Goal: Task Accomplishment & Management: Manage account settings

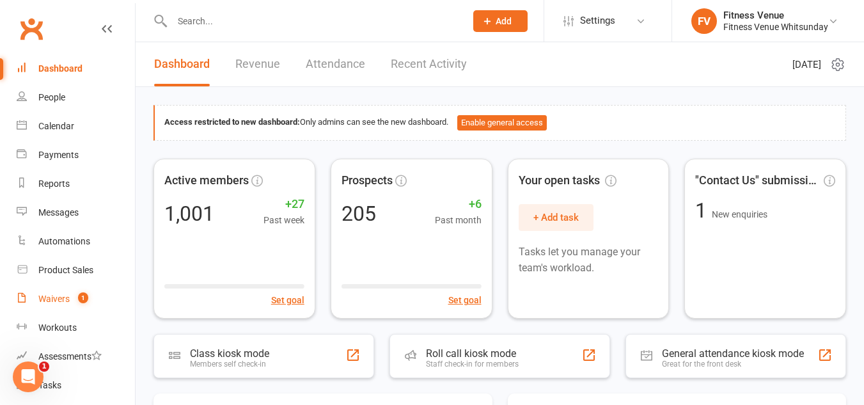
click at [68, 299] on div "Waivers" at bounding box center [53, 299] width 31 height 10
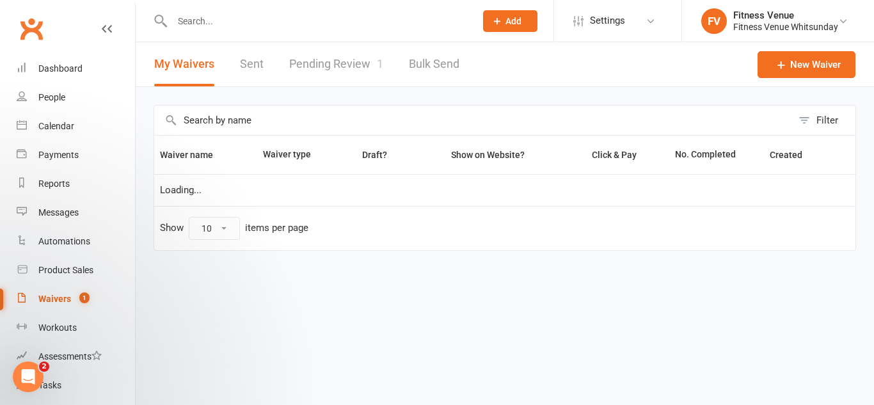
select select "25"
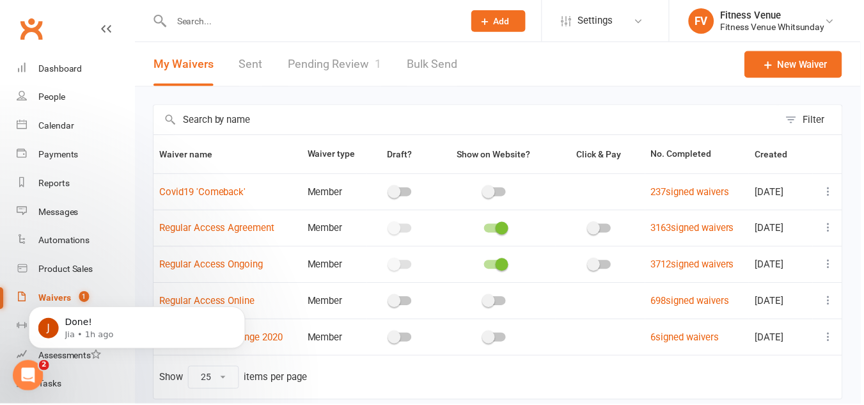
click at [352, 65] on link "Pending Review 1" at bounding box center [336, 64] width 94 height 44
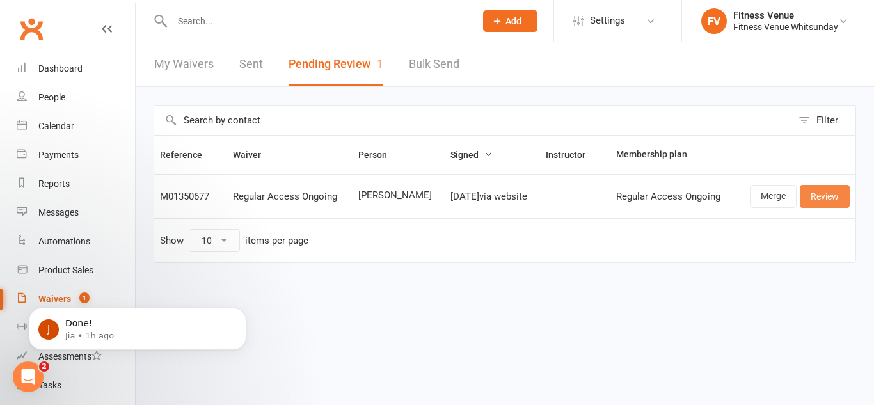
click at [806, 195] on link "Review" at bounding box center [825, 196] width 50 height 23
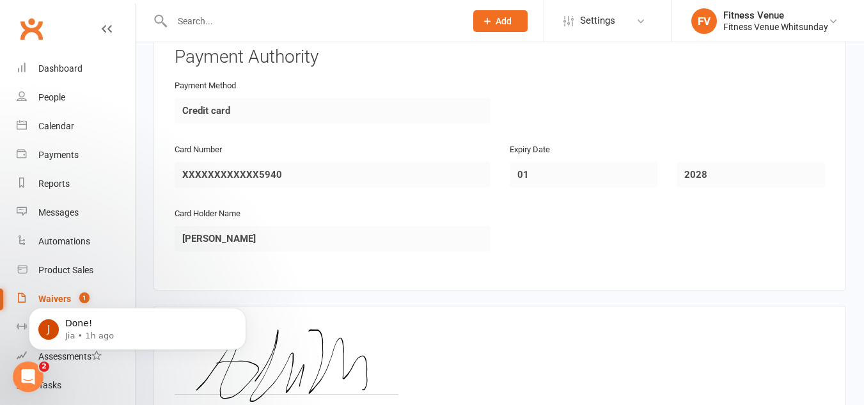
scroll to position [1879, 0]
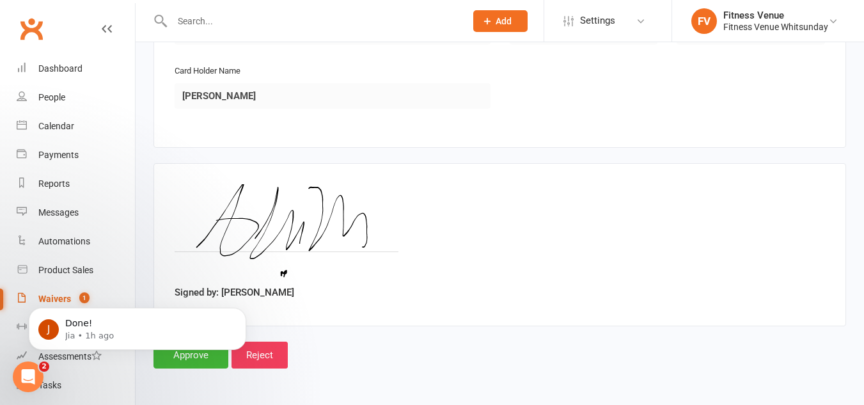
click at [216, 360] on body "J Done! Jia • 1h ago" at bounding box center [138, 325] width 246 height 79
click at [244, 310] on icon "Dismiss notification" at bounding box center [242, 311] width 4 height 4
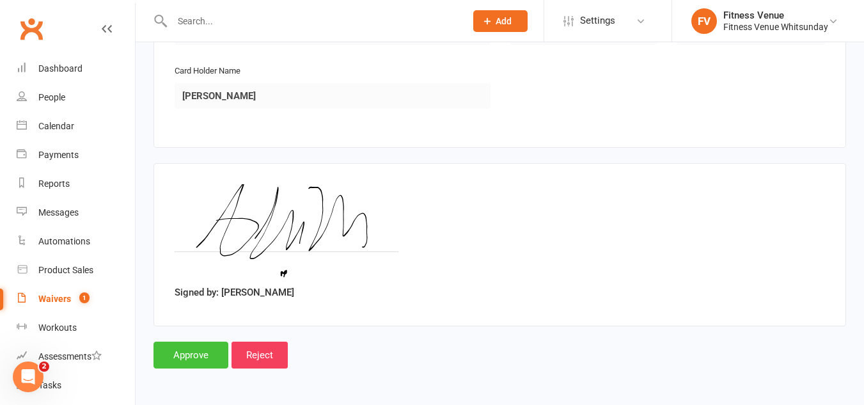
click at [208, 350] on input "Approve" at bounding box center [191, 355] width 75 height 27
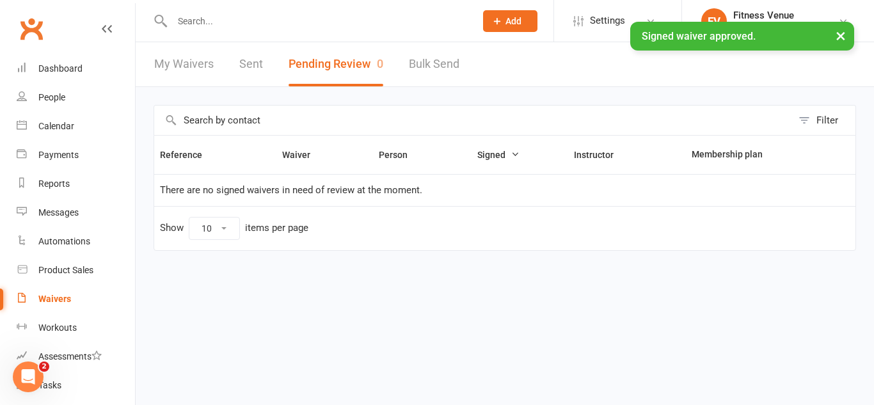
click at [257, 67] on link "Sent" at bounding box center [251, 64] width 24 height 44
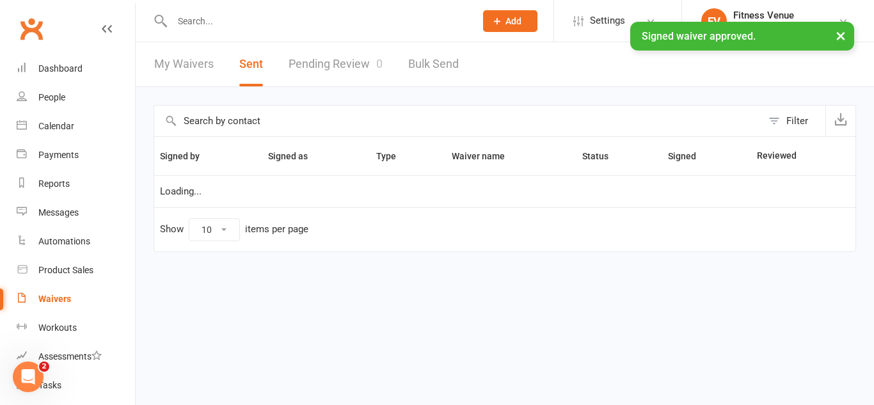
select select "100"
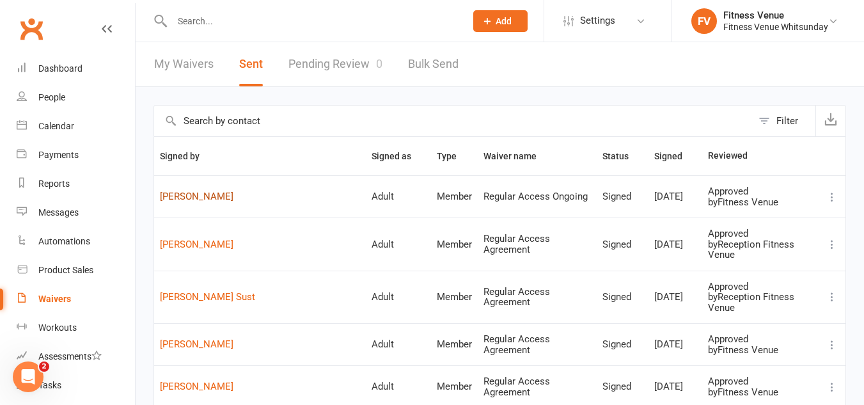
click at [195, 199] on link "Allie Hyatt" at bounding box center [260, 196] width 200 height 11
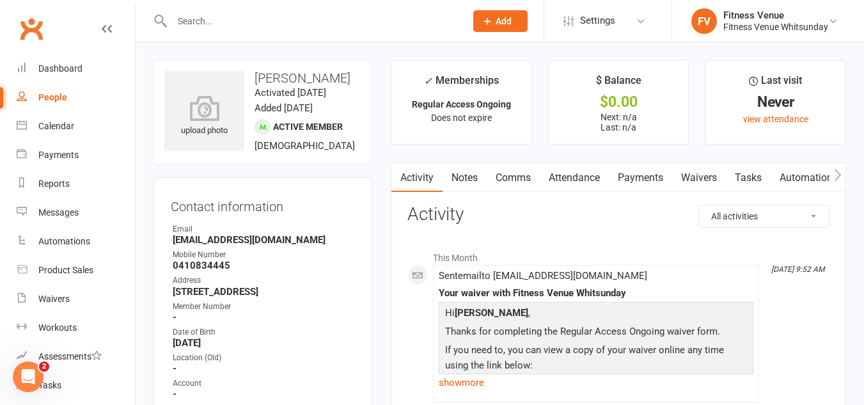
click at [649, 183] on link "Payments" at bounding box center [640, 177] width 63 height 29
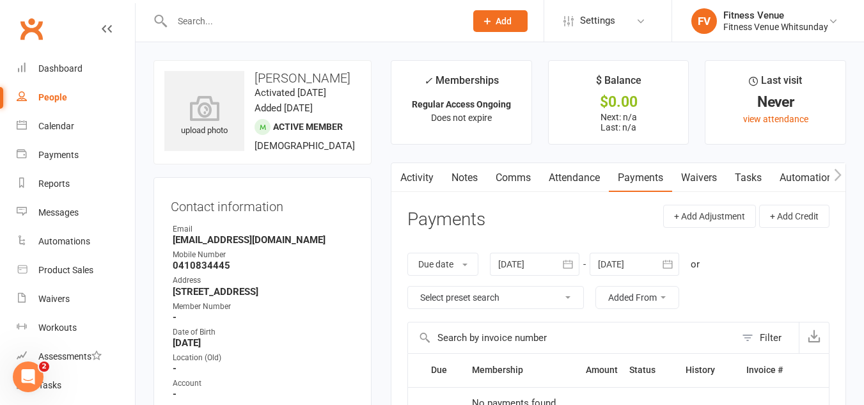
click at [422, 177] on link "Activity" at bounding box center [417, 177] width 51 height 29
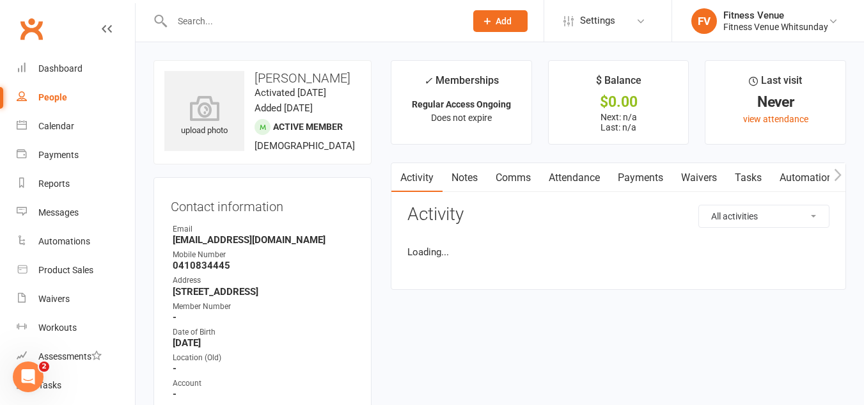
click at [454, 179] on link "Notes" at bounding box center [465, 177] width 44 height 29
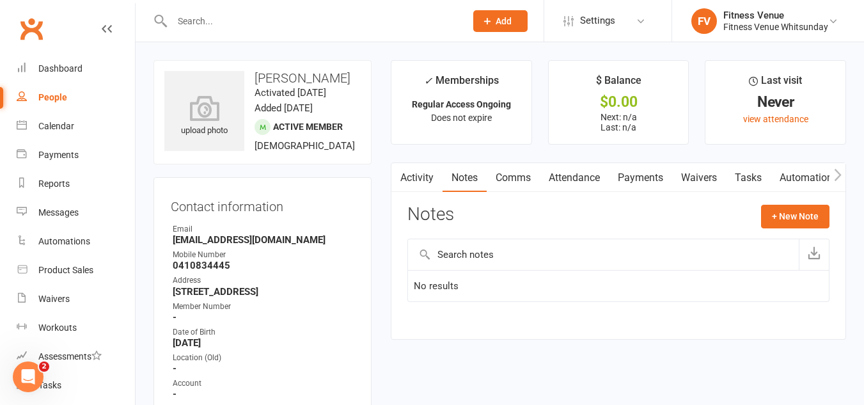
click at [494, 179] on link "Comms" at bounding box center [513, 177] width 53 height 29
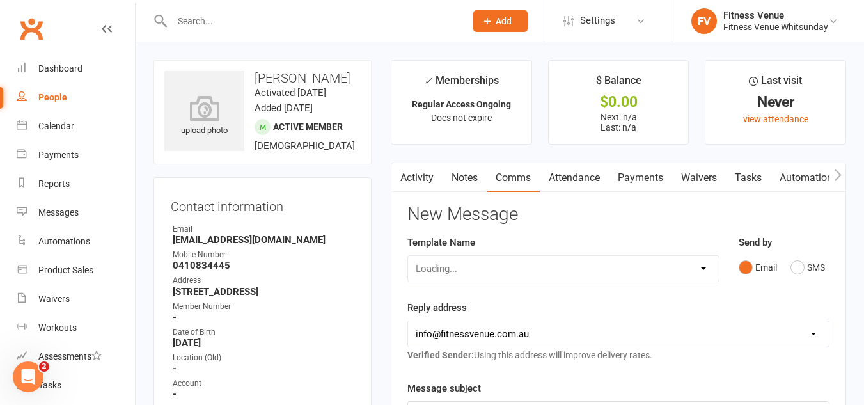
click at [562, 177] on link "Attendance" at bounding box center [574, 177] width 69 height 29
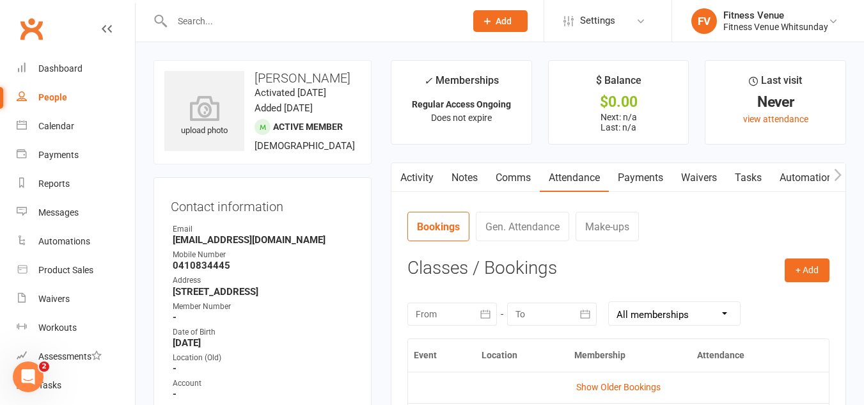
click at [688, 177] on link "Waivers" at bounding box center [699, 177] width 54 height 29
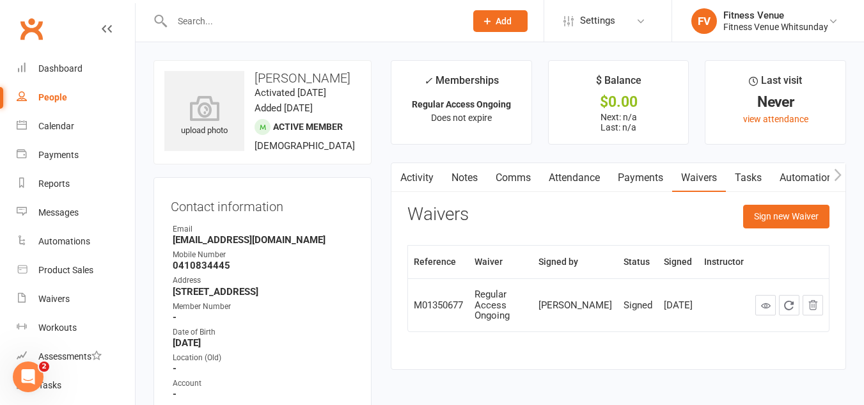
click at [839, 173] on icon "button" at bounding box center [837, 175] width 7 height 12
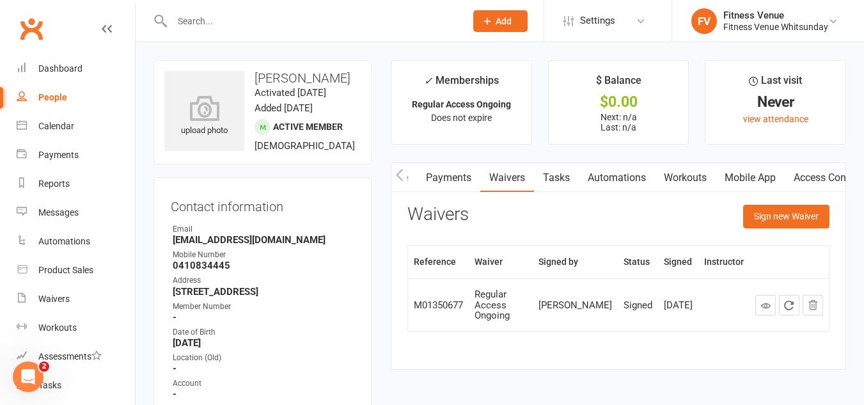
scroll to position [0, 306]
click at [761, 183] on link "Access Control" at bounding box center [720, 177] width 85 height 29
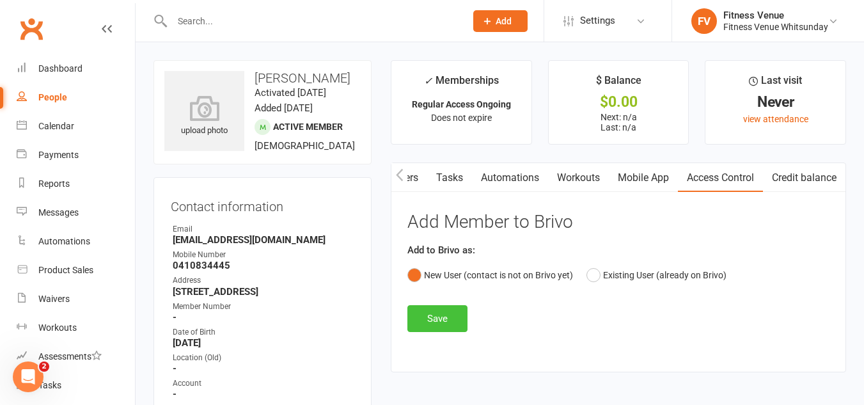
click at [447, 311] on button "Save" at bounding box center [438, 318] width 60 height 27
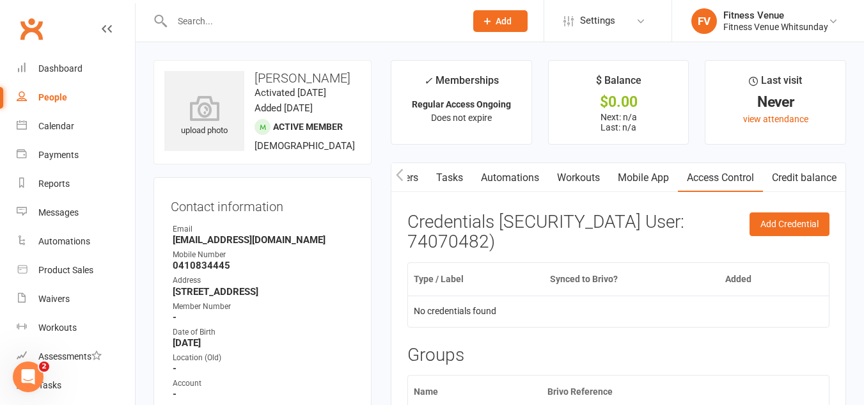
scroll to position [64, 0]
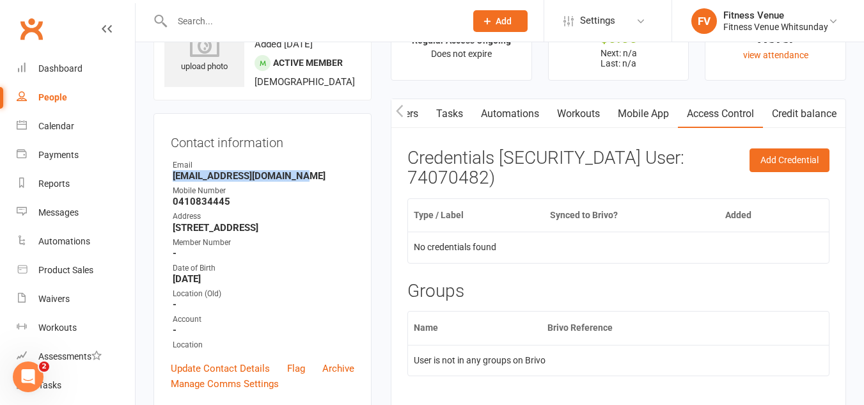
drag, startPoint x: 172, startPoint y: 207, endPoint x: 294, endPoint y: 207, distance: 121.6
click at [294, 182] on li "Email Allienaomihyatt@gmail.com" at bounding box center [263, 170] width 184 height 22
copy strong "Allienaomihyatt@gmail.com"
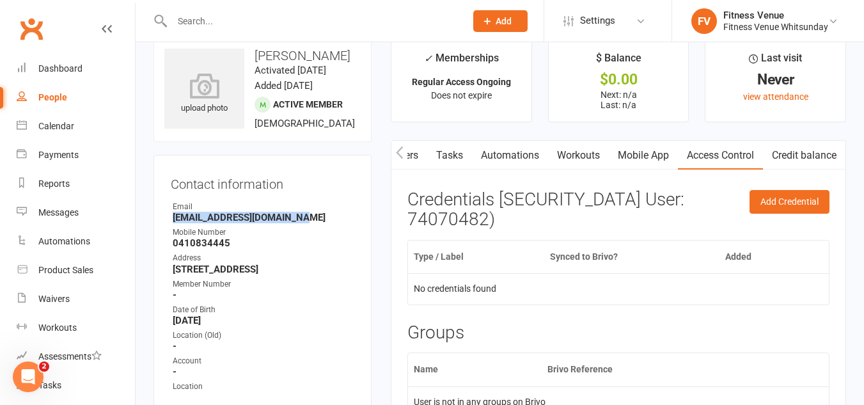
scroll to position [0, 0]
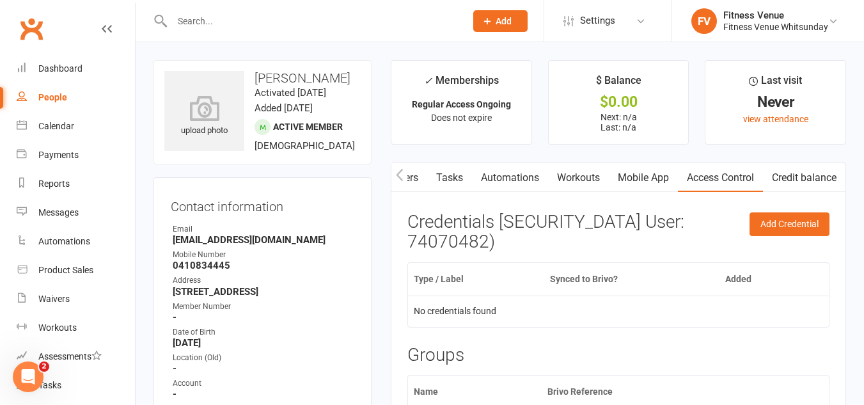
click at [369, 221] on div "Contact information Owner Email Allienaomihyatt@gmail.com Mobile Number 0410834…" at bounding box center [263, 325] width 218 height 296
click at [92, 282] on link "Product Sales" at bounding box center [76, 270] width 118 height 29
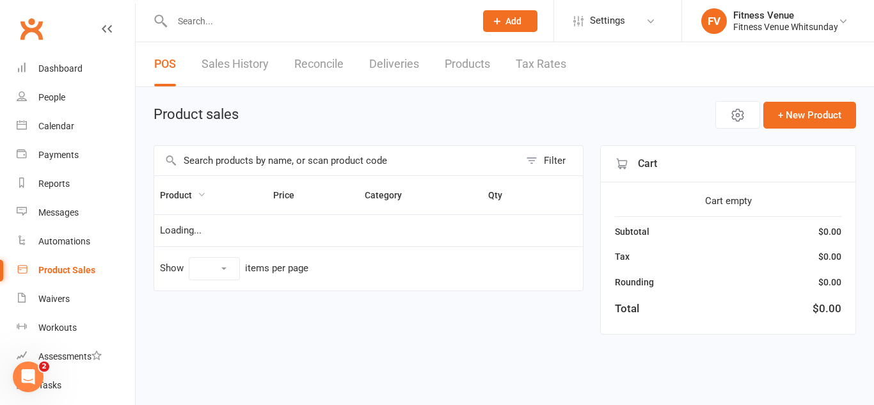
select select "10"
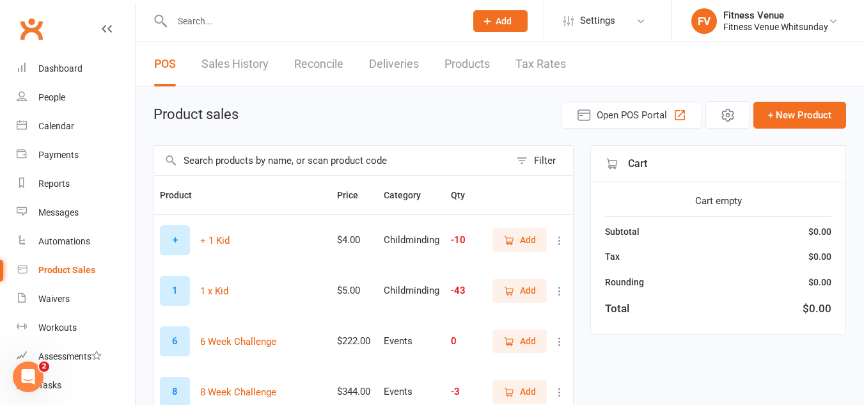
click at [227, 158] on input "text" at bounding box center [332, 160] width 356 height 29
type input "p"
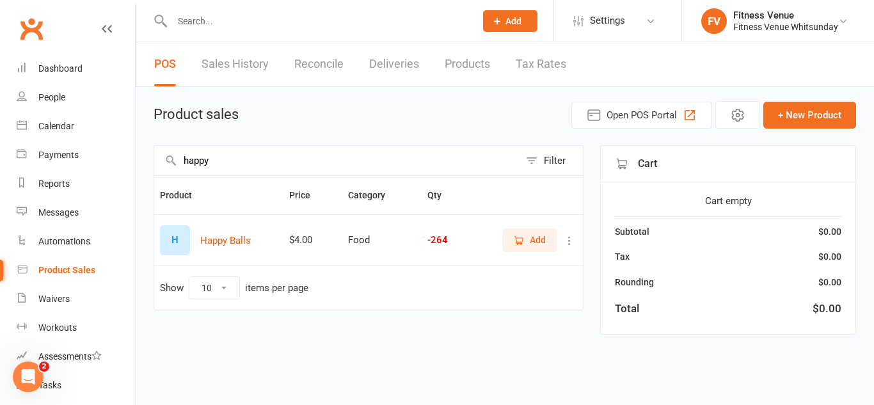
type input "happy"
click at [524, 247] on span "Add" at bounding box center [529, 240] width 33 height 14
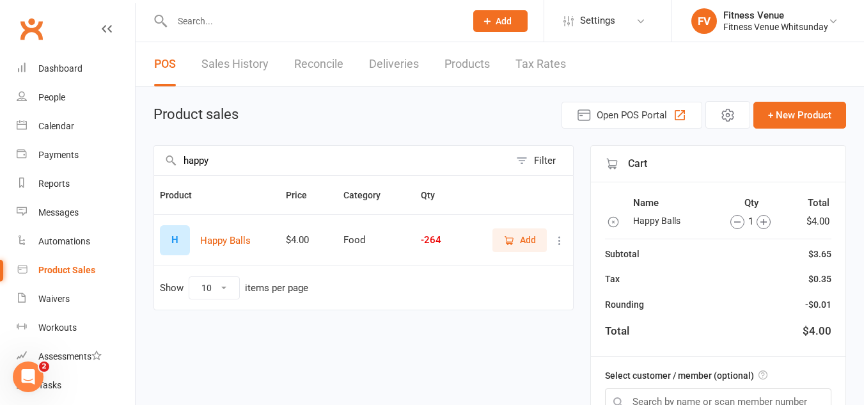
click at [761, 221] on icon "button" at bounding box center [764, 222] width 14 height 14
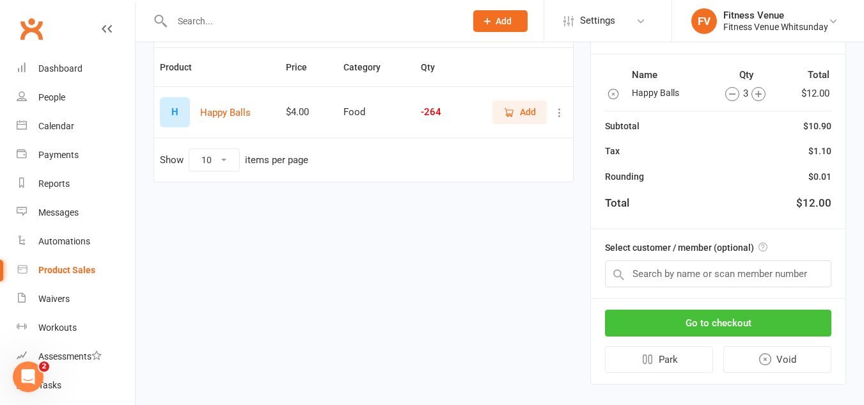
click at [742, 321] on button "Go to checkout" at bounding box center [718, 323] width 227 height 27
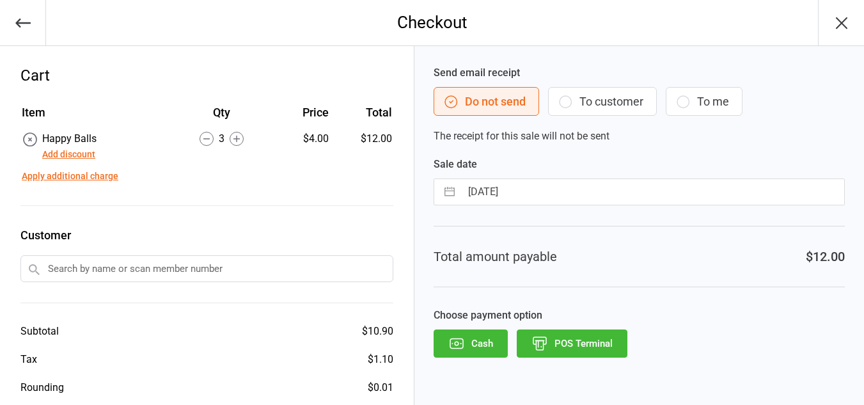
click at [607, 338] on button "POS Terminal" at bounding box center [572, 344] width 111 height 28
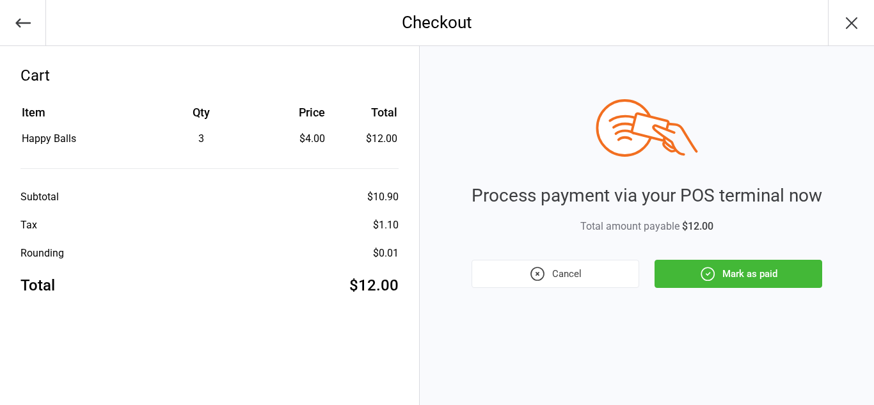
click at [694, 278] on button "Mark as paid" at bounding box center [739, 274] width 168 height 28
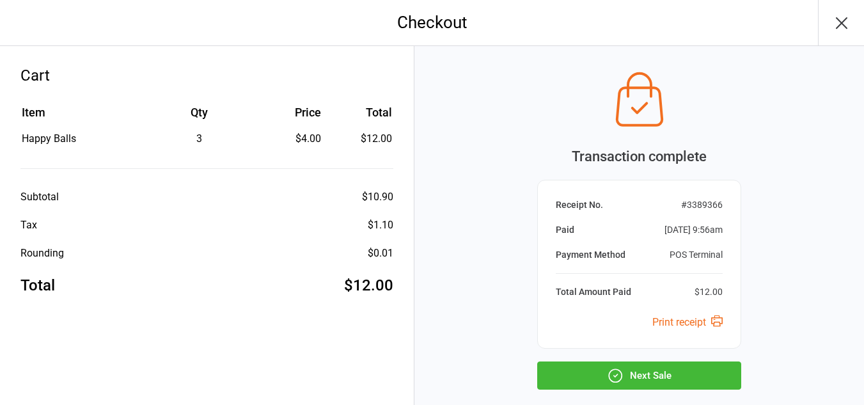
click at [672, 368] on button "Next Sale" at bounding box center [639, 376] width 204 height 28
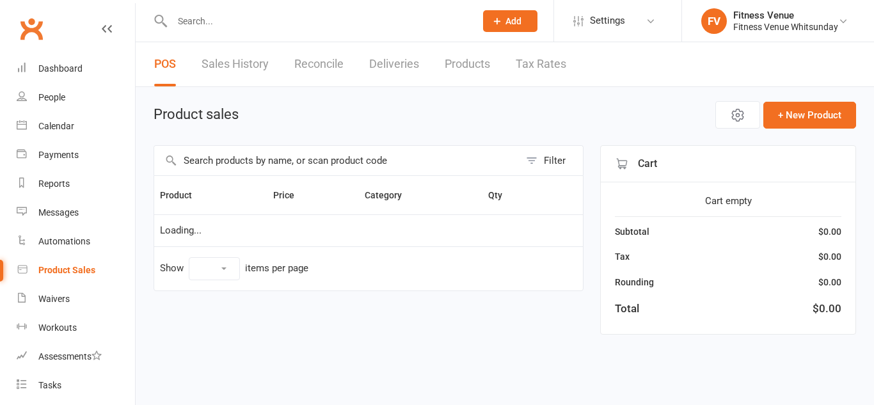
select select "10"
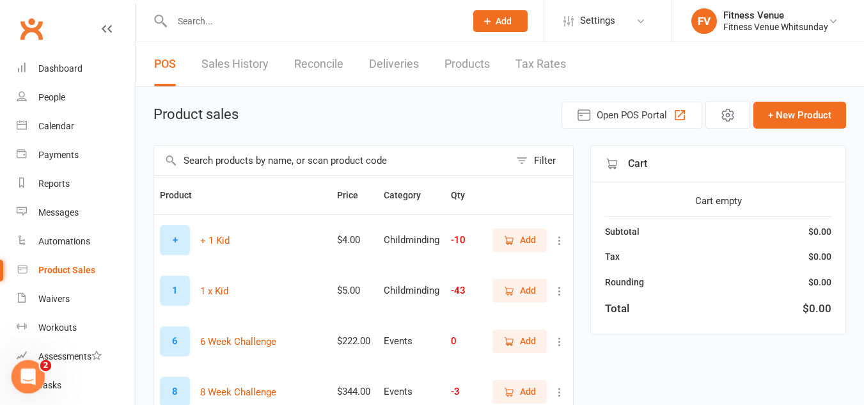
click at [32, 370] on icon "Open Intercom Messenger" at bounding box center [26, 375] width 21 height 21
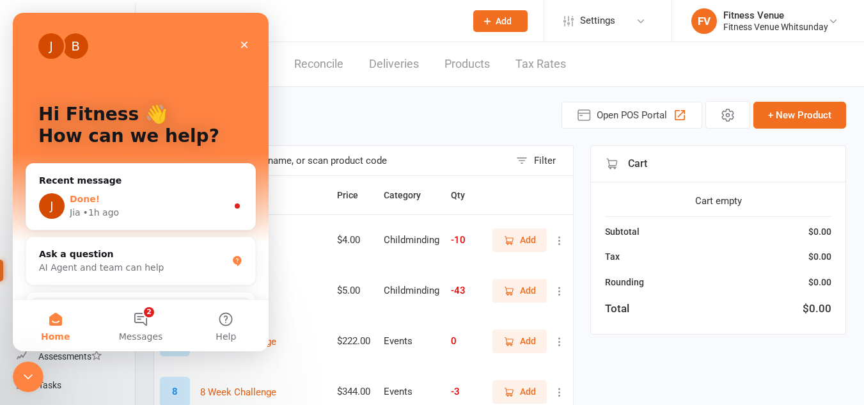
click at [184, 207] on div "Jia • 1h ago" at bounding box center [148, 212] width 157 height 13
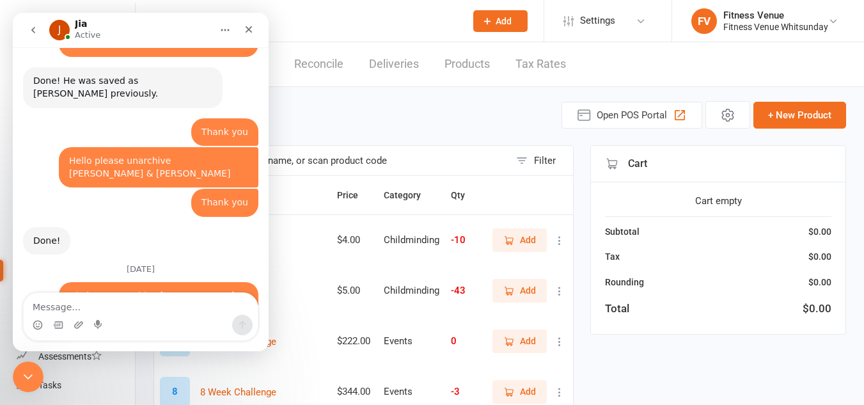
scroll to position [1132, 0]
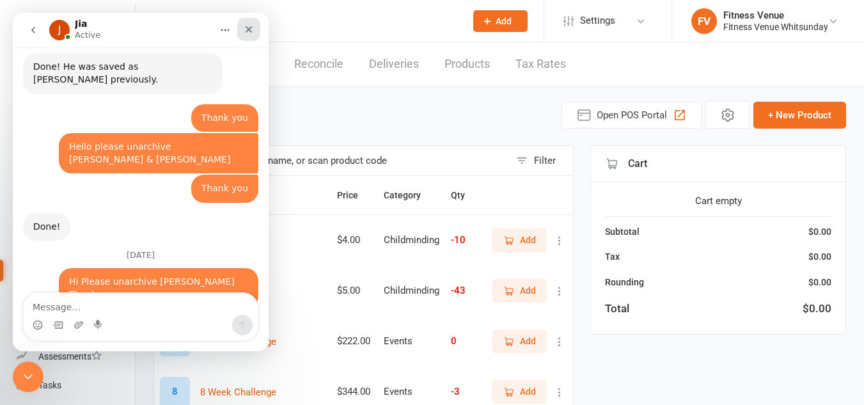
click at [253, 26] on icon "Close" at bounding box center [249, 29] width 10 height 10
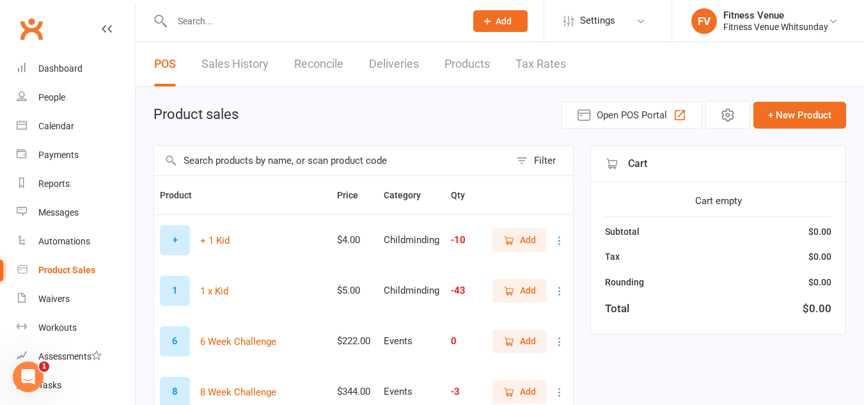
click at [213, 28] on input "text" at bounding box center [312, 21] width 289 height 18
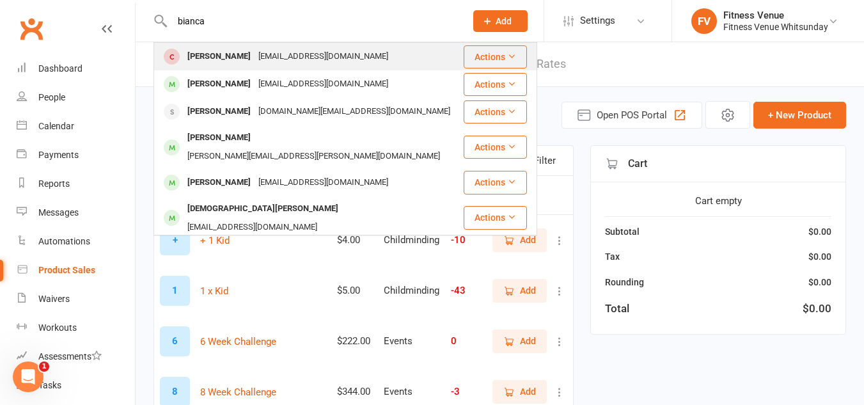
type input "bianca"
click at [223, 51] on div "Bianca Brown" at bounding box center [219, 56] width 71 height 19
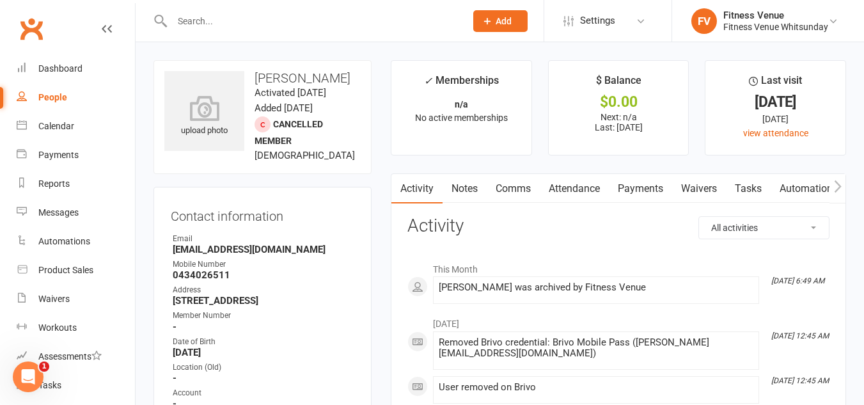
click at [193, 17] on input "text" at bounding box center [312, 21] width 289 height 18
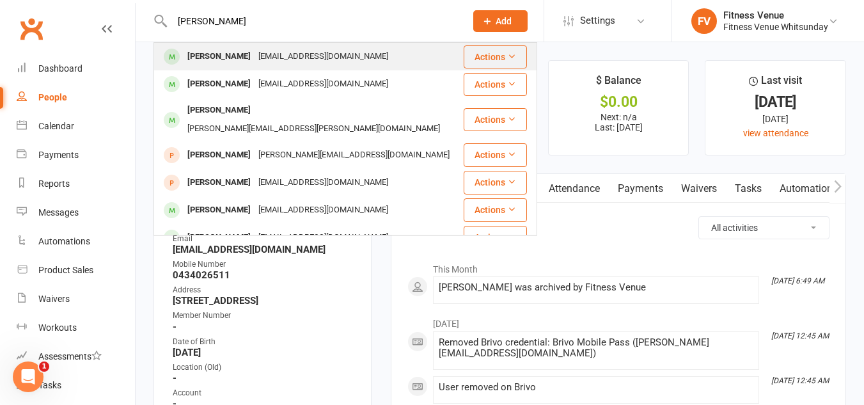
type input "sarah quinn"
click at [207, 53] on div "Sarah Quinn" at bounding box center [219, 56] width 71 height 19
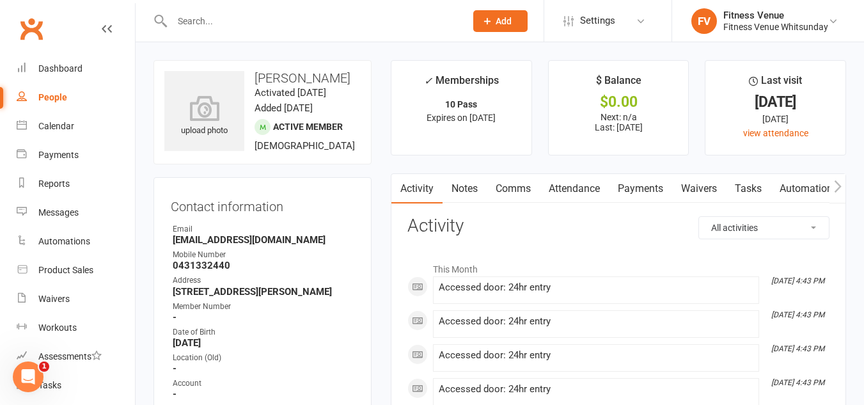
click at [233, 21] on input "text" at bounding box center [312, 21] width 289 height 18
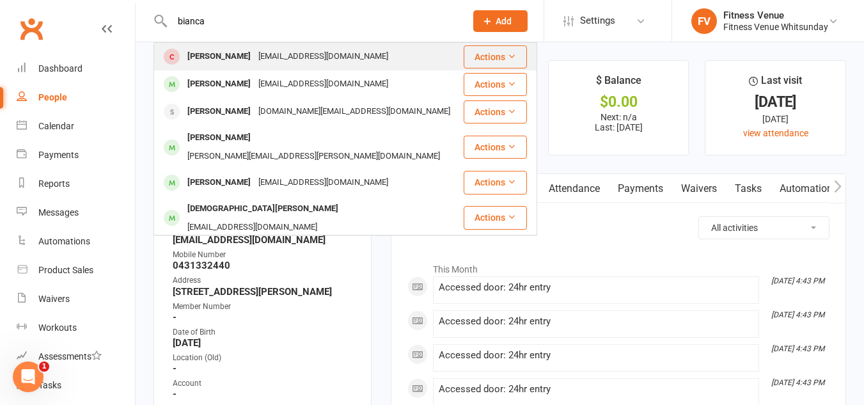
type input "bianca"
click at [235, 63] on div "Bianca Brown" at bounding box center [219, 56] width 71 height 19
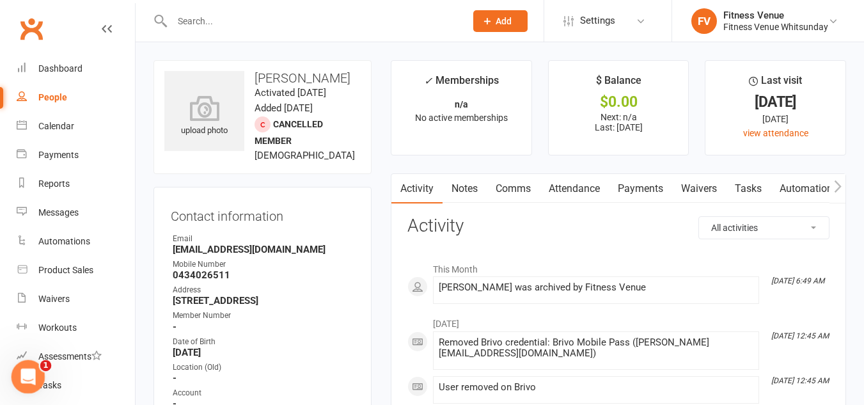
click at [28, 368] on icon "Open Intercom Messenger" at bounding box center [26, 375] width 21 height 21
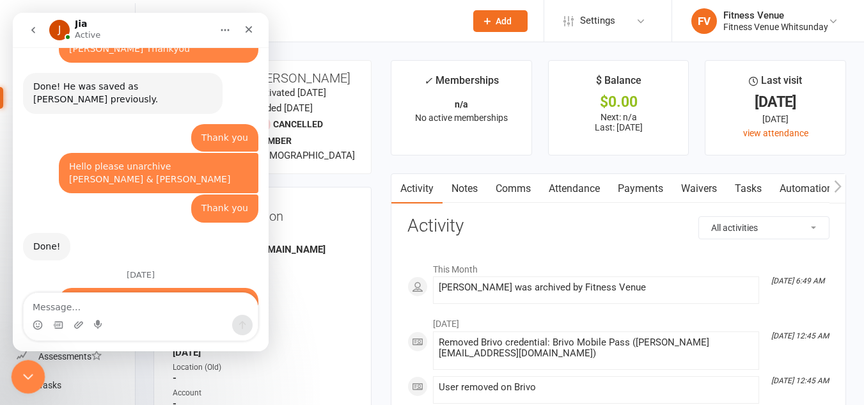
scroll to position [1132, 0]
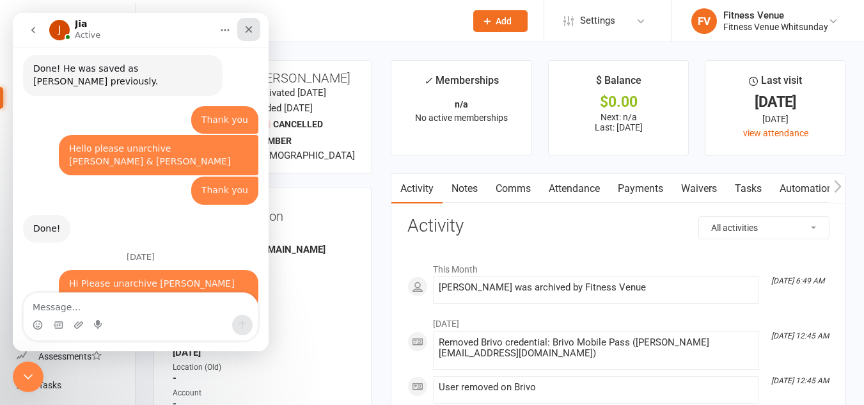
click at [246, 26] on icon "Close" at bounding box center [249, 29] width 10 height 10
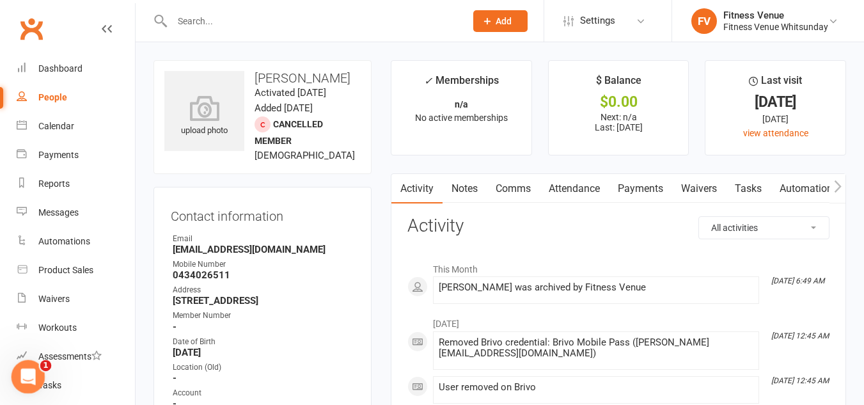
click at [32, 366] on div "Open Intercom Messenger" at bounding box center [26, 375] width 42 height 42
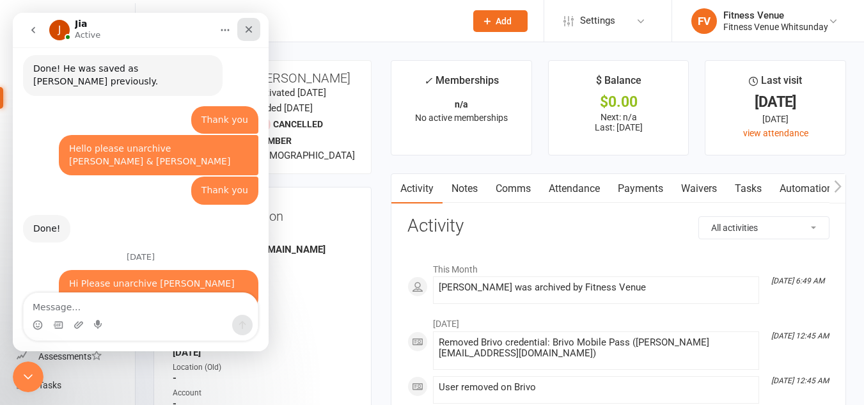
click at [250, 29] on icon "Close" at bounding box center [249, 29] width 10 height 10
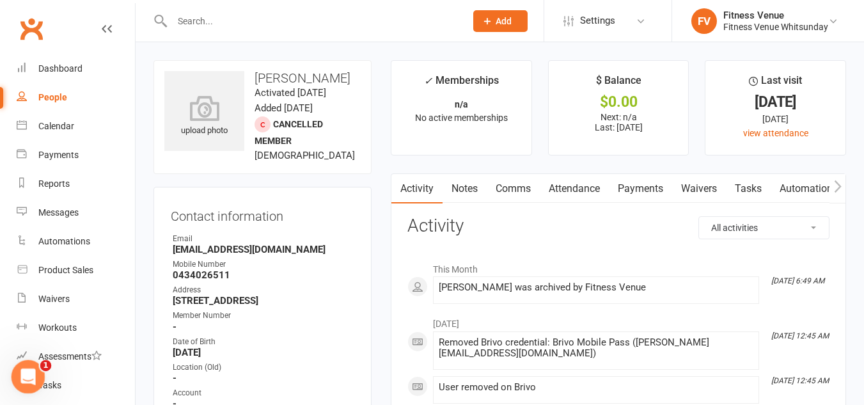
click at [28, 381] on icon "Open Intercom Messenger" at bounding box center [26, 375] width 21 height 21
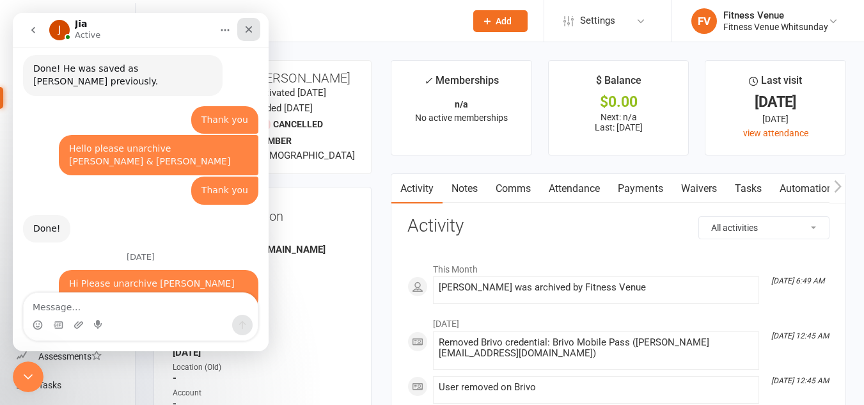
click at [247, 26] on icon "Close" at bounding box center [249, 29] width 10 height 10
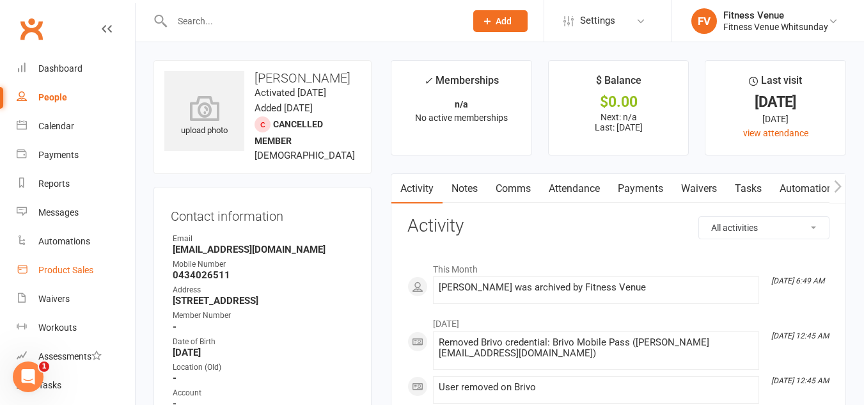
click at [106, 265] on link "Product Sales" at bounding box center [76, 270] width 118 height 29
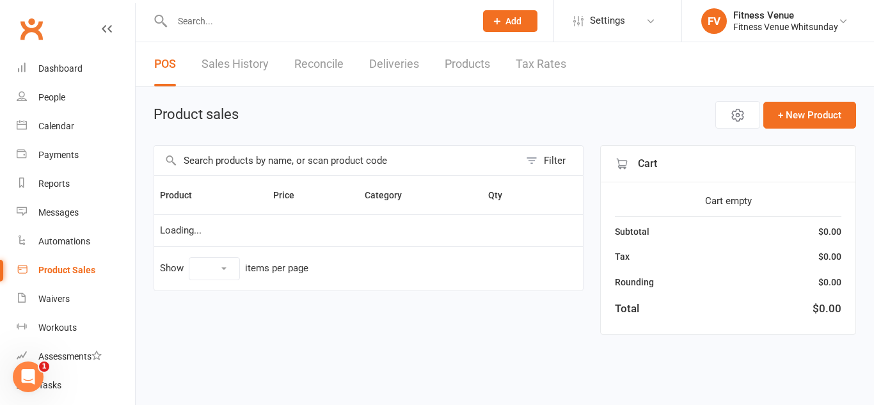
select select "10"
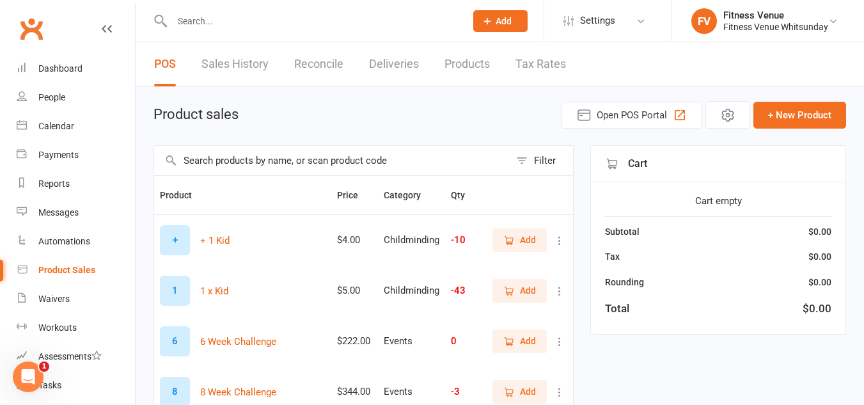
click at [227, 28] on input "text" at bounding box center [312, 21] width 289 height 18
click at [241, 31] on div at bounding box center [305, 21] width 303 height 42
click at [238, 29] on input "text" at bounding box center [312, 21] width 289 height 18
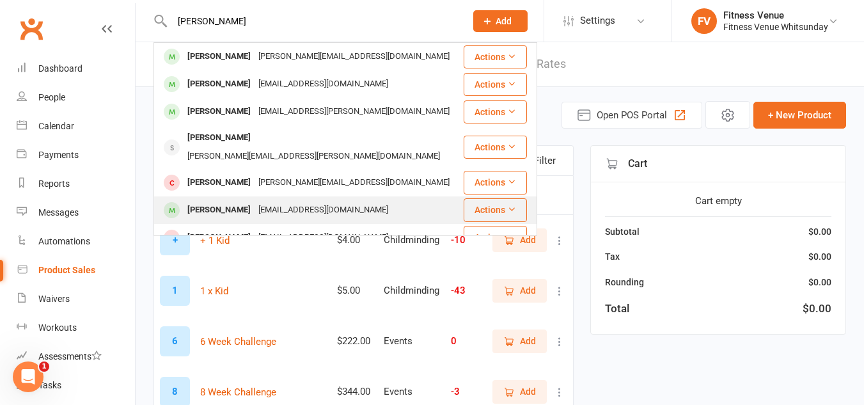
scroll to position [64, 0]
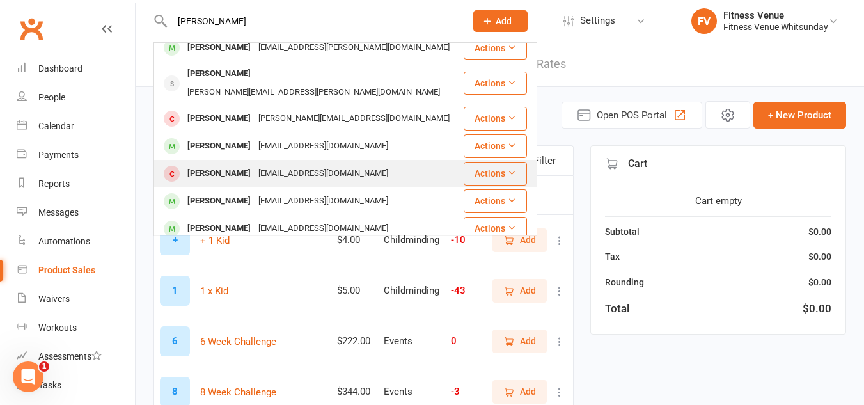
type input "shane"
click at [317, 164] on div "shanemully@hotmail.com" at bounding box center [324, 173] width 138 height 19
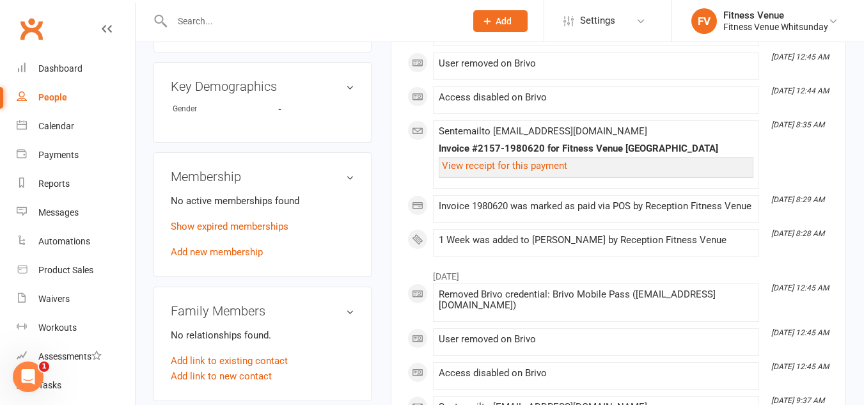
scroll to position [576, 0]
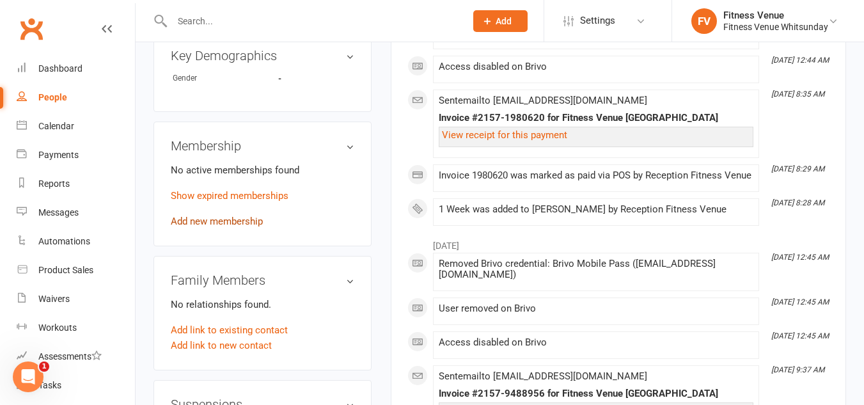
click at [258, 219] on link "Add new membership" at bounding box center [217, 222] width 92 height 12
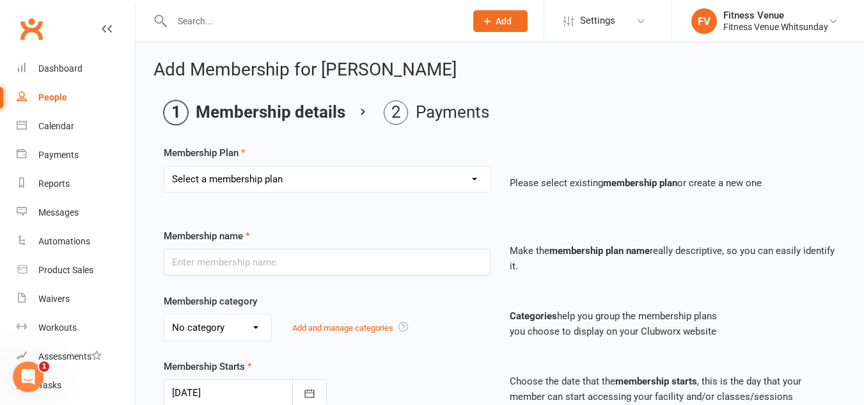
click at [257, 181] on select "Select a membership plan Create new Membership Plan Regular Access Ongoing Regu…" at bounding box center [327, 179] width 326 height 26
select select "11"
click at [164, 166] on select "Select a membership plan Create new Membership Plan Regular Access Ongoing Regu…" at bounding box center [327, 179] width 326 height 26
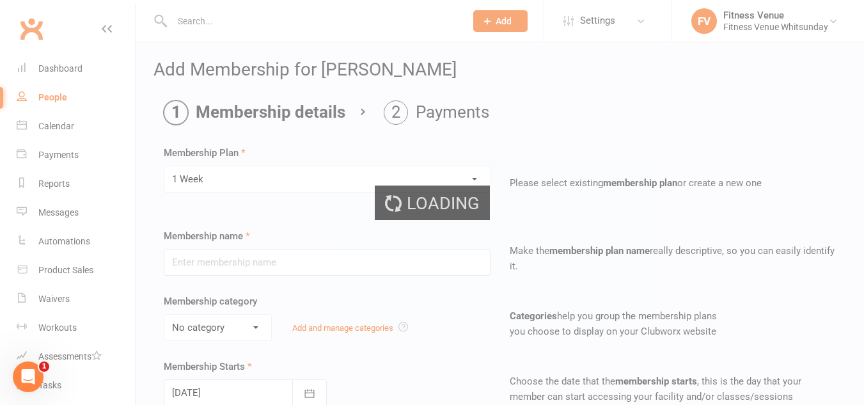
type input "1 Week"
select select "2"
type input "1"
select select "1"
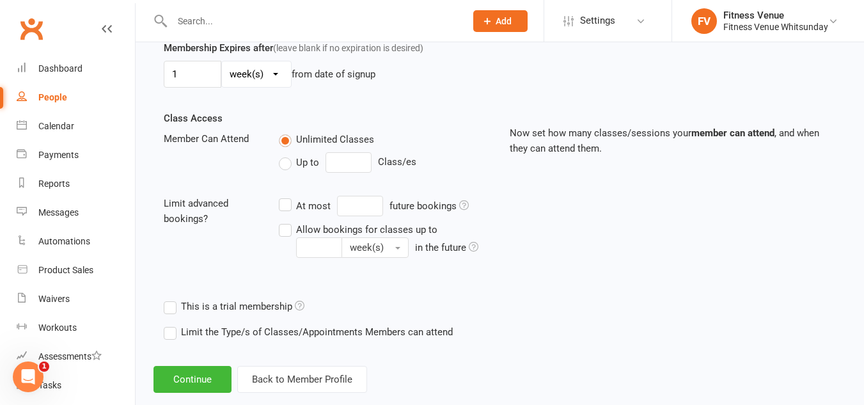
scroll to position [408, 0]
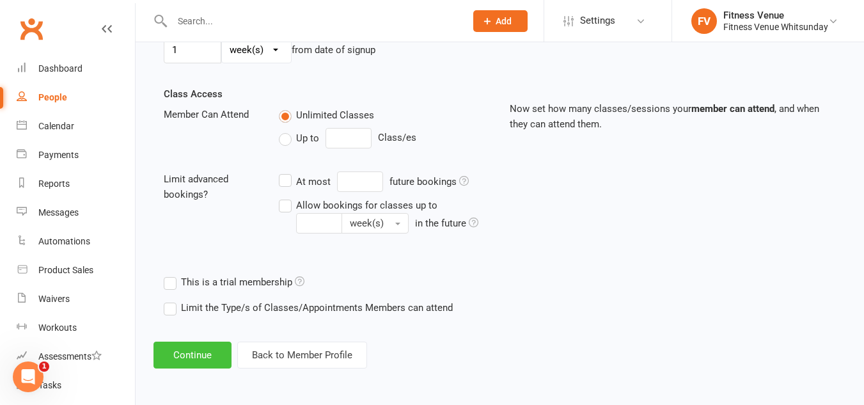
click at [209, 349] on button "Continue" at bounding box center [193, 355] width 78 height 27
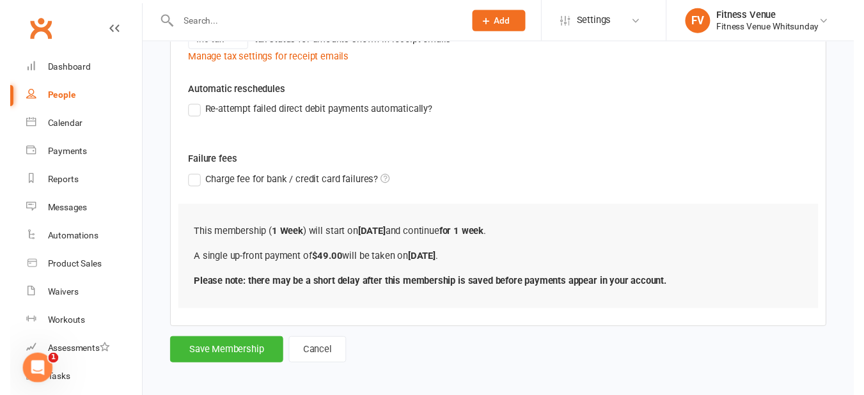
scroll to position [343, 0]
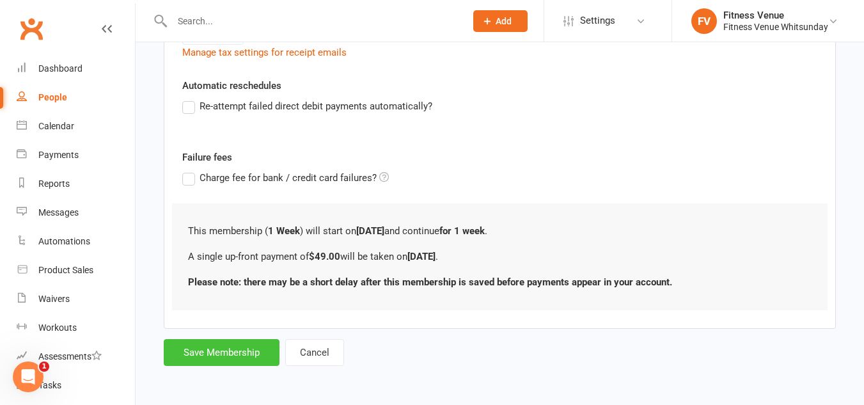
click at [267, 345] on button "Save Membership" at bounding box center [222, 352] width 116 height 27
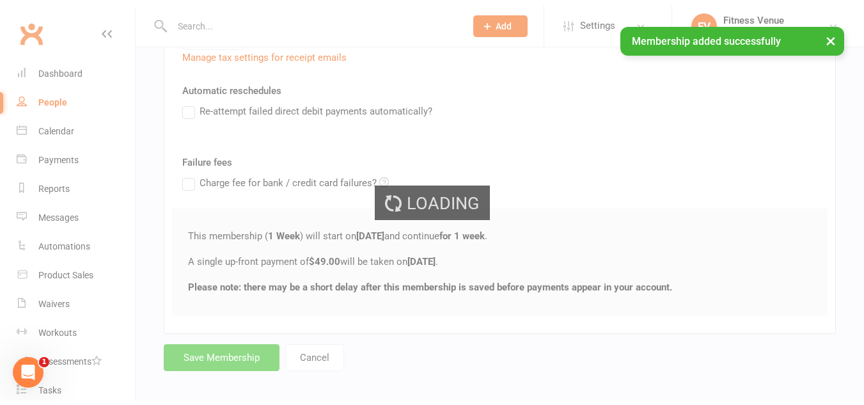
scroll to position [1132, 0]
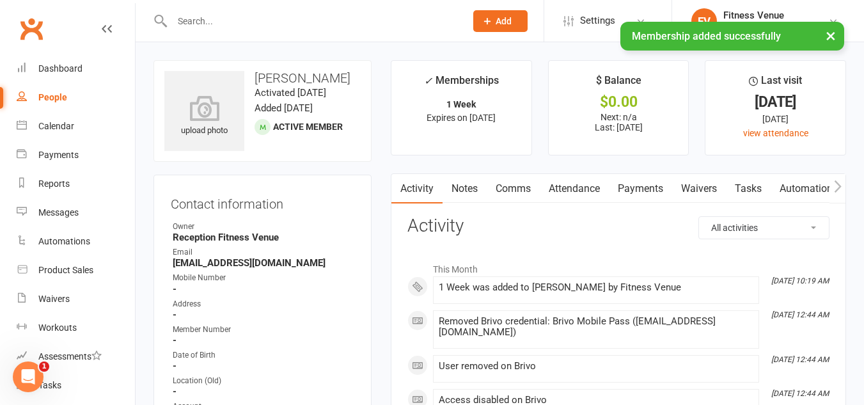
click at [637, 187] on link "Payments" at bounding box center [640, 188] width 63 height 29
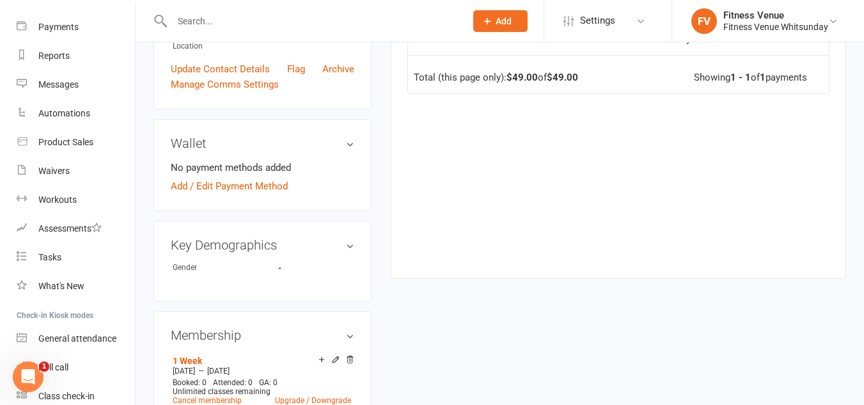
scroll to position [576, 0]
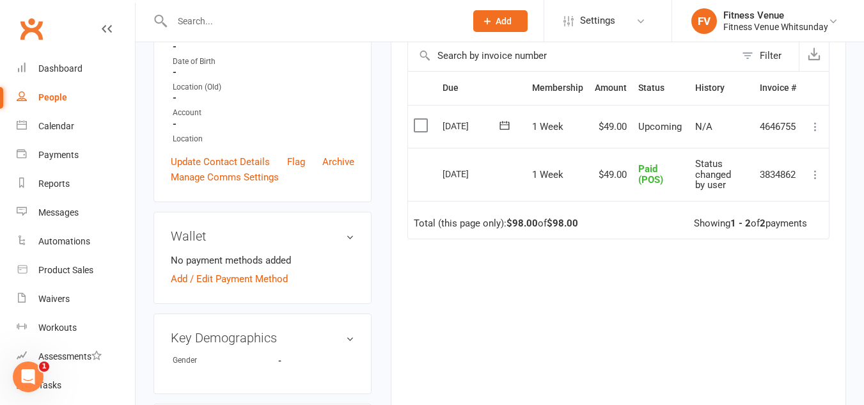
scroll to position [190, 0]
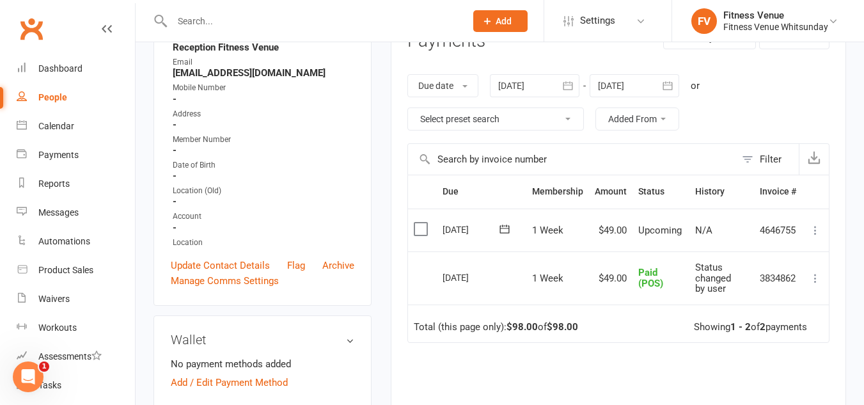
click at [424, 227] on label at bounding box center [422, 229] width 17 height 13
click at [422, 223] on input "checkbox" at bounding box center [418, 223] width 8 height 0
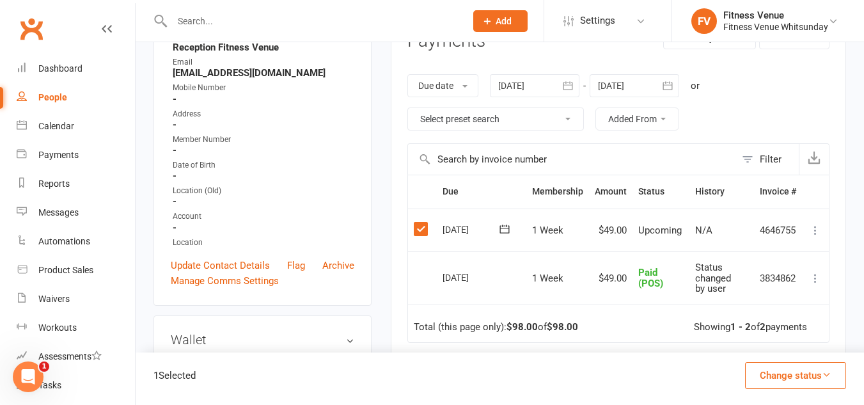
click at [776, 377] on button "Change status" at bounding box center [795, 375] width 101 height 27
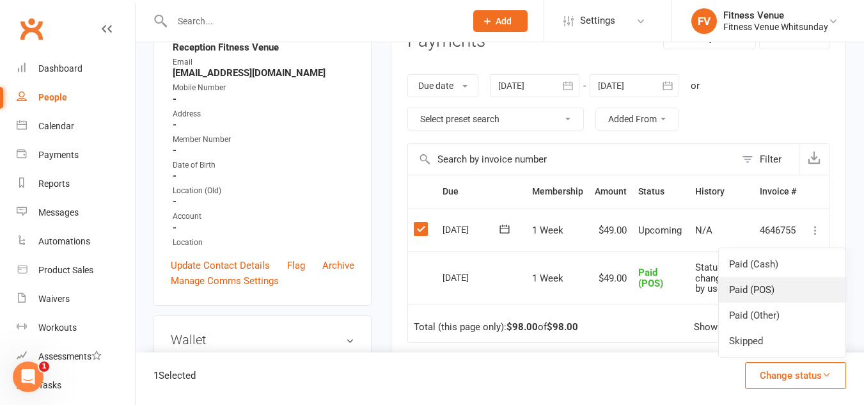
click at [782, 285] on link "Paid (POS)" at bounding box center [782, 290] width 127 height 26
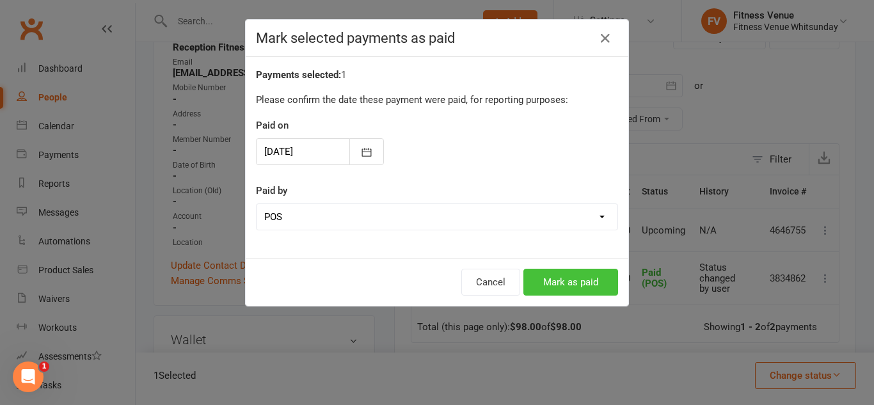
click at [592, 286] on button "Mark as paid" at bounding box center [570, 282] width 95 height 27
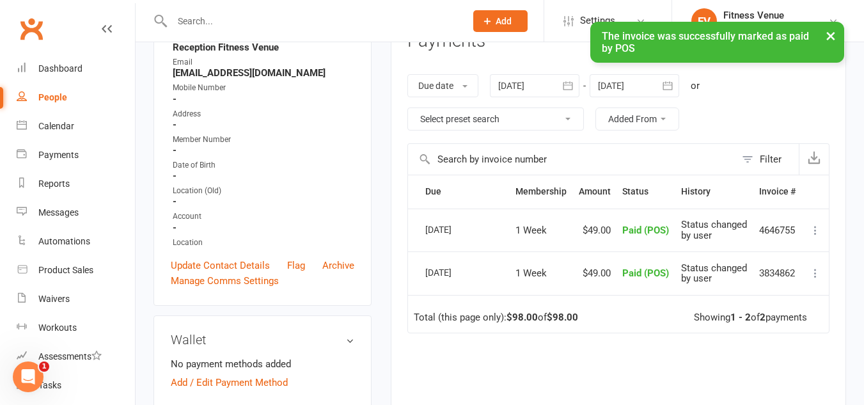
scroll to position [0, 0]
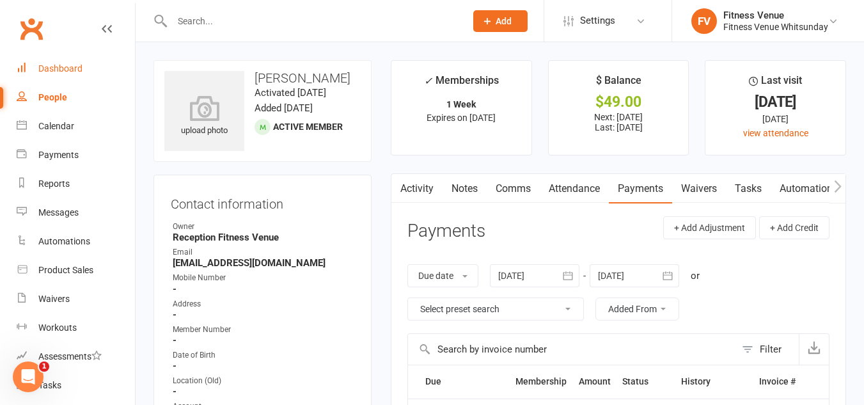
drag, startPoint x: 63, startPoint y: 80, endPoint x: 91, endPoint y: 67, distance: 30.9
click at [63, 80] on link "Dashboard" at bounding box center [76, 68] width 118 height 29
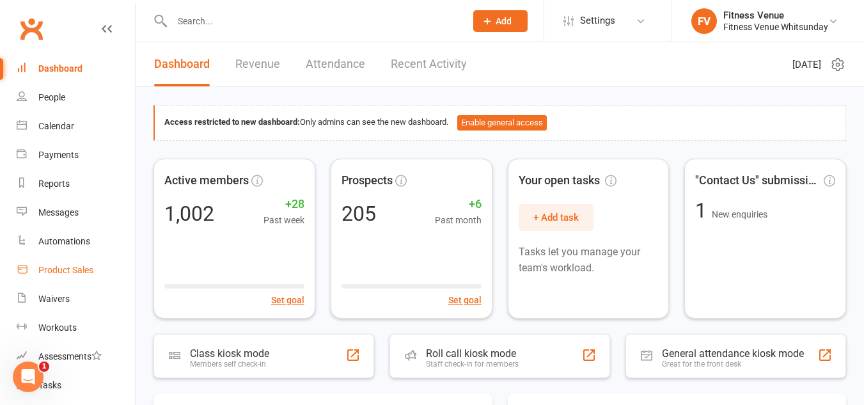
click at [96, 269] on link "Product Sales" at bounding box center [76, 270] width 118 height 29
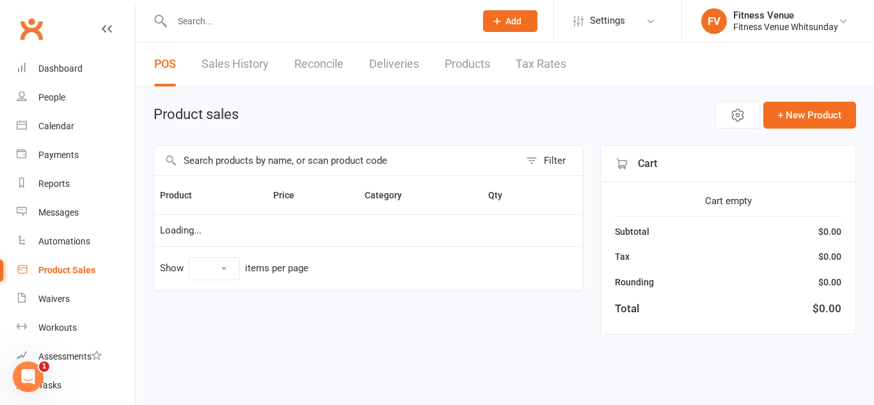
select select "10"
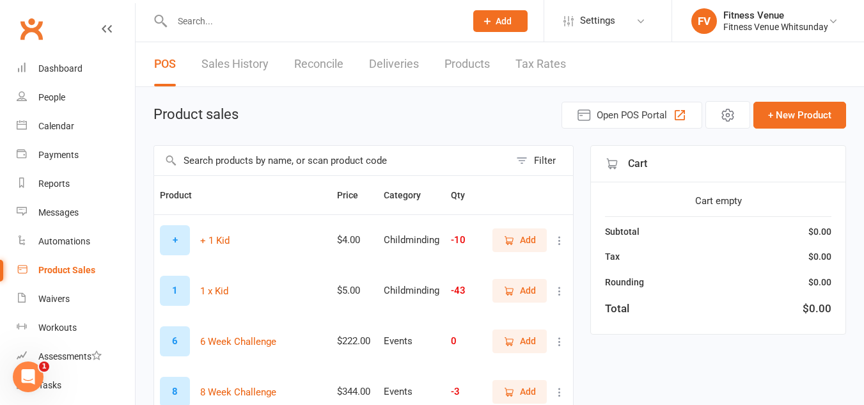
click at [96, 269] on link "Product Sales" at bounding box center [76, 270] width 118 height 29
click at [228, 76] on link "Sales History" at bounding box center [235, 64] width 67 height 44
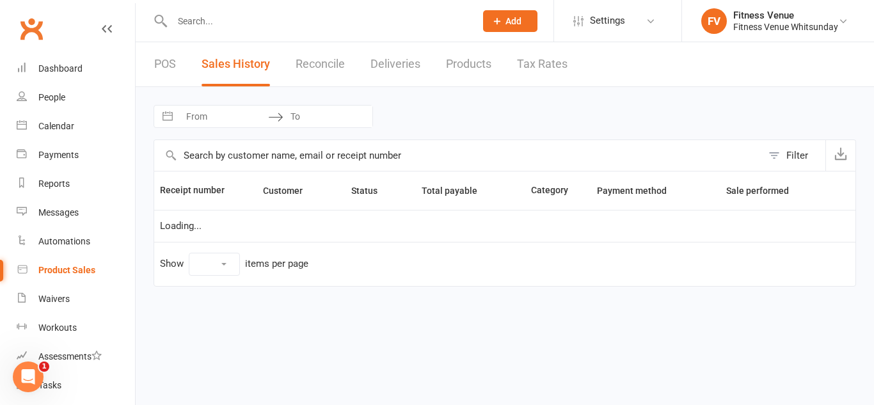
select select "25"
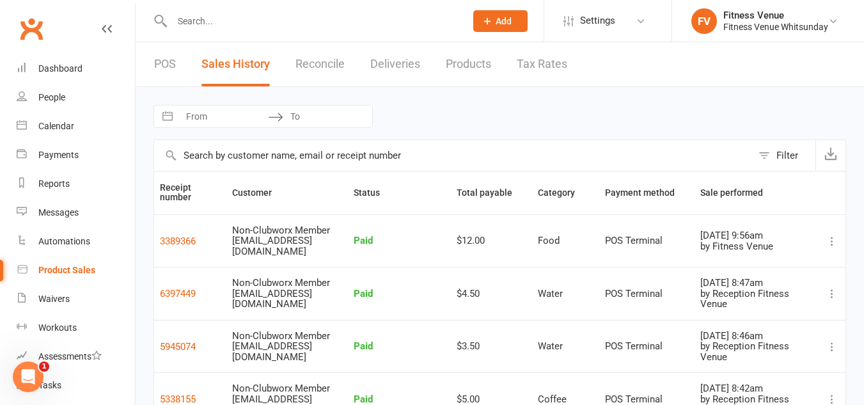
click at [176, 72] on link "POS" at bounding box center [165, 64] width 22 height 44
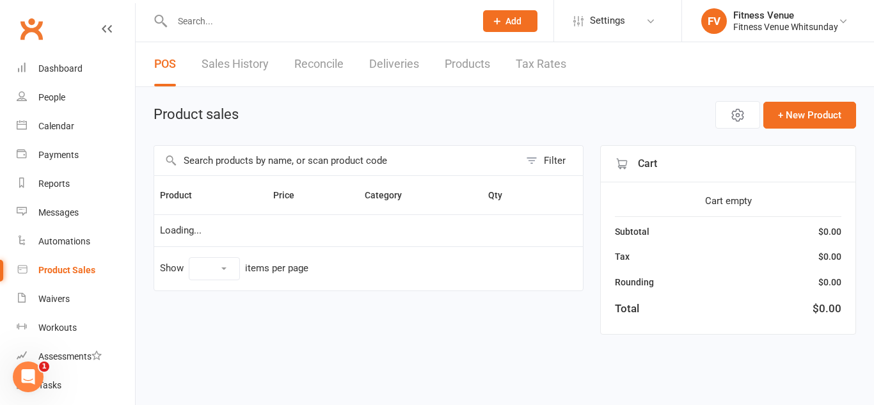
select select "10"
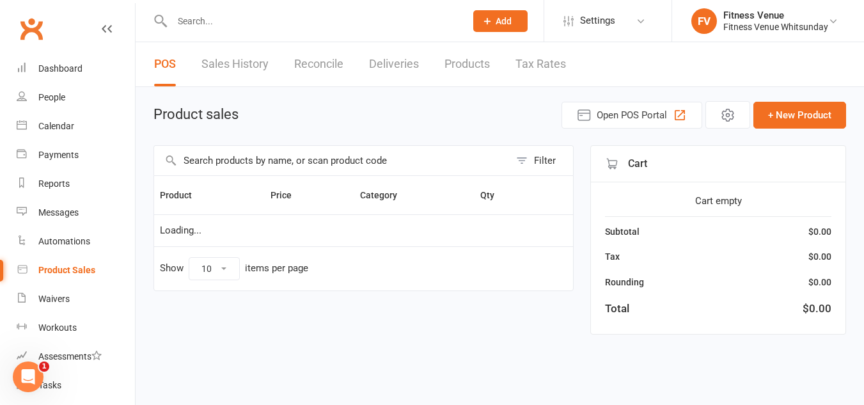
click at [243, 159] on input "text" at bounding box center [332, 160] width 356 height 29
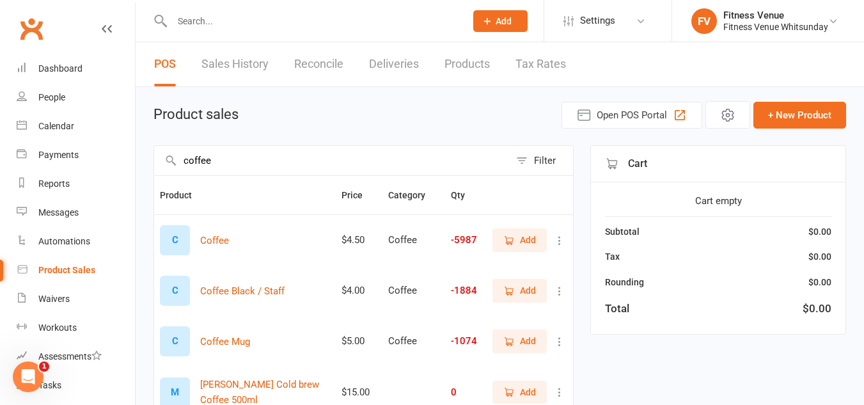
type input "coffee"
click at [510, 236] on icon "button" at bounding box center [510, 241] width 12 height 12
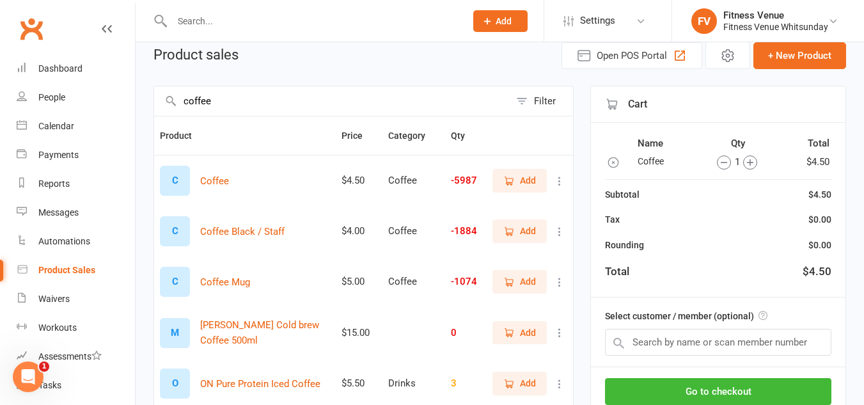
scroll to position [128, 0]
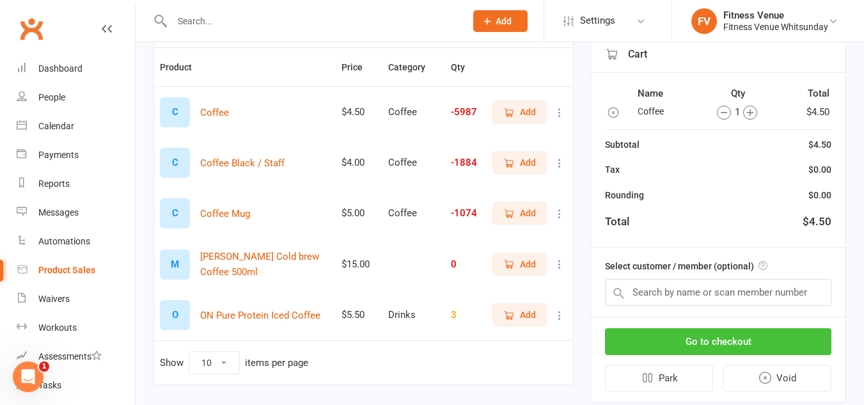
click at [706, 331] on button "Go to checkout" at bounding box center [718, 341] width 227 height 27
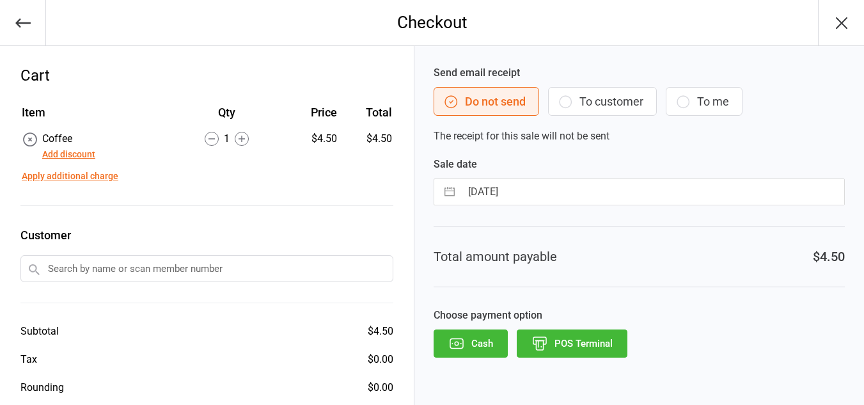
click at [588, 347] on button "POS Terminal" at bounding box center [572, 344] width 111 height 28
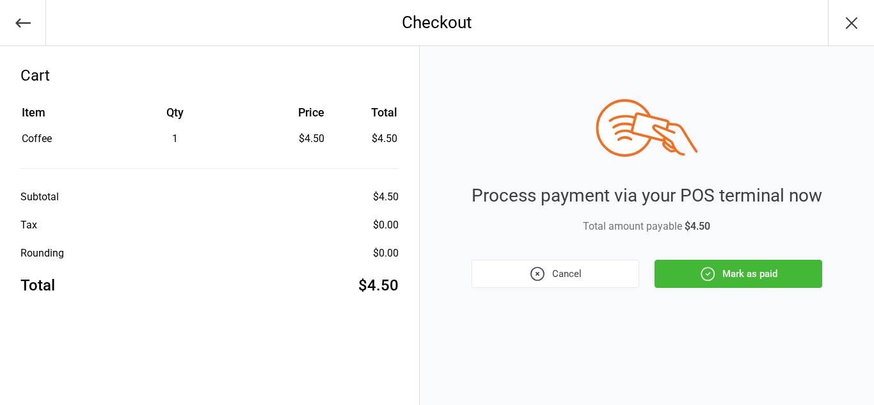
click at [687, 271] on button "Mark as paid" at bounding box center [739, 274] width 168 height 28
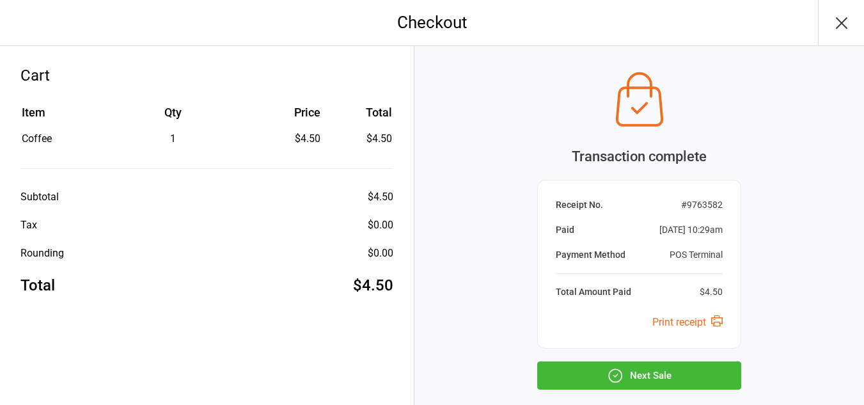
click at [676, 372] on button "Next Sale" at bounding box center [639, 376] width 204 height 28
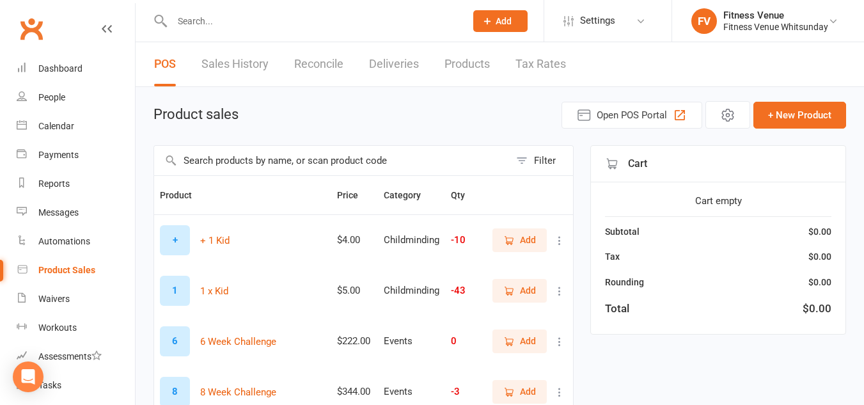
click at [296, 169] on input "text" at bounding box center [332, 160] width 356 height 29
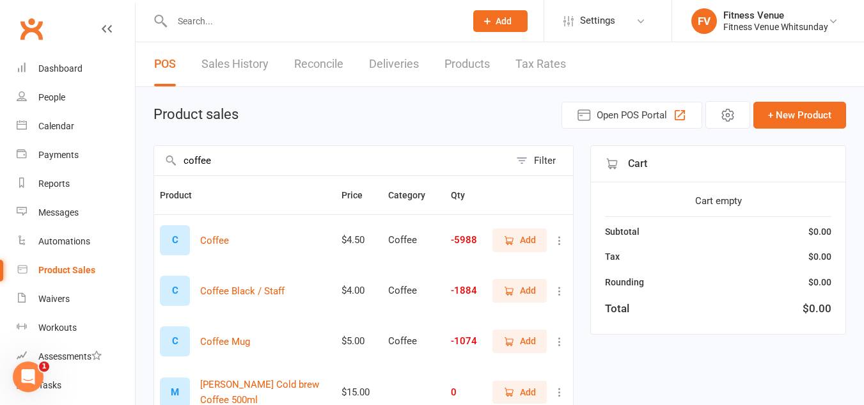
type input "coffee"
click at [498, 243] on button "Add" at bounding box center [520, 239] width 54 height 23
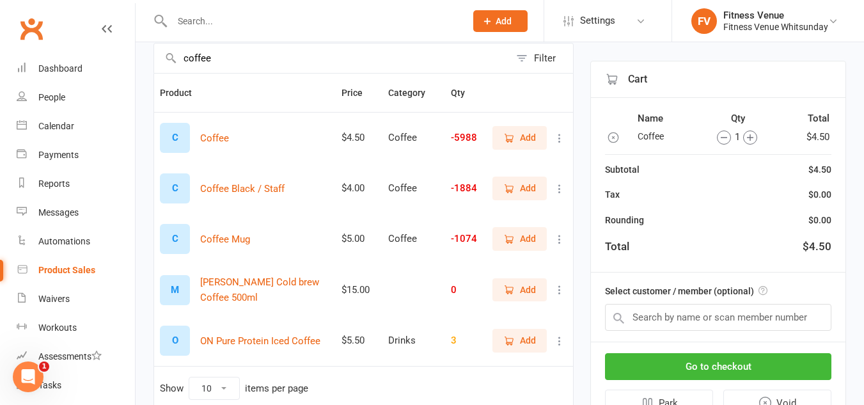
scroll to position [128, 0]
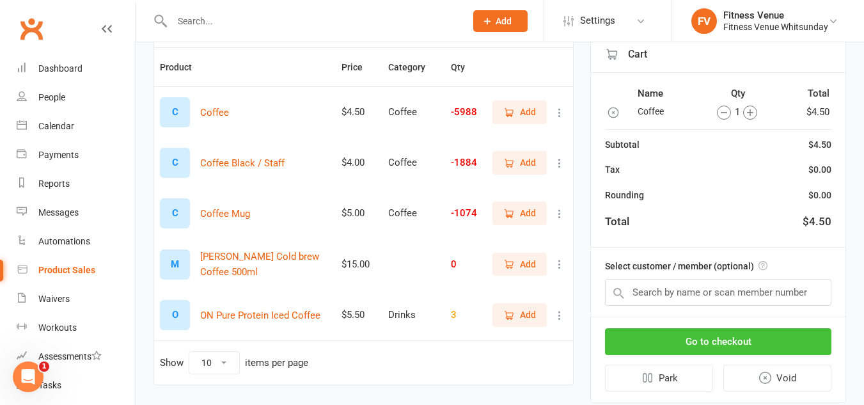
click at [744, 330] on button "Go to checkout" at bounding box center [718, 341] width 227 height 27
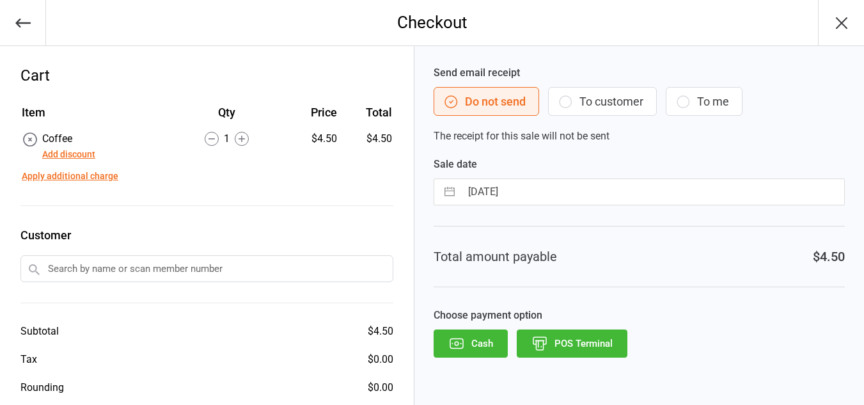
click at [607, 341] on button "POS Terminal" at bounding box center [572, 344] width 111 height 28
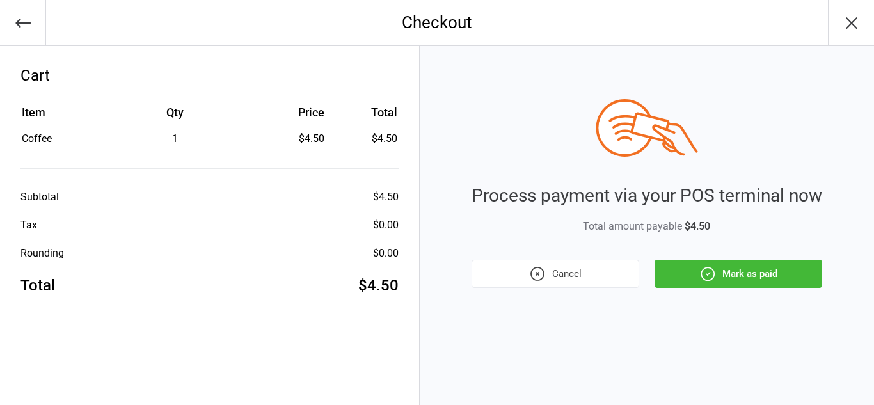
click at [722, 271] on button "Mark as paid" at bounding box center [739, 274] width 168 height 28
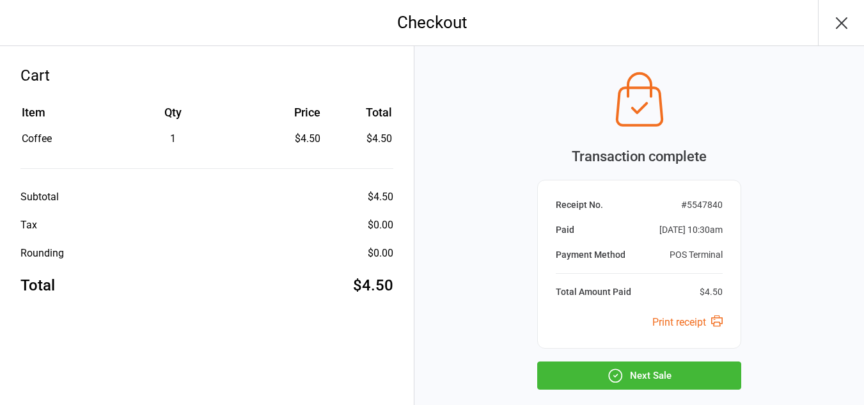
drag, startPoint x: 650, startPoint y: 372, endPoint x: 644, endPoint y: 361, distance: 12.3
click at [649, 372] on button "Next Sale" at bounding box center [639, 376] width 204 height 28
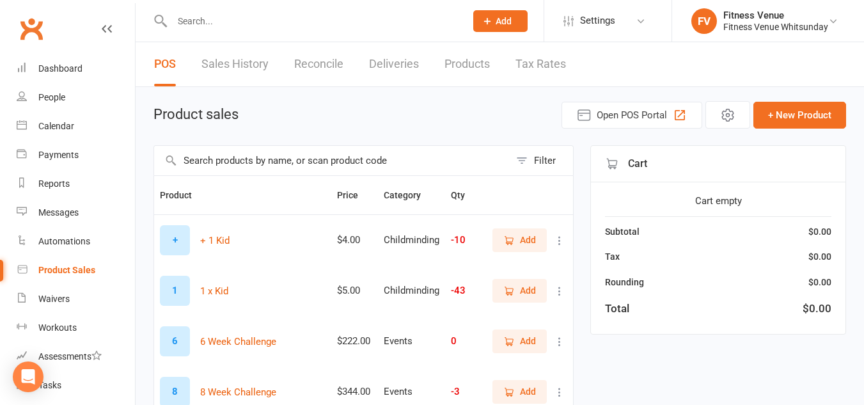
click at [252, 152] on input "text" at bounding box center [332, 160] width 356 height 29
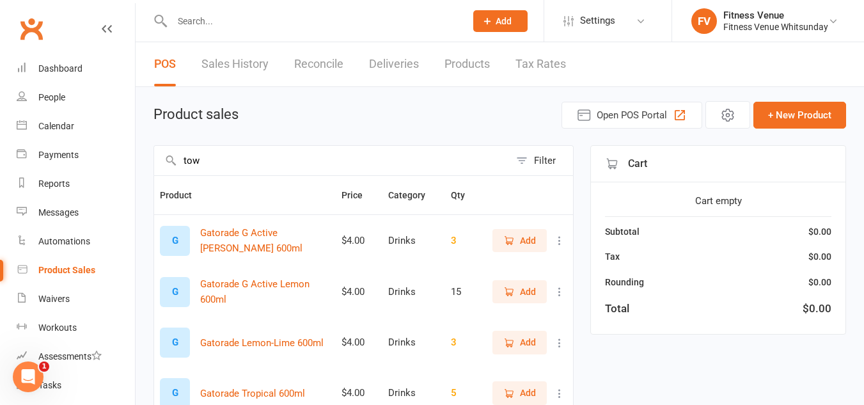
type input "tow"
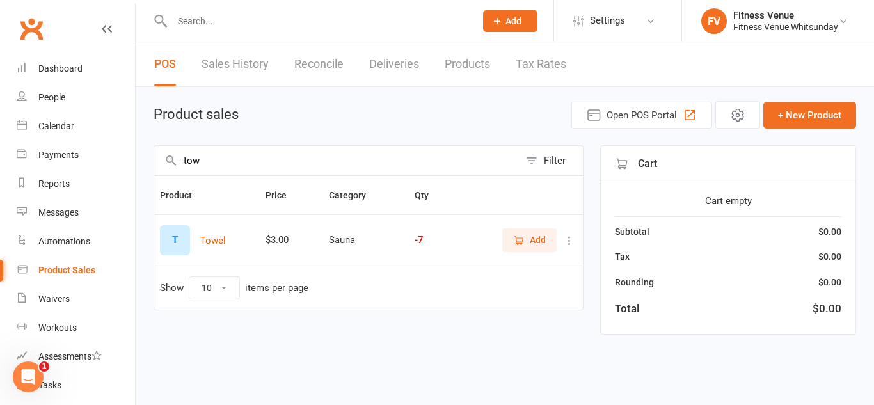
click at [526, 242] on span "Add" at bounding box center [529, 240] width 33 height 14
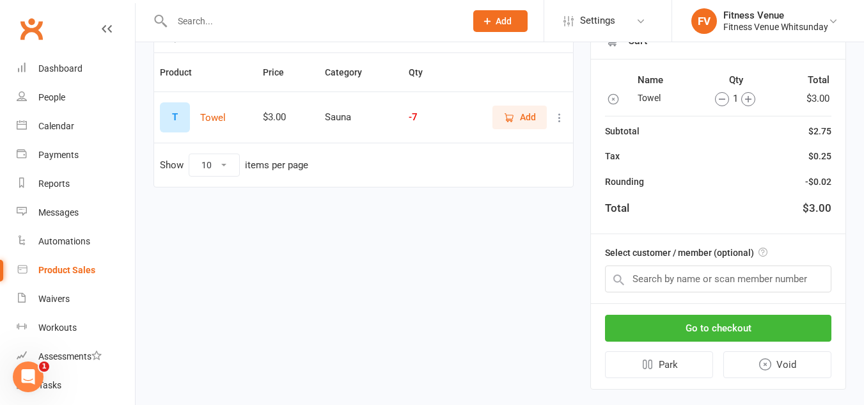
scroll to position [128, 0]
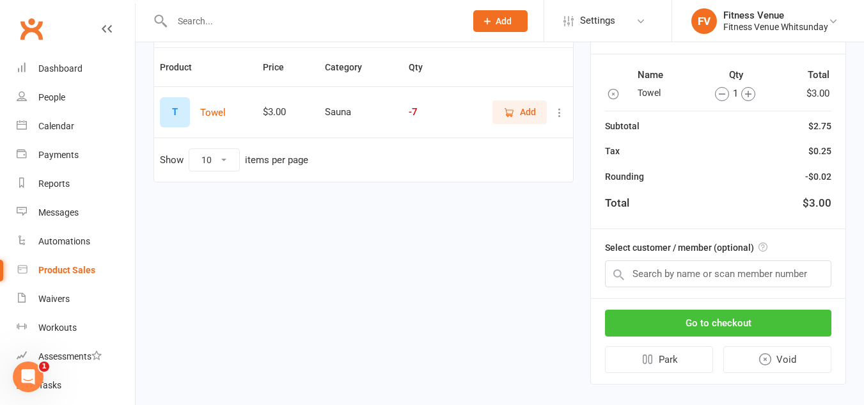
click at [695, 319] on button "Go to checkout" at bounding box center [718, 323] width 227 height 27
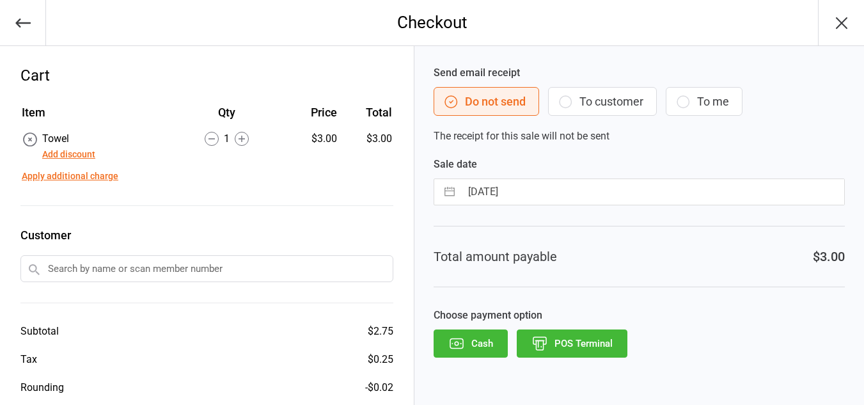
click at [463, 343] on icon "button" at bounding box center [457, 343] width 17 height 17
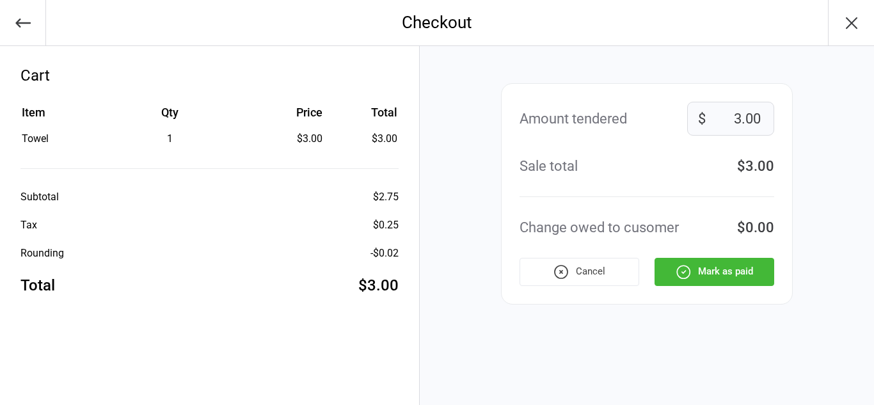
click at [678, 281] on button "Mark as paid" at bounding box center [715, 272] width 120 height 28
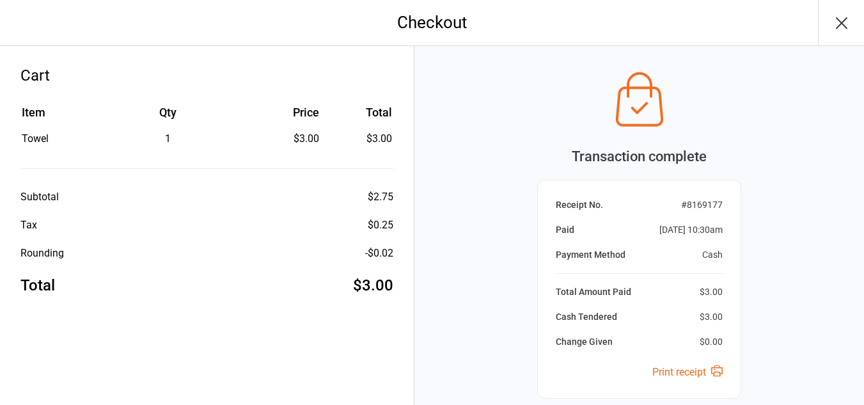
click at [848, 22] on icon "button" at bounding box center [842, 23] width 20 height 20
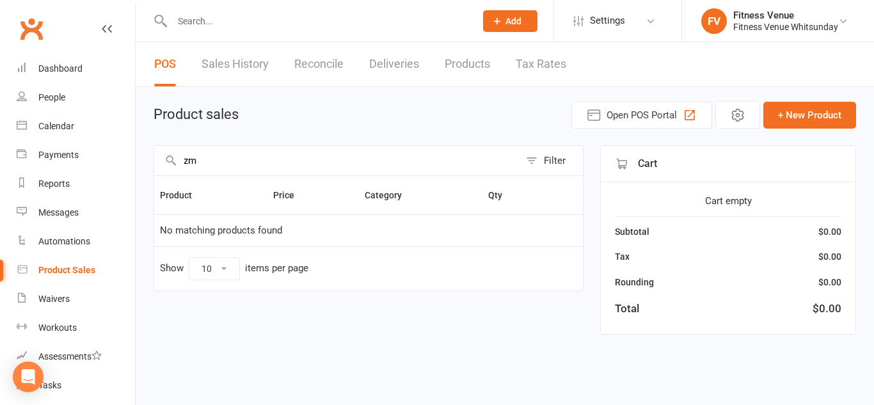
type input "z"
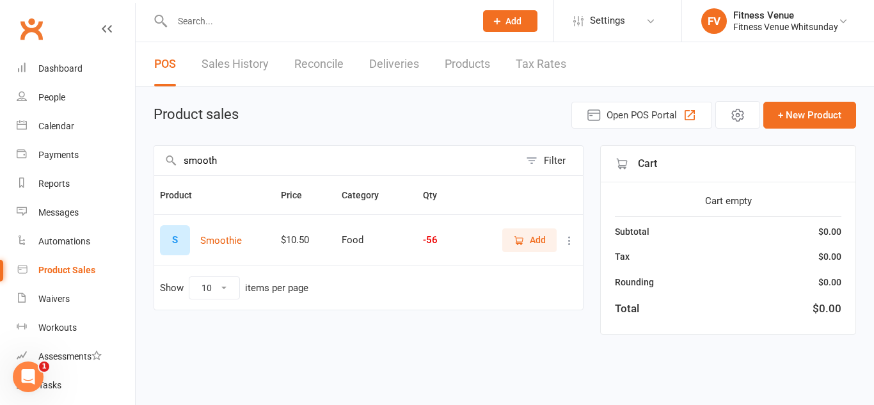
type input "smooth"
click at [540, 239] on span "Add" at bounding box center [538, 240] width 16 height 14
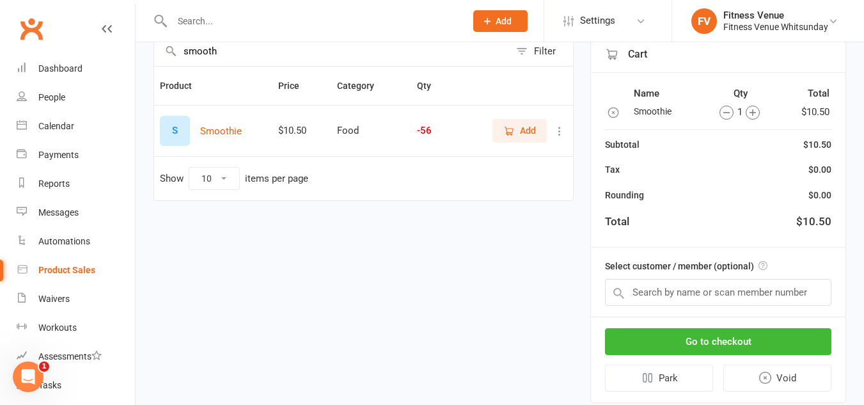
scroll to position [128, 0]
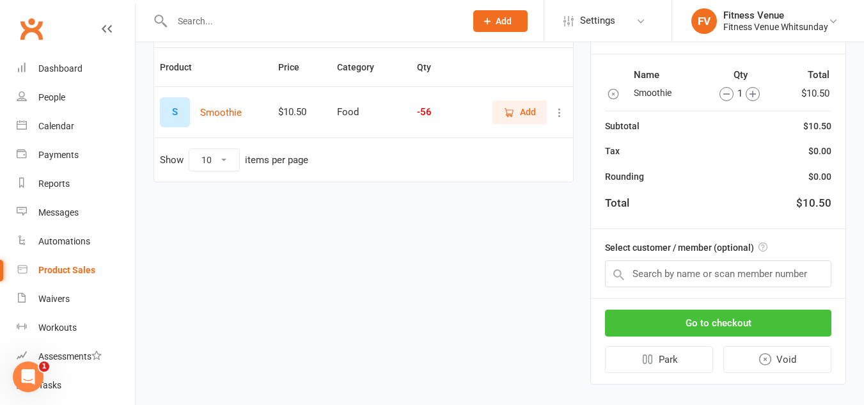
click at [681, 319] on button "Go to checkout" at bounding box center [718, 323] width 227 height 27
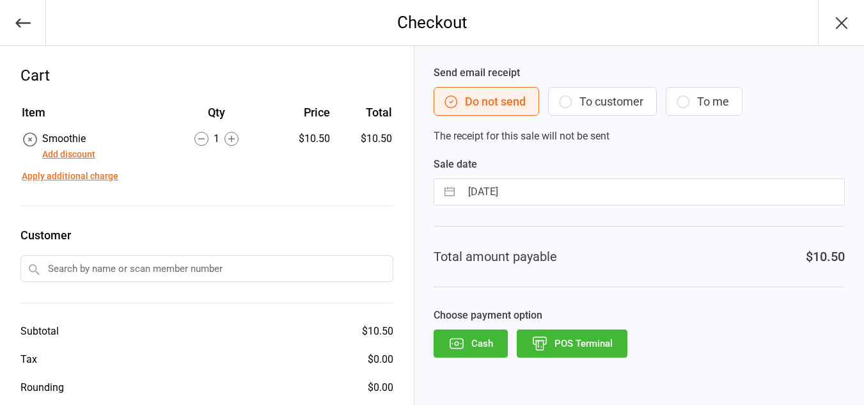
click at [100, 178] on button "Apply additional charge" at bounding box center [70, 176] width 97 height 13
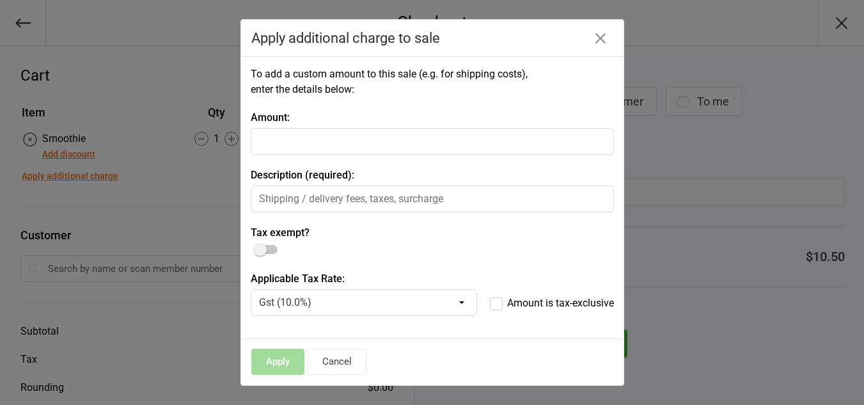
click at [287, 143] on input "number" at bounding box center [432, 141] width 363 height 27
type input "4"
type input "1.00"
click at [284, 202] on input "text" at bounding box center [432, 199] width 363 height 27
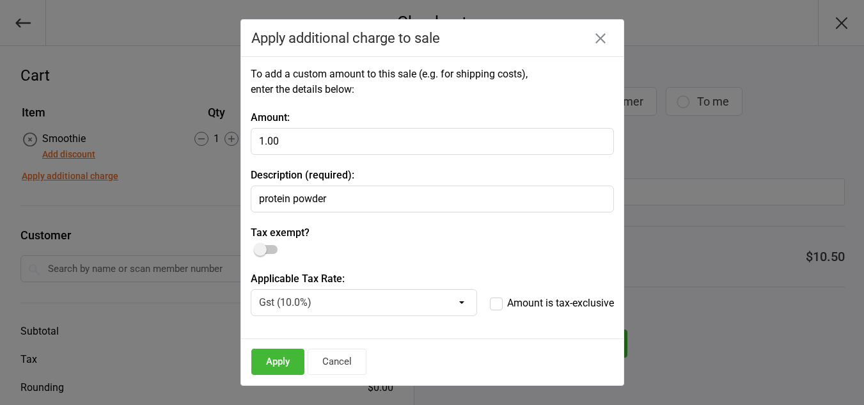
type input "protein powder"
click at [276, 360] on button "Apply" at bounding box center [277, 362] width 53 height 26
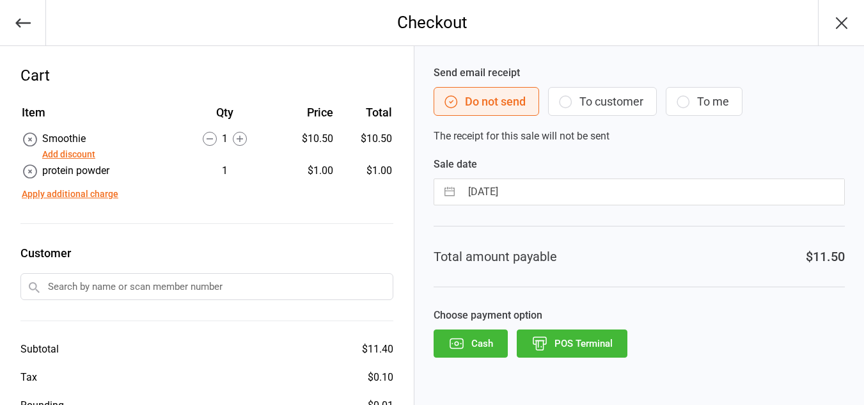
click at [456, 332] on button "Cash" at bounding box center [471, 344] width 74 height 28
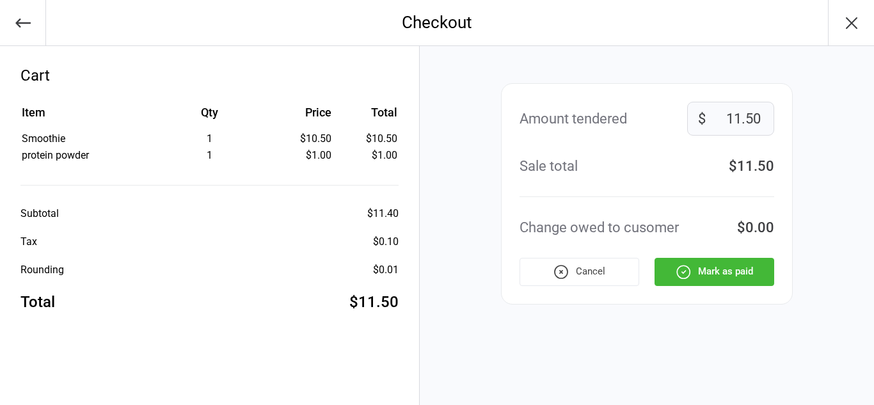
click at [719, 120] on input "11.50" at bounding box center [730, 119] width 87 height 34
type input "20.00"
click at [742, 269] on button "Mark as paid" at bounding box center [715, 272] width 120 height 28
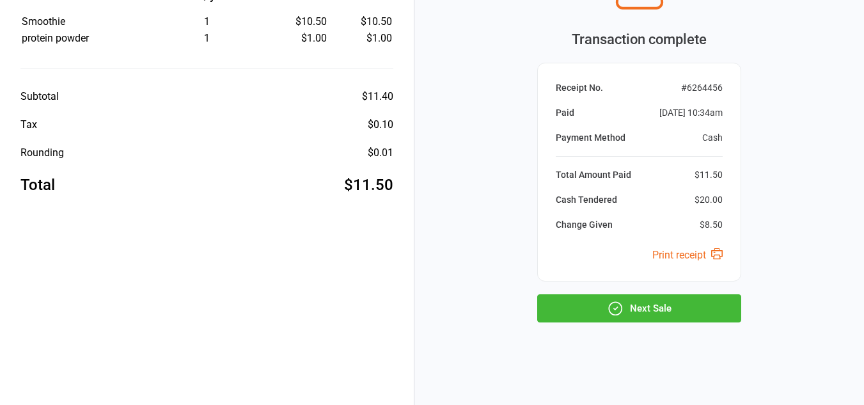
scroll to position [118, 0]
click at [710, 309] on button "Next Sale" at bounding box center [639, 308] width 204 height 28
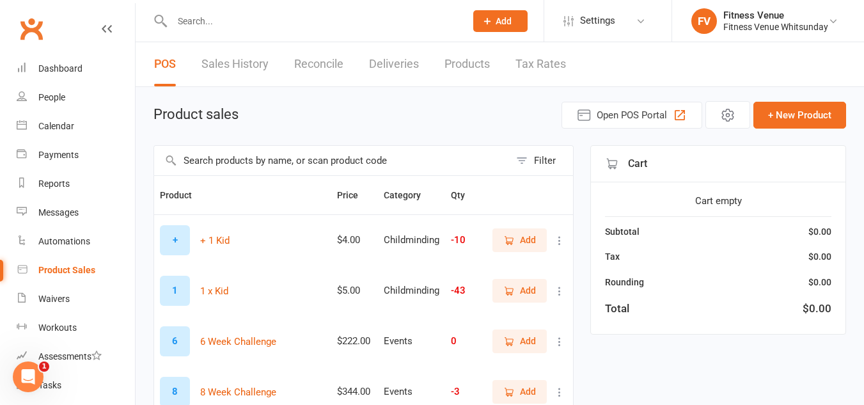
click at [355, 19] on input "text" at bounding box center [312, 21] width 289 height 18
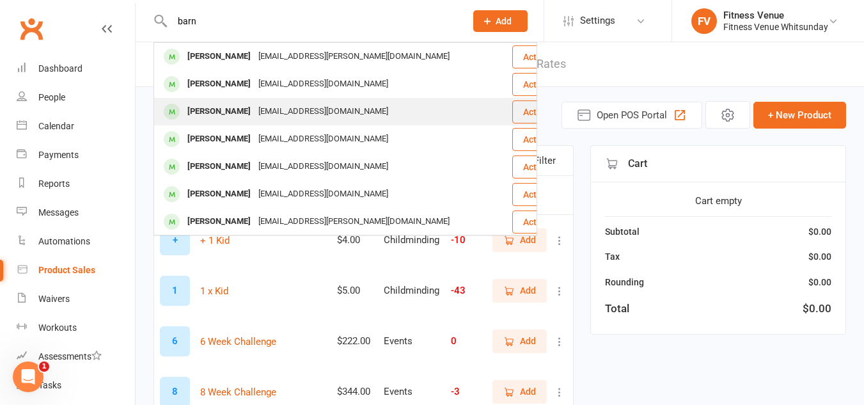
type input "barn"
click at [362, 109] on div "[PERSON_NAME] [EMAIL_ADDRESS][DOMAIN_NAME]" at bounding box center [333, 112] width 356 height 26
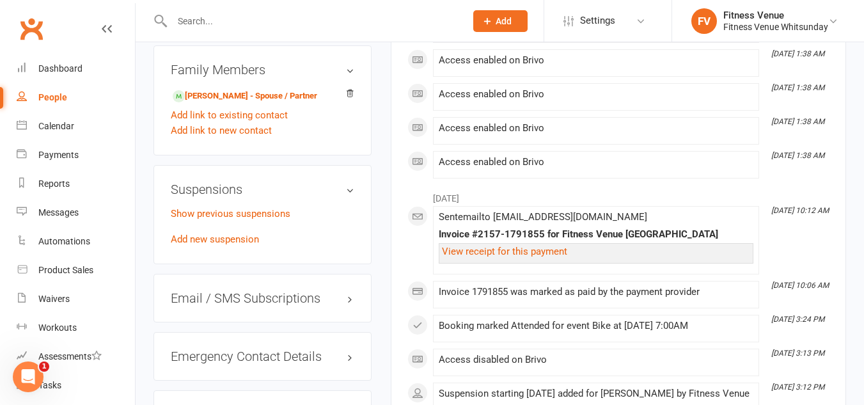
scroll to position [832, 0]
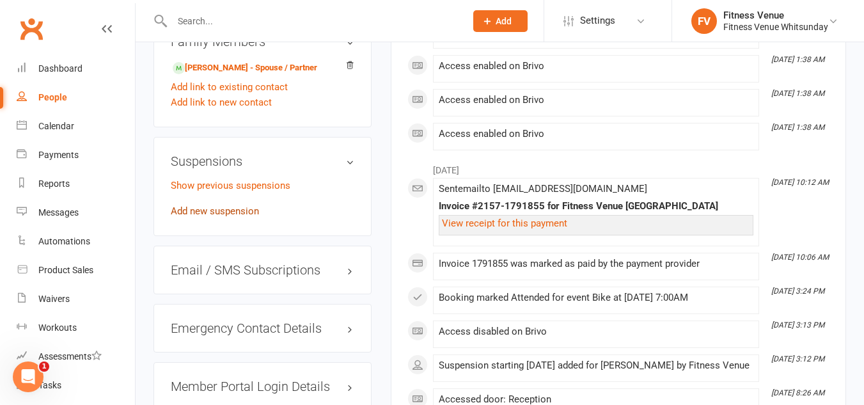
click at [249, 217] on link "Add new suspension" at bounding box center [215, 211] width 88 height 12
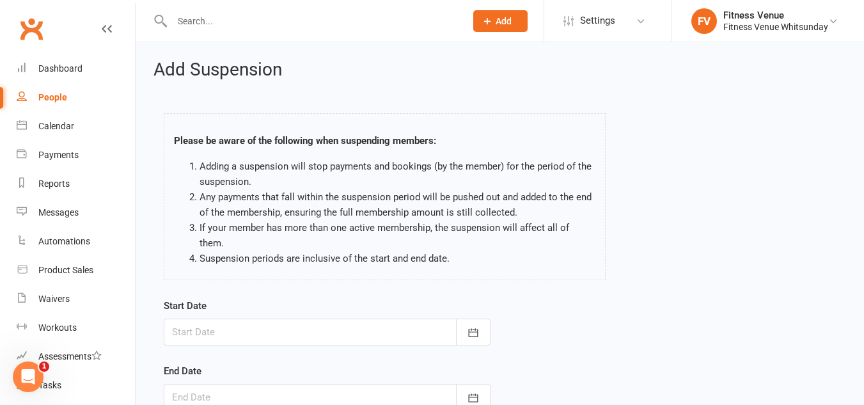
click at [319, 319] on div at bounding box center [327, 332] width 327 height 27
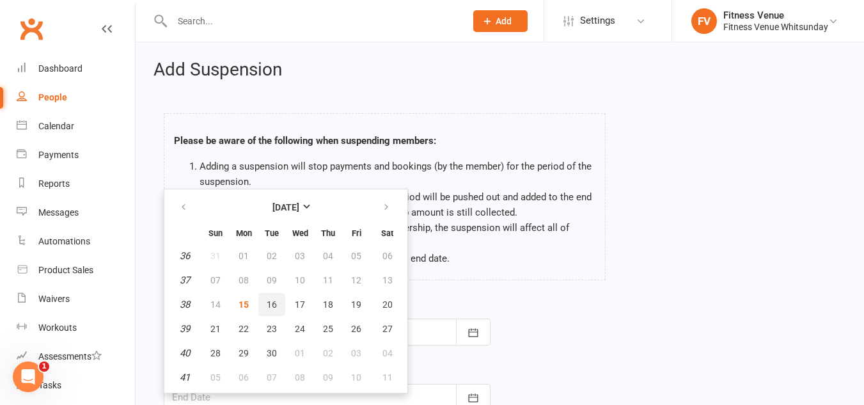
click at [277, 293] on button "16" at bounding box center [272, 304] width 27 height 23
type input "[DATE]"
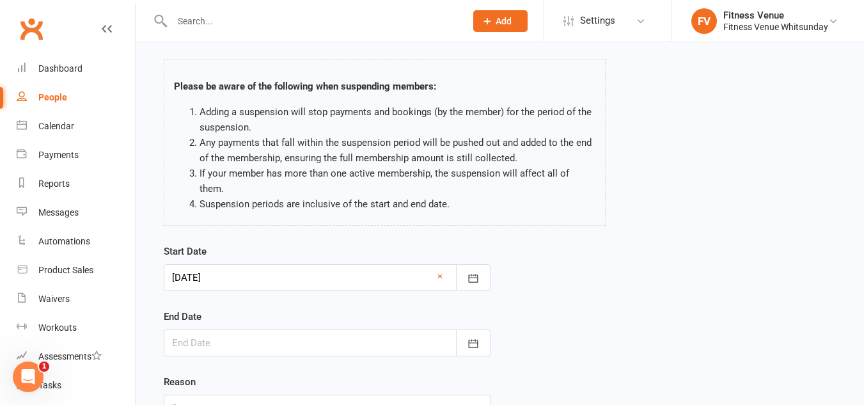
scroll to position [128, 0]
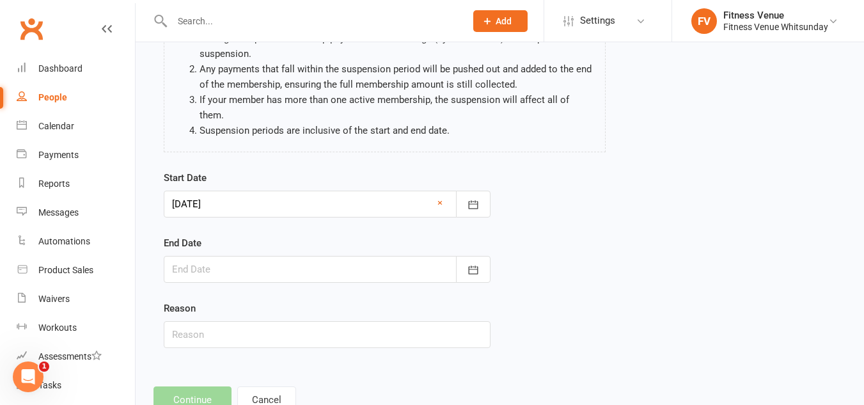
click at [282, 256] on div at bounding box center [327, 269] width 327 height 27
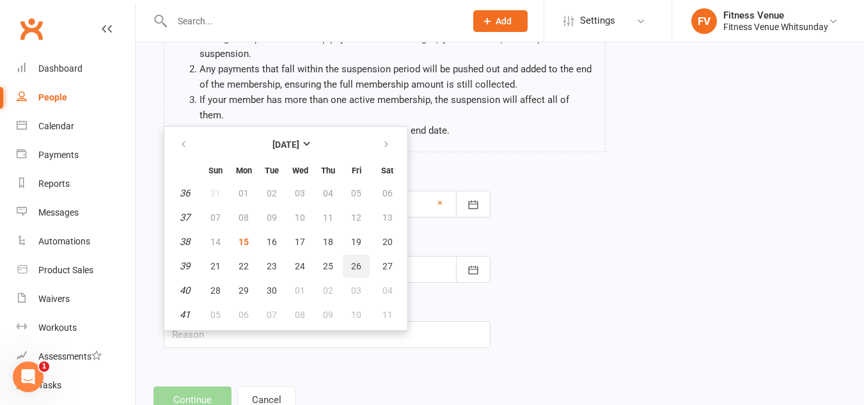
click at [351, 261] on span "26" at bounding box center [356, 266] width 10 height 10
type input "[DATE]"
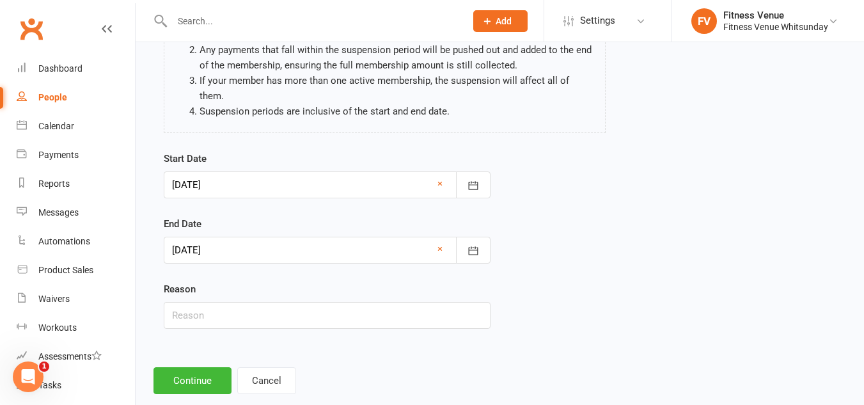
scroll to position [157, 0]
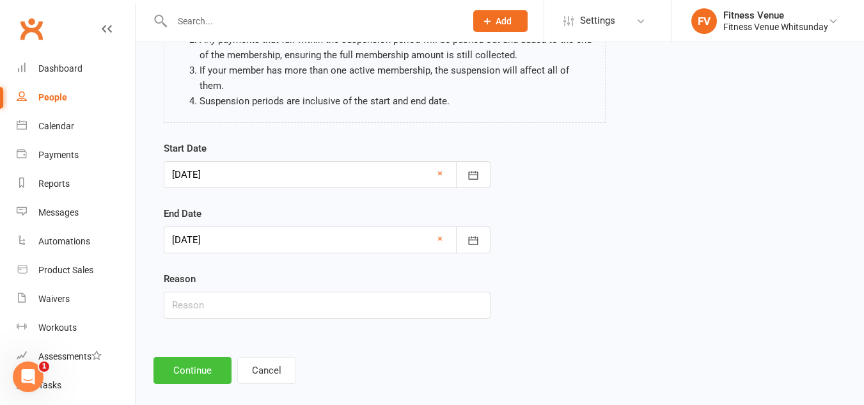
click at [221, 360] on button "Continue" at bounding box center [193, 370] width 78 height 27
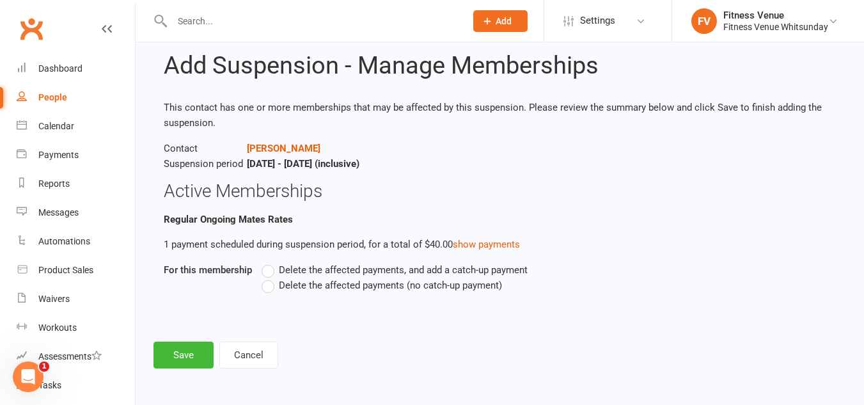
scroll to position [0, 0]
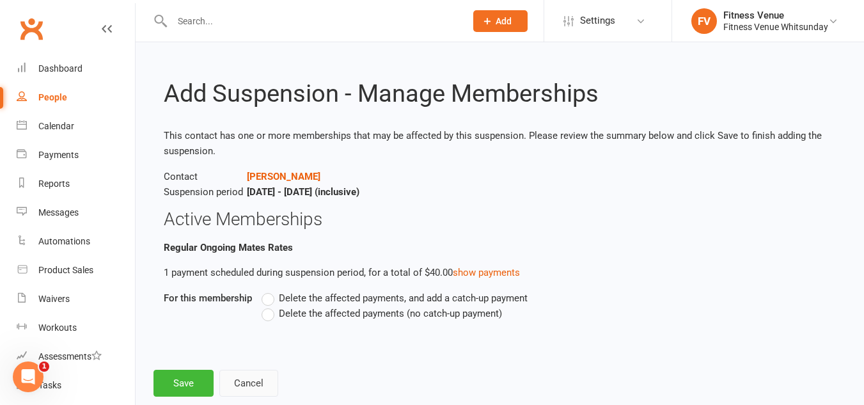
click at [238, 372] on button "Cancel" at bounding box center [248, 383] width 59 height 27
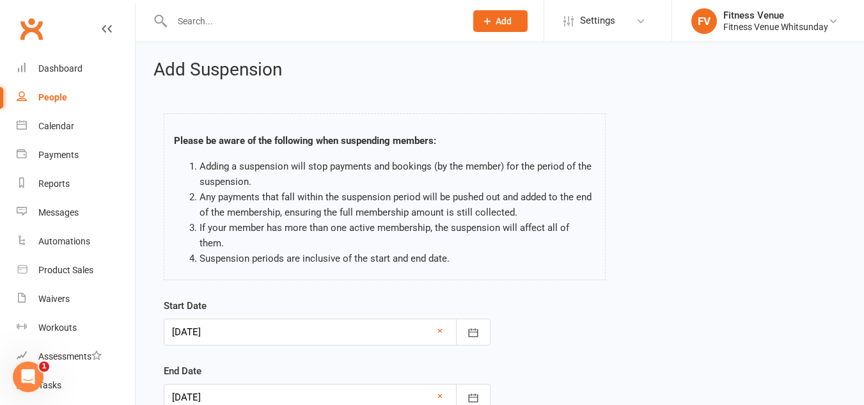
scroll to position [128, 0]
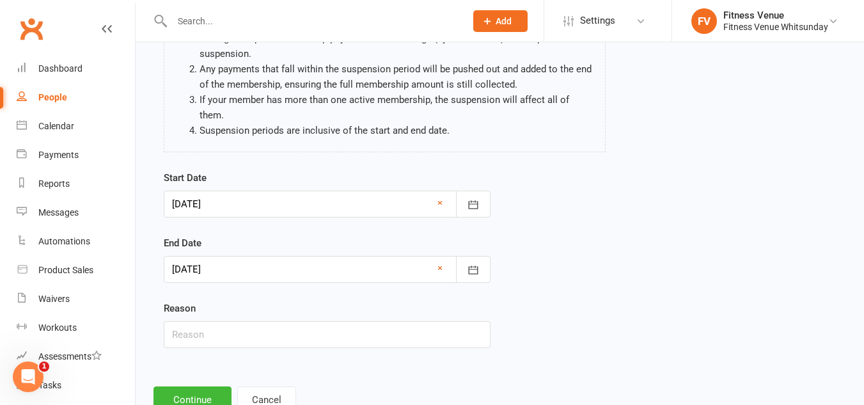
click at [263, 192] on div at bounding box center [327, 204] width 327 height 27
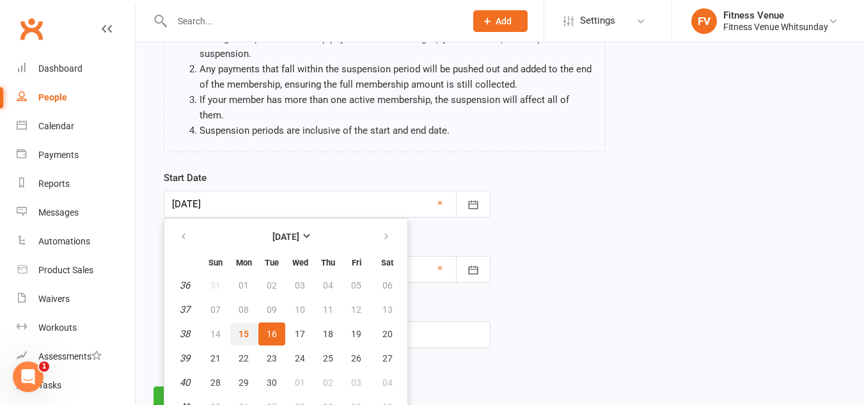
click at [249, 322] on button "15" at bounding box center [243, 333] width 27 height 23
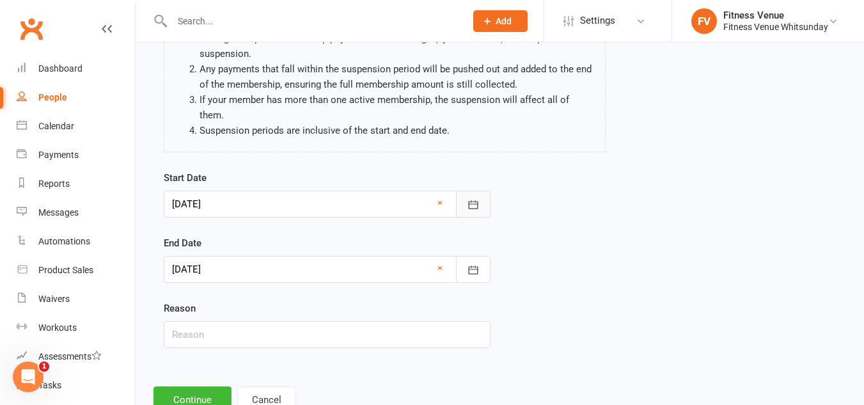
click at [470, 200] on button "button" at bounding box center [473, 204] width 35 height 27
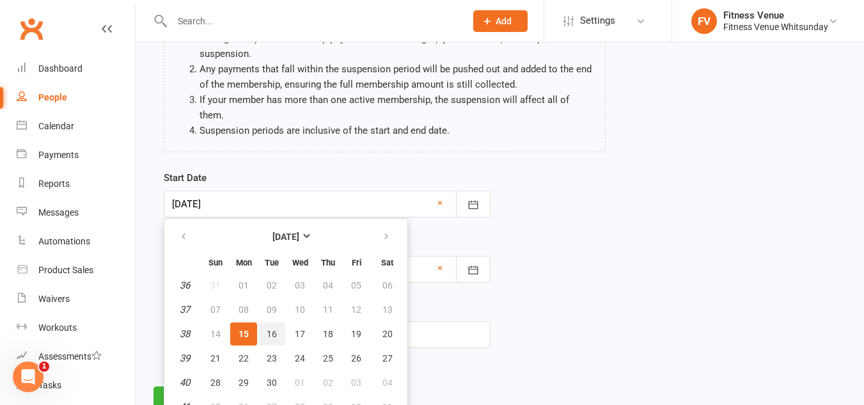
click at [273, 329] on span "16" at bounding box center [272, 334] width 10 height 10
type input "16 Sep 2025"
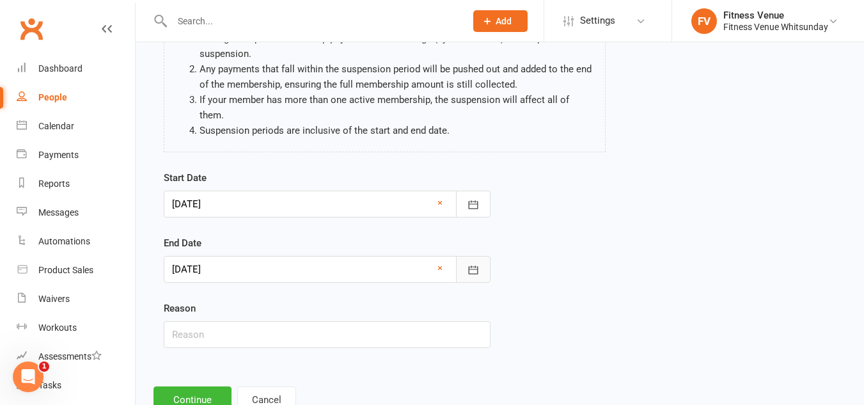
click at [474, 261] on button "button" at bounding box center [473, 269] width 35 height 27
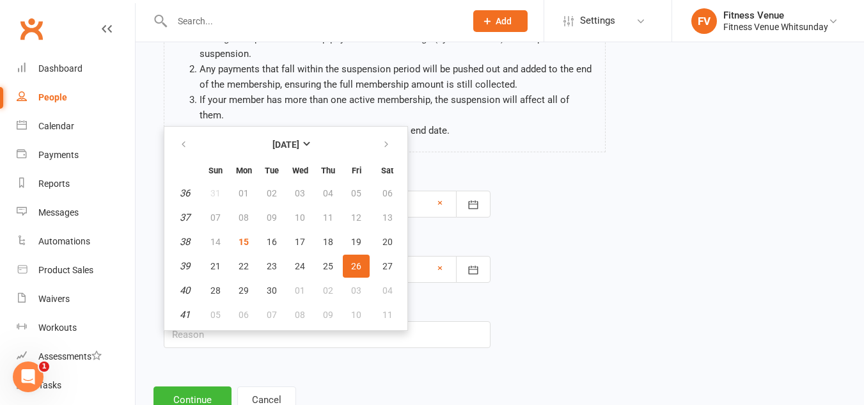
click at [349, 255] on button "26" at bounding box center [356, 266] width 27 height 23
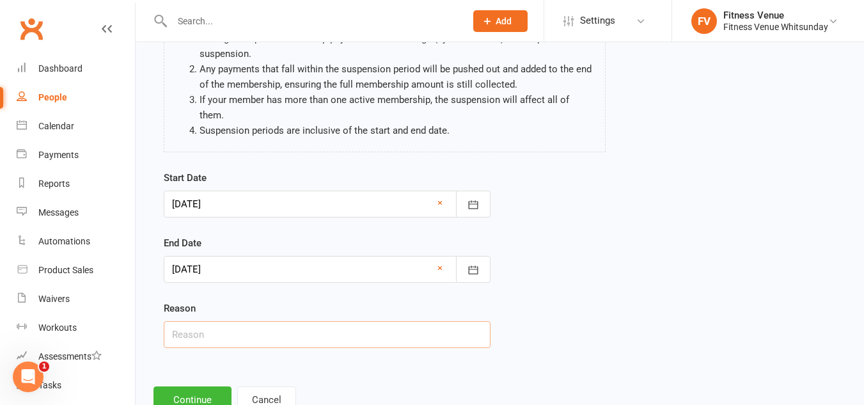
click at [250, 321] on input "text" at bounding box center [327, 334] width 327 height 27
type input "away"
click at [163, 386] on button "Continue" at bounding box center [193, 399] width 78 height 27
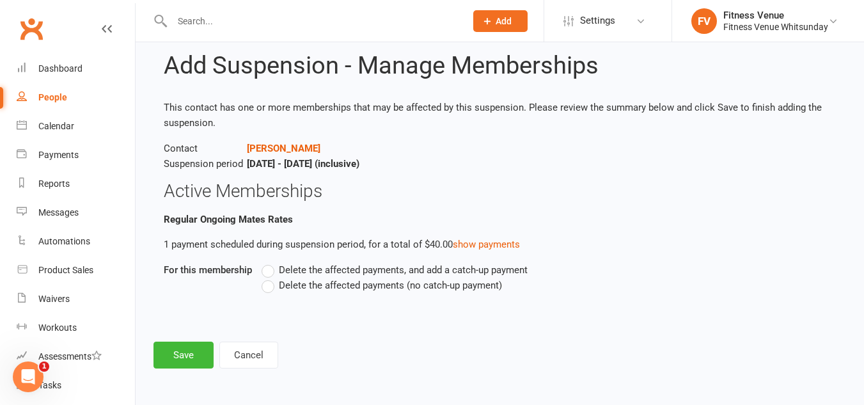
scroll to position [0, 0]
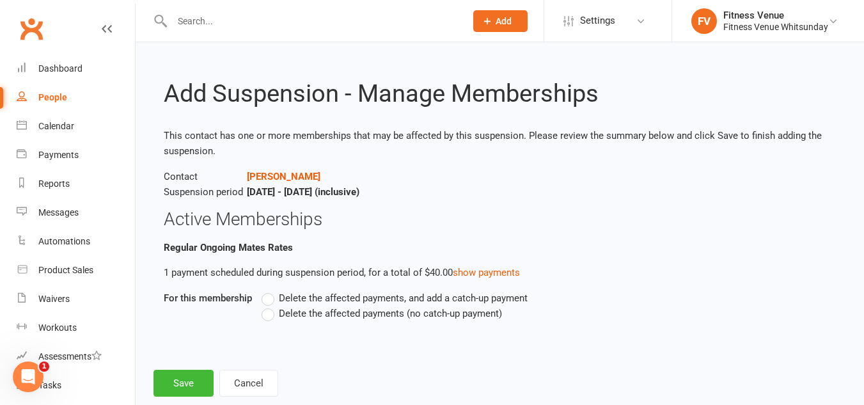
click at [329, 317] on span "Delete the affected payments (no catch-up payment)" at bounding box center [390, 312] width 223 height 13
click at [270, 306] on input "Delete the affected payments (no catch-up payment)" at bounding box center [266, 306] width 8 height 0
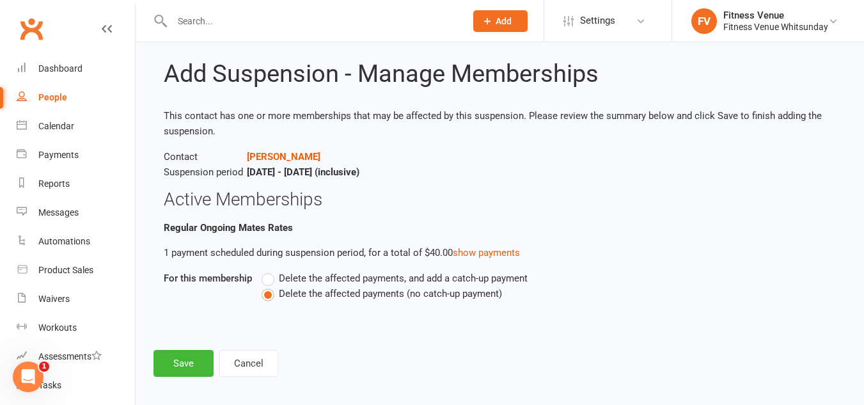
scroll to position [28, 0]
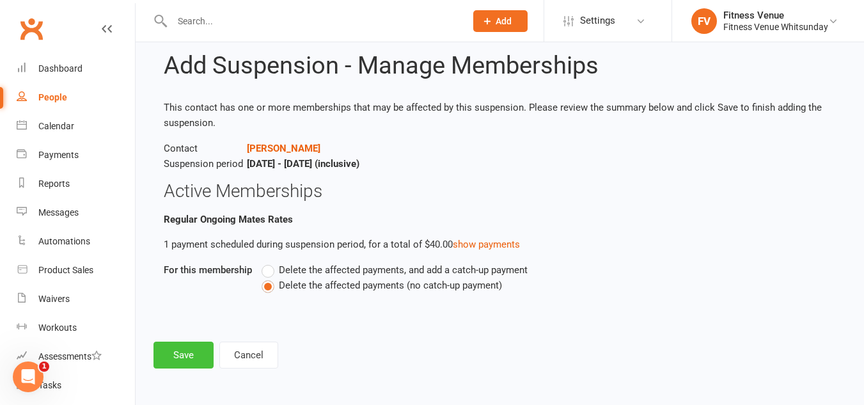
click at [183, 354] on button "Save" at bounding box center [184, 355] width 60 height 27
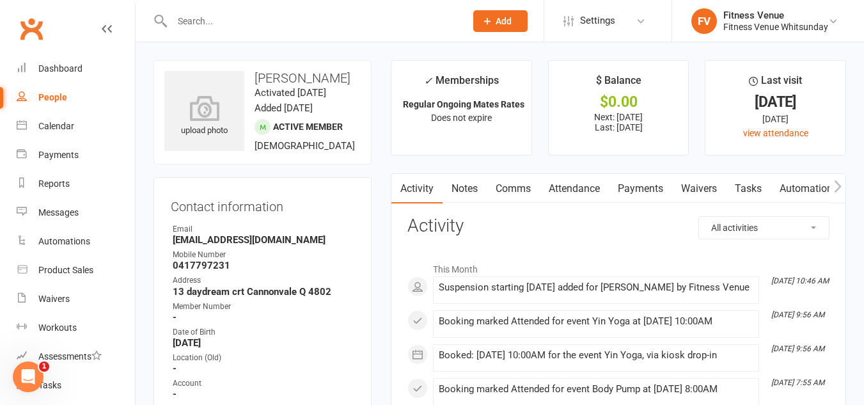
click at [452, 18] on input "text" at bounding box center [312, 21] width 289 height 18
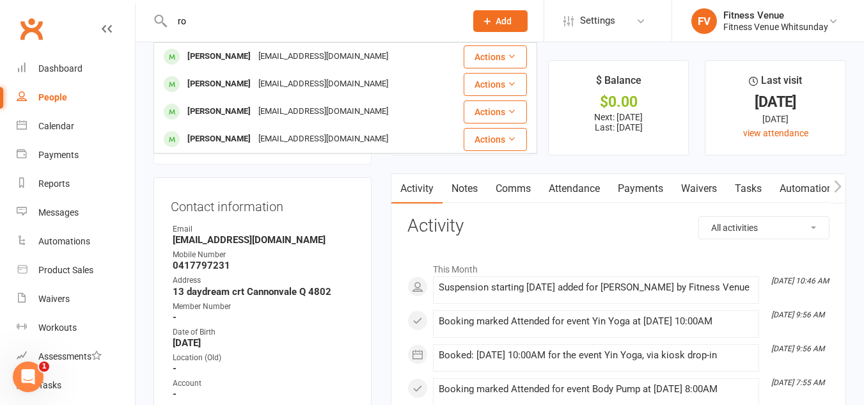
type input "r"
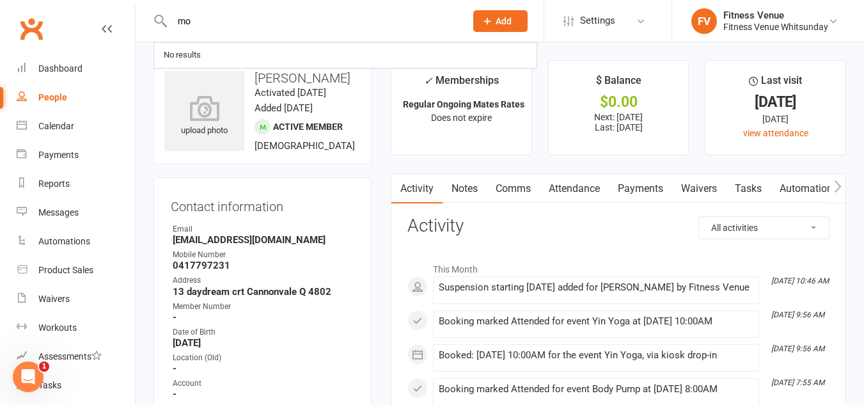
type input "m"
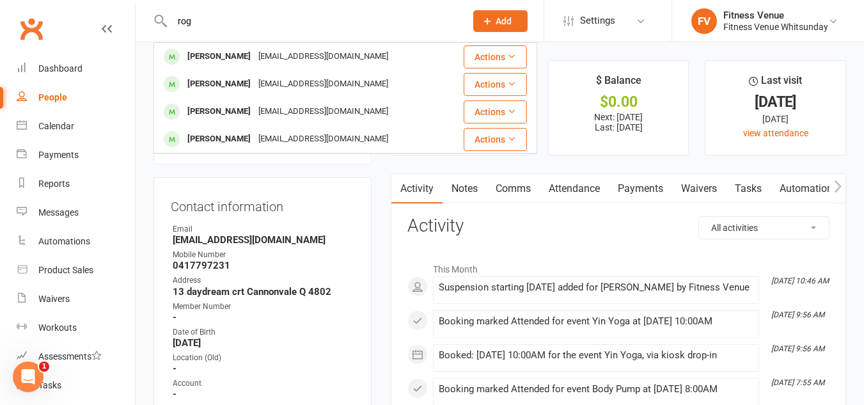
type input "rog"
click at [325, 197] on div "Contact information Owner Email vikki_harbour@hotmail.com Mobile Number 0417797…" at bounding box center [263, 325] width 218 height 296
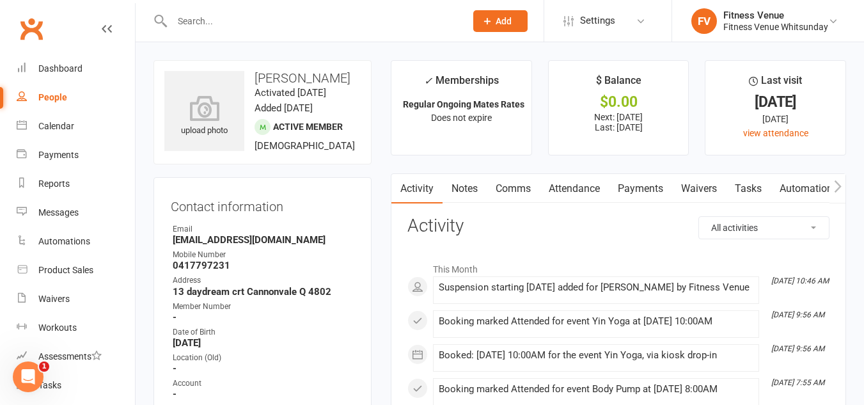
click at [296, 23] on input "text" at bounding box center [312, 21] width 289 height 18
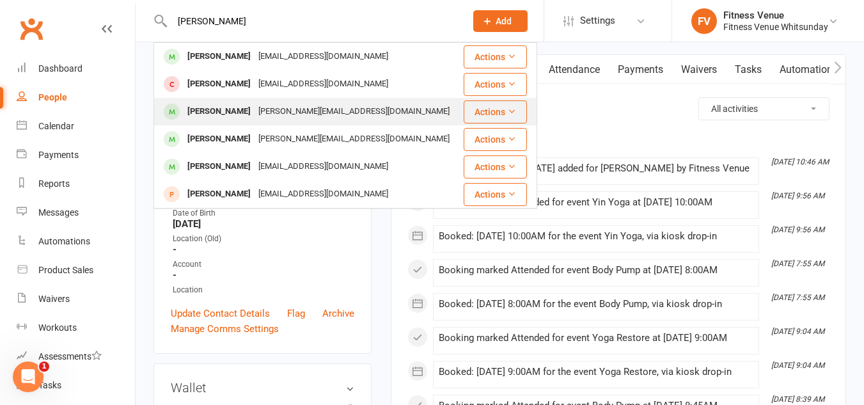
scroll to position [128, 0]
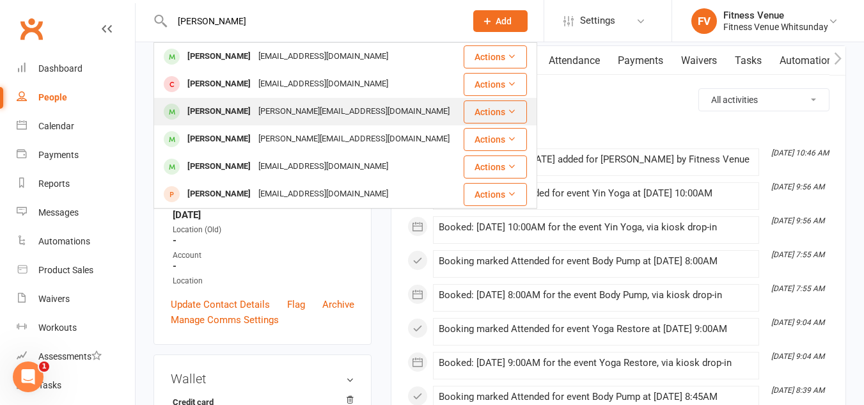
type input "sophie"
click at [310, 106] on div "Sophiemcauley@hotmail.com" at bounding box center [354, 111] width 199 height 19
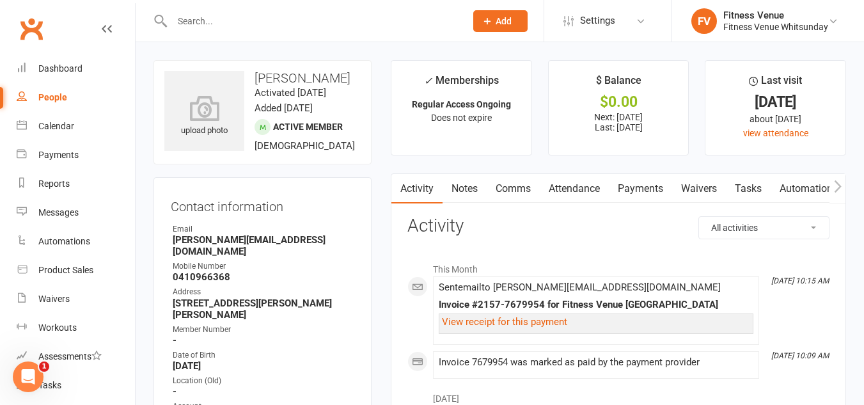
click at [838, 186] on icon "button" at bounding box center [838, 186] width 8 height 13
click at [397, 183] on icon "button" at bounding box center [400, 186] width 8 height 13
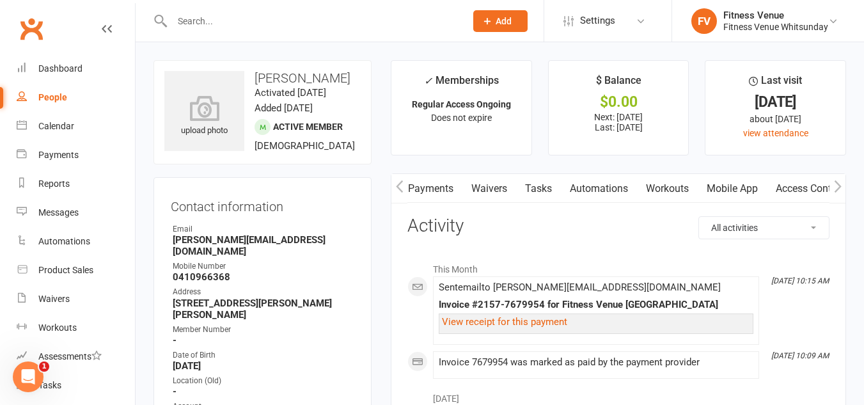
click at [397, 183] on icon "button" at bounding box center [400, 186] width 8 height 13
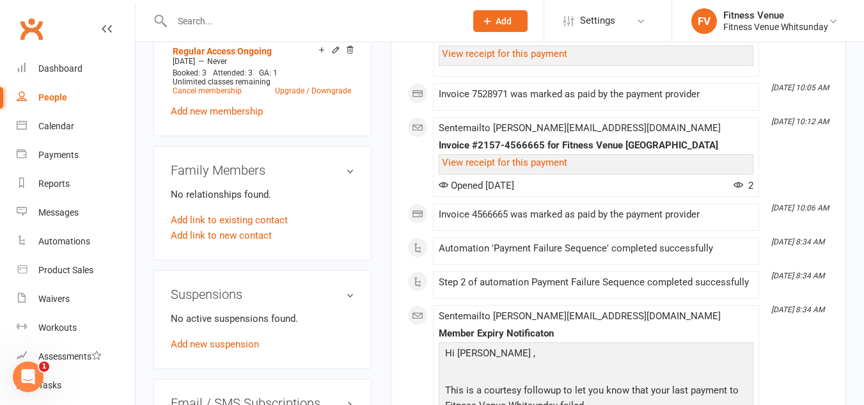
scroll to position [640, 0]
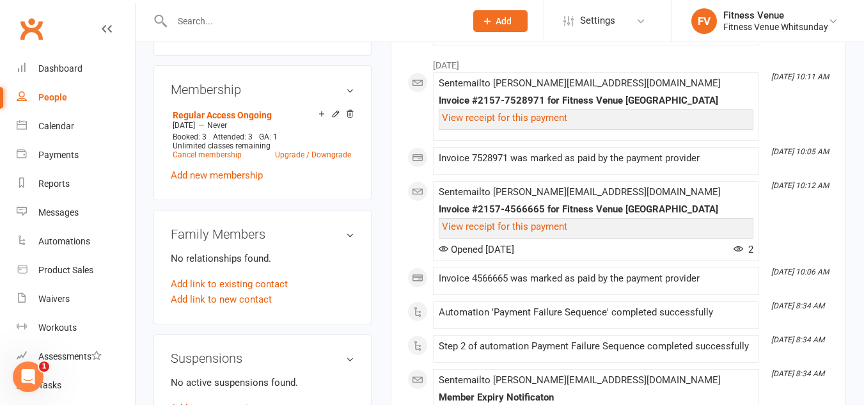
click at [379, 268] on div "upload photo Sophie McAuley Activated 23 June, 2025 Added 23 June, 2025 Active …" at bounding box center [262, 34] width 237 height 1228
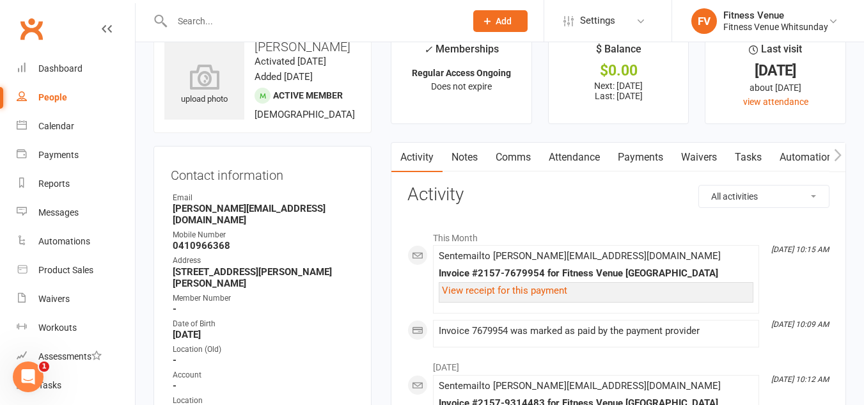
scroll to position [0, 0]
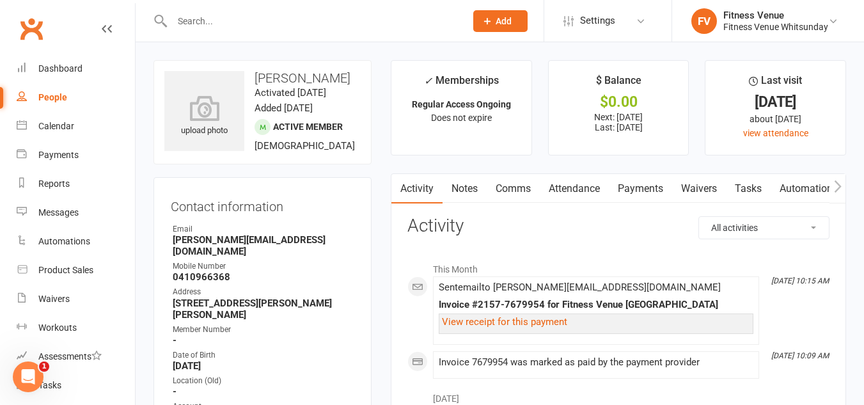
click at [629, 181] on link "Payments" at bounding box center [640, 188] width 63 height 29
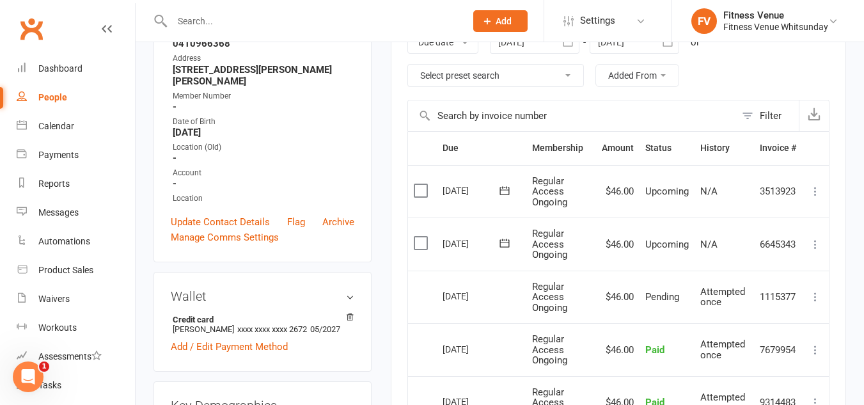
scroll to position [256, 0]
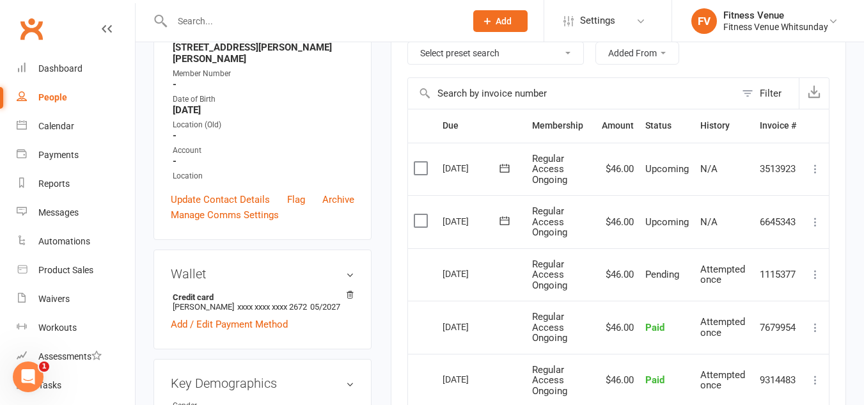
click at [813, 271] on icon at bounding box center [815, 274] width 13 height 13
click at [827, 259] on td "More Info Send message" at bounding box center [815, 274] width 27 height 53
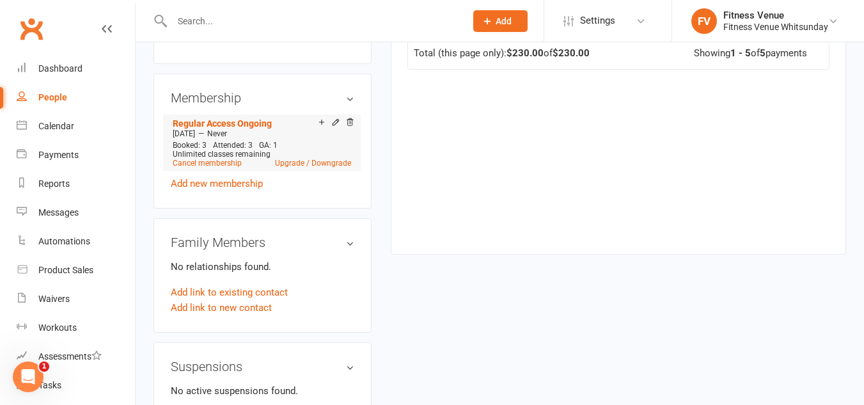
scroll to position [611, 0]
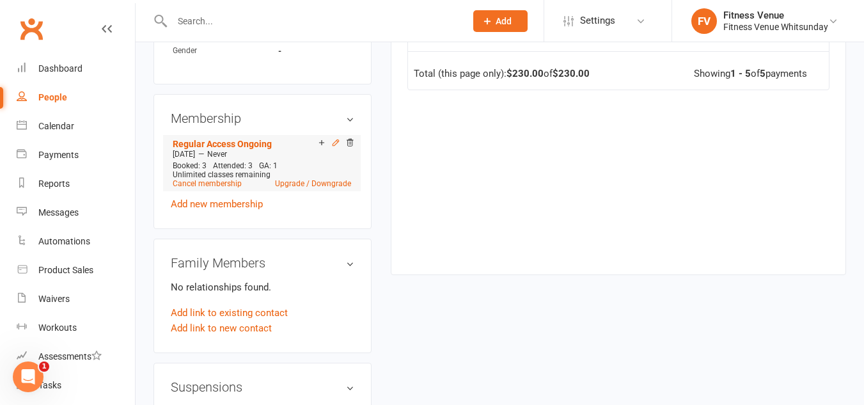
click at [333, 139] on icon at bounding box center [335, 142] width 9 height 9
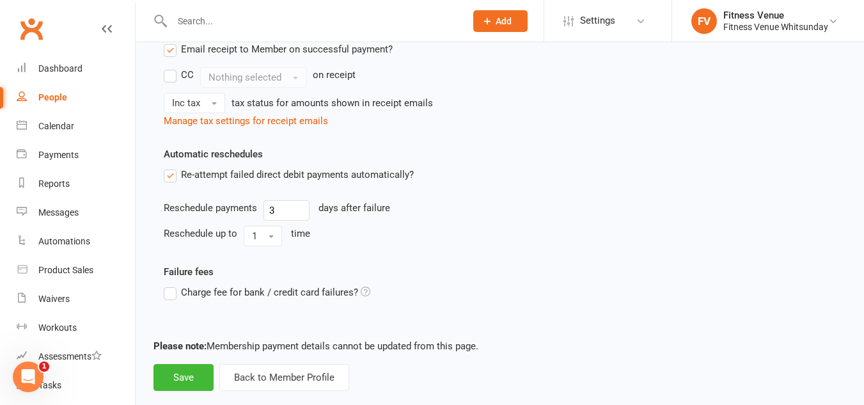
scroll to position [596, 0]
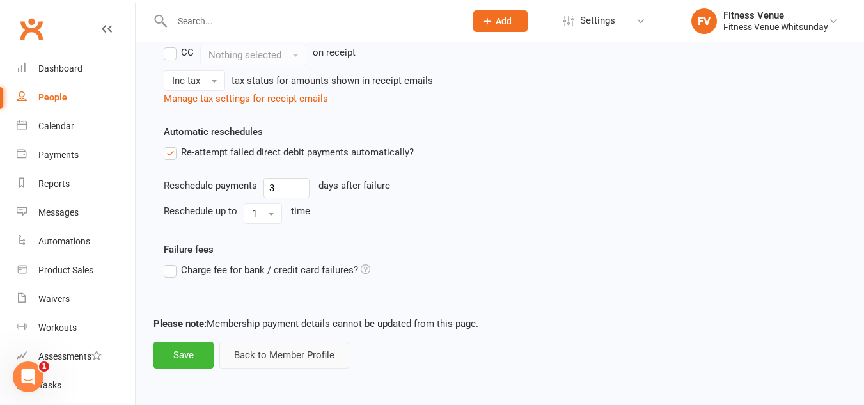
click at [318, 357] on button "Back to Member Profile" at bounding box center [284, 355] width 130 height 27
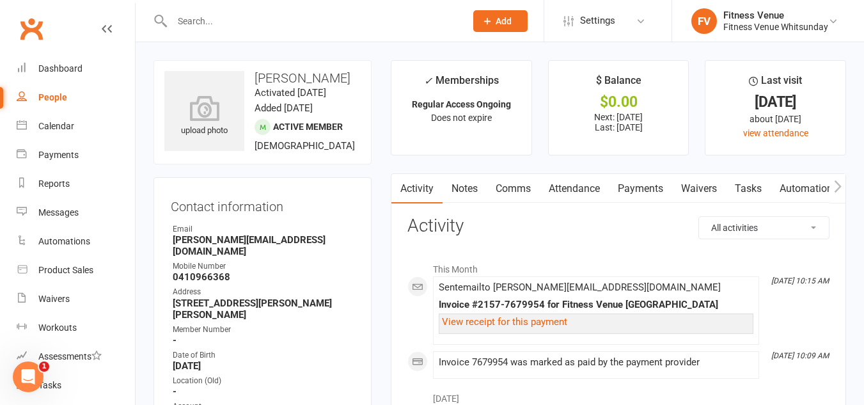
click at [844, 184] on button "button" at bounding box center [838, 188] width 16 height 29
click at [839, 186] on icon "button" at bounding box center [837, 186] width 7 height 12
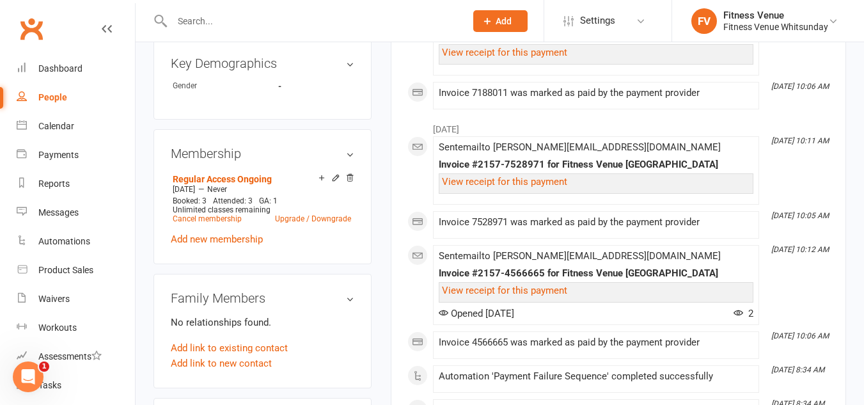
scroll to position [640, 0]
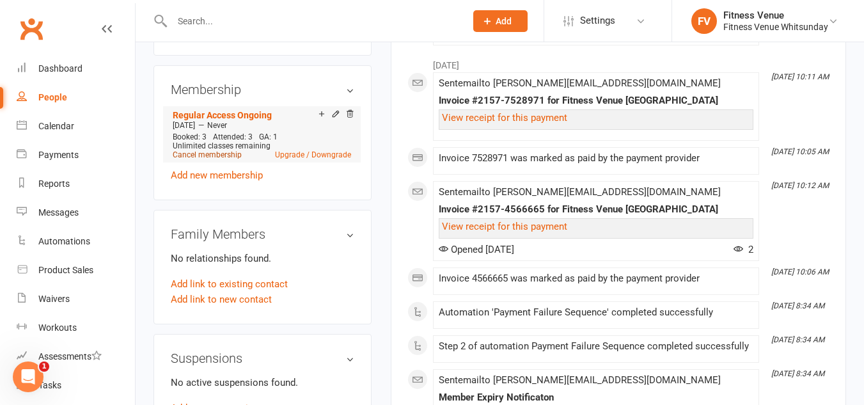
click at [223, 154] on link "Cancel membership" at bounding box center [207, 154] width 69 height 9
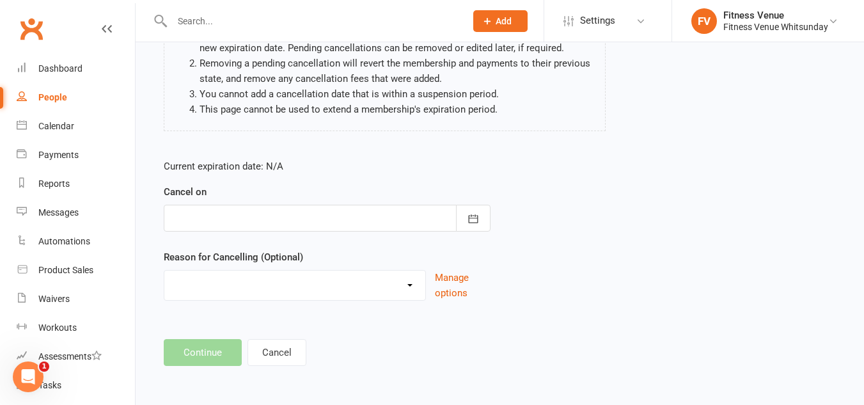
click at [412, 221] on div at bounding box center [327, 218] width 327 height 27
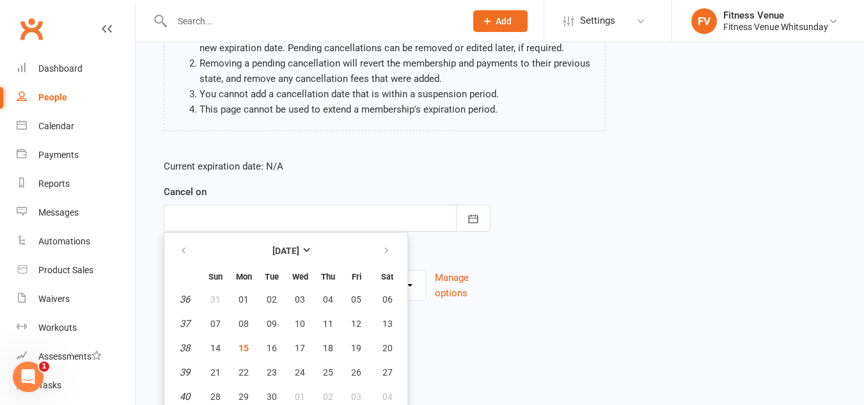
scroll to position [177, 0]
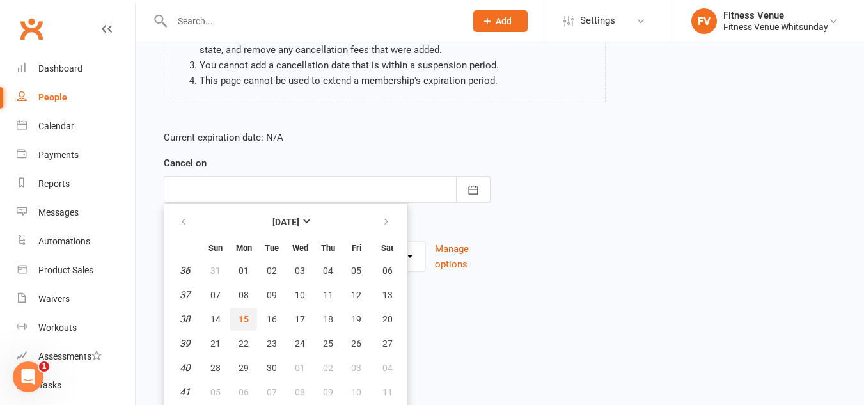
click at [251, 323] on button "15" at bounding box center [243, 319] width 27 height 23
type input "15 Sep 2025"
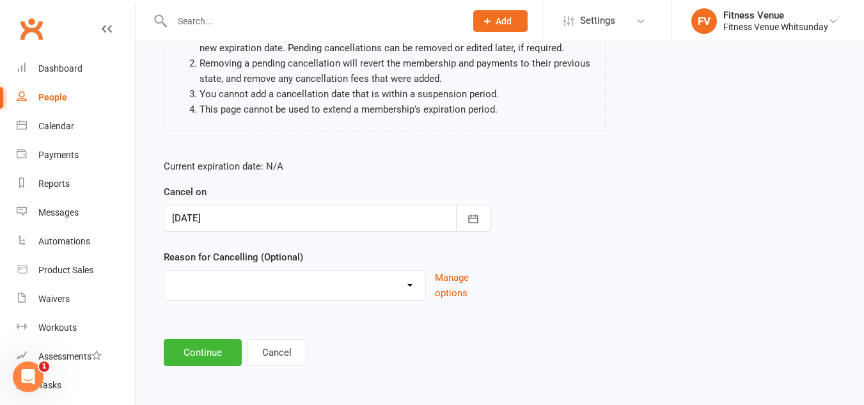
click at [335, 292] on select "Email request Excessive defaults Holiday Injury Leaving town Other reason" at bounding box center [294, 284] width 261 height 26
click at [349, 289] on select "Email request Excessive defaults Holiday Injury Leaving town Other reason" at bounding box center [294, 284] width 261 height 26
select select "4"
click at [164, 271] on select "Email request Excessive defaults Holiday Injury Leaving town Other reason" at bounding box center [294, 284] width 261 height 26
click at [221, 351] on button "Continue" at bounding box center [203, 352] width 78 height 27
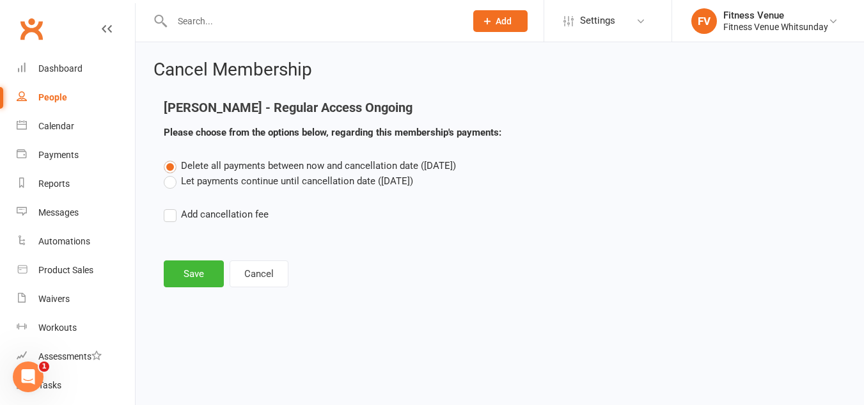
scroll to position [0, 0]
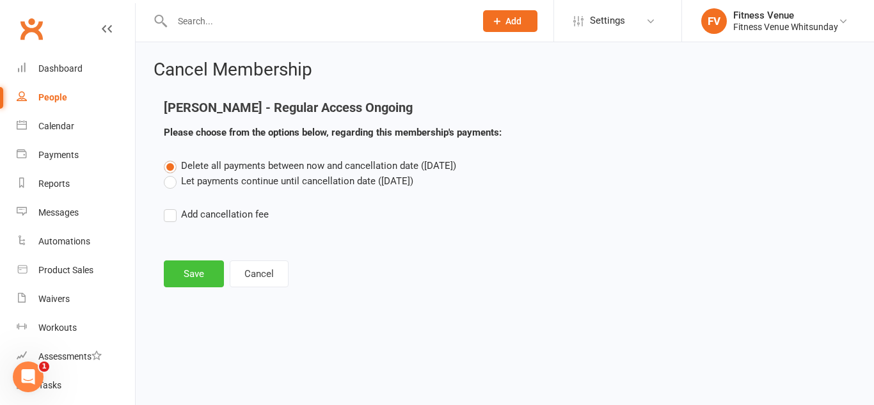
click at [179, 278] on button "Save" at bounding box center [194, 273] width 60 height 27
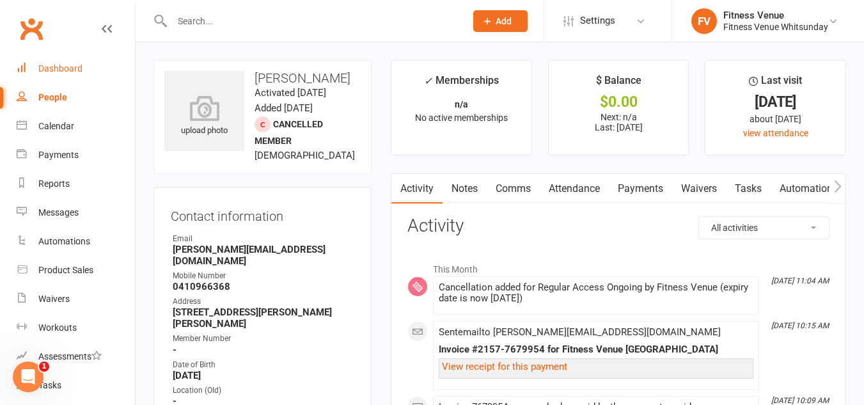
click at [115, 71] on link "Dashboard" at bounding box center [76, 68] width 118 height 29
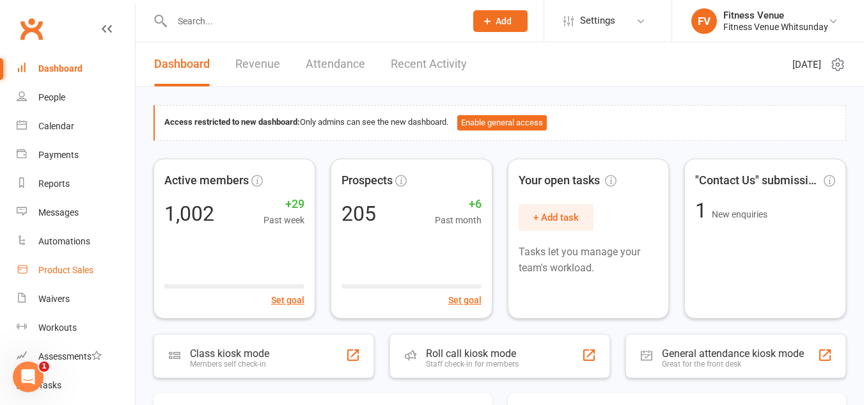
click at [96, 275] on link "Product Sales" at bounding box center [76, 270] width 118 height 29
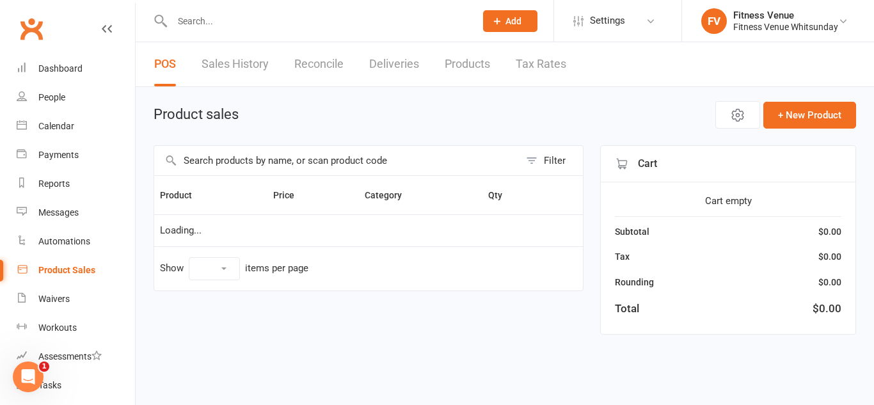
select select "10"
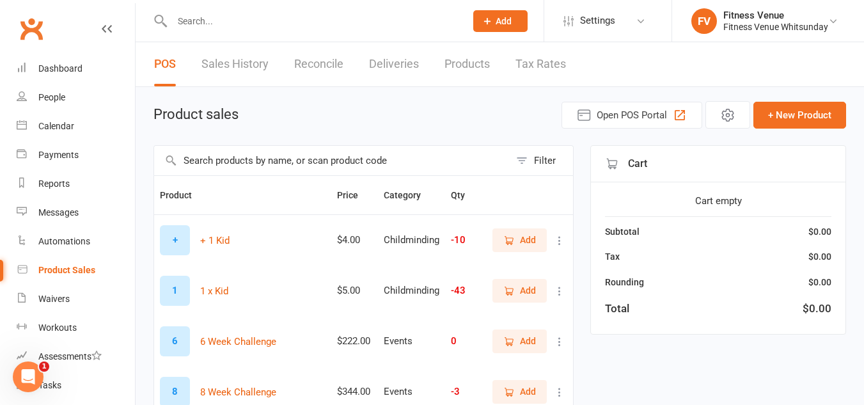
click at [248, 159] on input "text" at bounding box center [332, 160] width 356 height 29
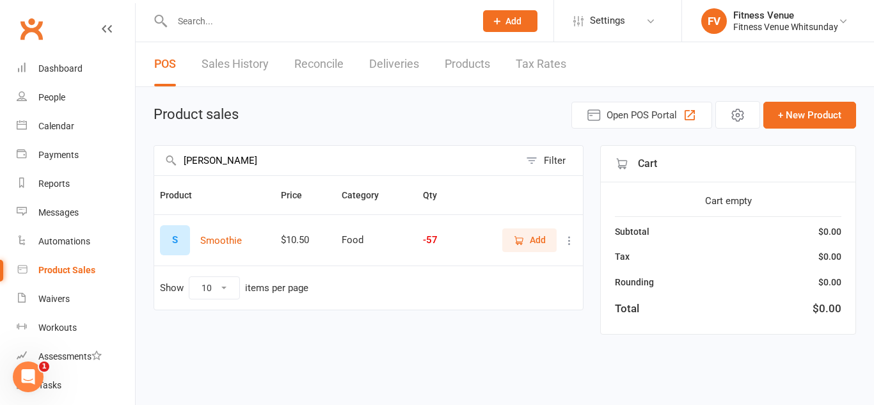
type input "smoot"
click at [537, 246] on span "Add" at bounding box center [538, 240] width 16 height 14
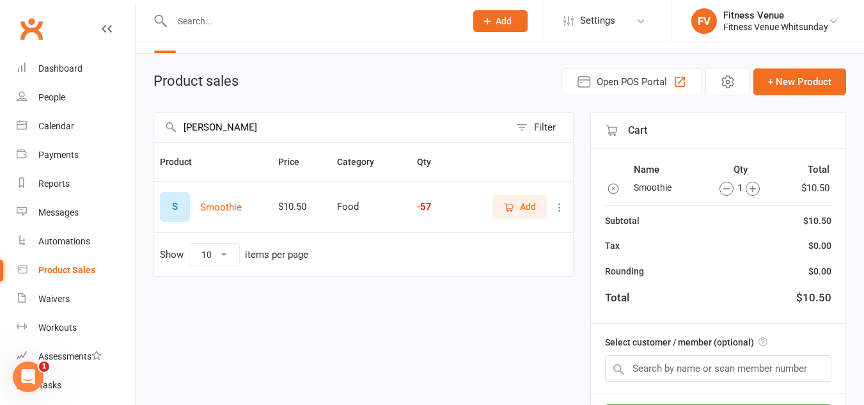
scroll to position [64, 0]
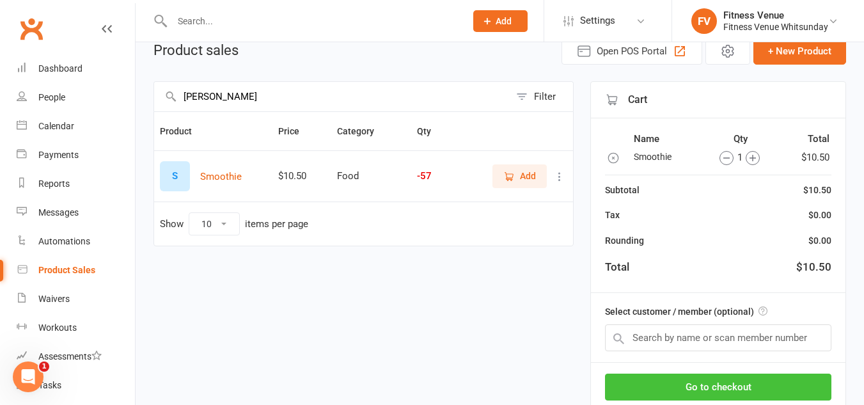
click at [619, 379] on button "Go to checkout" at bounding box center [718, 387] width 227 height 27
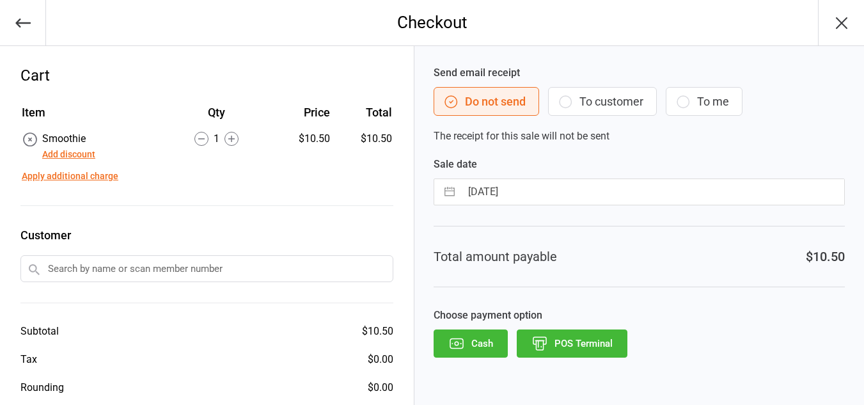
click at [114, 179] on button "Apply additional charge" at bounding box center [70, 176] width 97 height 13
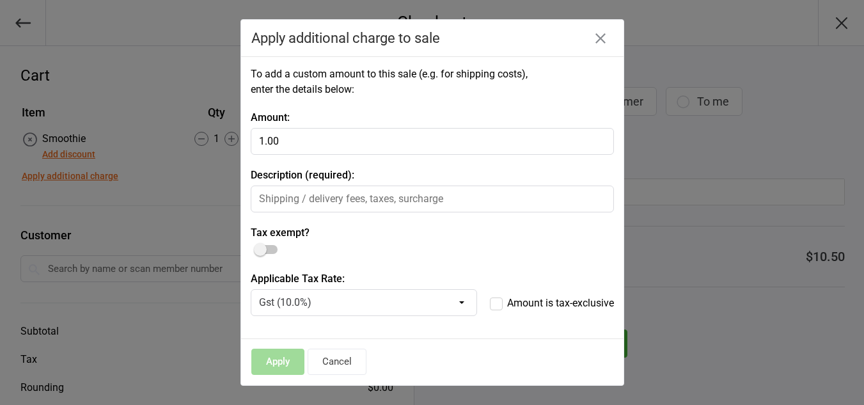
type input "1.00"
click at [364, 191] on input "text" at bounding box center [432, 199] width 363 height 27
type input "protein"
click at [274, 367] on button "Apply" at bounding box center [277, 362] width 53 height 26
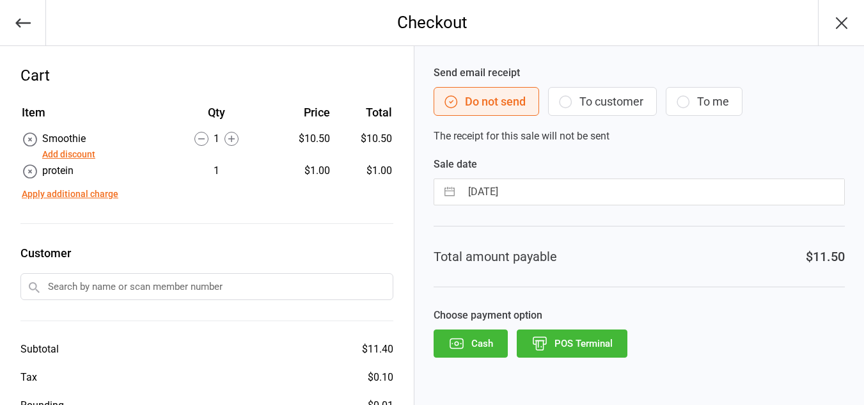
click at [561, 338] on button "POS Terminal" at bounding box center [572, 344] width 111 height 28
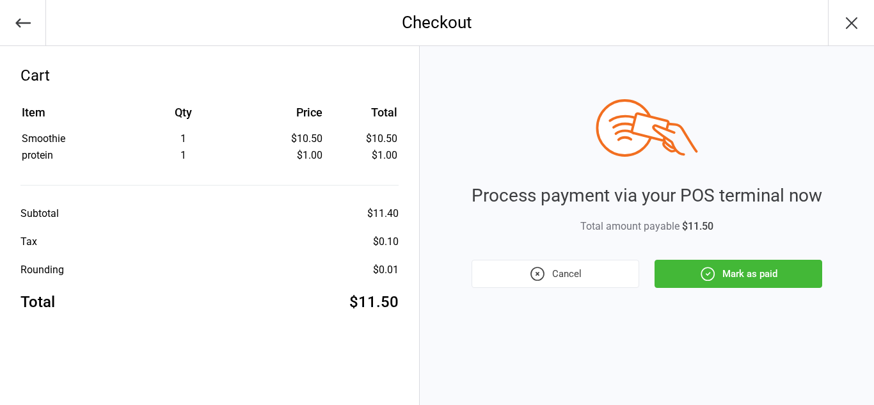
click at [684, 275] on button "Mark as paid" at bounding box center [739, 274] width 168 height 28
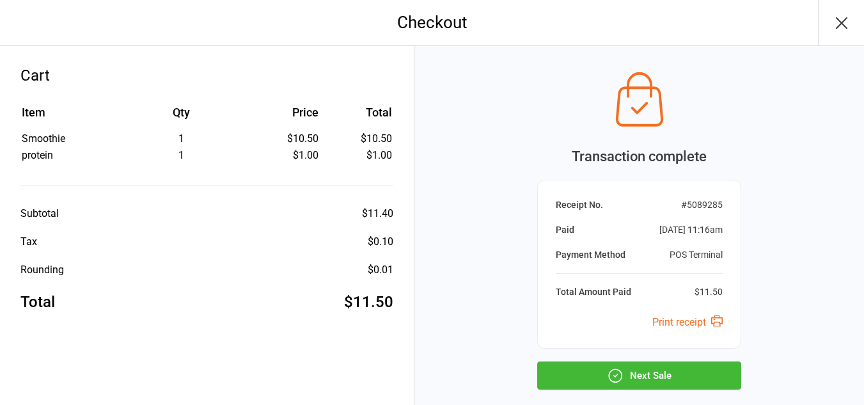
click at [669, 379] on button "Next Sale" at bounding box center [639, 376] width 204 height 28
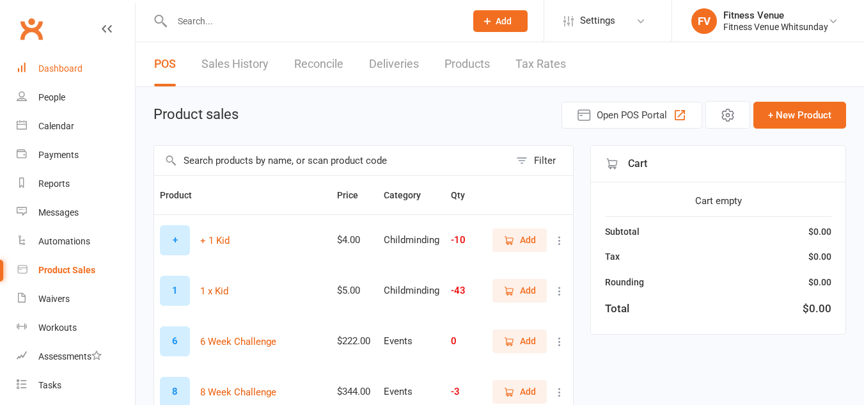
click at [52, 67] on div "Dashboard" at bounding box center [60, 68] width 44 height 10
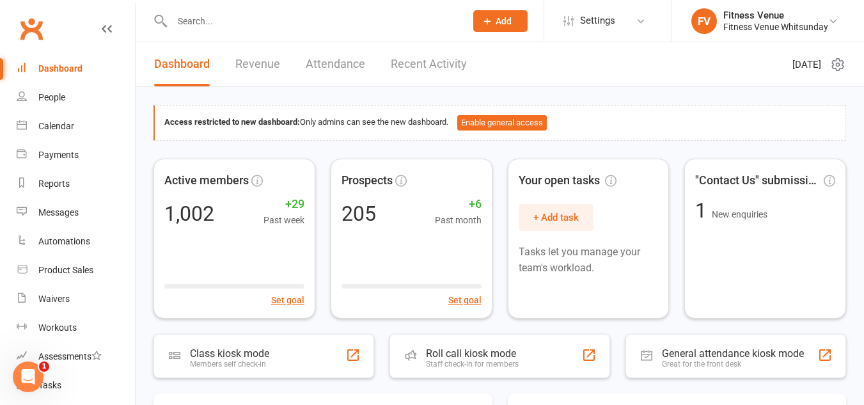
click at [307, 30] on div at bounding box center [305, 21] width 303 height 42
click at [299, 24] on input "text" at bounding box center [312, 21] width 289 height 18
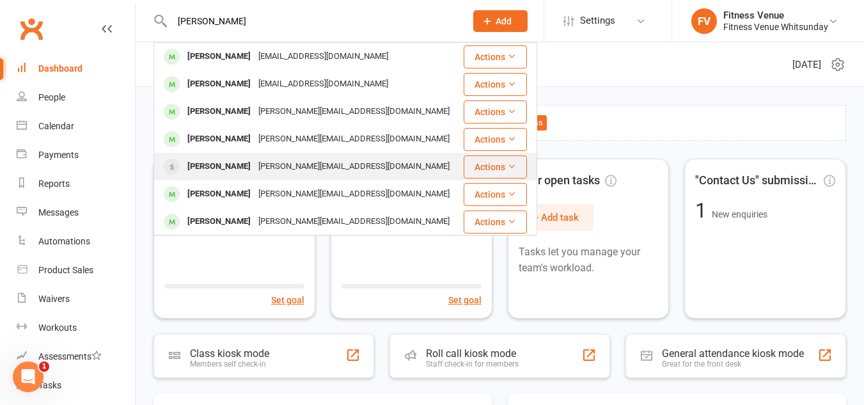
type input "[PERSON_NAME]"
click at [320, 168] on div "[PERSON_NAME][EMAIL_ADDRESS][DOMAIN_NAME]" at bounding box center [354, 166] width 199 height 19
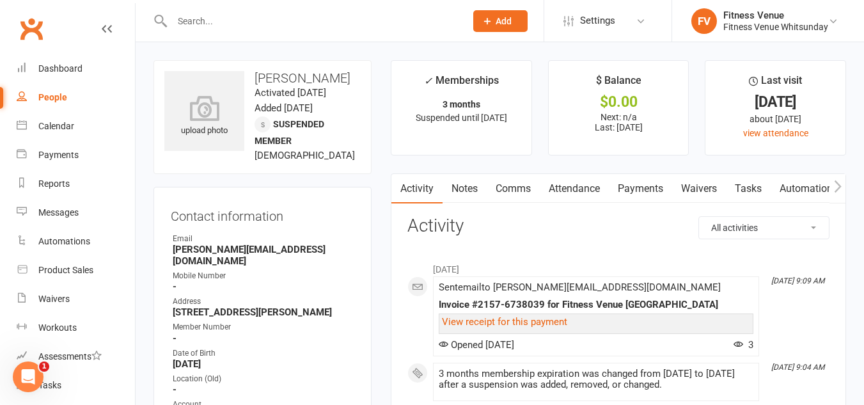
click at [409, 23] on input "text" at bounding box center [312, 21] width 289 height 18
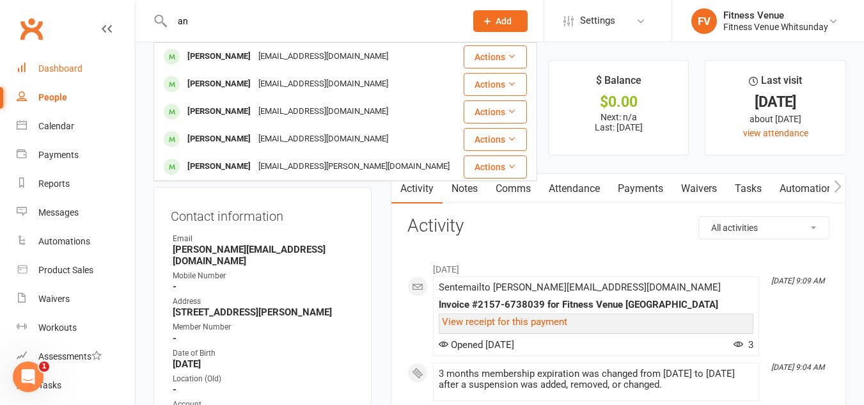
type input "an"
click at [65, 79] on link "Dashboard" at bounding box center [76, 68] width 118 height 29
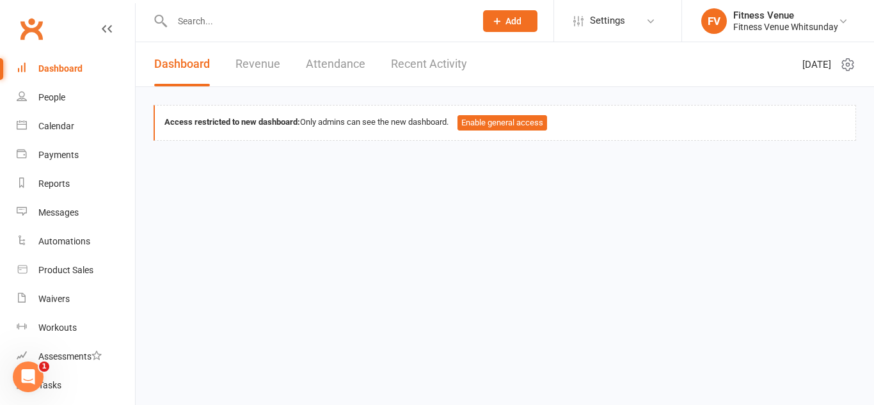
click at [203, 24] on input "text" at bounding box center [317, 21] width 298 height 18
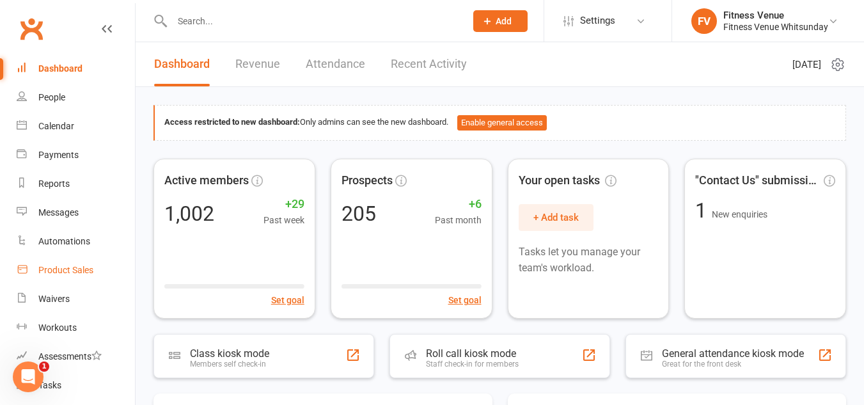
click at [91, 269] on div "Product Sales" at bounding box center [65, 270] width 55 height 10
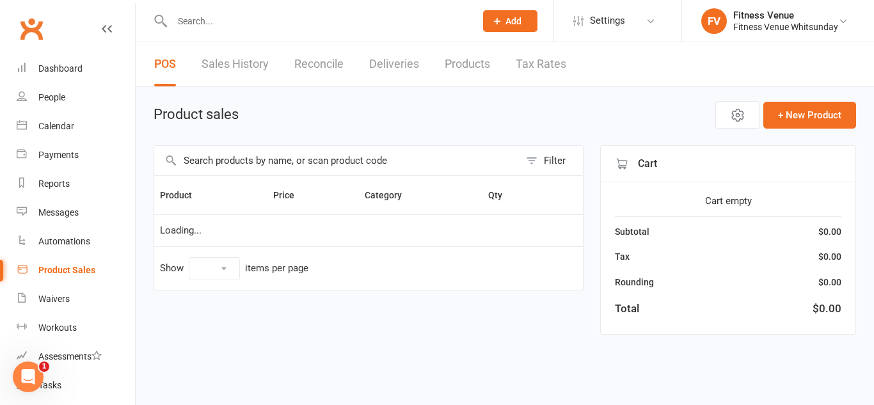
select select "10"
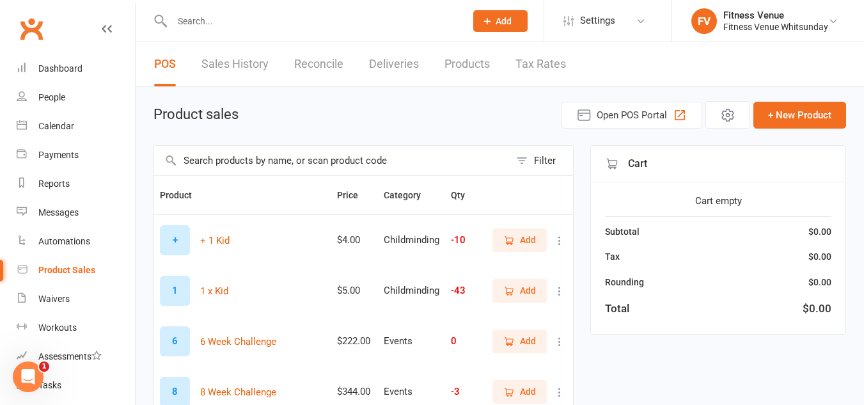
click at [264, 168] on input "text" at bounding box center [332, 160] width 356 height 29
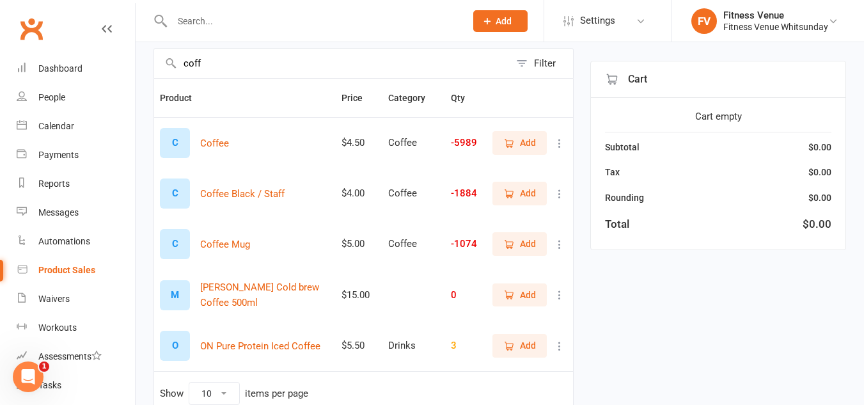
scroll to position [128, 0]
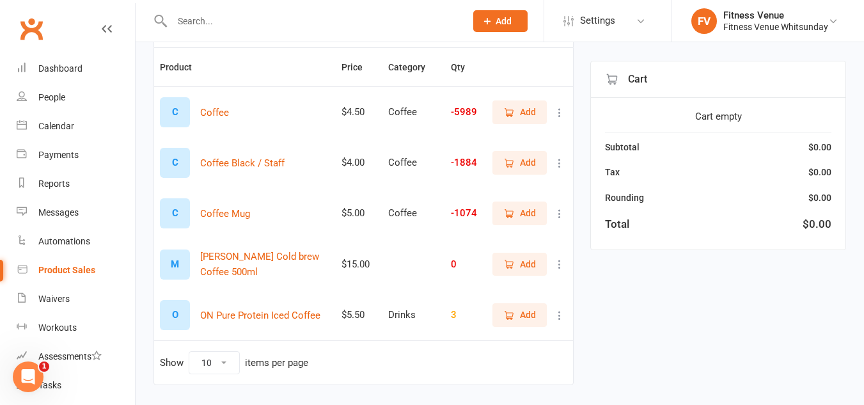
type input "coff"
click at [514, 219] on icon "button" at bounding box center [510, 214] width 12 height 12
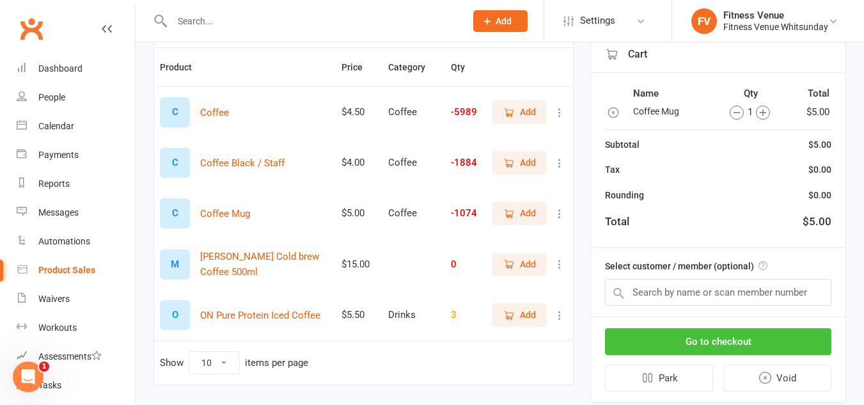
click at [735, 338] on button "Go to checkout" at bounding box center [718, 341] width 227 height 27
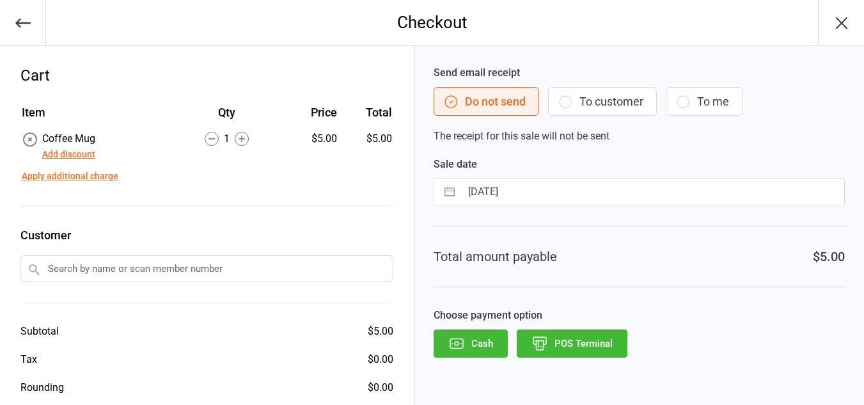
click at [608, 347] on button "POS Terminal" at bounding box center [572, 344] width 111 height 28
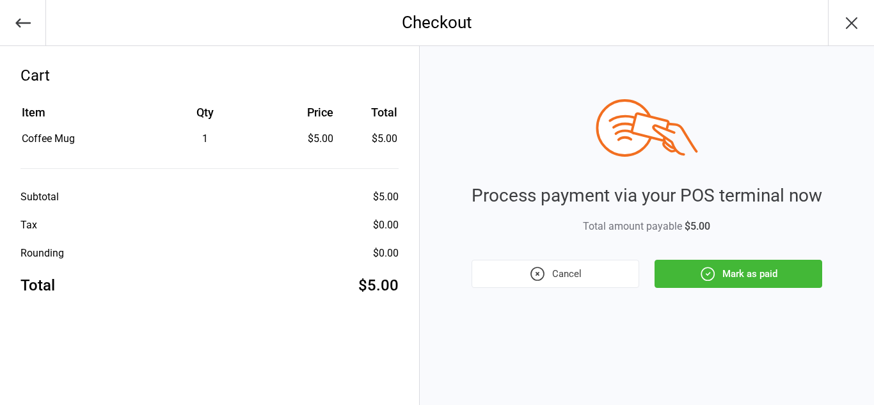
click at [700, 280] on icon "button" at bounding box center [707, 274] width 17 height 17
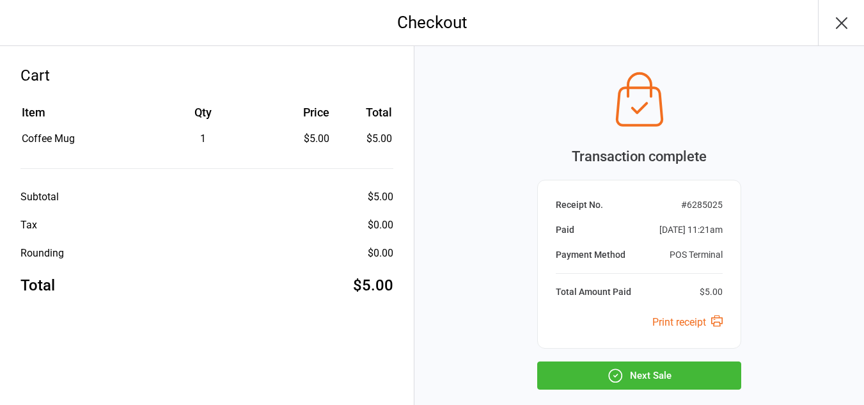
click at [665, 377] on button "Next Sale" at bounding box center [639, 376] width 204 height 28
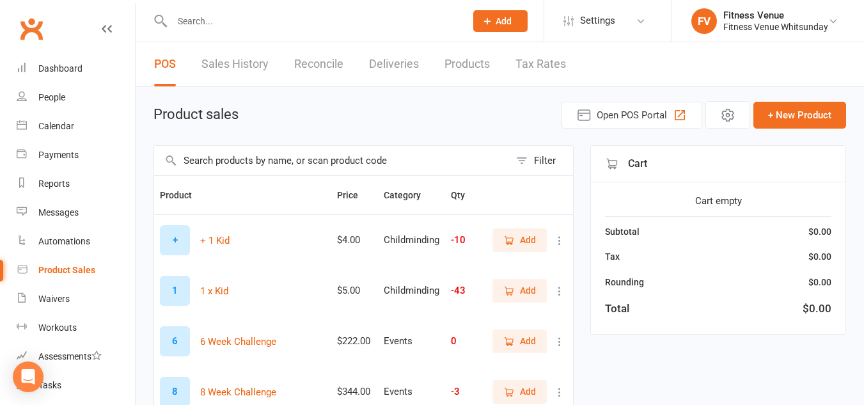
click at [253, 72] on link "Sales History" at bounding box center [235, 64] width 67 height 44
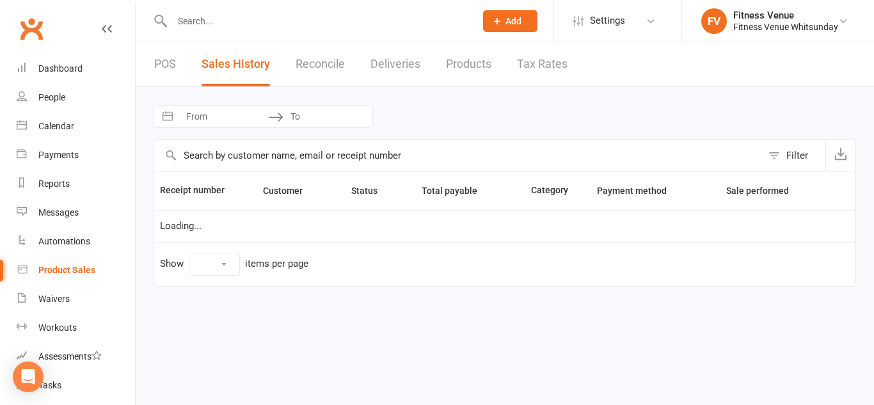
select select "25"
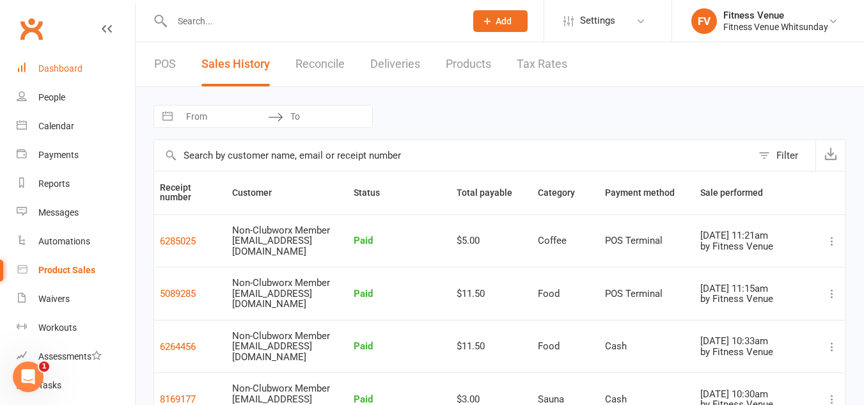
click at [80, 65] on div "Dashboard" at bounding box center [60, 68] width 44 height 10
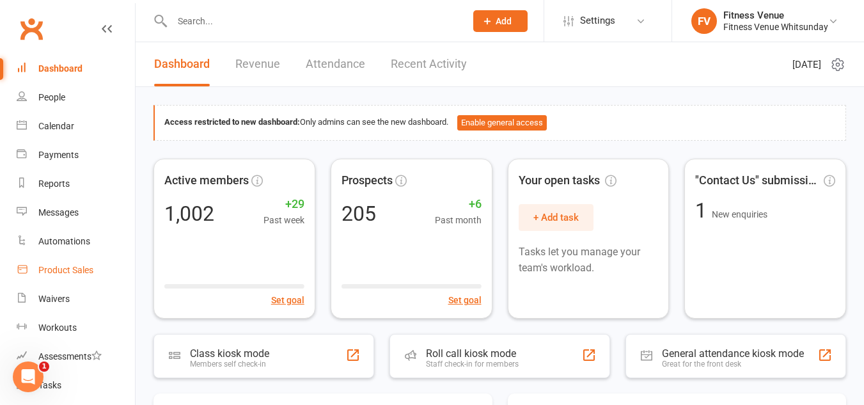
click at [76, 276] on link "Product Sales" at bounding box center [76, 270] width 118 height 29
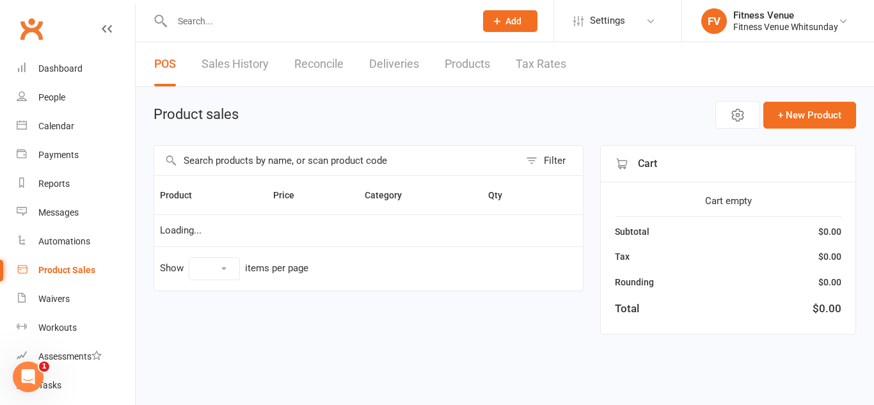
select select "10"
click at [236, 164] on input "text" at bounding box center [336, 160] width 365 height 29
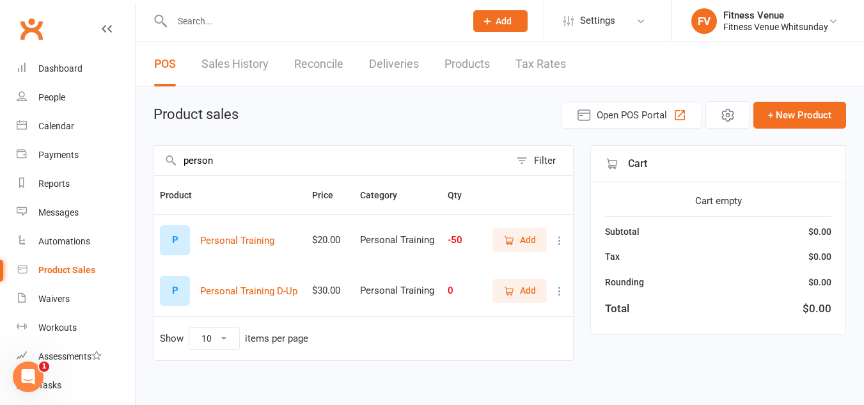
type input "person"
click at [519, 244] on span "Add" at bounding box center [520, 240] width 33 height 14
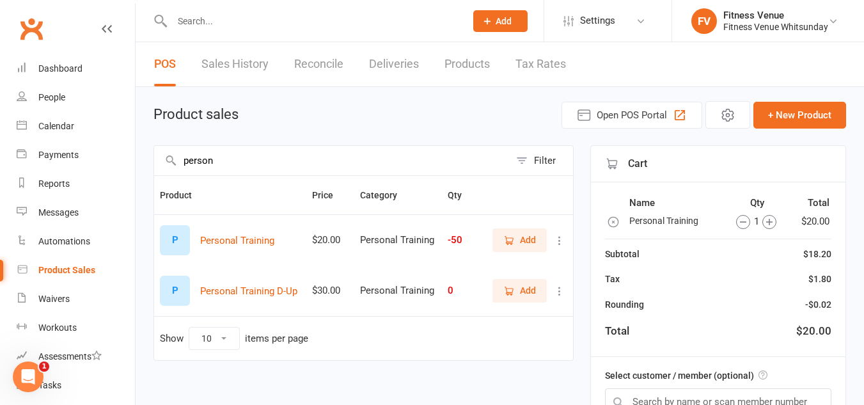
click at [768, 219] on icon "button" at bounding box center [770, 222] width 14 height 14
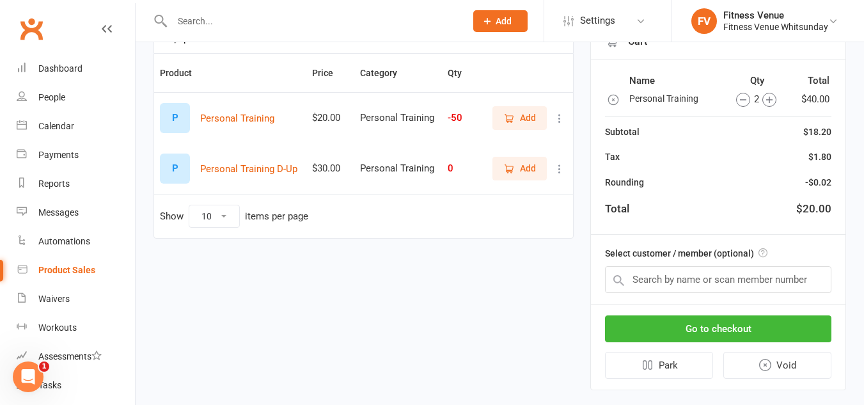
scroll to position [128, 0]
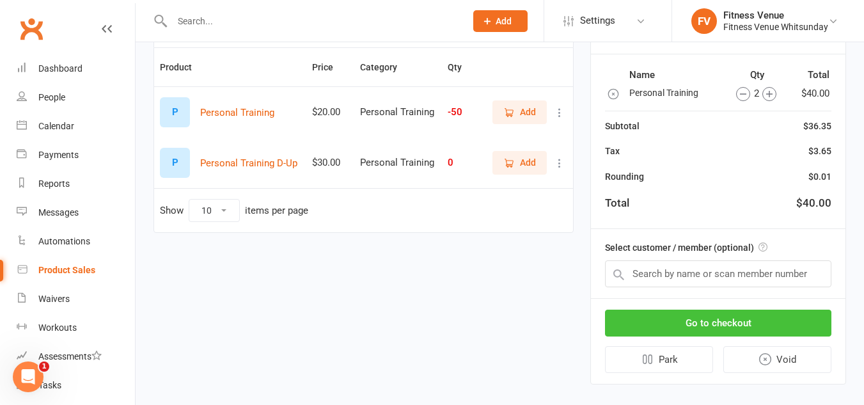
click at [767, 322] on button "Go to checkout" at bounding box center [718, 323] width 227 height 27
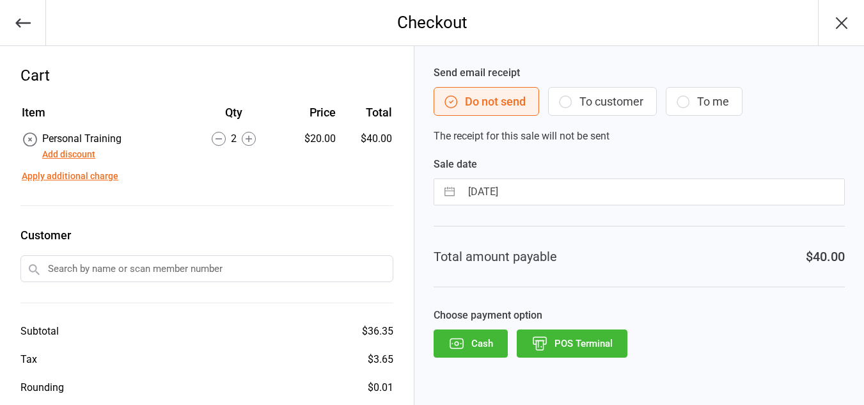
click at [600, 93] on button "To customer" at bounding box center [602, 101] width 109 height 29
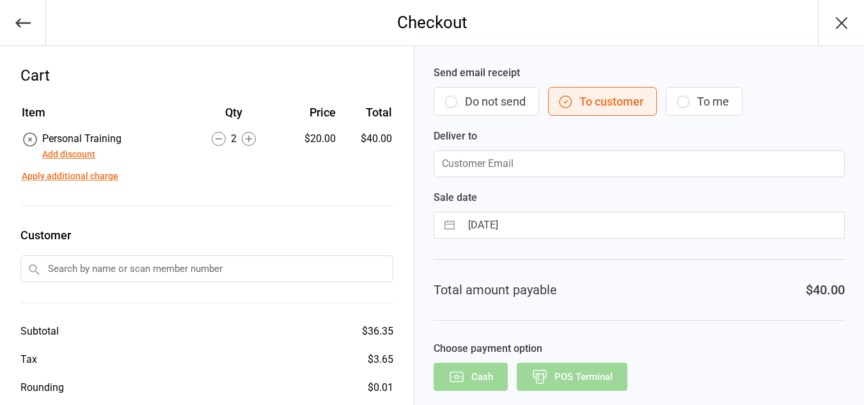
click at [591, 163] on input "email" at bounding box center [639, 163] width 411 height 27
click at [482, 161] on input "email" at bounding box center [639, 163] width 411 height 27
paste input "Catrina.whittaker@live.com"
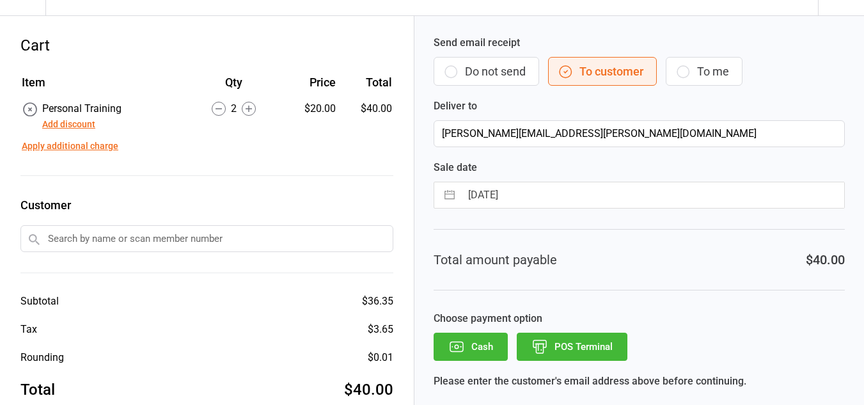
scroll to position [57, 0]
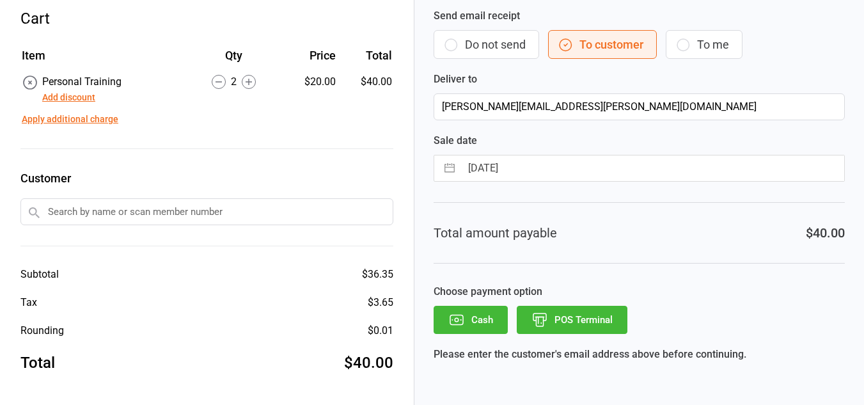
type input "Catrina.whittaker@live.com"
click at [575, 318] on button "POS Terminal" at bounding box center [572, 320] width 111 height 28
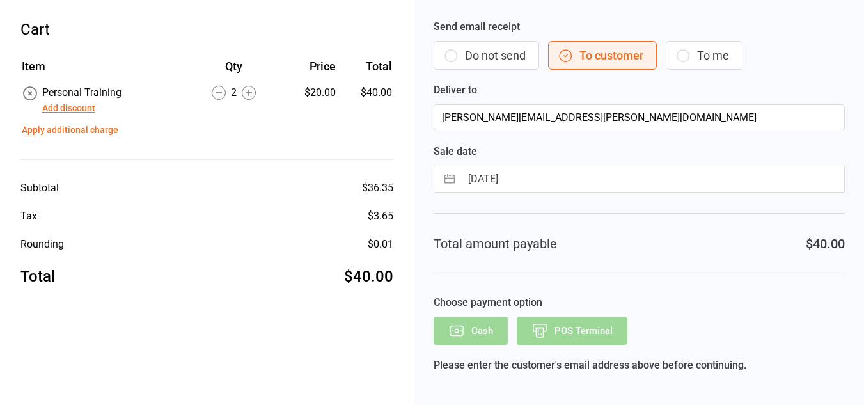
scroll to position [0, 0]
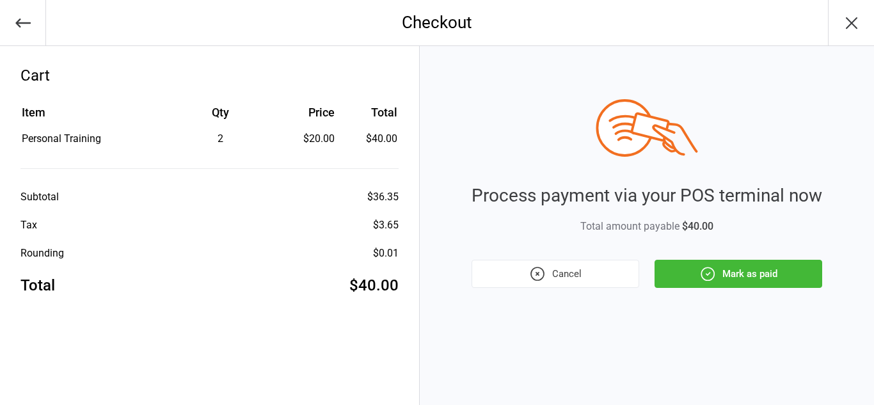
click at [757, 271] on button "Mark as paid" at bounding box center [739, 274] width 168 height 28
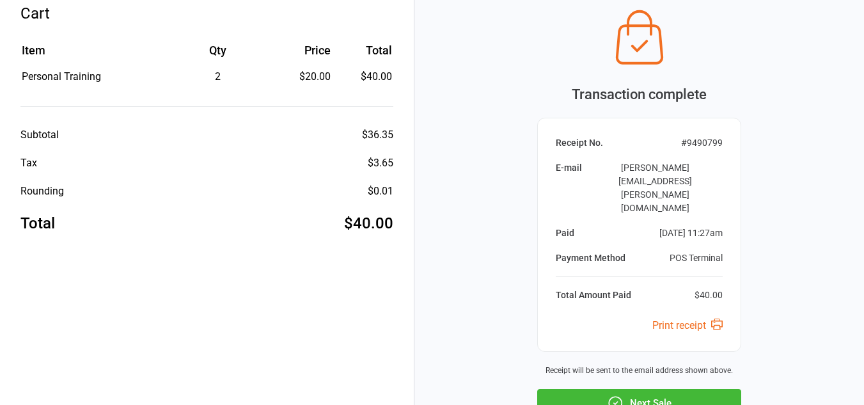
scroll to position [117, 0]
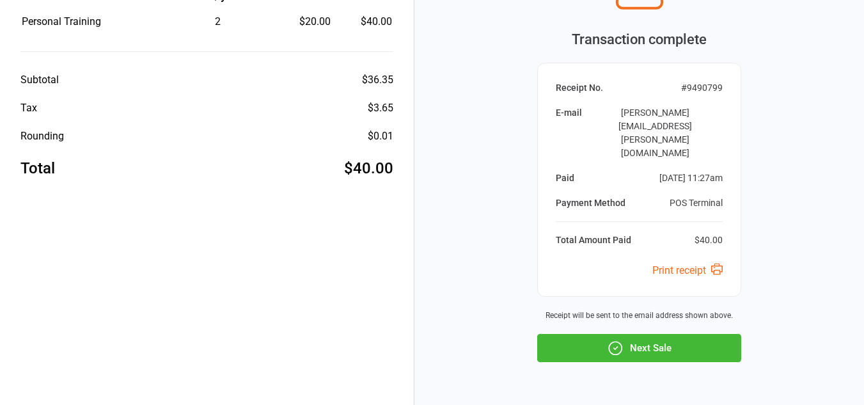
click at [719, 334] on button "Next Sale" at bounding box center [639, 348] width 204 height 28
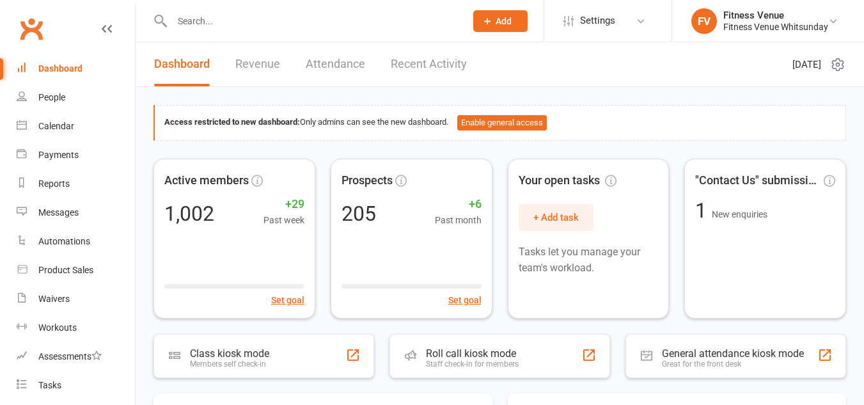
click at [239, 20] on input "text" at bounding box center [312, 21] width 289 height 18
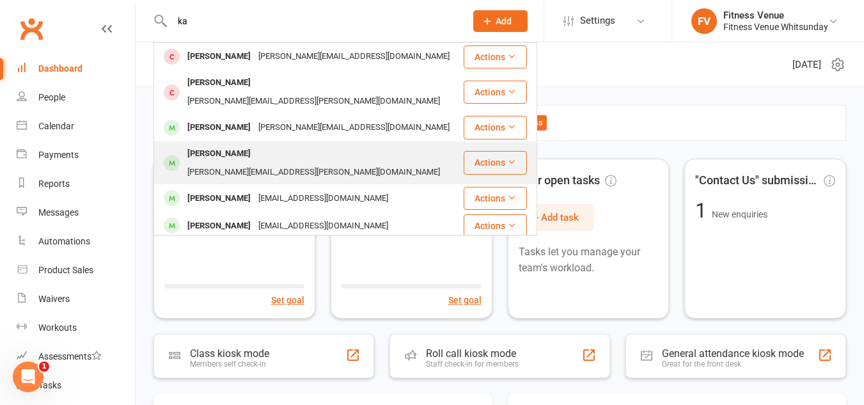
type input "k"
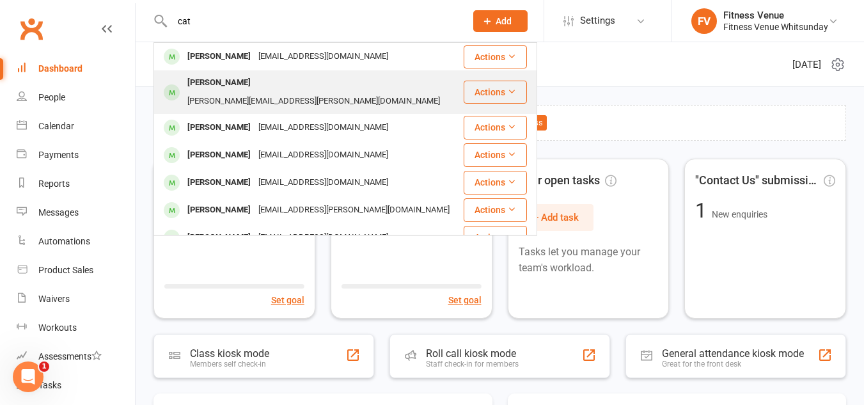
type input "cat"
click at [301, 92] on div "[PERSON_NAME][EMAIL_ADDRESS][PERSON_NAME][DOMAIN_NAME]" at bounding box center [314, 101] width 260 height 19
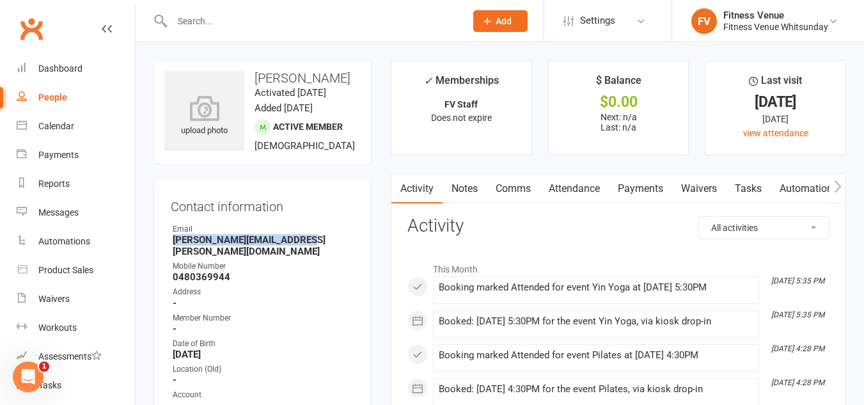
drag, startPoint x: 170, startPoint y: 239, endPoint x: 317, endPoint y: 243, distance: 147.9
click at [317, 243] on div "Contact information Owner Email [PERSON_NAME][EMAIL_ADDRESS][PERSON_NAME][DOMAI…" at bounding box center [263, 330] width 218 height 307
copy strong "[PERSON_NAME][EMAIL_ADDRESS][PERSON_NAME][DOMAIN_NAME]"
click at [81, 275] on div "Product Sales" at bounding box center [65, 270] width 55 height 10
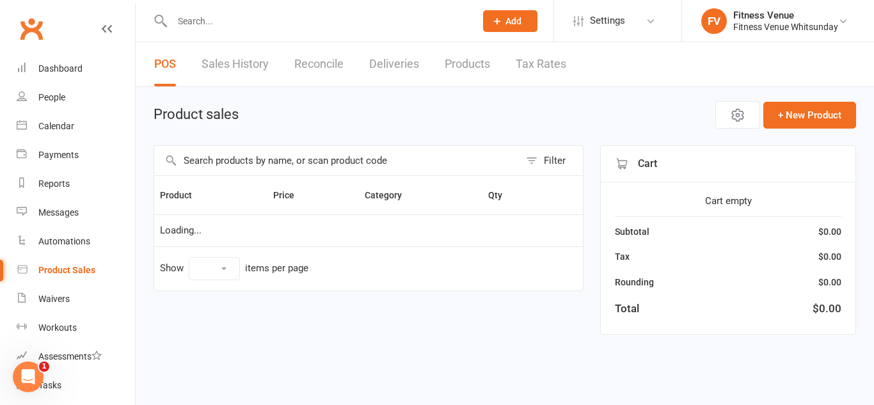
click at [316, 161] on input "text" at bounding box center [336, 160] width 365 height 29
type input "mu"
drag, startPoint x: 488, startPoint y: 357, endPoint x: 410, endPoint y: 267, distance: 119.2
click at [488, 357] on html "Prospect Member Non-attending contact Class / event Appointment Task Membership…" at bounding box center [437, 185] width 874 height 370
click at [285, 159] on input "mu" at bounding box center [336, 160] width 365 height 29
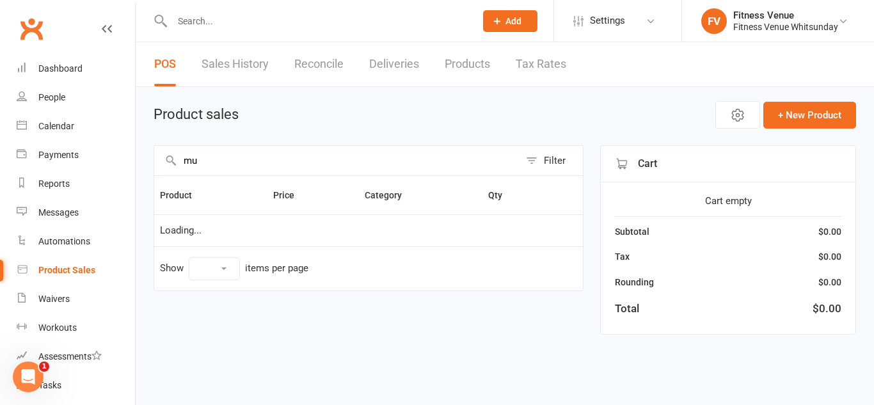
click at [285, 159] on input "mu" at bounding box center [336, 160] width 365 height 29
type input "mush"
drag, startPoint x: 219, startPoint y: 164, endPoint x: 157, endPoint y: 155, distance: 62.7
click at [161, 161] on input "mush" at bounding box center [336, 160] width 365 height 29
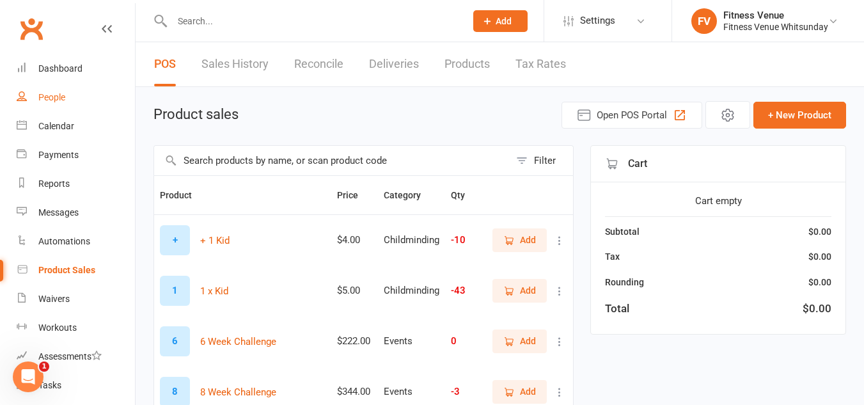
click at [68, 86] on link "People" at bounding box center [76, 97] width 118 height 29
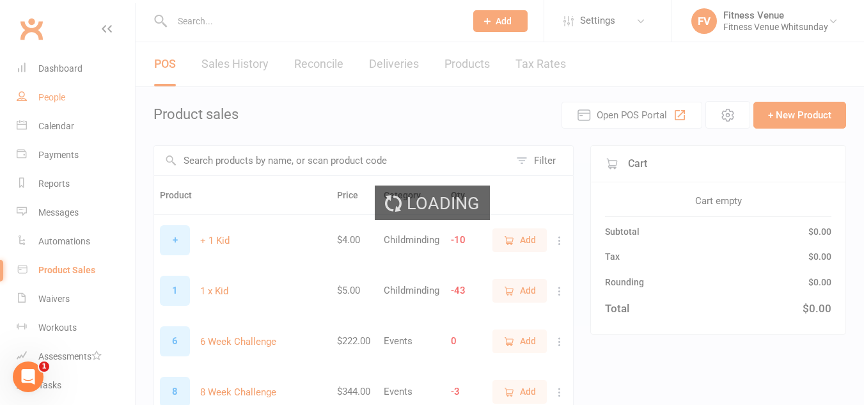
select select "100"
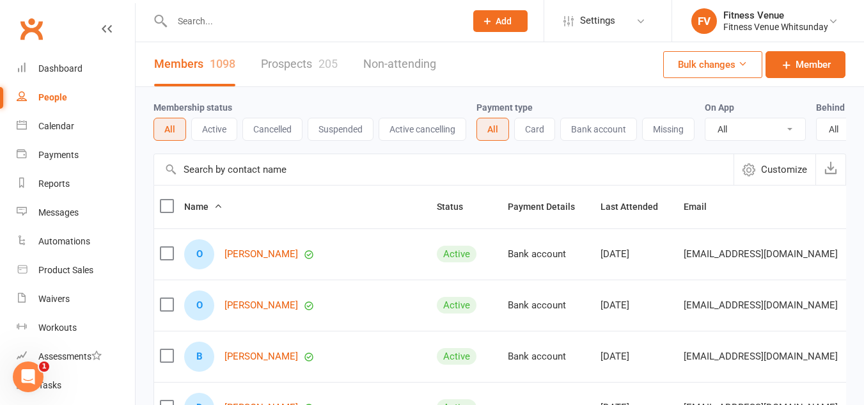
click at [250, 26] on input "text" at bounding box center [312, 21] width 289 height 18
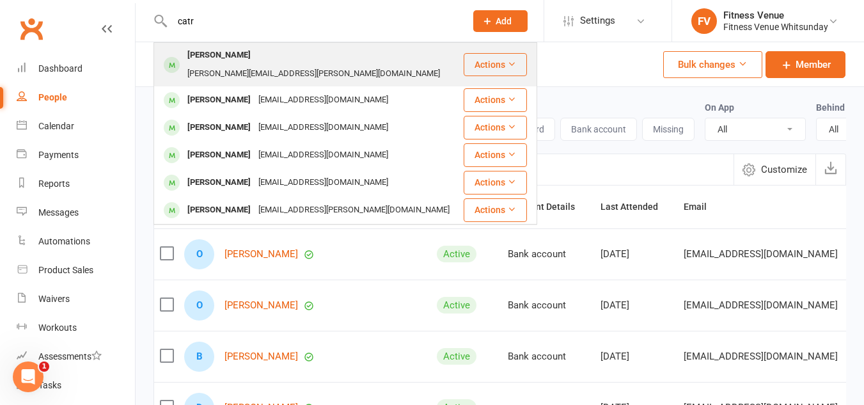
type input "catr"
click at [255, 54] on div "[PERSON_NAME]" at bounding box center [219, 55] width 71 height 19
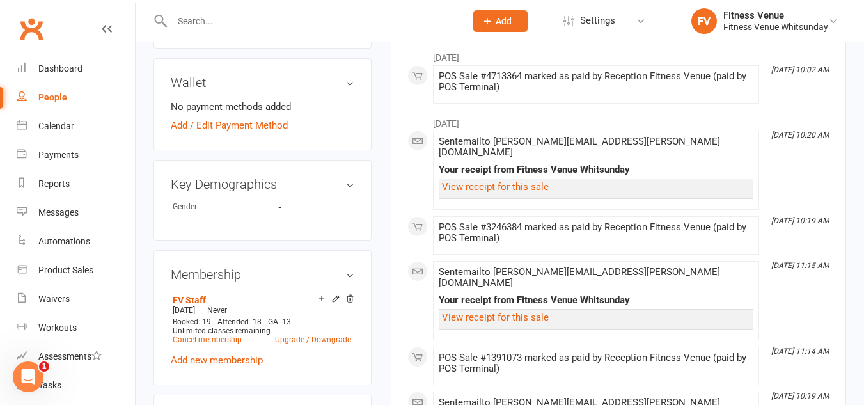
scroll to position [448, 0]
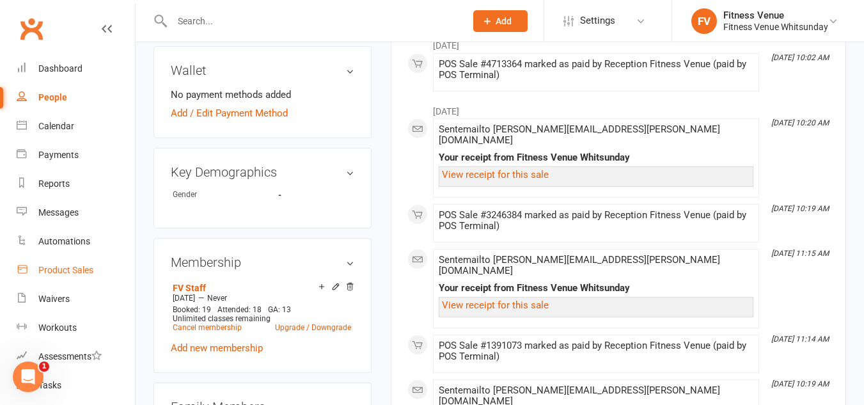
click at [80, 265] on div "Product Sales" at bounding box center [65, 270] width 55 height 10
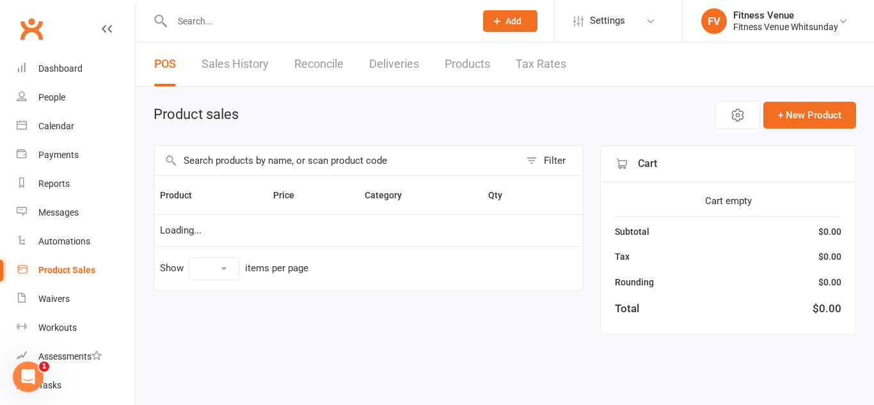
select select "10"
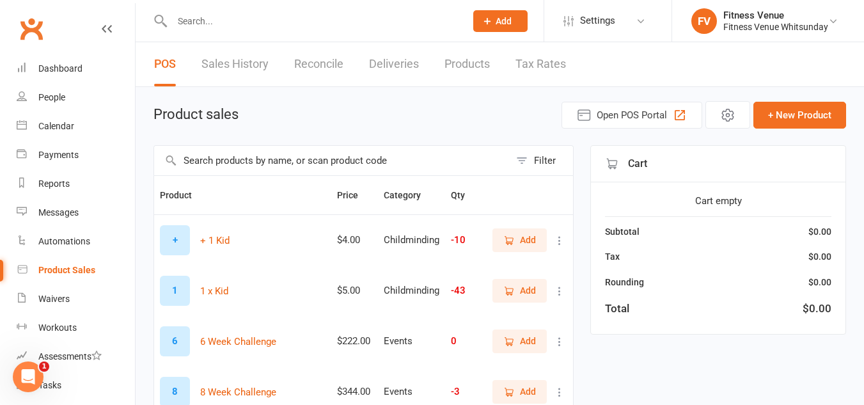
click at [273, 65] on div "POS Sales History Reconcile Deliveries Products Tax Rates" at bounding box center [360, 64] width 449 height 44
click at [253, 68] on link "Sales History" at bounding box center [235, 64] width 67 height 44
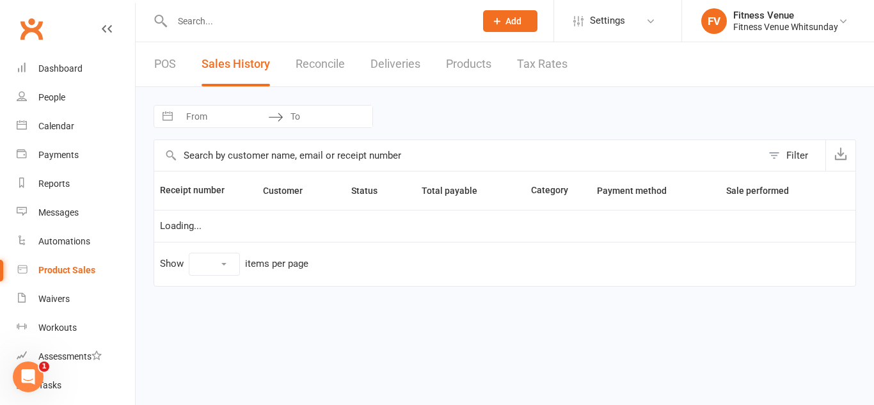
select select "25"
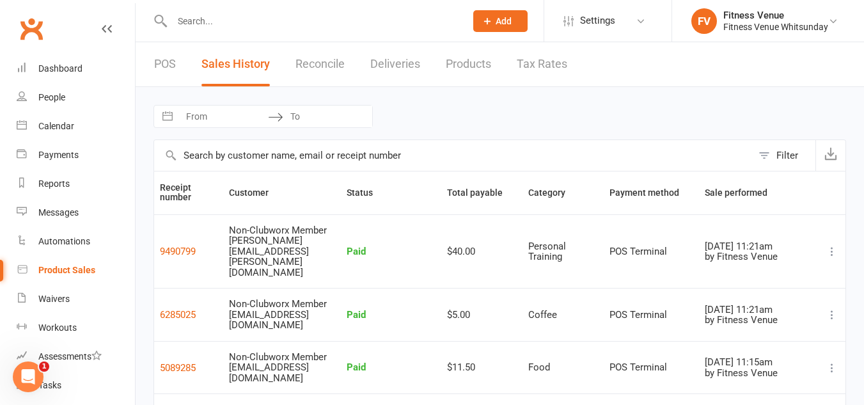
click at [834, 248] on button at bounding box center [832, 251] width 15 height 15
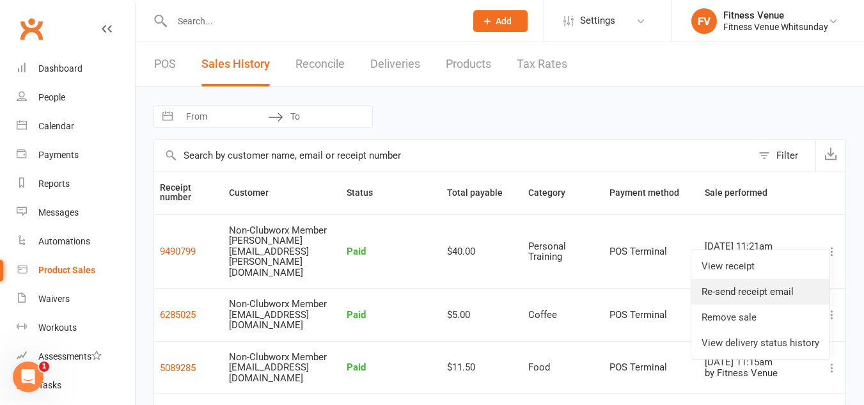
click at [809, 290] on link "Re-send receipt email" at bounding box center [761, 292] width 138 height 26
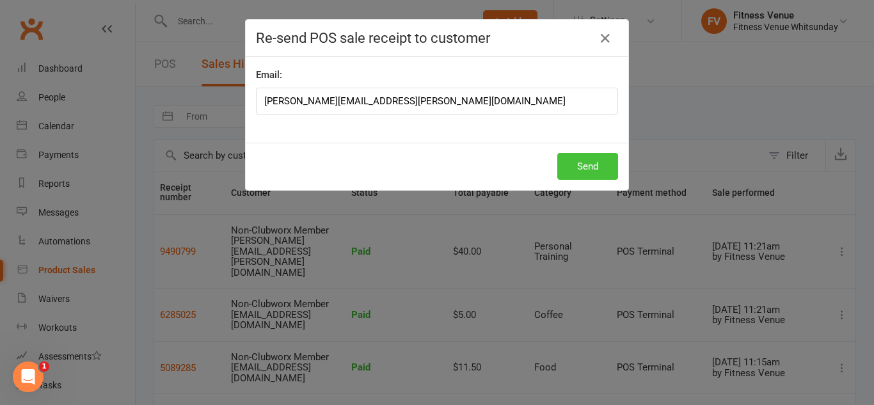
click at [584, 168] on button "Send" at bounding box center [587, 166] width 61 height 27
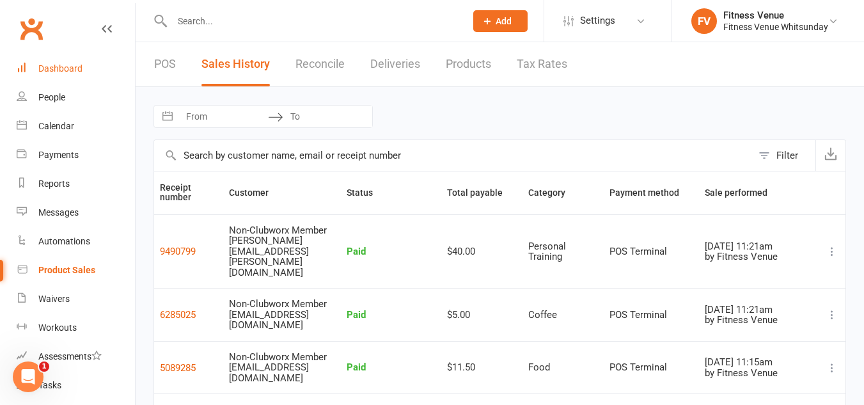
click at [82, 72] on link "Dashboard" at bounding box center [76, 68] width 118 height 29
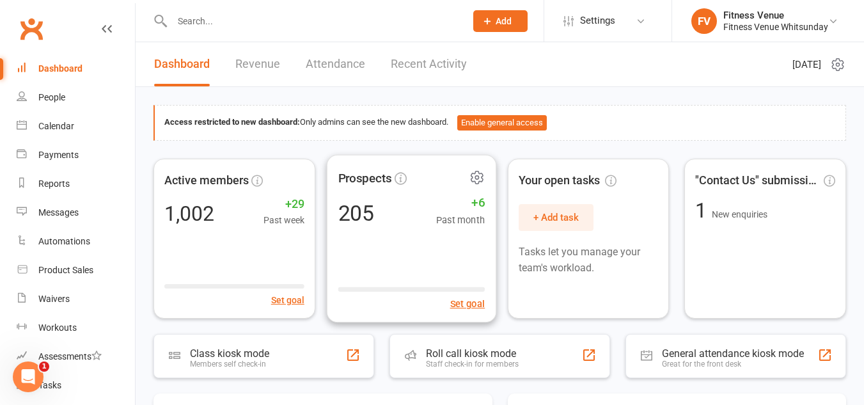
click at [17, 54] on link "Dashboard" at bounding box center [76, 68] width 118 height 29
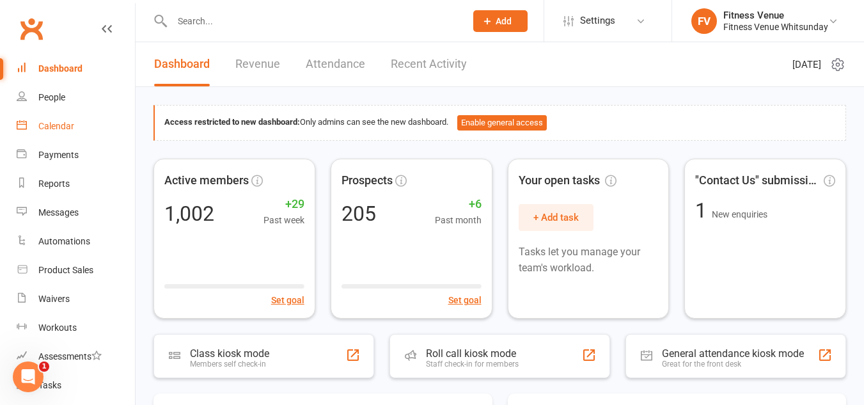
click at [56, 123] on div "Calendar" at bounding box center [56, 126] width 36 height 10
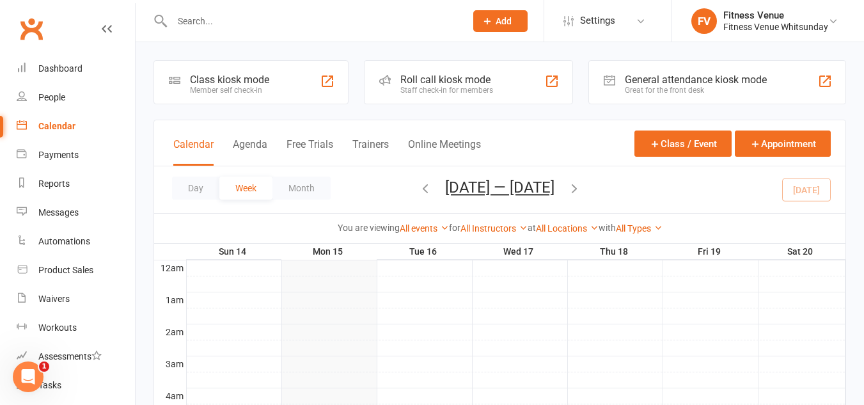
click at [228, 68] on div "Class kiosk mode Member self check-in" at bounding box center [251, 82] width 195 height 44
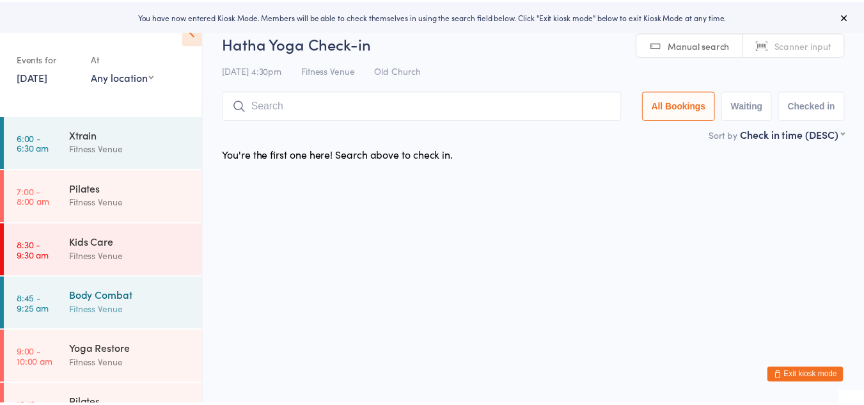
scroll to position [128, 0]
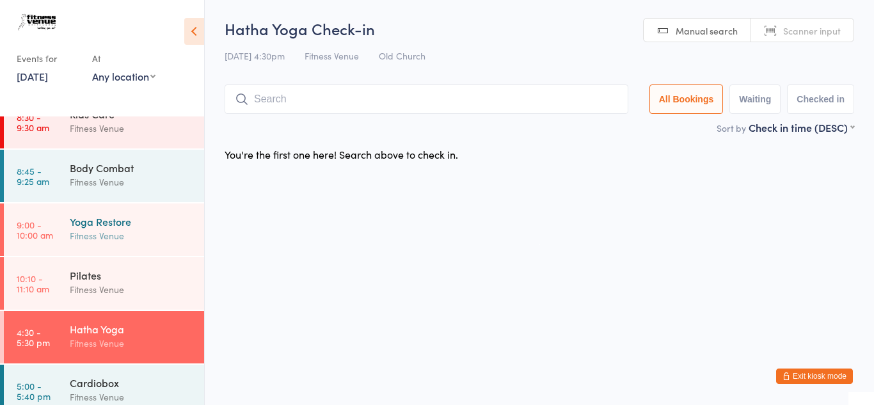
click at [120, 213] on div "Yoga Restore Fitness Venue" at bounding box center [137, 228] width 134 height 51
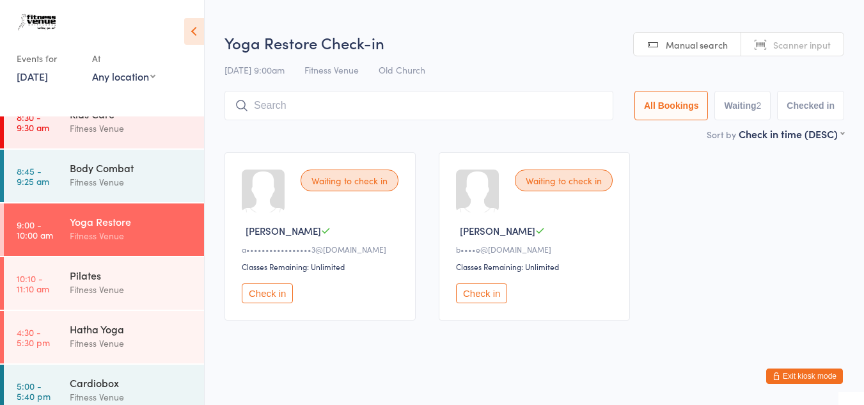
click at [277, 292] on button "Check in" at bounding box center [267, 293] width 51 height 20
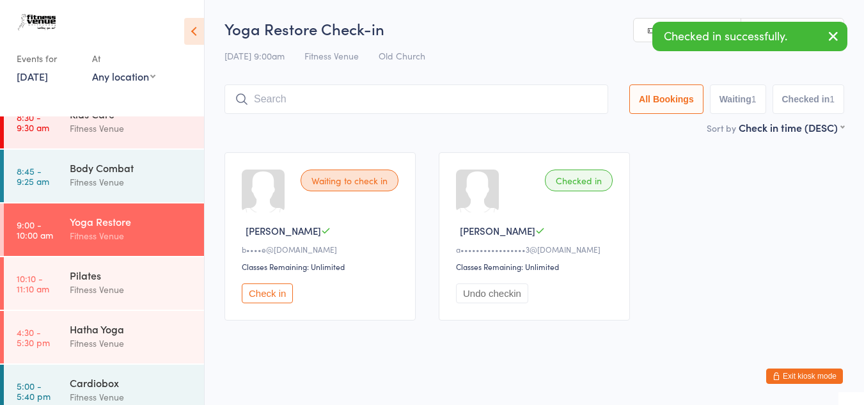
click at [280, 289] on button "Check in" at bounding box center [267, 293] width 51 height 20
click at [335, 95] on input "search" at bounding box center [419, 98] width 389 height 29
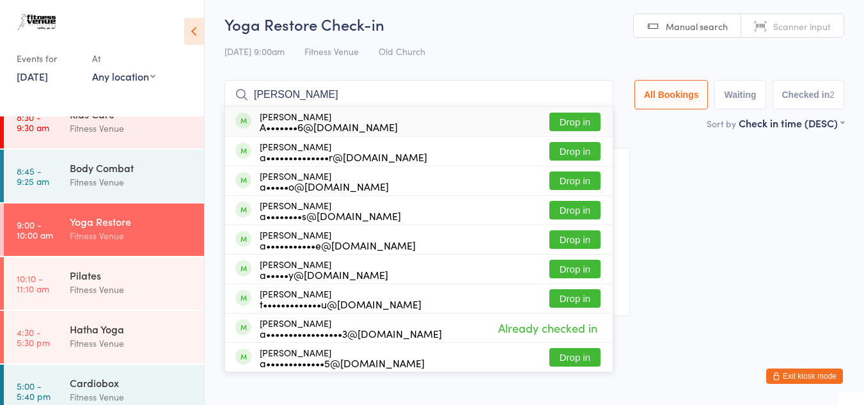
drag, startPoint x: 301, startPoint y: 102, endPoint x: 250, endPoint y: 93, distance: 52.1
click at [250, 93] on input "alex" at bounding box center [419, 94] width 389 height 29
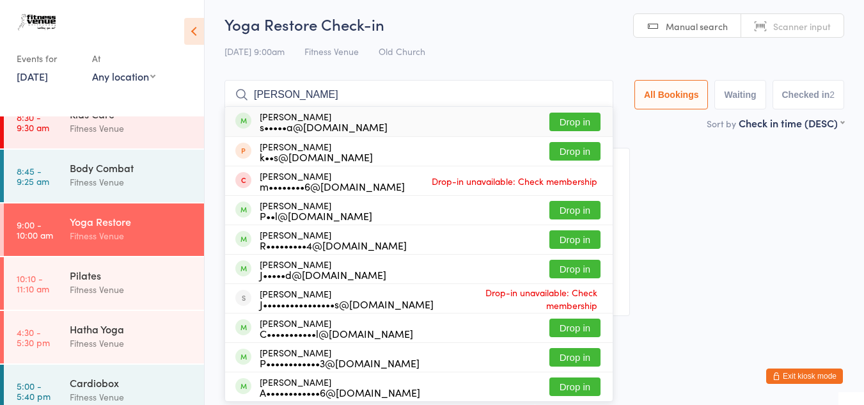
type input "jenny"
click at [351, 122] on div "s•••••a@hotmail.com" at bounding box center [324, 127] width 128 height 10
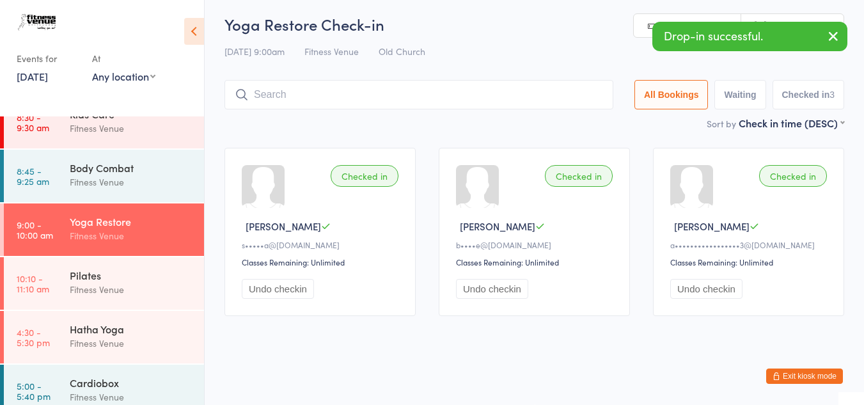
click at [323, 93] on input "search" at bounding box center [419, 94] width 389 height 29
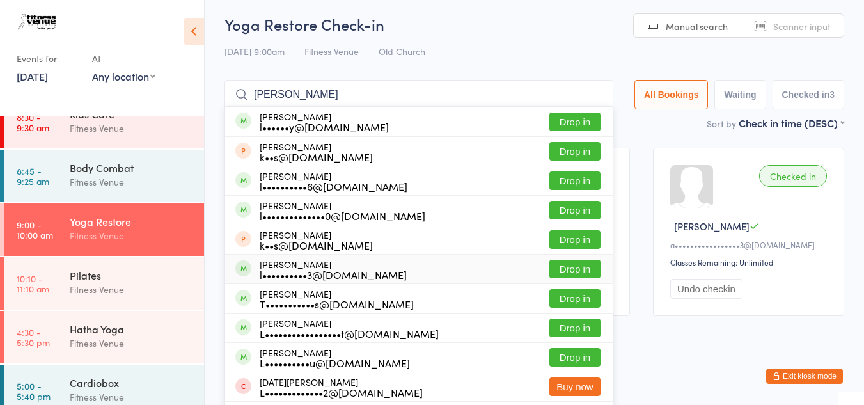
type input "lucy"
click at [550, 271] on button "Drop in" at bounding box center [575, 269] width 51 height 19
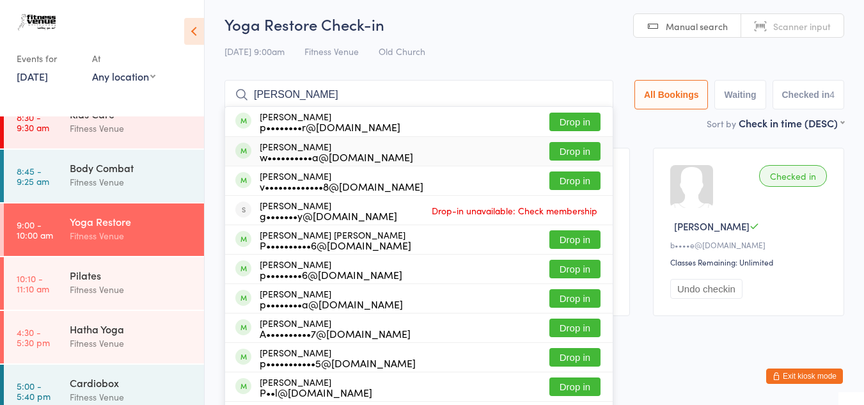
type input "paula"
click at [556, 152] on button "Drop in" at bounding box center [575, 151] width 51 height 19
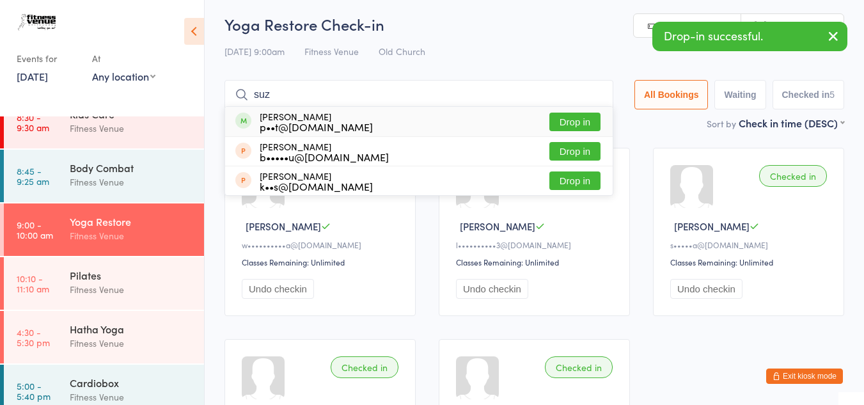
type input "suz"
click at [582, 118] on button "Drop in" at bounding box center [575, 122] width 51 height 19
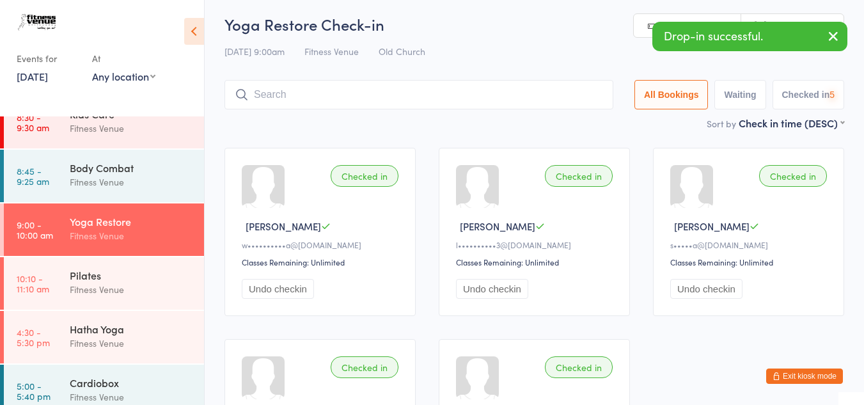
click at [321, 95] on input "search" at bounding box center [419, 94] width 389 height 29
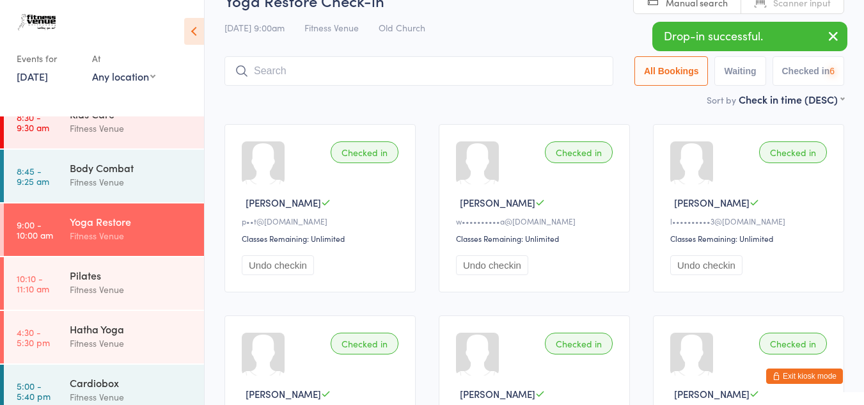
scroll to position [84, 0]
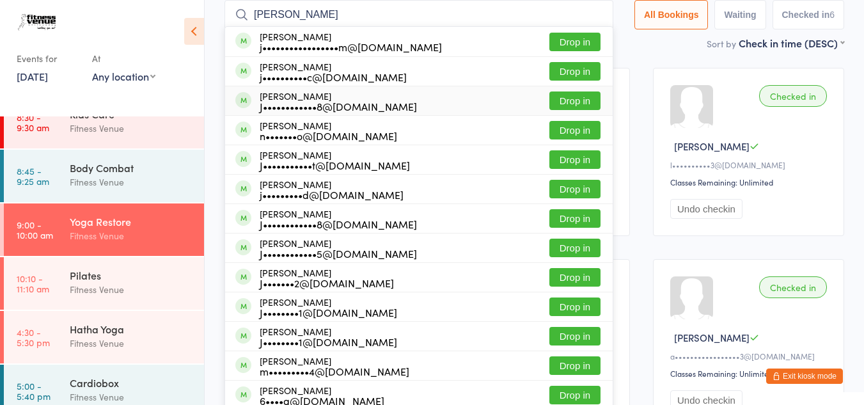
type input "joann"
click at [558, 104] on button "Drop in" at bounding box center [575, 101] width 51 height 19
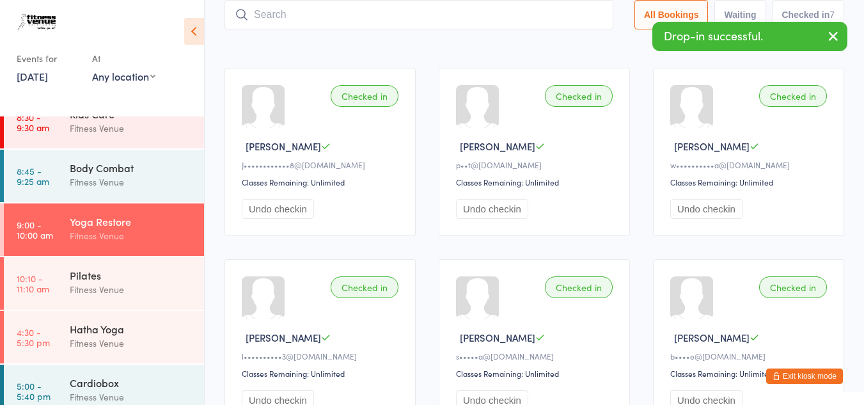
click at [386, 13] on input "search" at bounding box center [419, 14] width 389 height 29
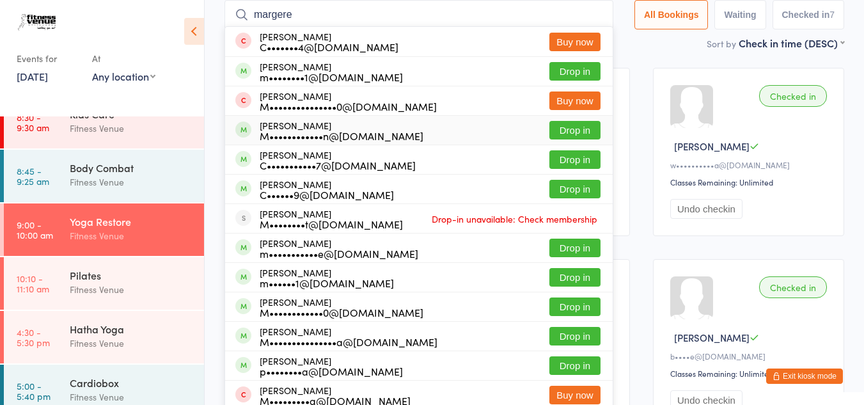
type input "margere"
click at [564, 132] on button "Drop in" at bounding box center [575, 130] width 51 height 19
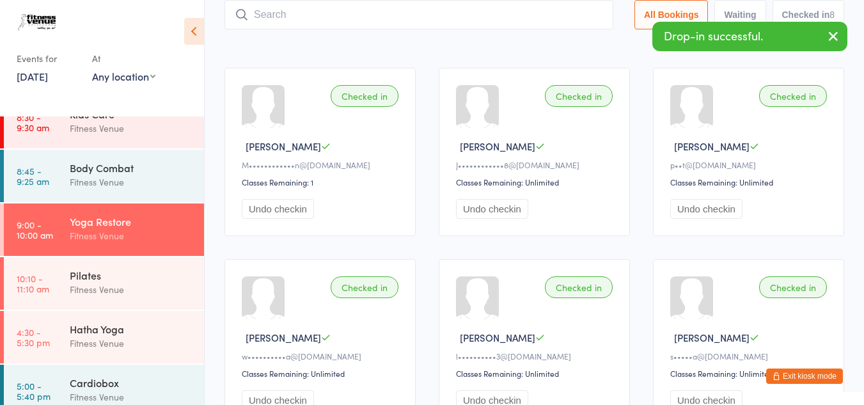
click at [384, 17] on input "search" at bounding box center [419, 14] width 389 height 29
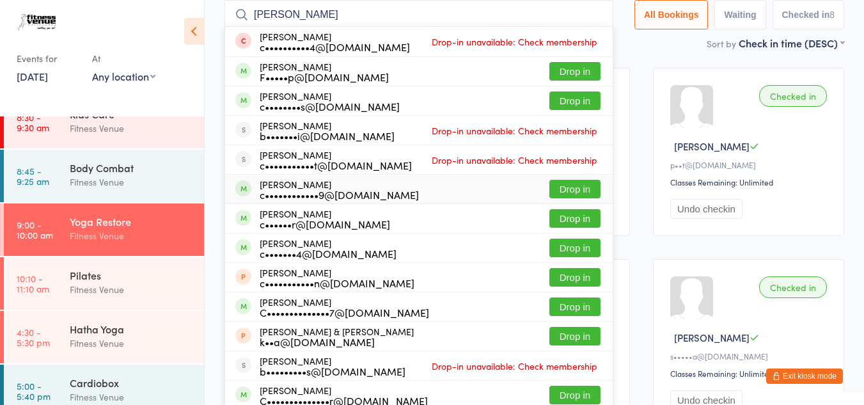
type input "chris"
click at [557, 188] on button "Drop in" at bounding box center [575, 189] width 51 height 19
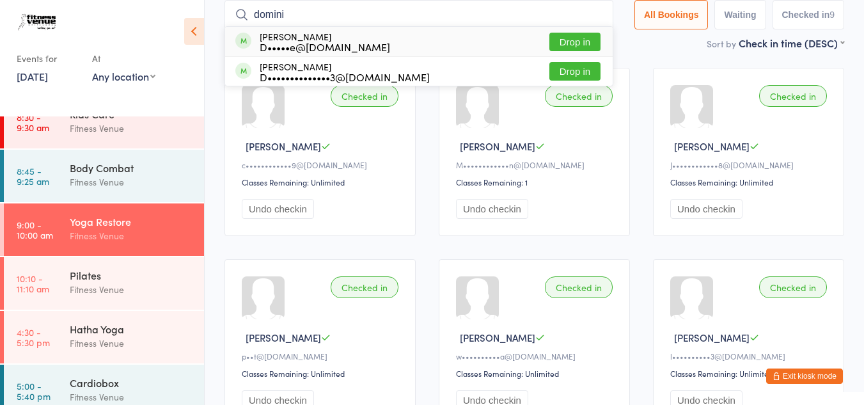
type input "domini"
click at [560, 40] on button "Drop in" at bounding box center [575, 42] width 51 height 19
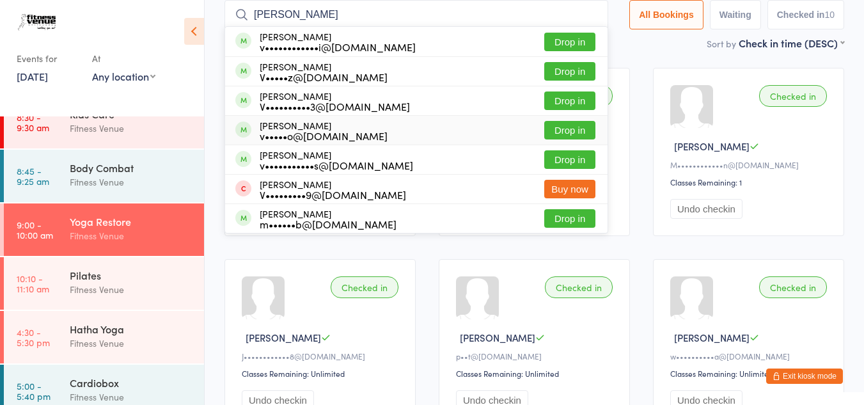
type input "victor"
click at [546, 131] on button "Drop in" at bounding box center [570, 130] width 51 height 19
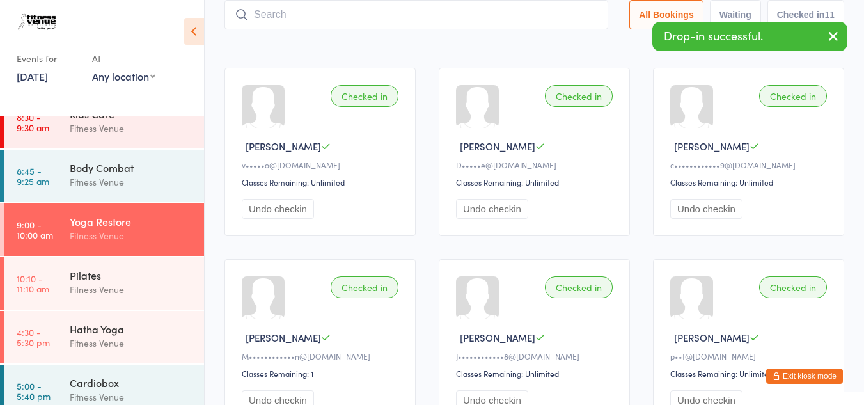
click at [291, 15] on input "search" at bounding box center [417, 14] width 384 height 29
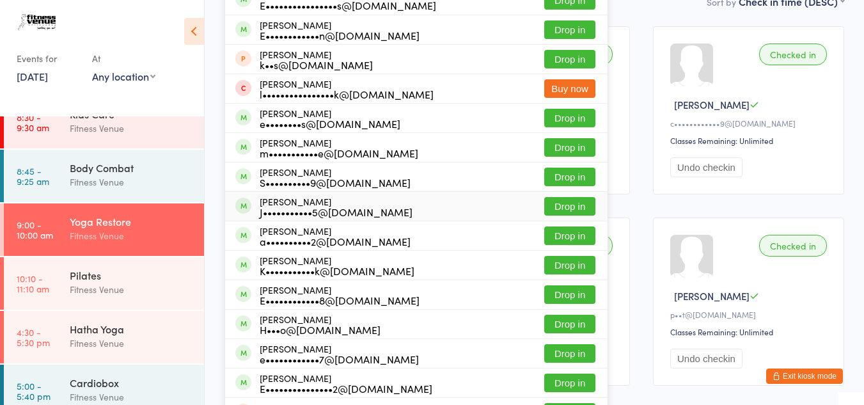
scroll to position [148, 0]
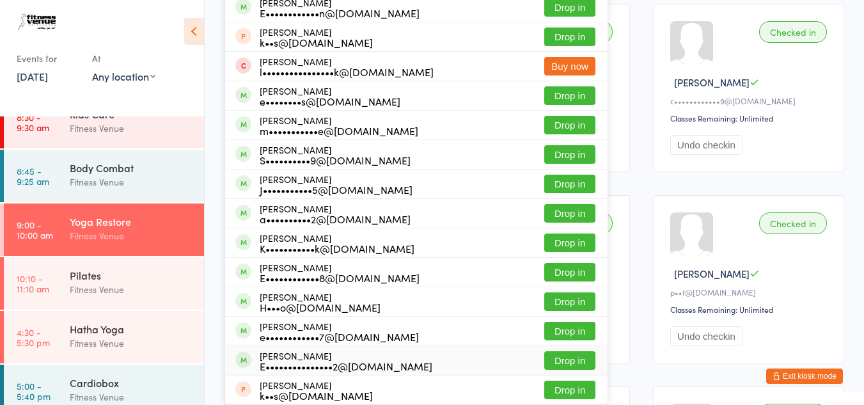
type input "ellan"
click at [575, 358] on button "Drop in" at bounding box center [570, 360] width 51 height 19
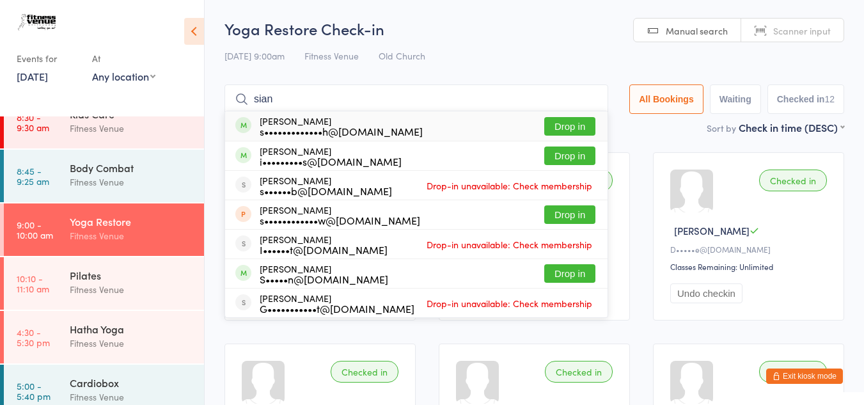
type input "sian"
click at [551, 134] on button "Drop in" at bounding box center [570, 126] width 51 height 19
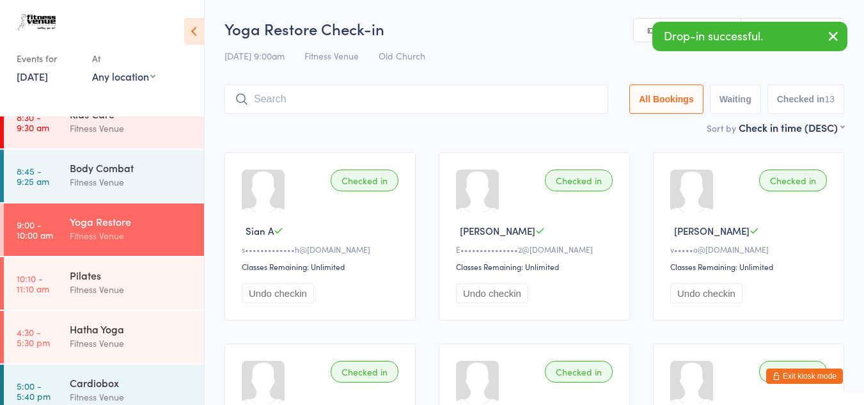
click at [269, 97] on input "search" at bounding box center [417, 98] width 384 height 29
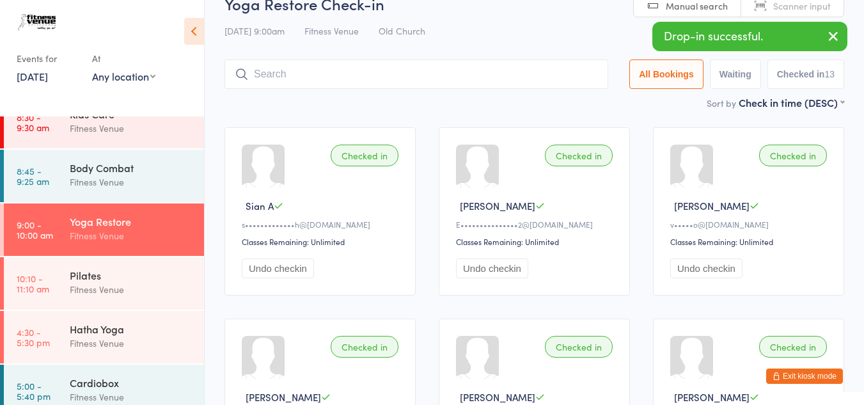
scroll to position [84, 0]
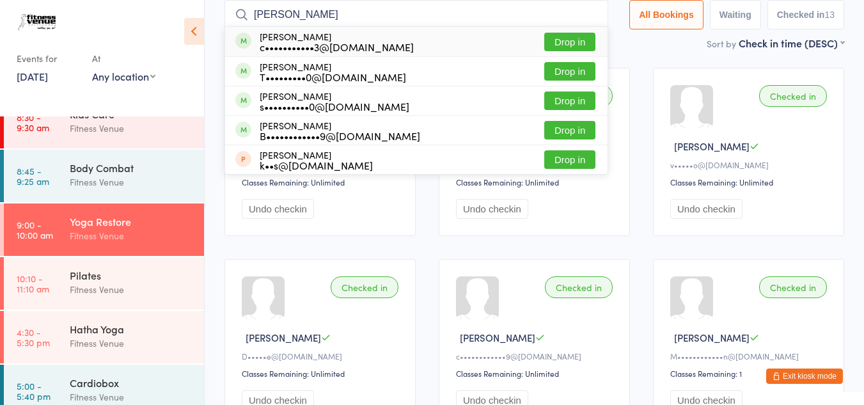
type input "wark"
click at [553, 44] on button "Drop in" at bounding box center [570, 42] width 51 height 19
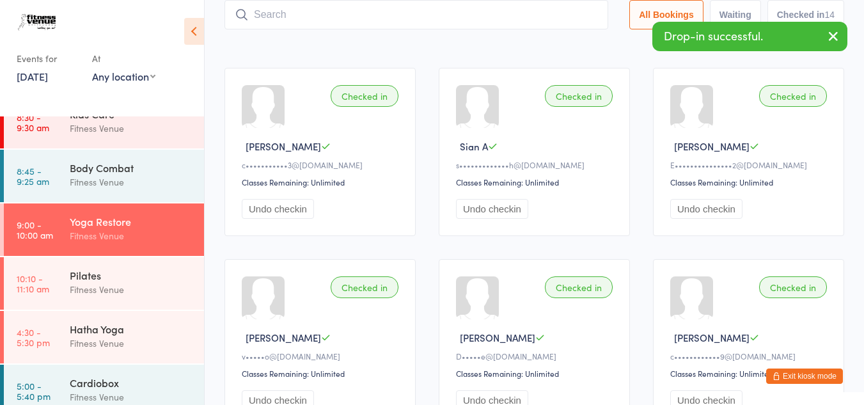
click at [306, 7] on input "search" at bounding box center [417, 14] width 384 height 29
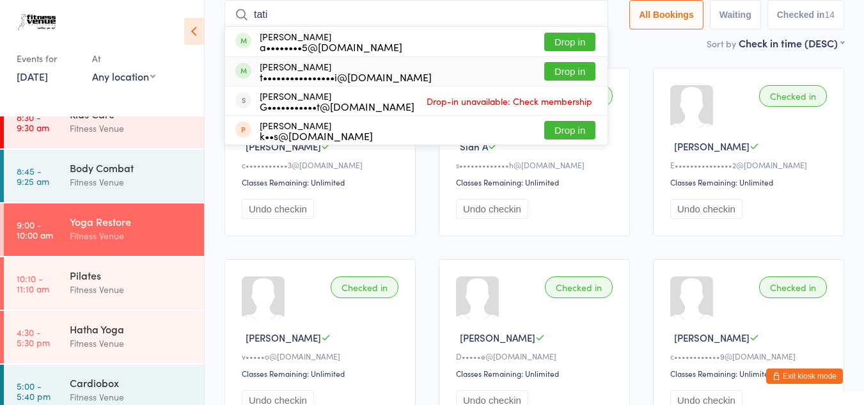
type input "tati"
click at [576, 72] on button "Drop in" at bounding box center [570, 71] width 51 height 19
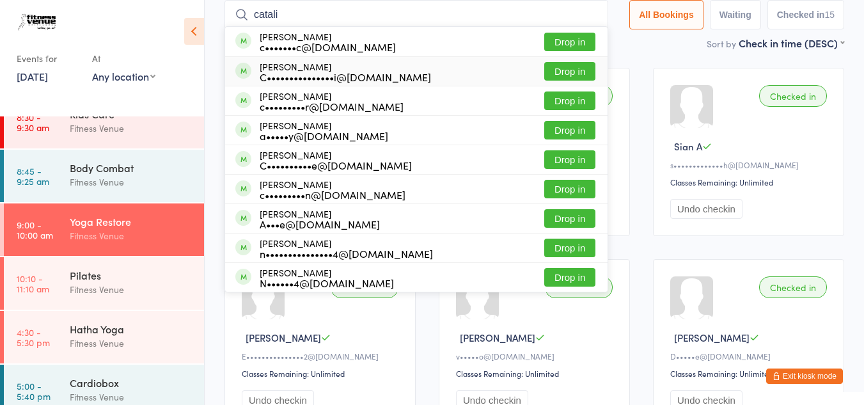
type input "catali"
click at [552, 79] on button "Drop in" at bounding box center [570, 71] width 51 height 19
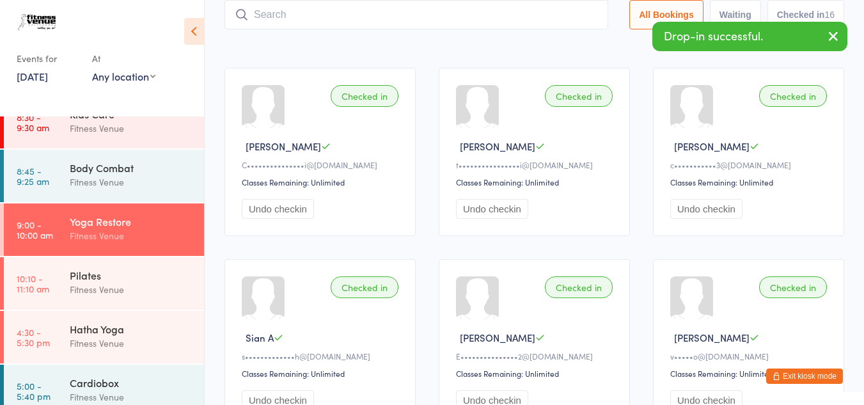
click at [308, 21] on input "search" at bounding box center [417, 14] width 384 height 29
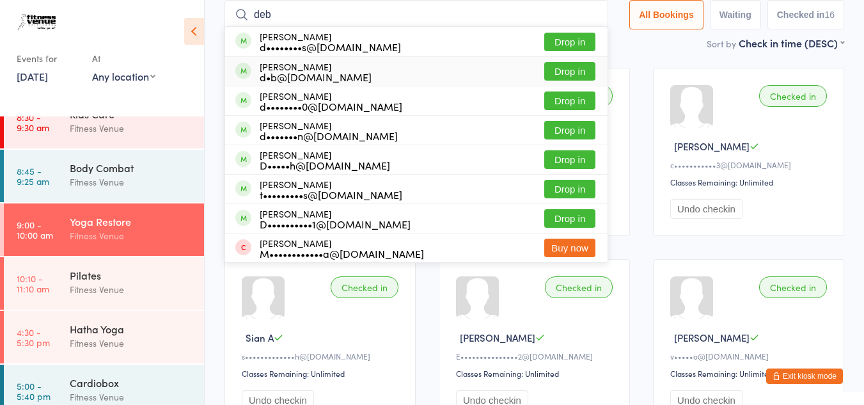
type input "deb"
click at [562, 76] on button "Drop in" at bounding box center [570, 71] width 51 height 19
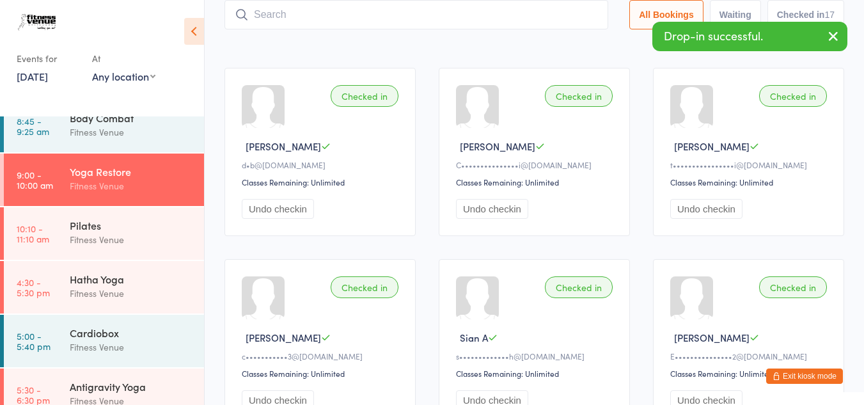
scroll to position [192, 0]
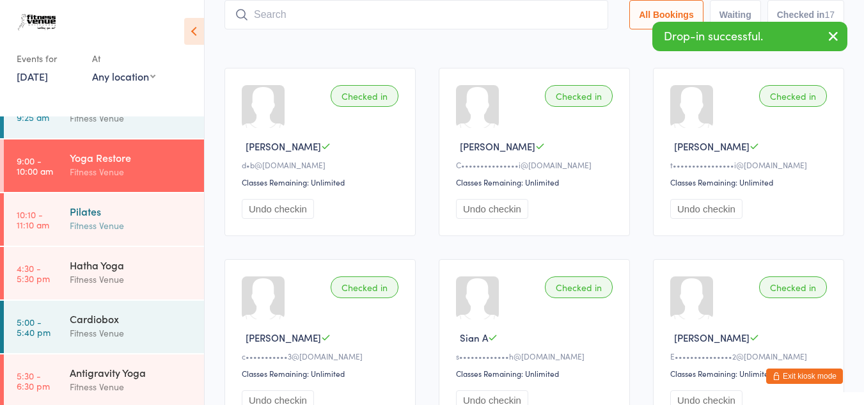
drag, startPoint x: 118, startPoint y: 219, endPoint x: 120, endPoint y: 209, distance: 9.8
click at [118, 219] on div "Fitness Venue" at bounding box center [131, 225] width 123 height 15
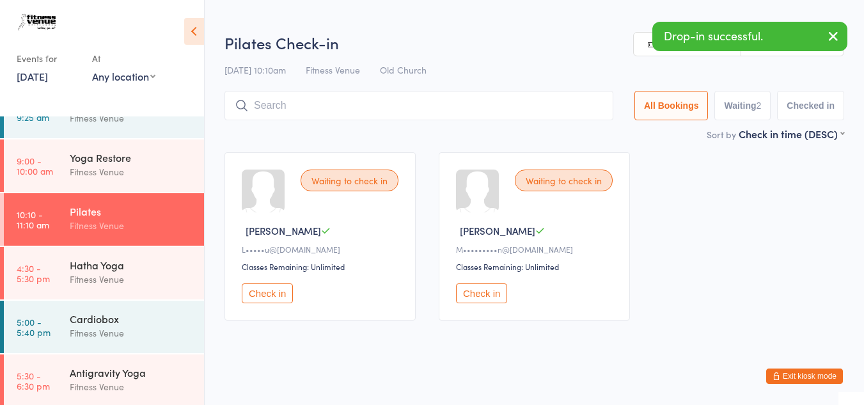
drag, startPoint x: 273, startPoint y: 291, endPoint x: 314, endPoint y: 275, distance: 44.6
click at [276, 289] on button "Check in" at bounding box center [267, 293] width 51 height 20
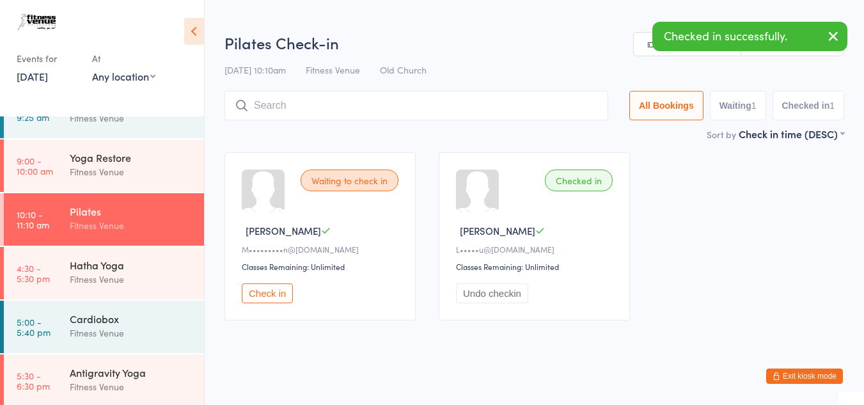
click at [287, 290] on button "Check in" at bounding box center [267, 293] width 51 height 20
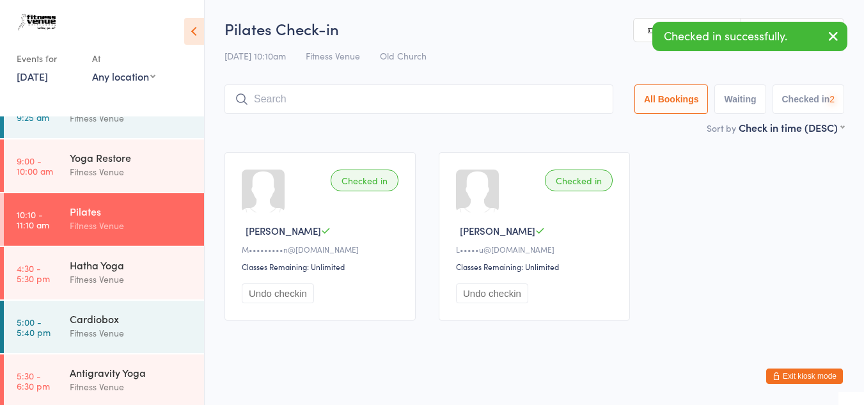
click at [271, 104] on input "search" at bounding box center [419, 98] width 389 height 29
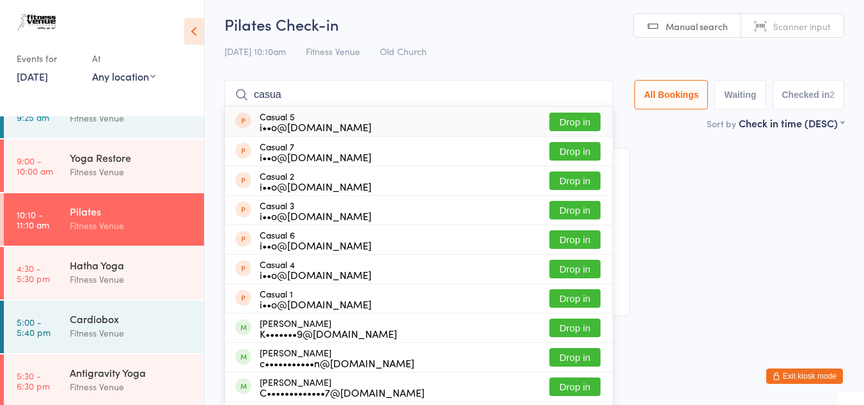
type input "casua"
click at [275, 126] on div "i••o@fitnessvenue.com.au" at bounding box center [316, 127] width 112 height 10
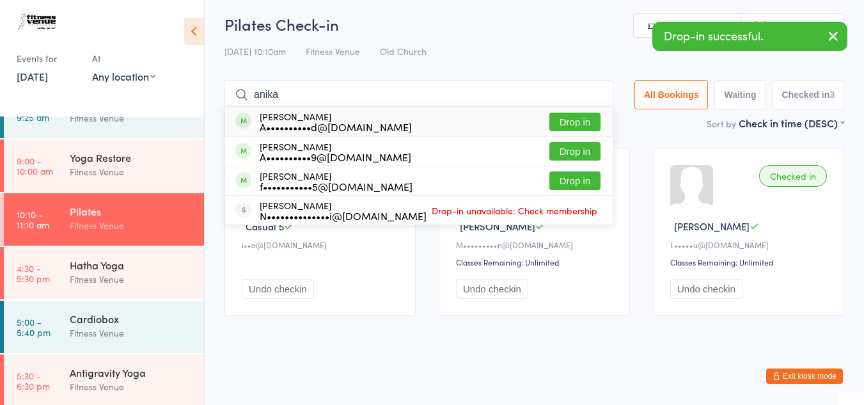
type input "anika"
click at [561, 120] on button "Drop in" at bounding box center [575, 122] width 51 height 19
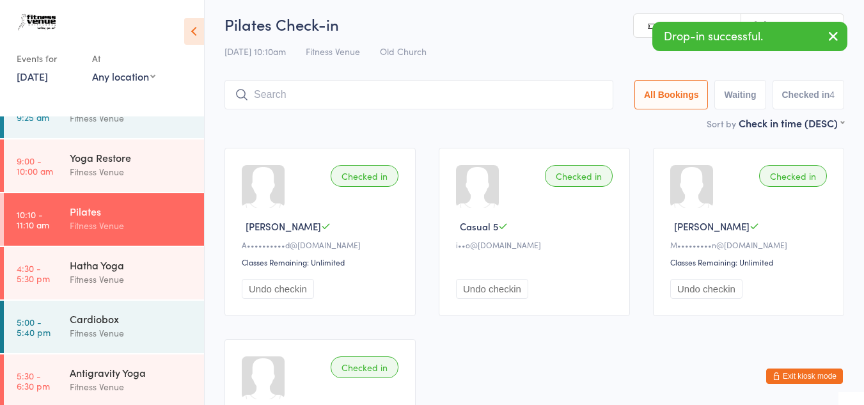
click at [307, 96] on input "search" at bounding box center [419, 94] width 389 height 29
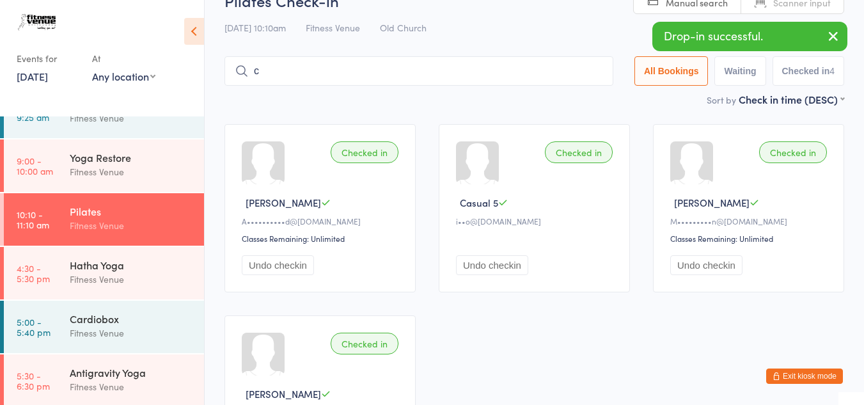
scroll to position [34, 0]
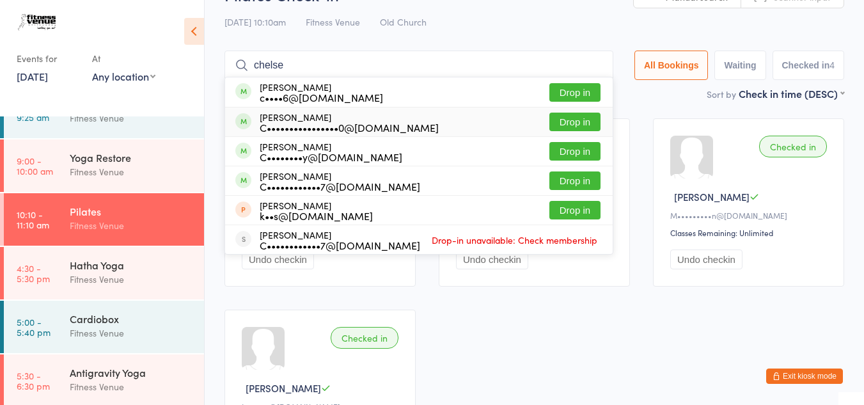
type input "chelse"
click at [387, 126] on div "C••••••••••••••••0@gmail.com" at bounding box center [349, 127] width 179 height 10
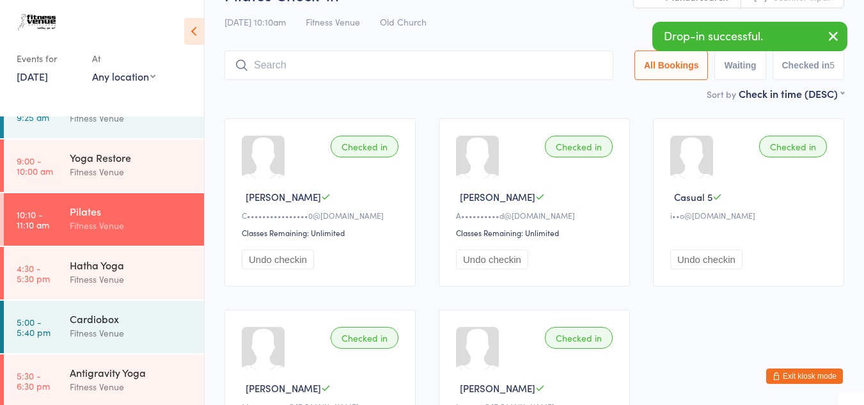
click at [336, 63] on input "search" at bounding box center [419, 65] width 389 height 29
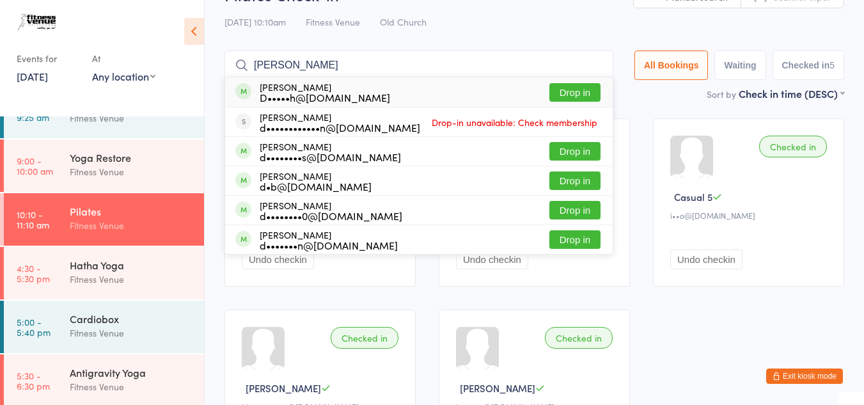
type input "debora"
click at [561, 94] on button "Drop in" at bounding box center [575, 92] width 51 height 19
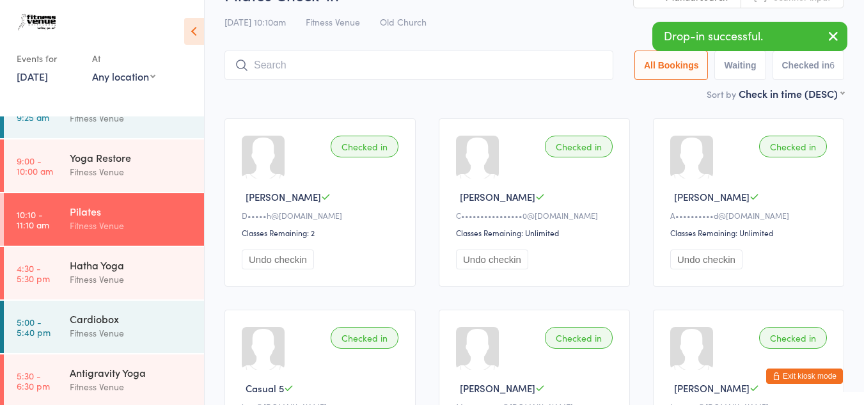
type input "c"
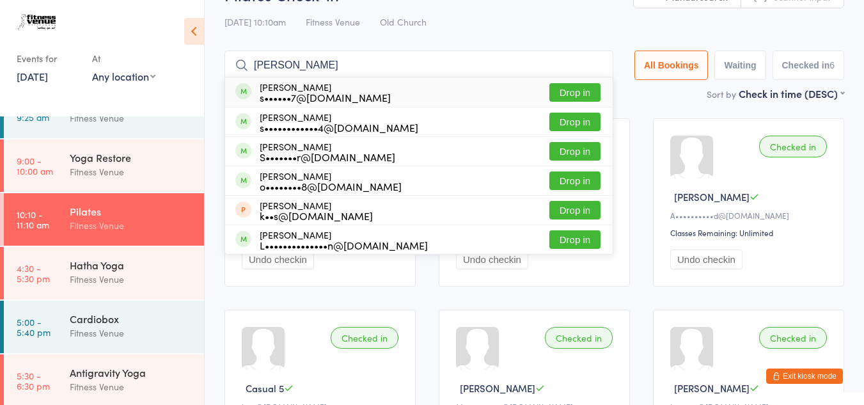
type input "sonia"
click at [556, 99] on button "Drop in" at bounding box center [575, 92] width 51 height 19
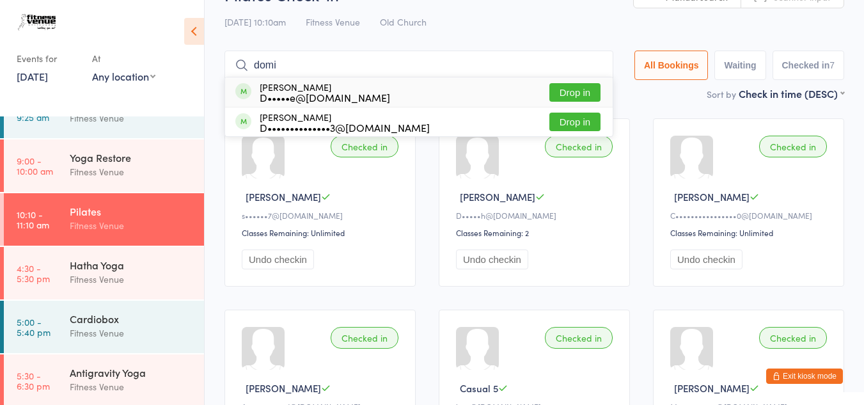
type input "domi"
click at [578, 89] on button "Drop in" at bounding box center [575, 92] width 51 height 19
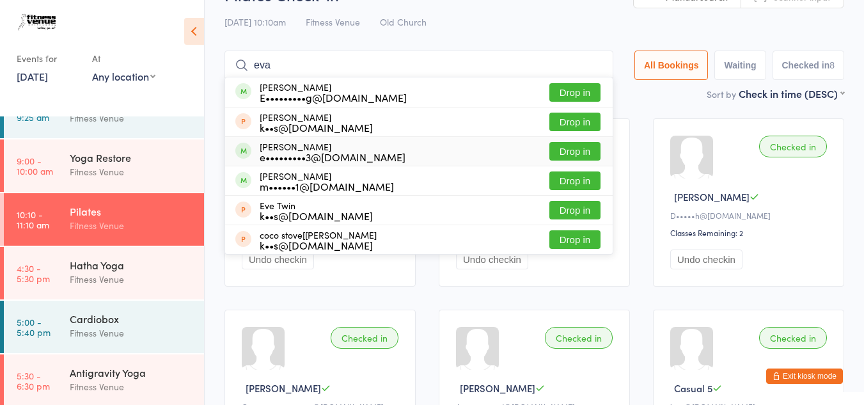
type input "eva"
click at [566, 158] on button "Drop in" at bounding box center [575, 151] width 51 height 19
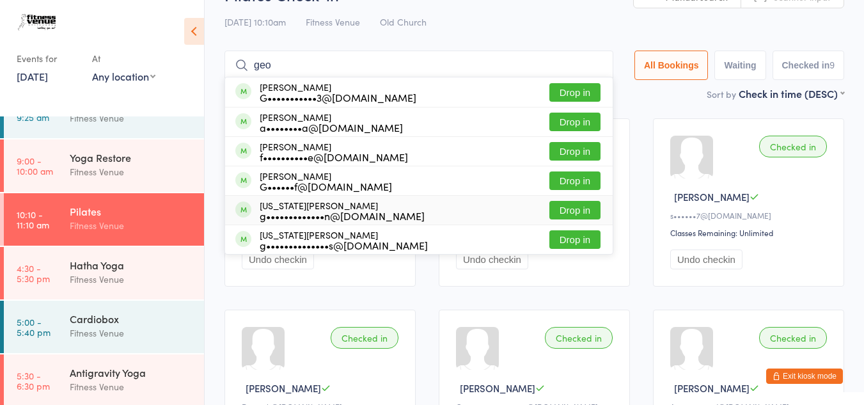
type input "geo"
click at [571, 216] on button "Drop in" at bounding box center [575, 210] width 51 height 19
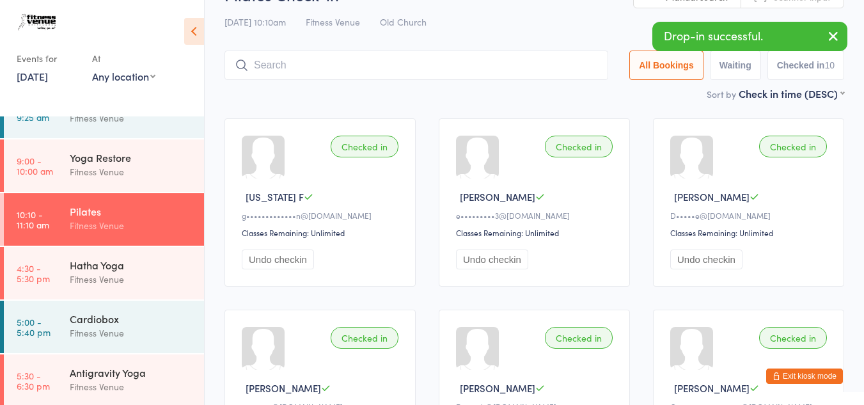
click at [300, 61] on input "search" at bounding box center [417, 65] width 384 height 29
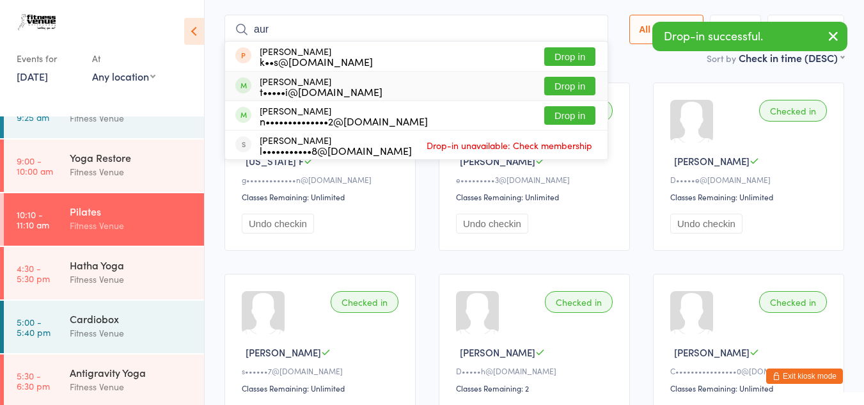
type input "aur"
click at [551, 83] on button "Drop in" at bounding box center [570, 86] width 51 height 19
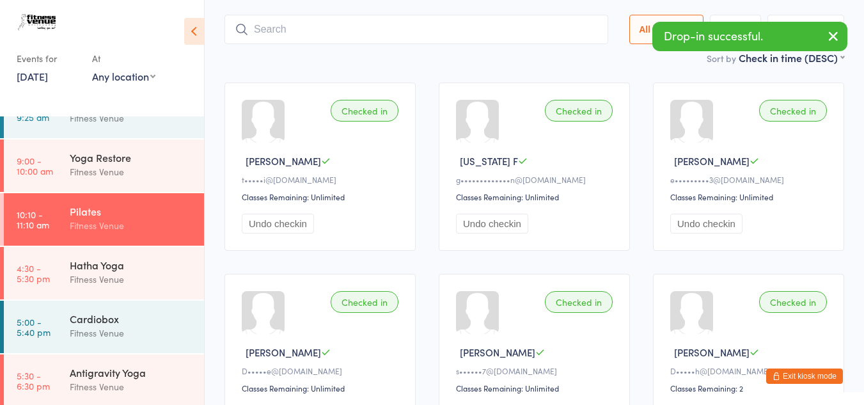
click at [310, 34] on input "search" at bounding box center [417, 29] width 384 height 29
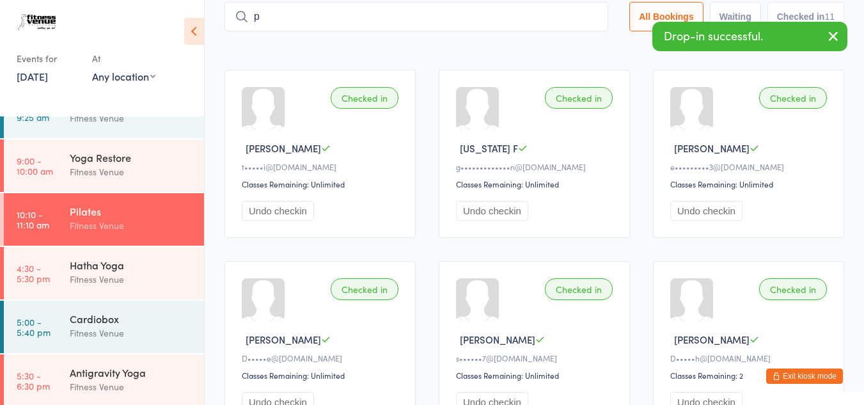
scroll to position [84, 0]
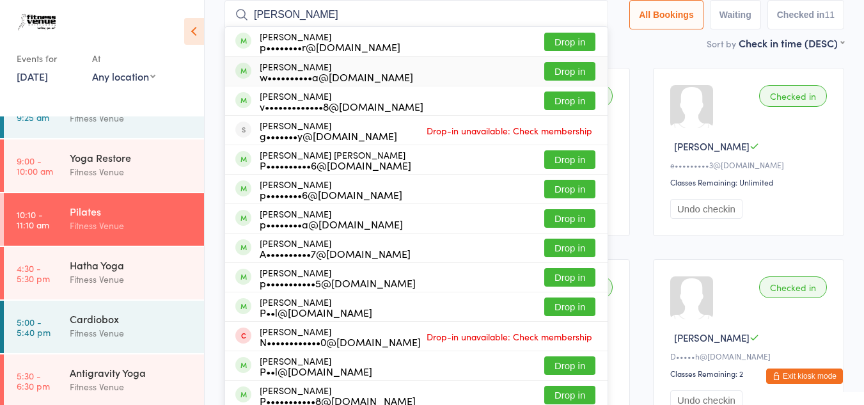
type input "paula"
click at [546, 72] on button "Drop in" at bounding box center [570, 71] width 51 height 19
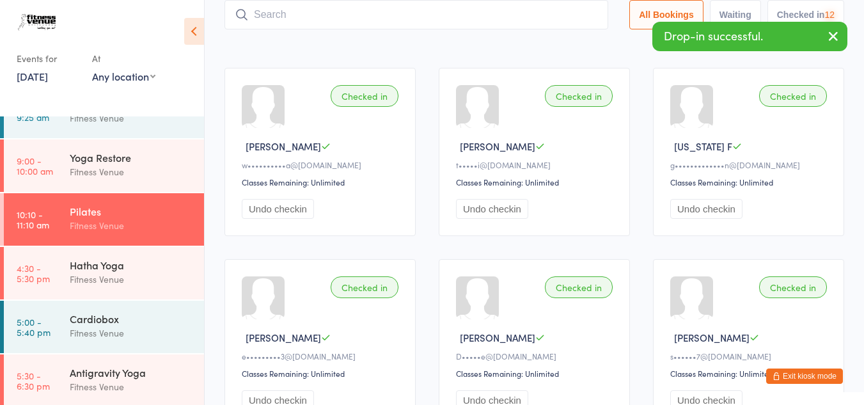
click at [274, 10] on input "search" at bounding box center [417, 14] width 384 height 29
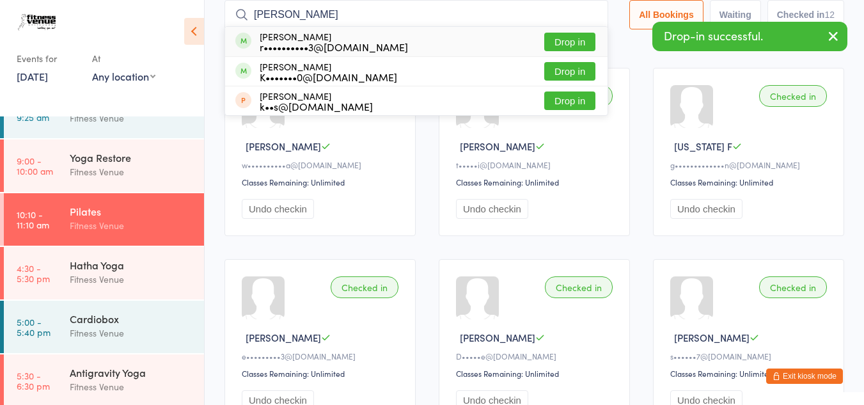
type input "rayle"
click at [554, 44] on button "Drop in" at bounding box center [570, 42] width 51 height 19
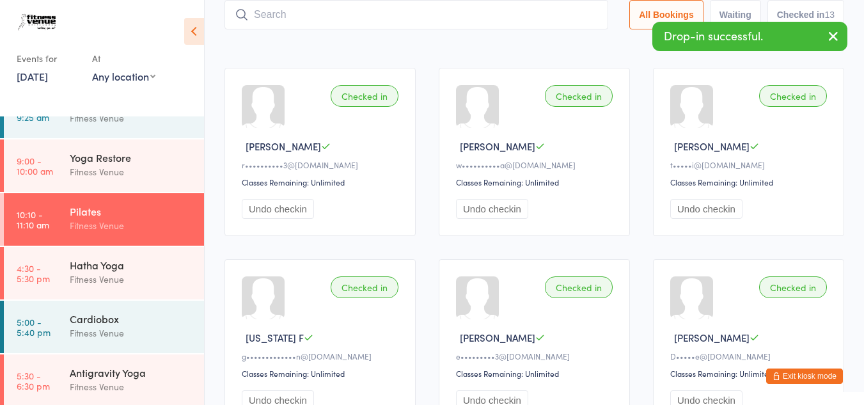
click at [328, 6] on input "search" at bounding box center [417, 14] width 384 height 29
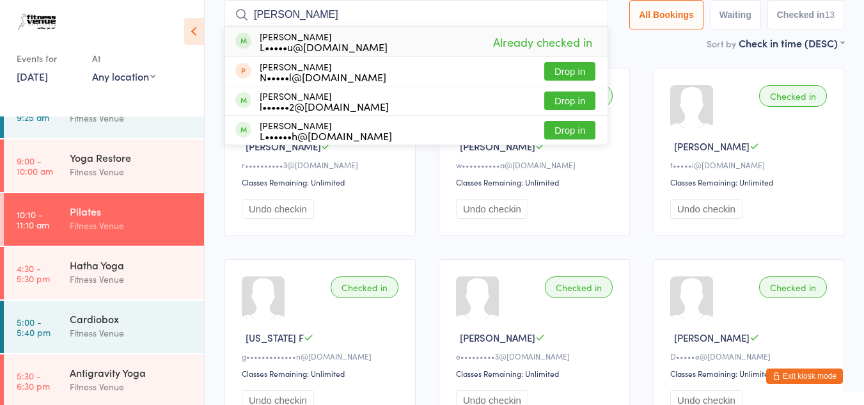
drag, startPoint x: 294, startPoint y: 17, endPoint x: 246, endPoint y: 18, distance: 48.0
click at [246, 18] on div "lori Lori Brown L•••••u@gmail.com Already checked in Lola Lott N•••••l@gmail.co…" at bounding box center [417, 14] width 384 height 29
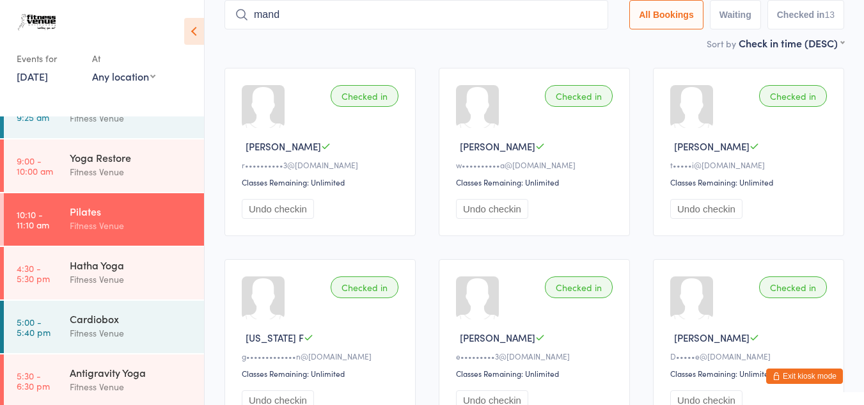
type input "mandy"
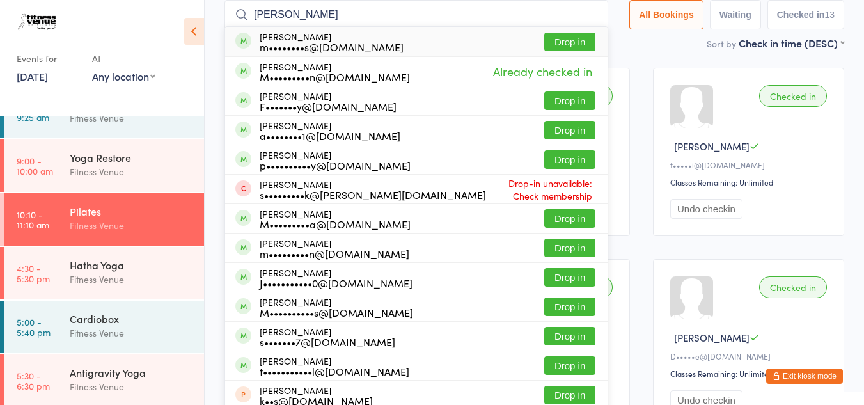
click at [589, 15] on input "mandy" at bounding box center [417, 14] width 384 height 29
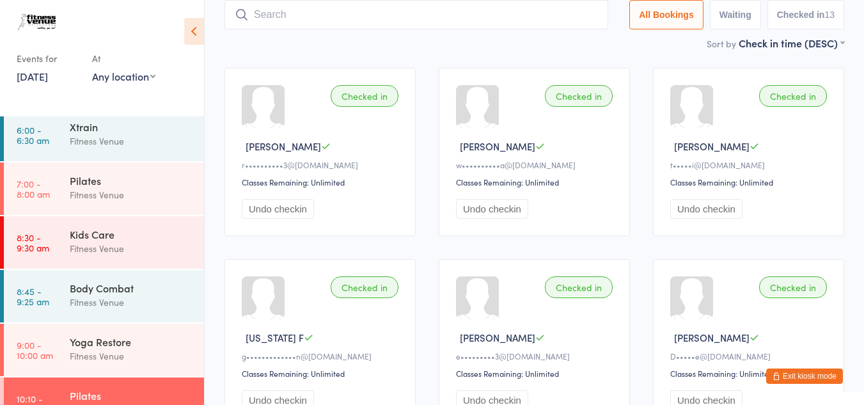
scroll to position [0, 0]
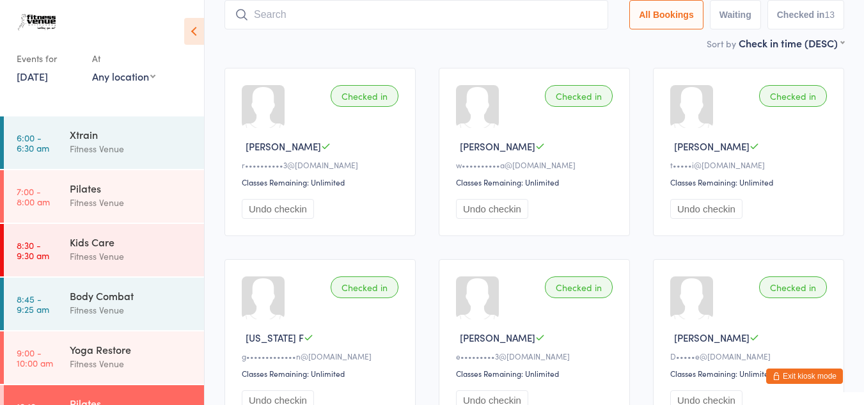
click at [814, 374] on button "Exit kiosk mode" at bounding box center [805, 376] width 77 height 15
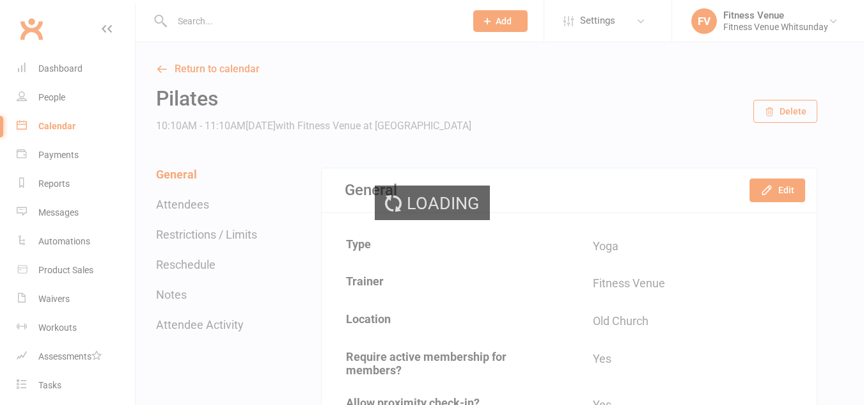
click at [197, 20] on div "Loading" at bounding box center [432, 202] width 864 height 405
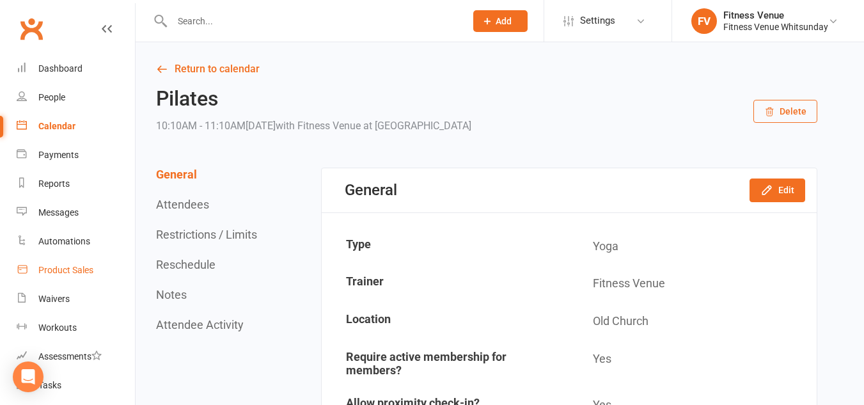
click at [53, 279] on link "Product Sales" at bounding box center [76, 270] width 118 height 29
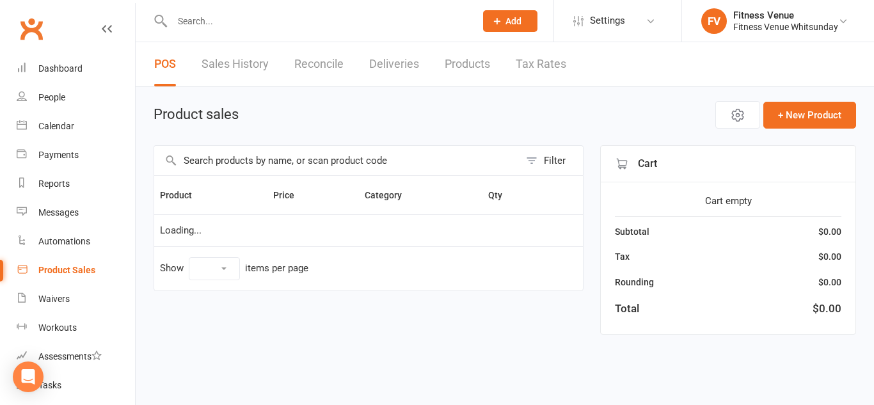
select select "10"
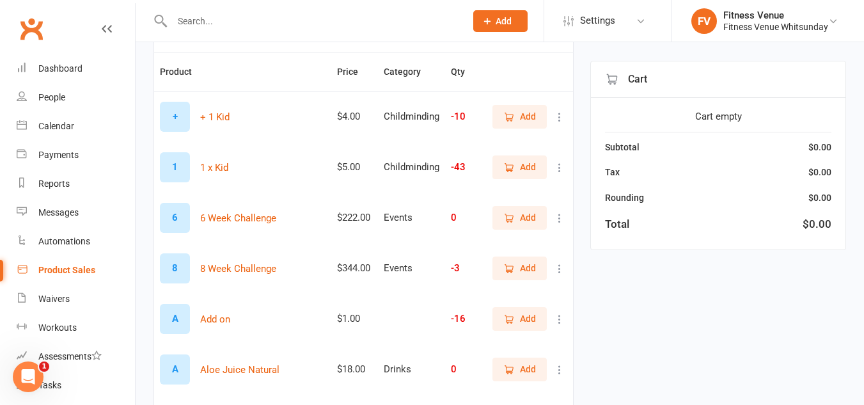
scroll to position [128, 0]
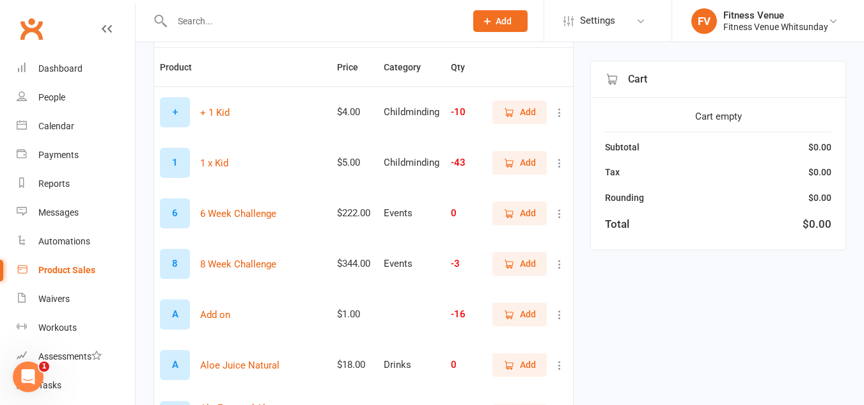
click at [68, 271] on div "Product Sales" at bounding box center [66, 270] width 57 height 10
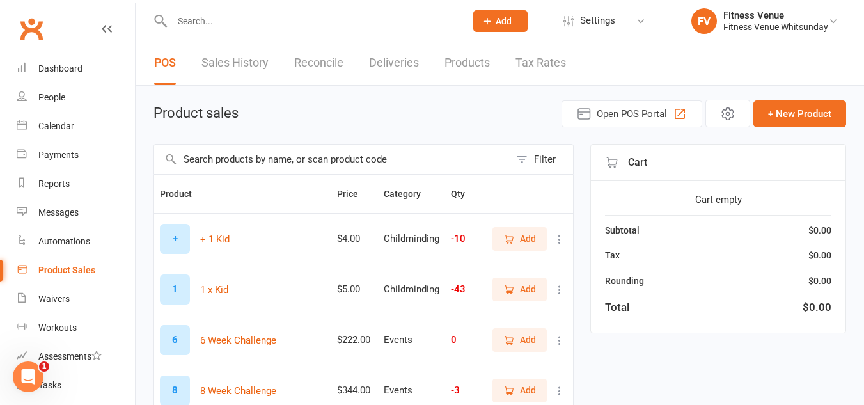
scroll to position [0, 0]
click at [317, 149] on input "text" at bounding box center [332, 160] width 356 height 29
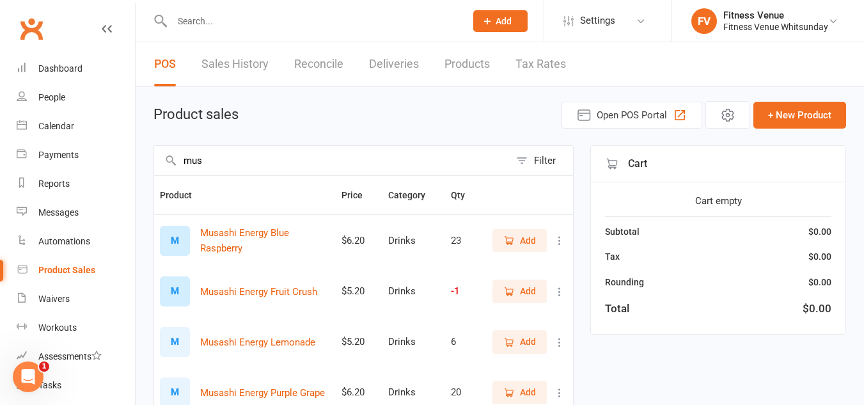
type input "mus"
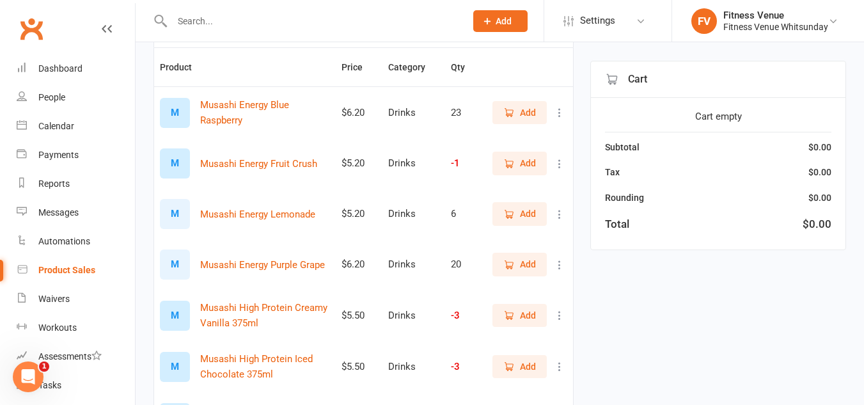
scroll to position [192, 0]
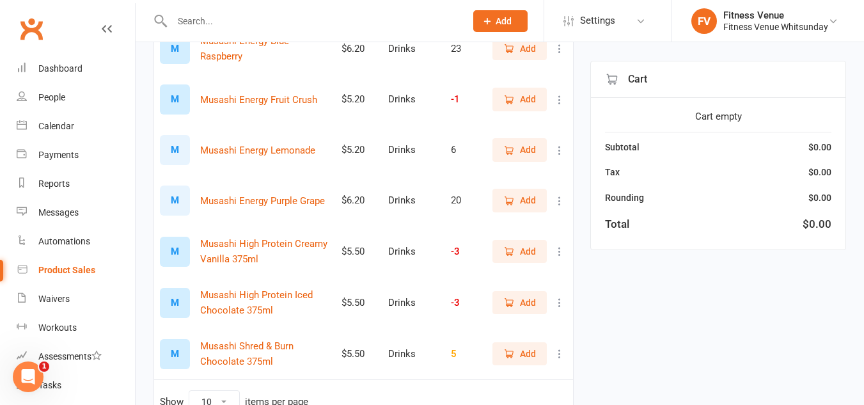
click at [528, 97] on span "Add" at bounding box center [528, 99] width 16 height 14
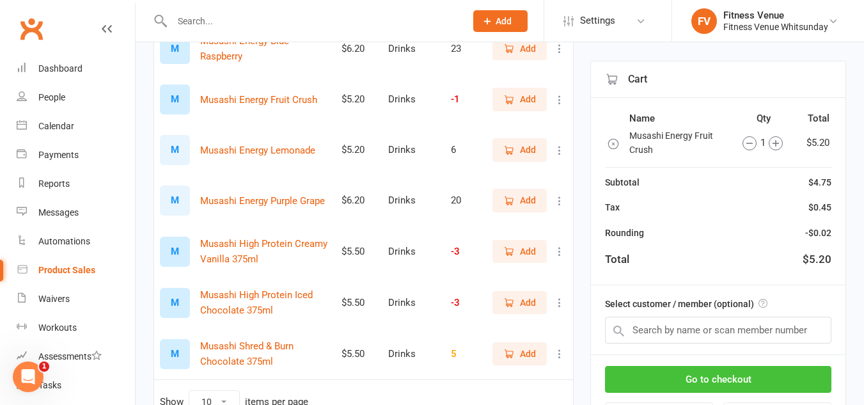
click at [747, 385] on button "Go to checkout" at bounding box center [718, 379] width 227 height 27
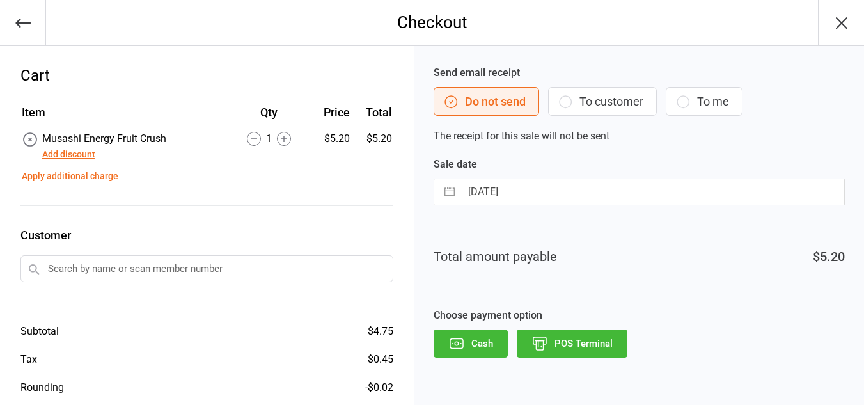
click at [610, 351] on button "POS Terminal" at bounding box center [572, 344] width 111 height 28
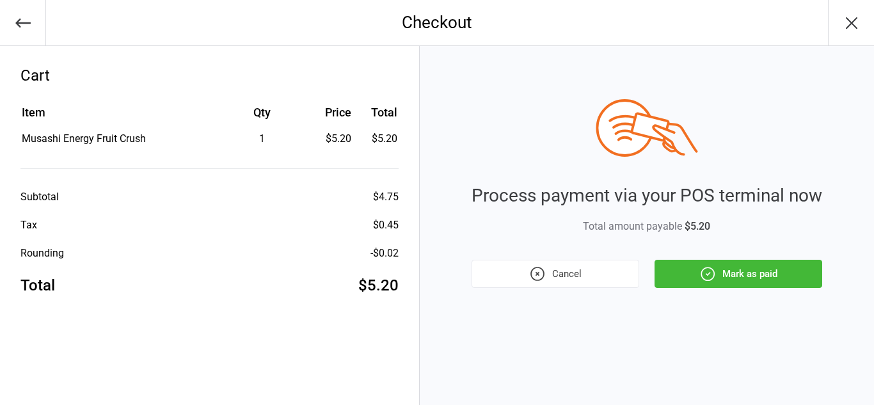
click at [712, 269] on icon "button" at bounding box center [707, 273] width 13 height 13
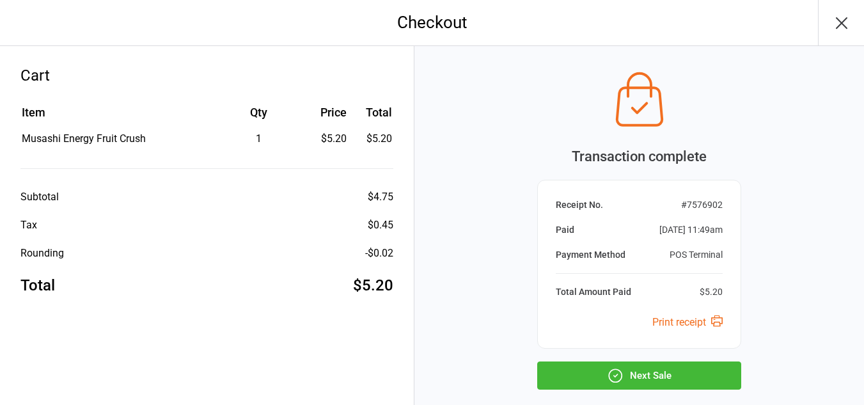
click at [666, 370] on button "Next Sale" at bounding box center [639, 376] width 204 height 28
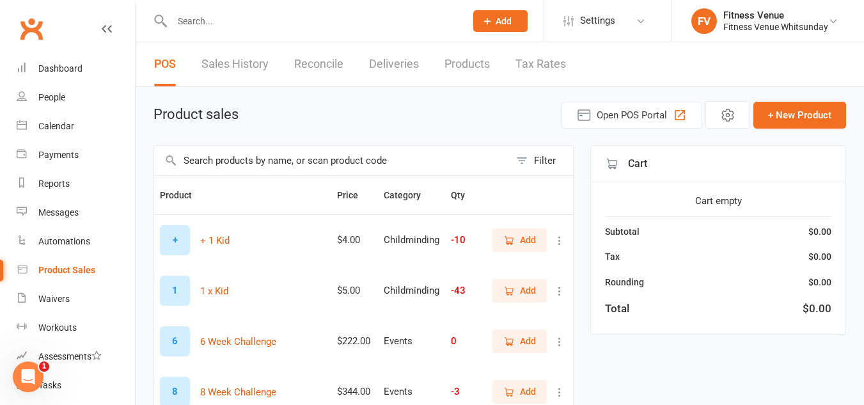
click at [206, 15] on input "text" at bounding box center [312, 21] width 289 height 18
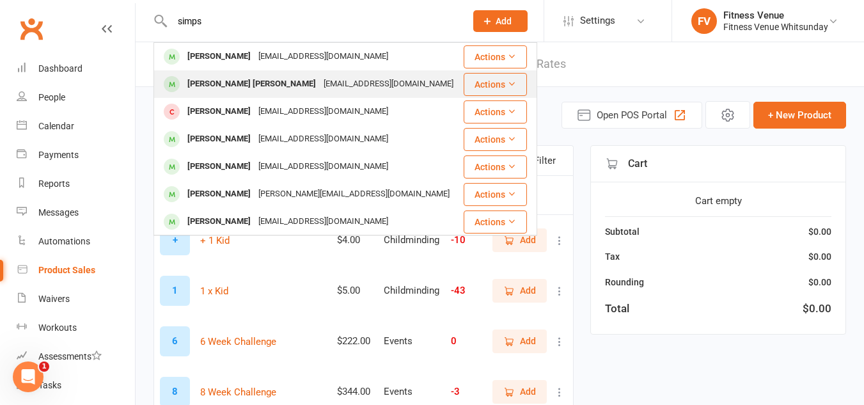
type input "simps"
click at [241, 78] on div "Fraser Simpson" at bounding box center [252, 84] width 136 height 19
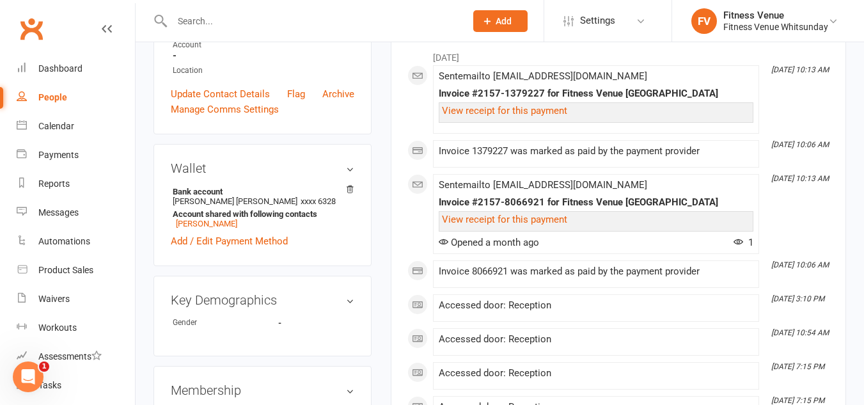
scroll to position [384, 0]
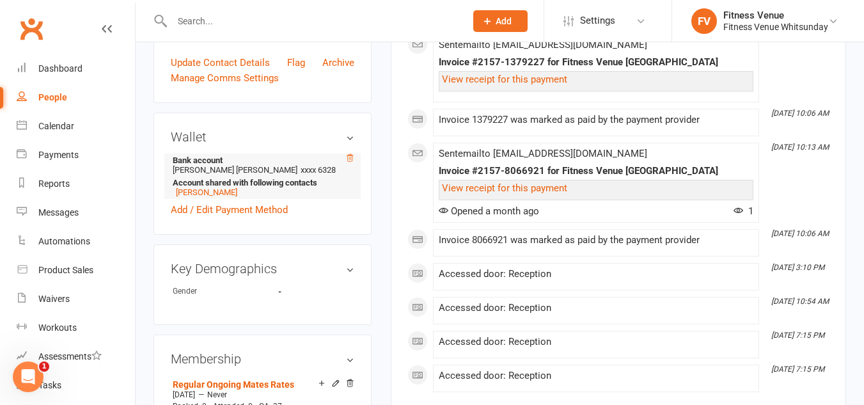
click at [351, 157] on icon at bounding box center [350, 158] width 9 height 9
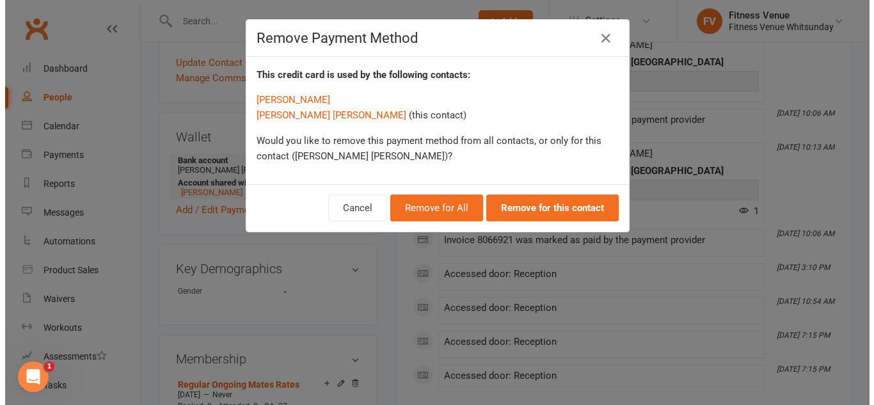
scroll to position [372, 0]
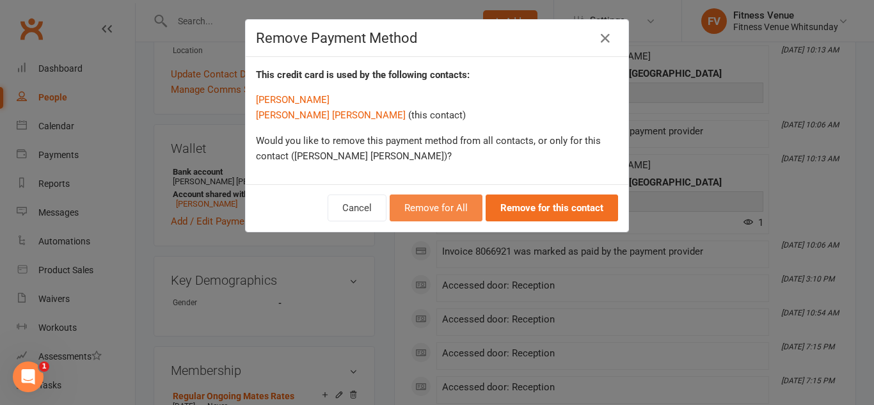
click at [418, 206] on button "Remove for All" at bounding box center [436, 208] width 93 height 27
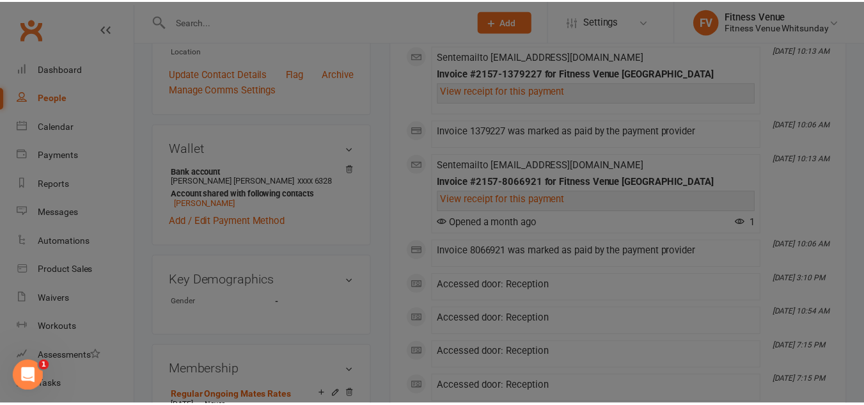
scroll to position [384, 0]
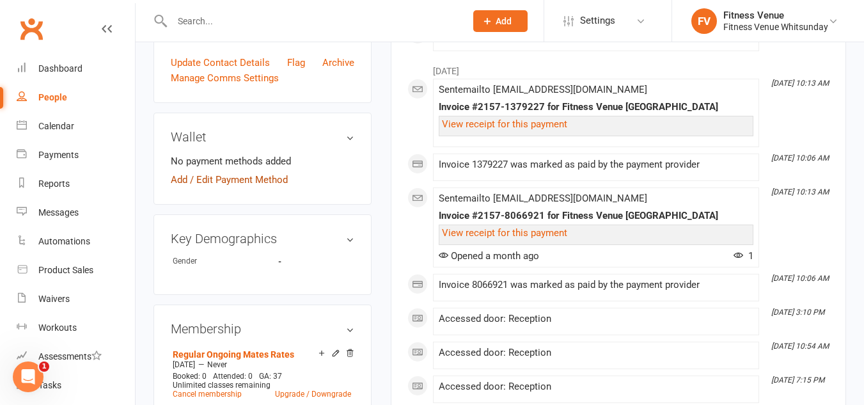
click at [232, 178] on link "Add / Edit Payment Method" at bounding box center [229, 179] width 117 height 15
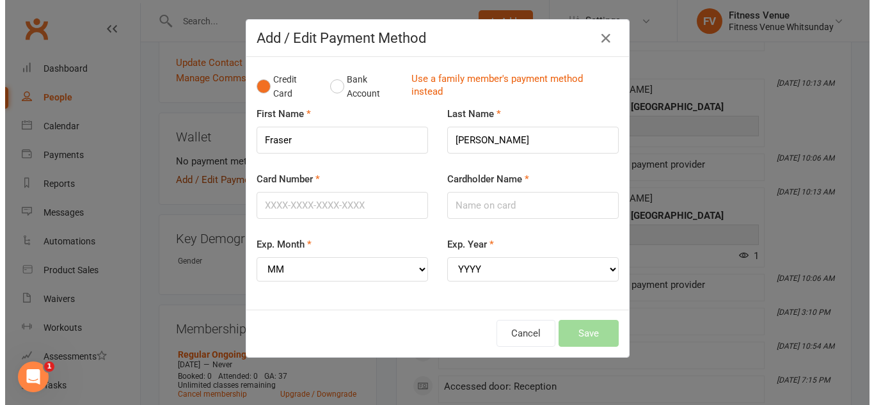
scroll to position [372, 0]
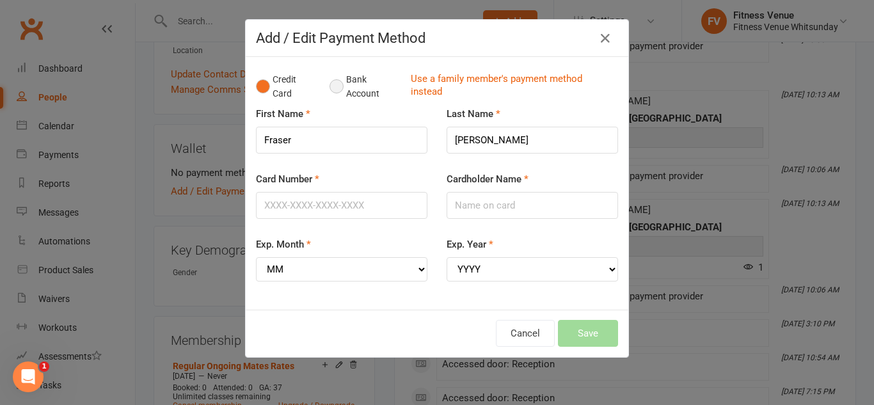
click at [335, 87] on button "Bank Account" at bounding box center [365, 86] width 71 height 39
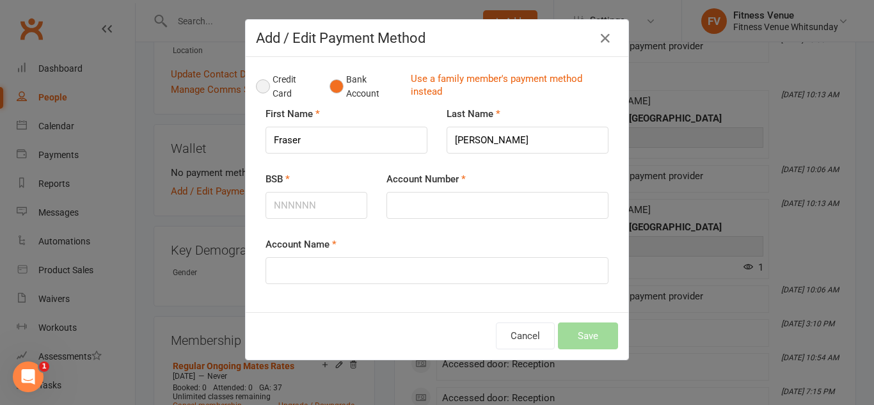
click at [259, 84] on button "Credit Card" at bounding box center [286, 86] width 60 height 39
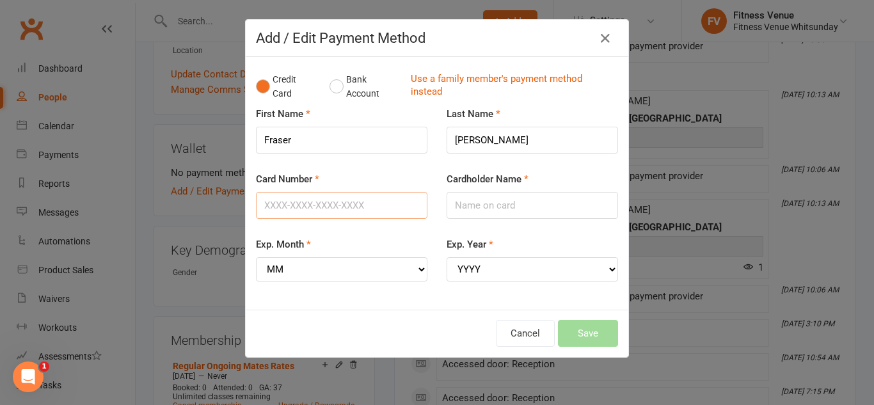
click at [290, 208] on input "Card Number" at bounding box center [341, 205] width 171 height 27
type input "5163610241411162"
click at [462, 197] on input "Cardholder Name" at bounding box center [532, 205] width 171 height 27
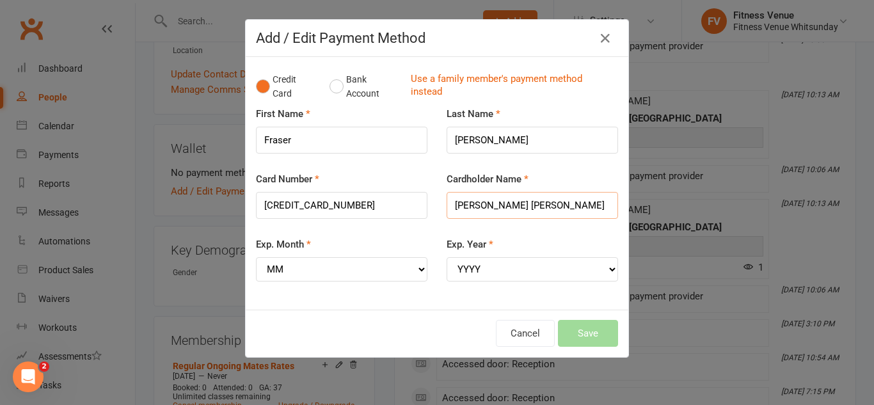
type input "Fraser Simpson"
click at [316, 269] on select "MM 01 02 03 04 05 06 07 08 09 10 11 12" at bounding box center [341, 269] width 171 height 24
select select "09"
click at [256, 257] on select "MM 01 02 03 04 05 06 07 08 09 10 11 12" at bounding box center [341, 269] width 171 height 24
click at [506, 275] on select "YYYY 2025 2026 2027 2028 2029 2030 2031 2032 2033 2034" at bounding box center [532, 269] width 171 height 24
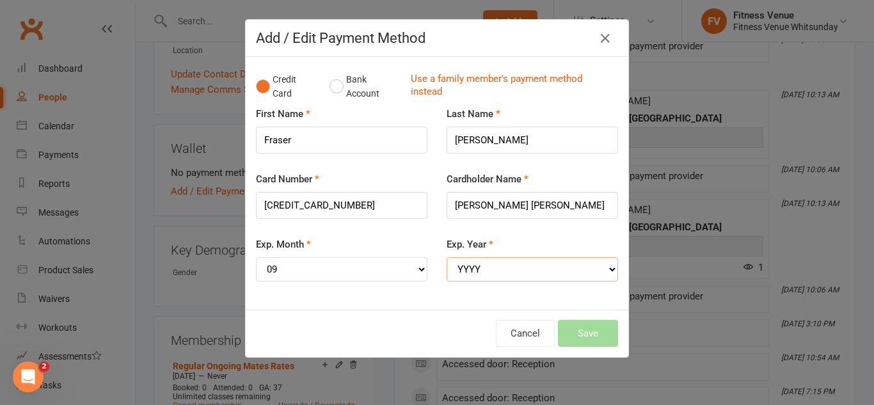
select select "2029"
click at [447, 257] on select "YYYY 2025 2026 2027 2028 2029 2030 2031 2032 2033 2034" at bounding box center [532, 269] width 171 height 24
click at [576, 332] on button "Save" at bounding box center [588, 333] width 60 height 27
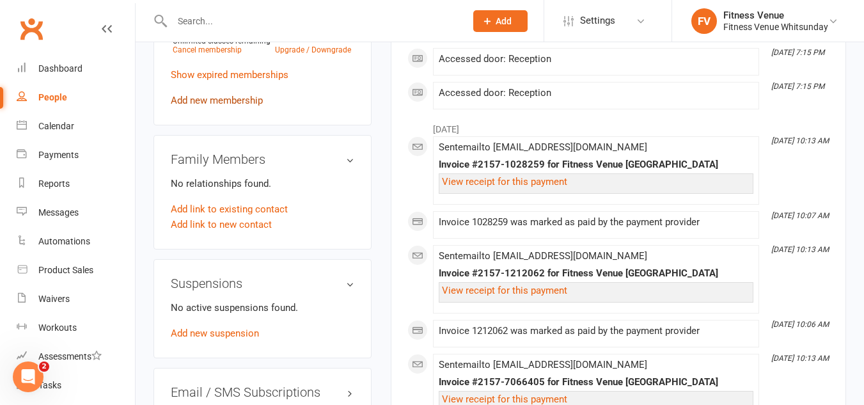
scroll to position [768, 0]
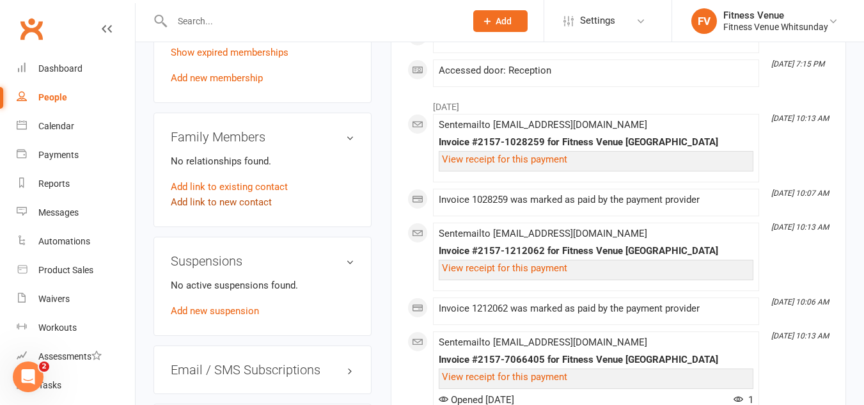
click at [226, 195] on link "Add link to new contact" at bounding box center [221, 202] width 101 height 15
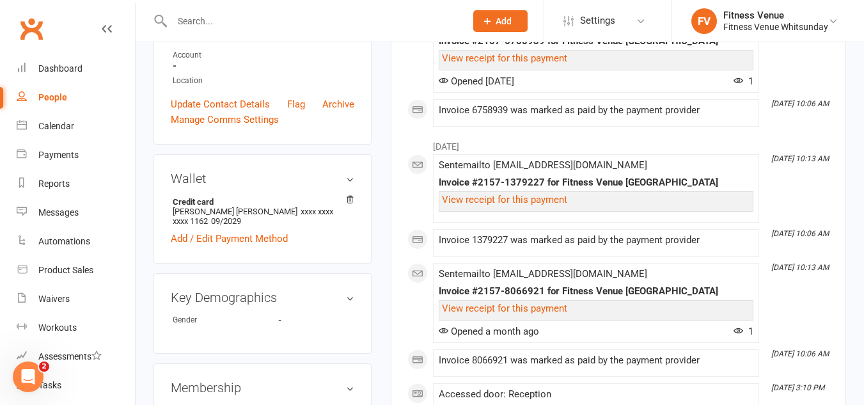
scroll to position [320, 0]
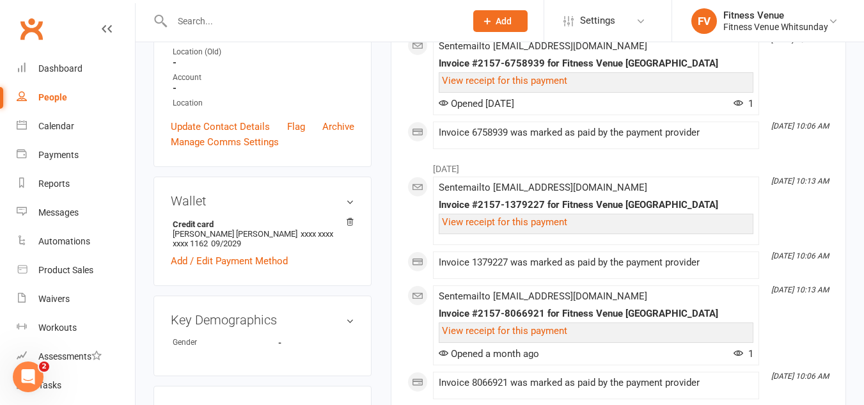
click at [230, 21] on input "text" at bounding box center [312, 21] width 289 height 18
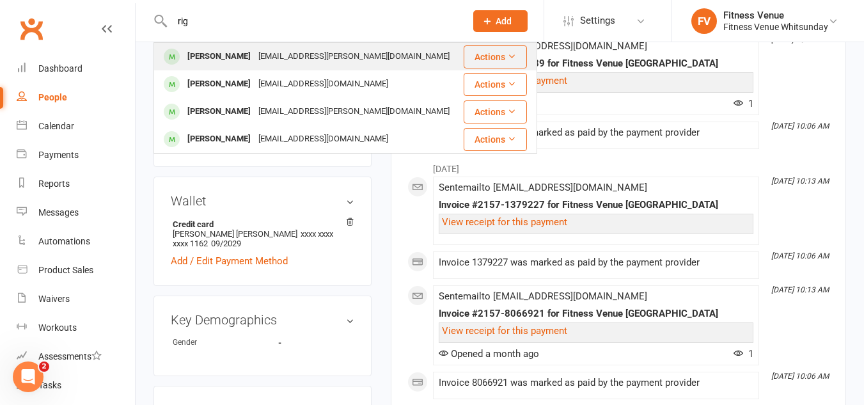
type input "rig"
click at [227, 59] on div "Koorin Rigley" at bounding box center [219, 56] width 71 height 19
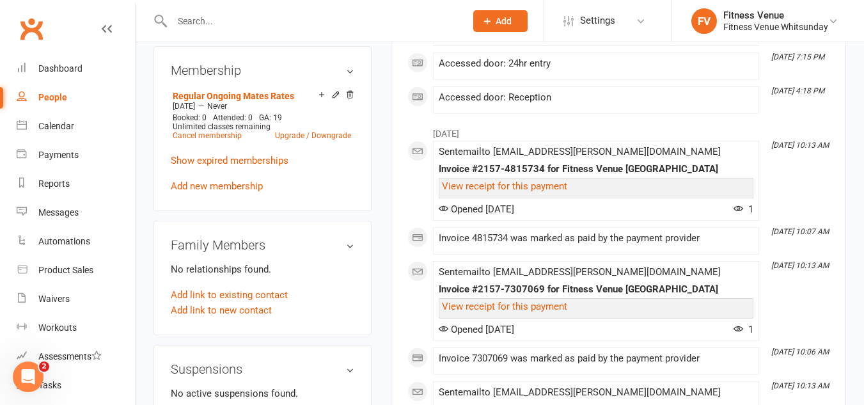
scroll to position [704, 0]
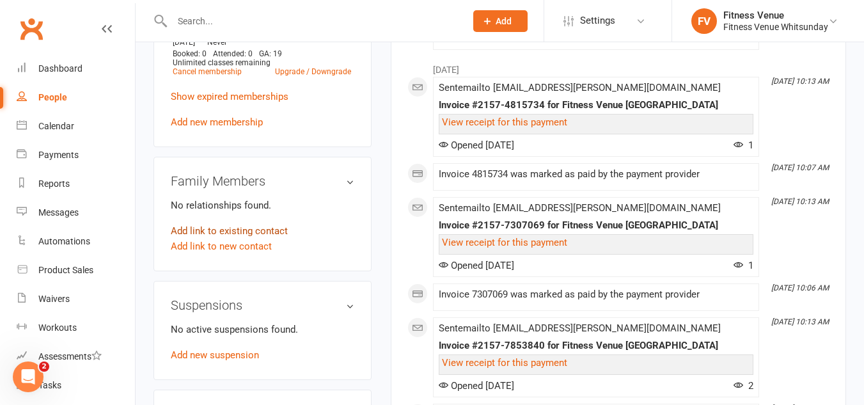
click at [267, 233] on link "Add link to existing contact" at bounding box center [229, 230] width 117 height 15
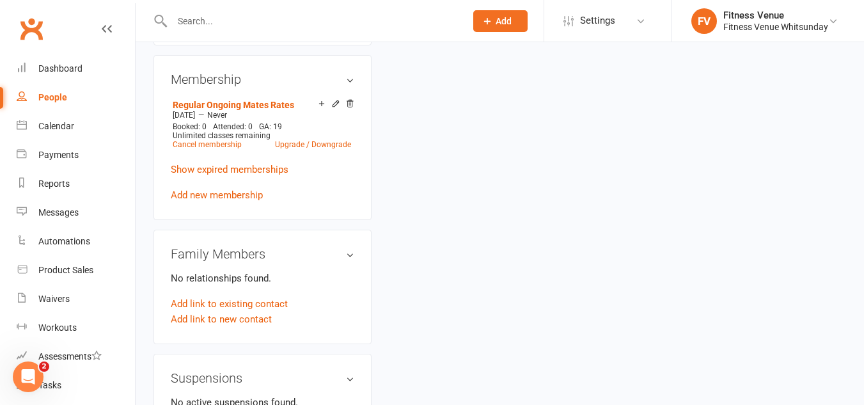
scroll to position [633, 0]
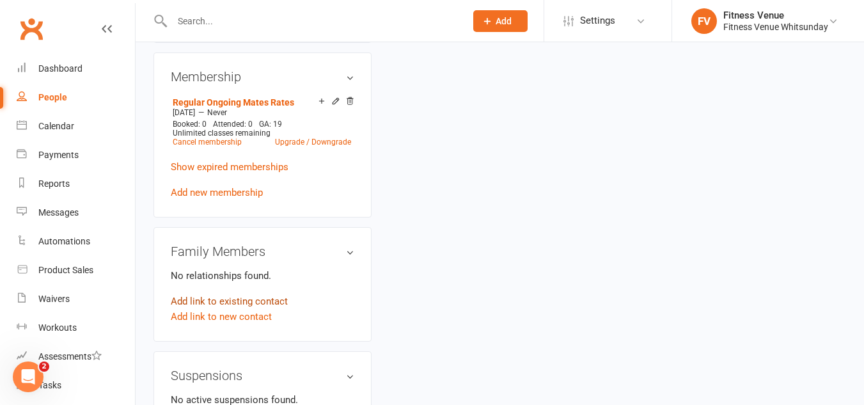
click at [236, 296] on link "Add link to existing contact" at bounding box center [229, 301] width 117 height 15
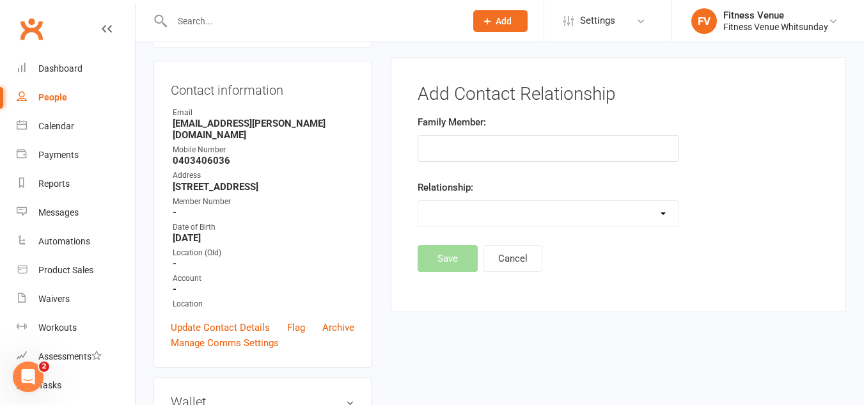
scroll to position [116, 0]
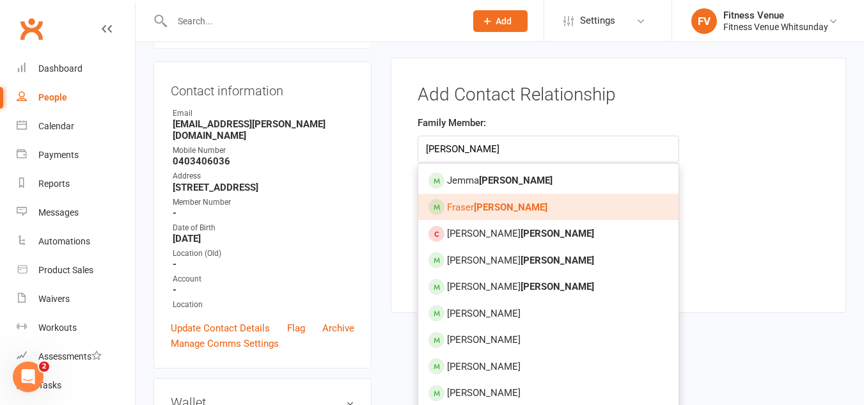
type input "simpson"
click at [475, 203] on span "Fraser Simpson" at bounding box center [497, 208] width 100 height 12
type input "Fraser Simpson"
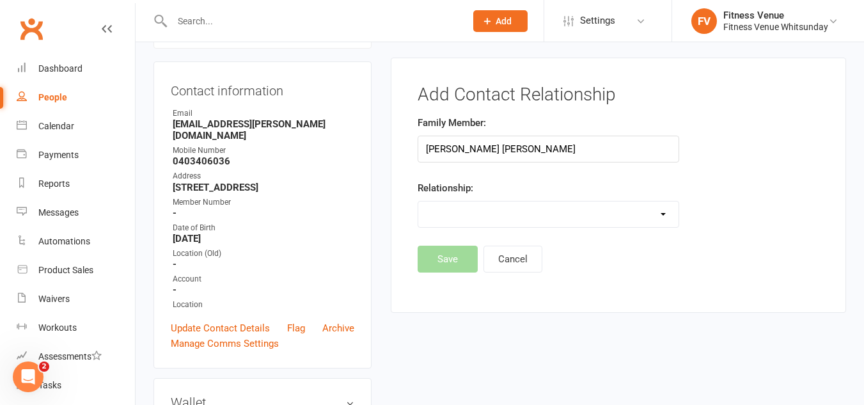
click at [674, 212] on select "Parent / Guardian Child Sibling (parent not in system) Spouse / Partner Cousin …" at bounding box center [548, 215] width 260 height 26
select select "3"
click at [418, 202] on select "Parent / Guardian Child Sibling (parent not in system) Spouse / Partner Cousin …" at bounding box center [548, 215] width 260 height 26
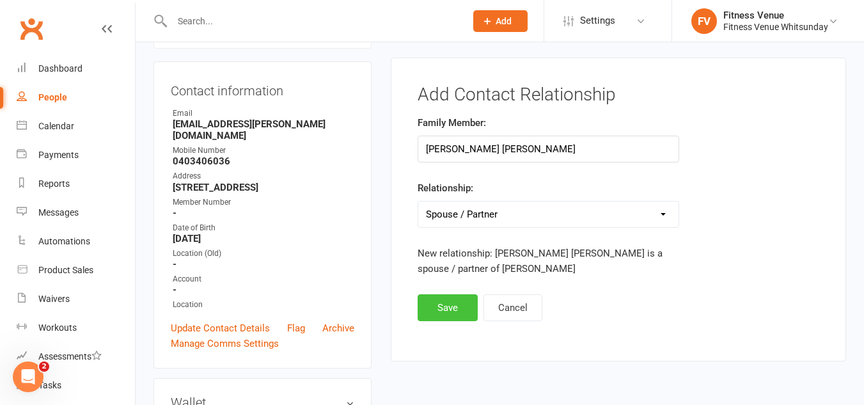
click at [444, 310] on button "Save" at bounding box center [448, 307] width 60 height 27
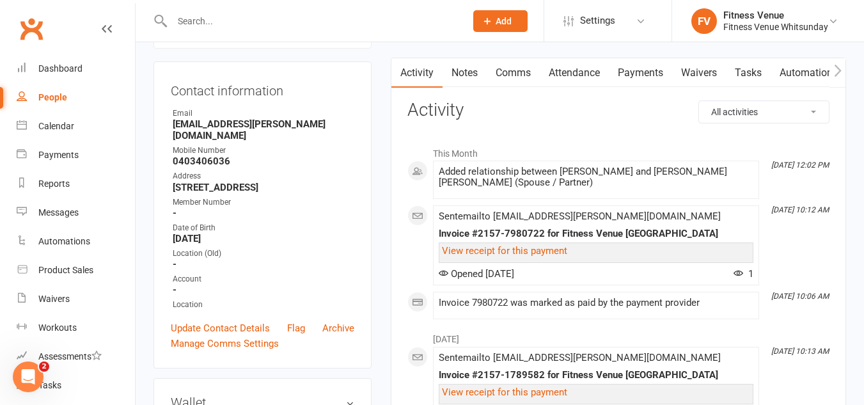
click at [212, 17] on input "text" at bounding box center [312, 21] width 289 height 18
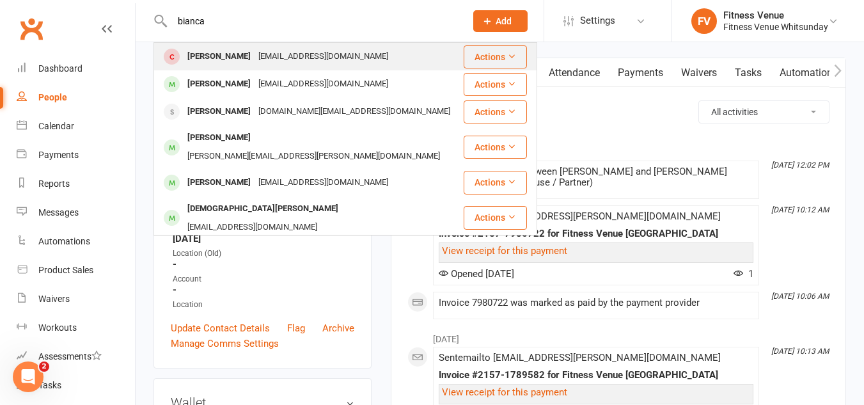
type input "bianca"
click at [230, 61] on div "[PERSON_NAME]" at bounding box center [219, 56] width 71 height 19
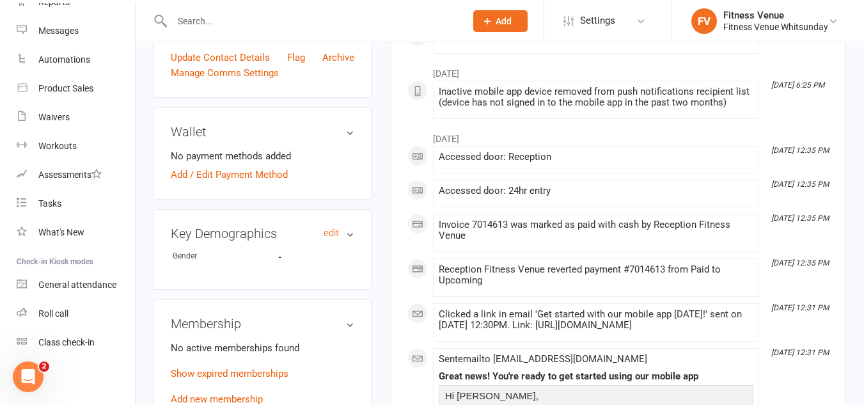
scroll to position [512, 0]
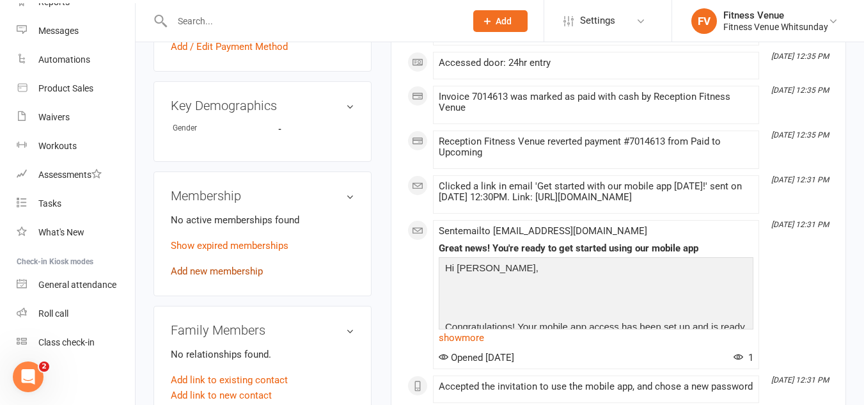
click at [210, 275] on link "Add new membership" at bounding box center [217, 272] width 92 height 12
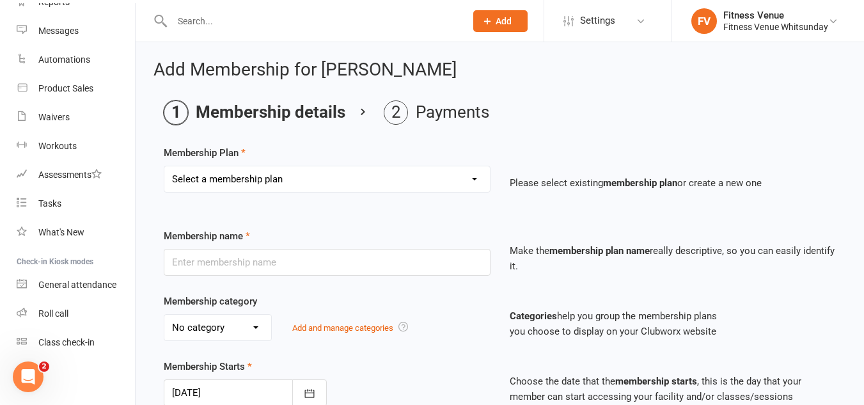
click at [296, 177] on select "Select a membership plan Create new Membership Plan Regular Access Ongoing Regu…" at bounding box center [327, 179] width 326 height 26
select select "6"
click at [164, 166] on select "Select a membership plan Create new Membership Plan Regular Access Ongoing Regu…" at bounding box center [327, 179] width 326 height 26
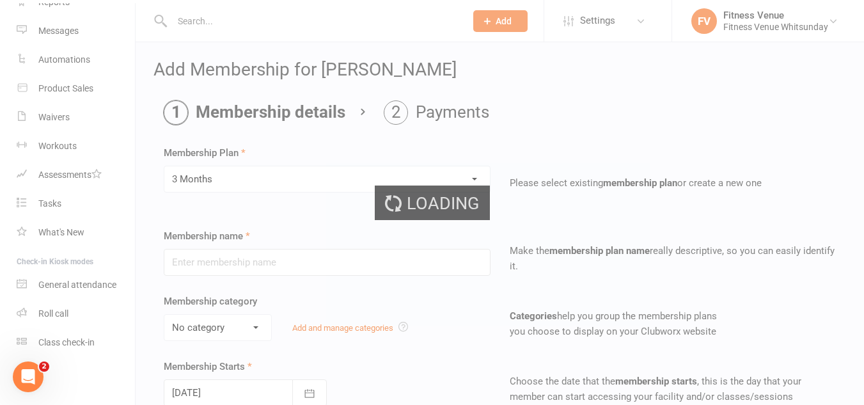
type input "3 Months"
select select "2"
type input "3"
select select "2"
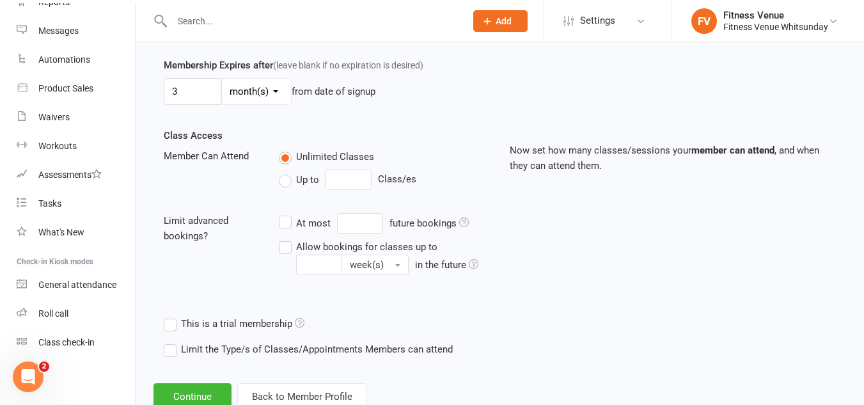
scroll to position [408, 0]
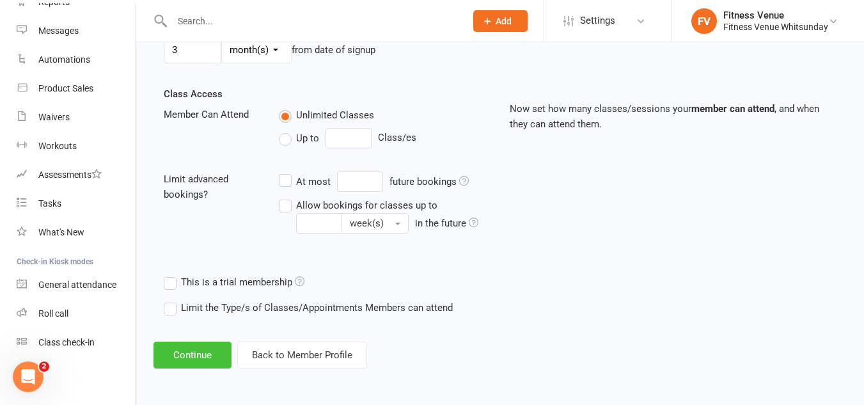
click at [202, 356] on button "Continue" at bounding box center [193, 355] width 78 height 27
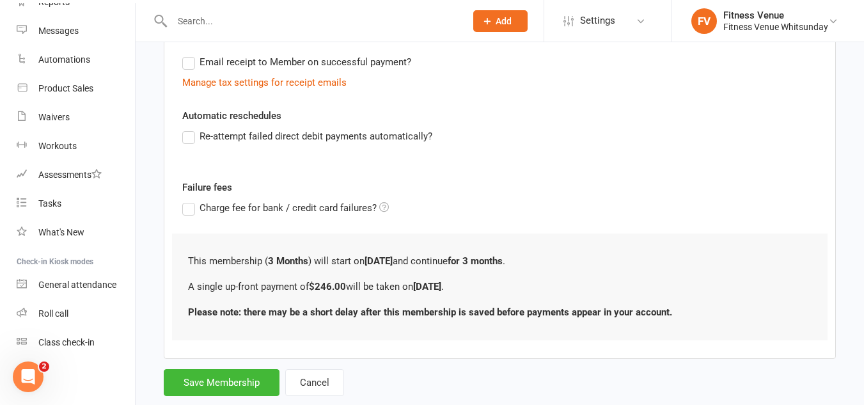
scroll to position [292, 0]
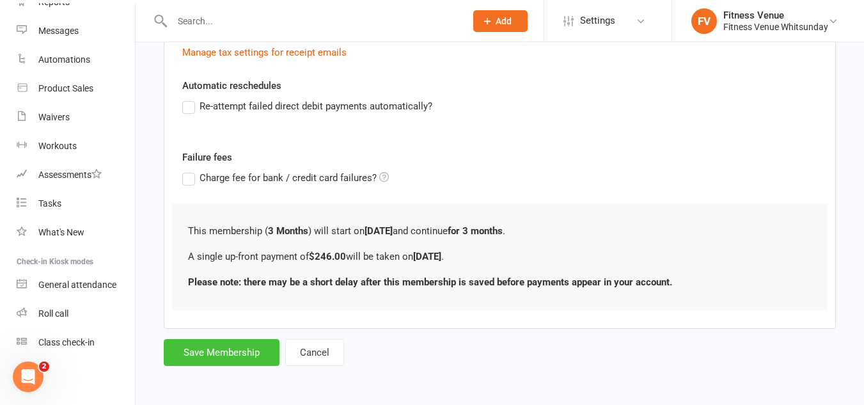
click at [226, 353] on button "Save Membership" at bounding box center [222, 352] width 116 height 27
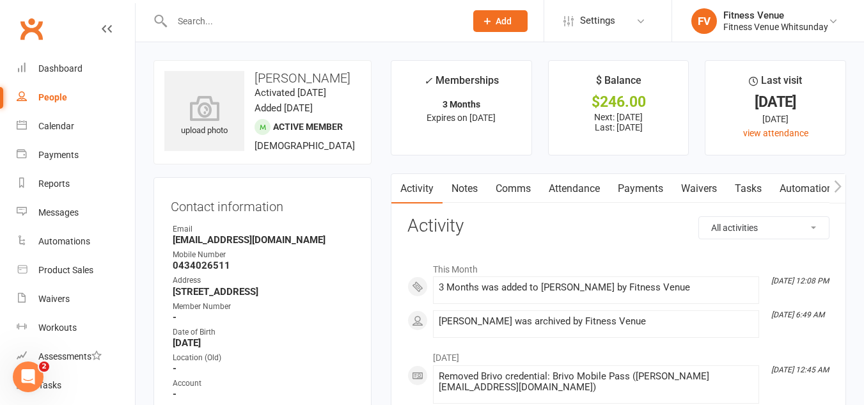
scroll to position [64, 0]
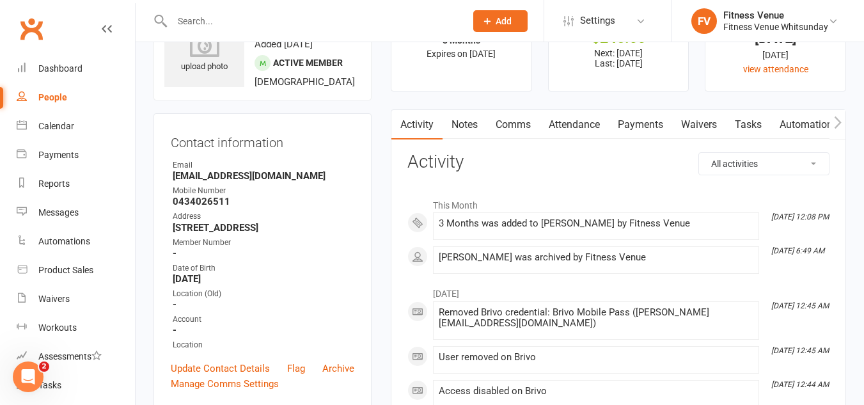
click at [837, 121] on icon "button" at bounding box center [838, 122] width 8 height 13
click at [841, 122] on icon "button" at bounding box center [837, 122] width 7 height 12
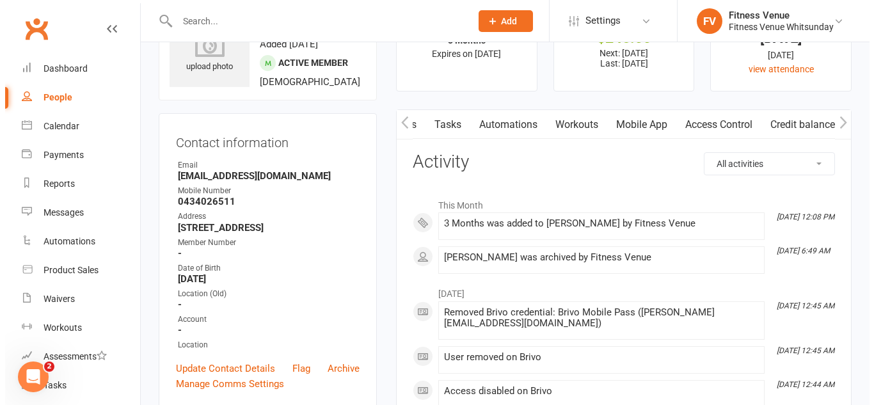
scroll to position [0, 306]
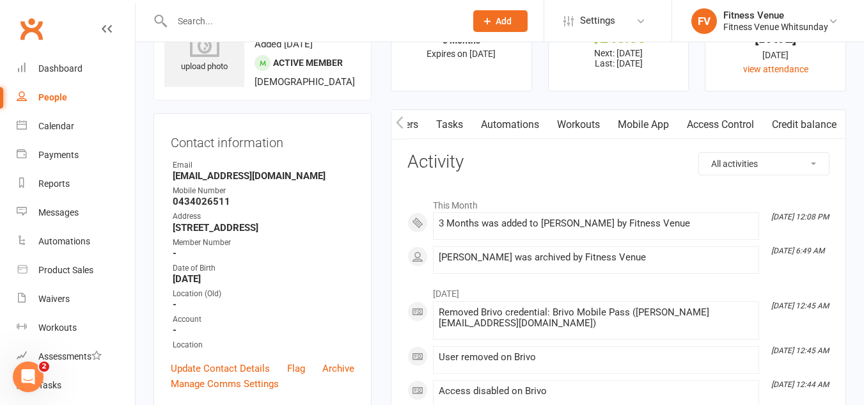
click at [637, 123] on link "Mobile App" at bounding box center [643, 124] width 69 height 29
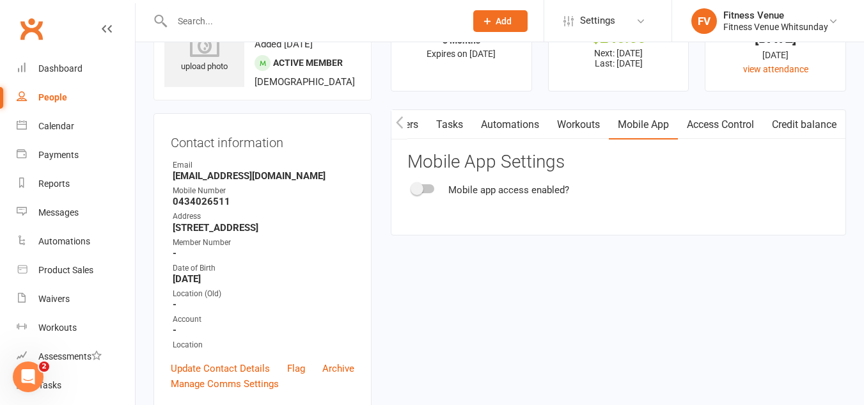
click at [433, 191] on div at bounding box center [424, 188] width 22 height 9
click at [413, 187] on input "checkbox" at bounding box center [413, 187] width 0 height 0
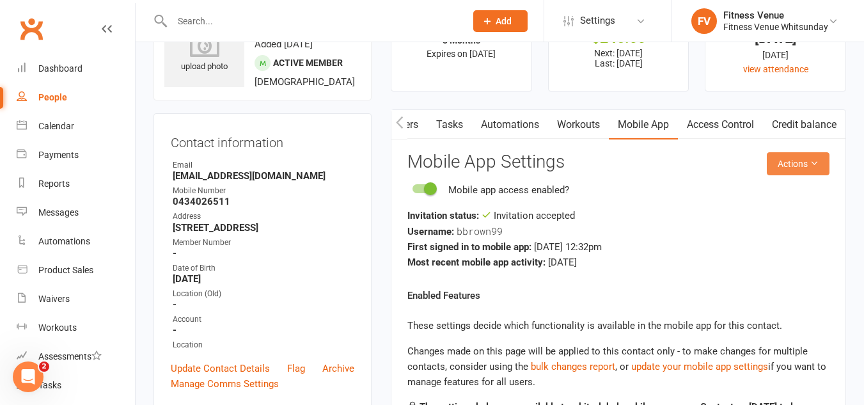
click at [781, 171] on button "Actions" at bounding box center [798, 163] width 63 height 23
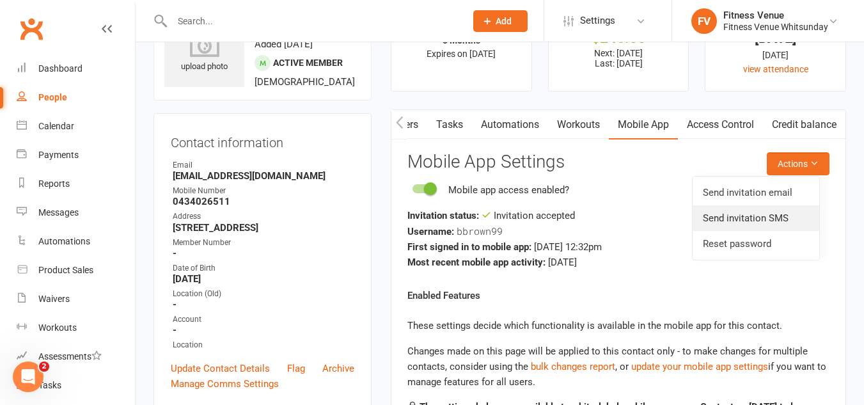
click at [773, 214] on link "Send invitation SMS" at bounding box center [756, 218] width 127 height 26
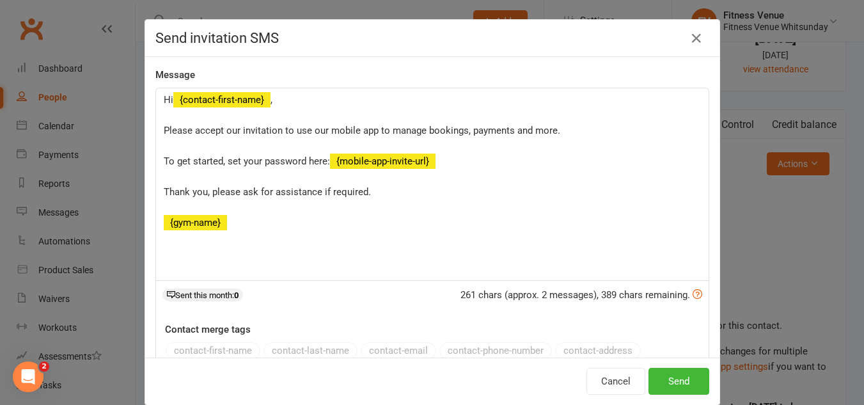
scroll to position [0, 299]
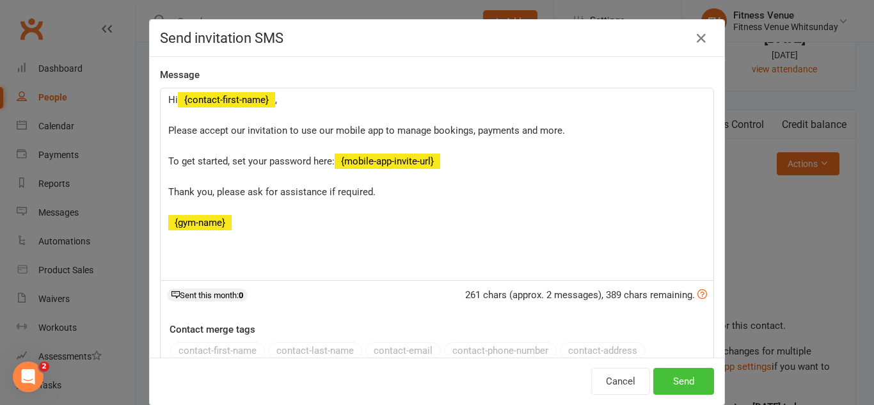
drag, startPoint x: 683, startPoint y: 376, endPoint x: 683, endPoint y: 368, distance: 8.3
click at [683, 376] on button "Send" at bounding box center [683, 381] width 61 height 27
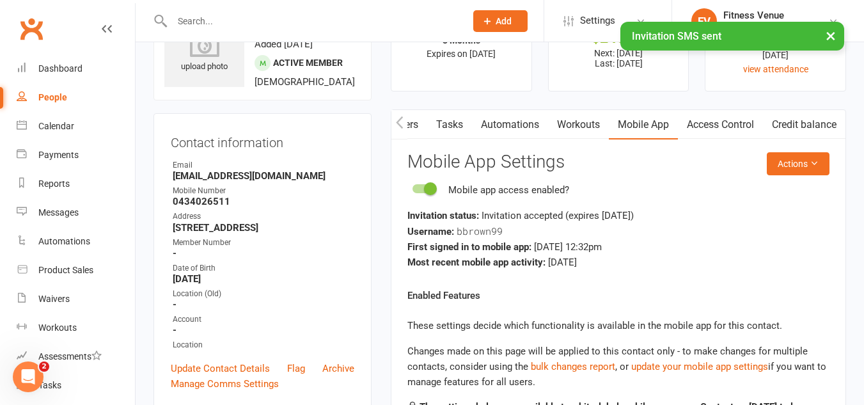
scroll to position [0, 0]
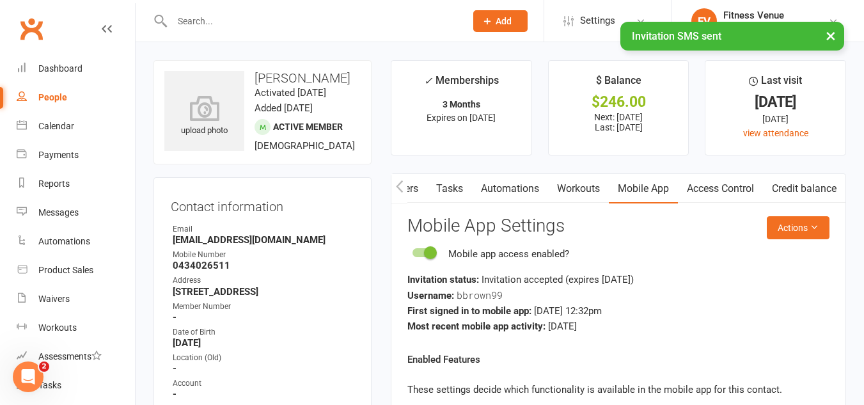
click at [723, 188] on link "Access Control" at bounding box center [720, 188] width 85 height 29
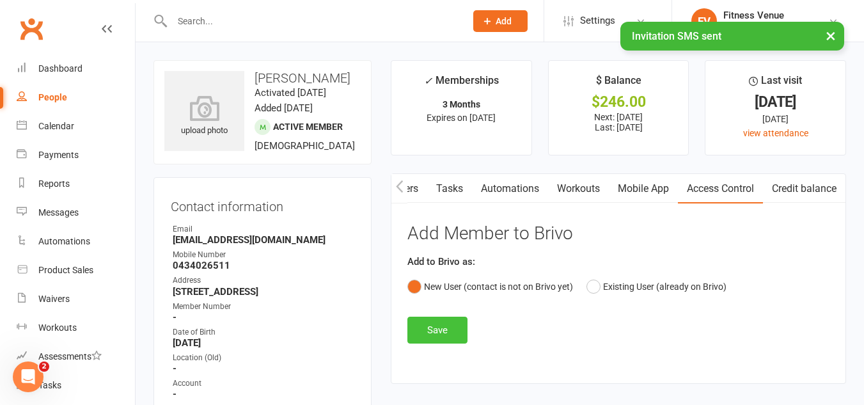
click at [436, 331] on button "Save" at bounding box center [438, 330] width 60 height 27
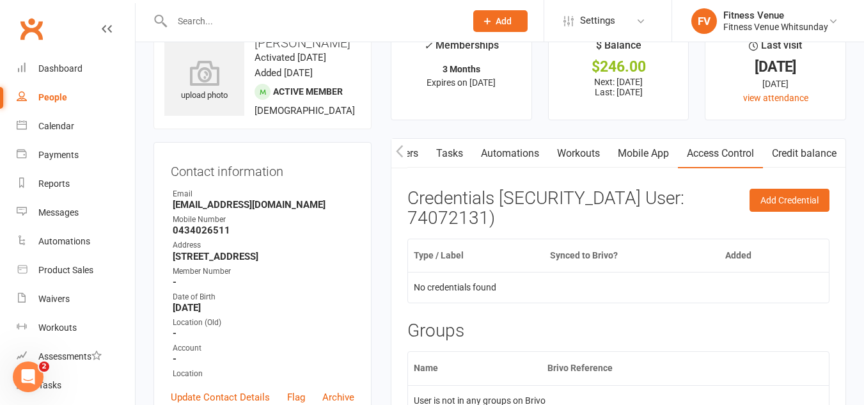
scroll to position [64, 0]
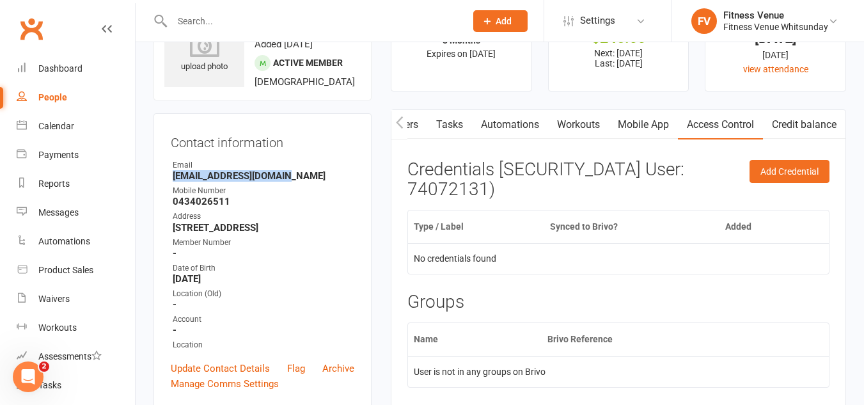
drag, startPoint x: 291, startPoint y: 175, endPoint x: 161, endPoint y: 171, distance: 129.9
click at [157, 173] on div "Contact information Owner Email [EMAIL_ADDRESS][DOMAIN_NAME] Mobile Number [PHO…" at bounding box center [263, 261] width 218 height 296
copy strong "[EMAIL_ADDRESS][DOMAIN_NAME]"
click at [397, 122] on icon "button" at bounding box center [399, 122] width 7 height 12
click at [396, 122] on icon "button" at bounding box center [400, 122] width 8 height 13
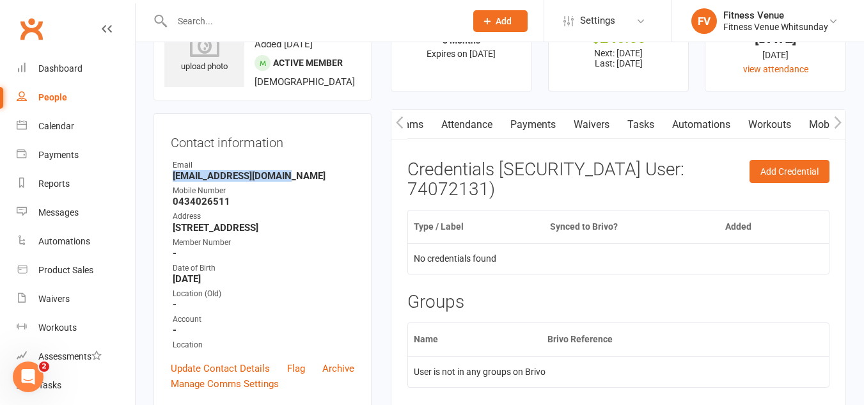
scroll to position [0, 107]
click at [516, 125] on link "Payments" at bounding box center [533, 124] width 63 height 29
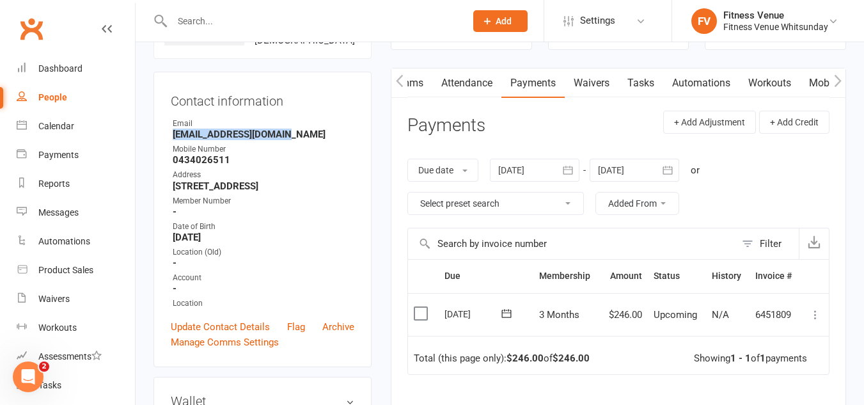
scroll to position [128, 0]
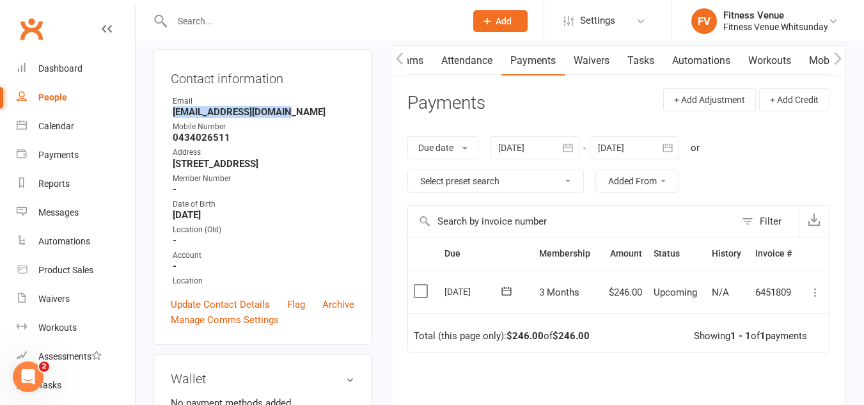
drag, startPoint x: 422, startPoint y: 288, endPoint x: 448, endPoint y: 286, distance: 26.3
click at [421, 288] on label at bounding box center [422, 291] width 17 height 13
click at [421, 285] on input "checkbox" at bounding box center [418, 285] width 8 height 0
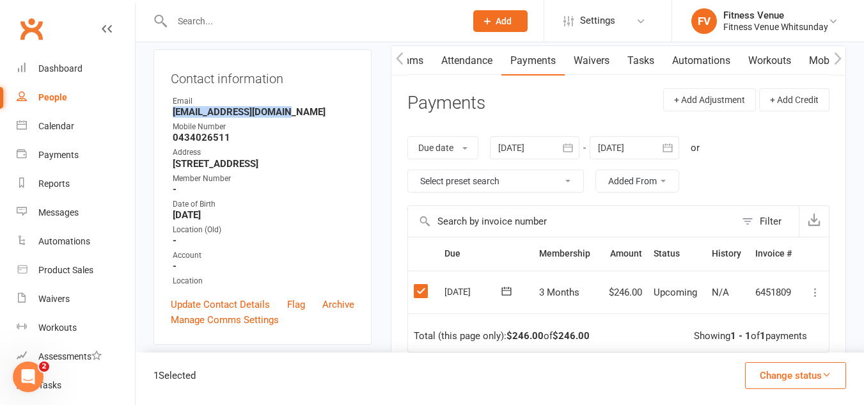
scroll to position [256, 0]
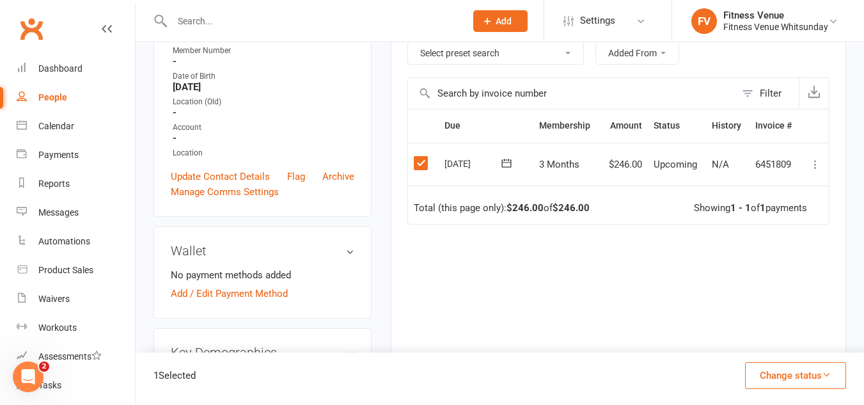
click at [796, 379] on button "Change status" at bounding box center [795, 375] width 101 height 27
click at [751, 294] on link "Paid (POS)" at bounding box center [782, 290] width 127 height 26
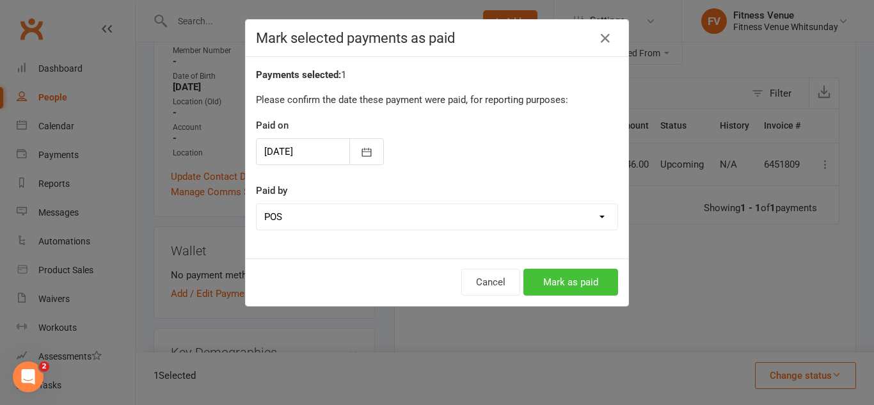
click at [557, 290] on button "Mark as paid" at bounding box center [570, 282] width 95 height 27
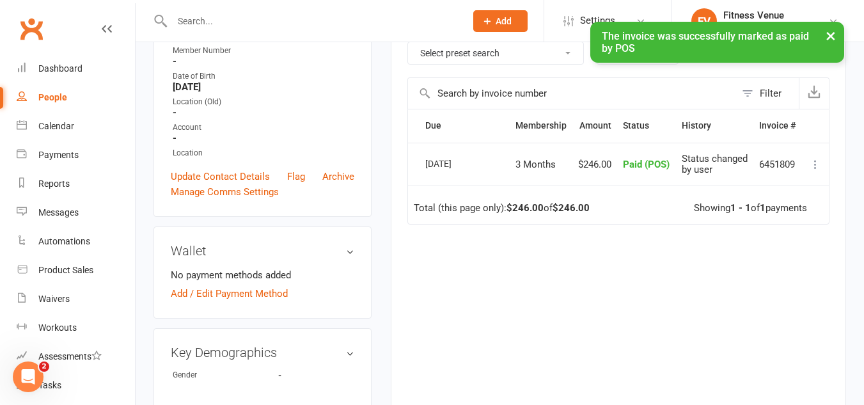
click at [834, 32] on button "×" at bounding box center [831, 36] width 23 height 28
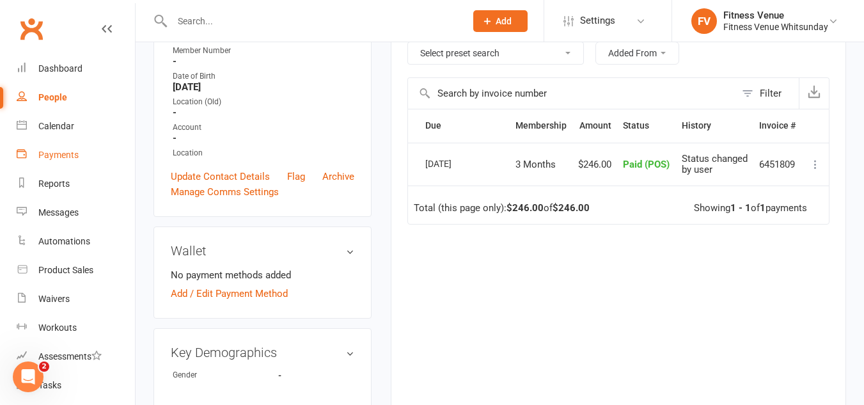
scroll to position [64, 0]
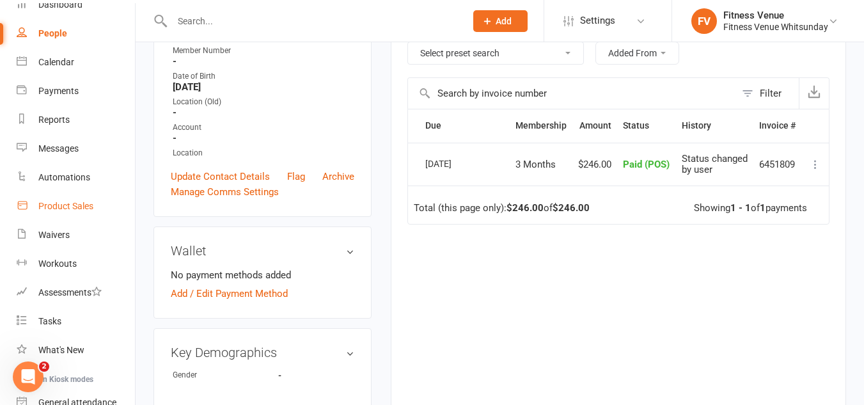
click at [58, 208] on div "Product Sales" at bounding box center [65, 206] width 55 height 10
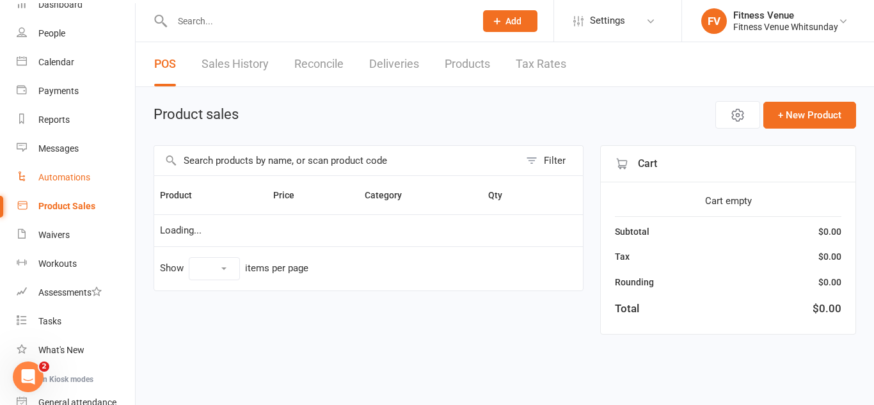
select select "10"
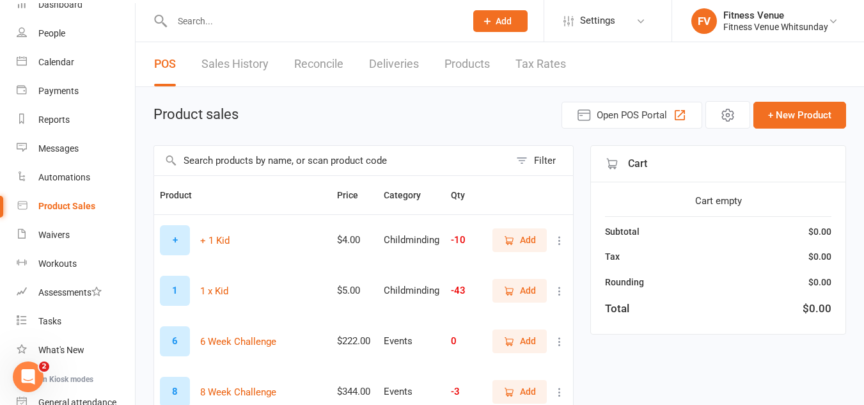
click at [192, 169] on input "text" at bounding box center [332, 160] width 356 height 29
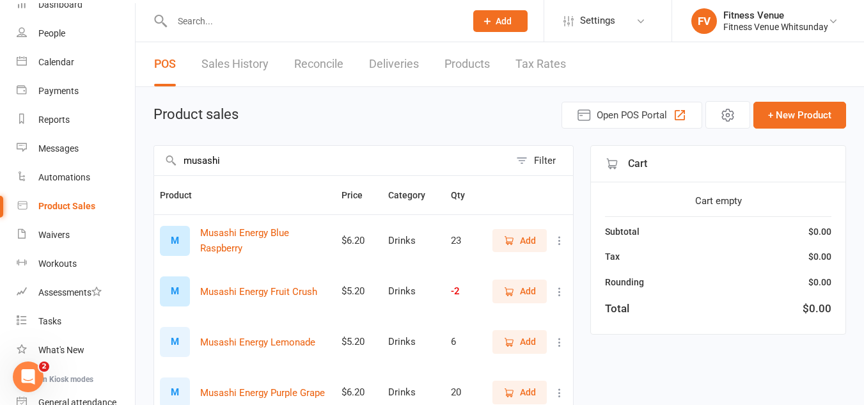
type input "musashi"
